Goal: Task Accomplishment & Management: Manage account settings

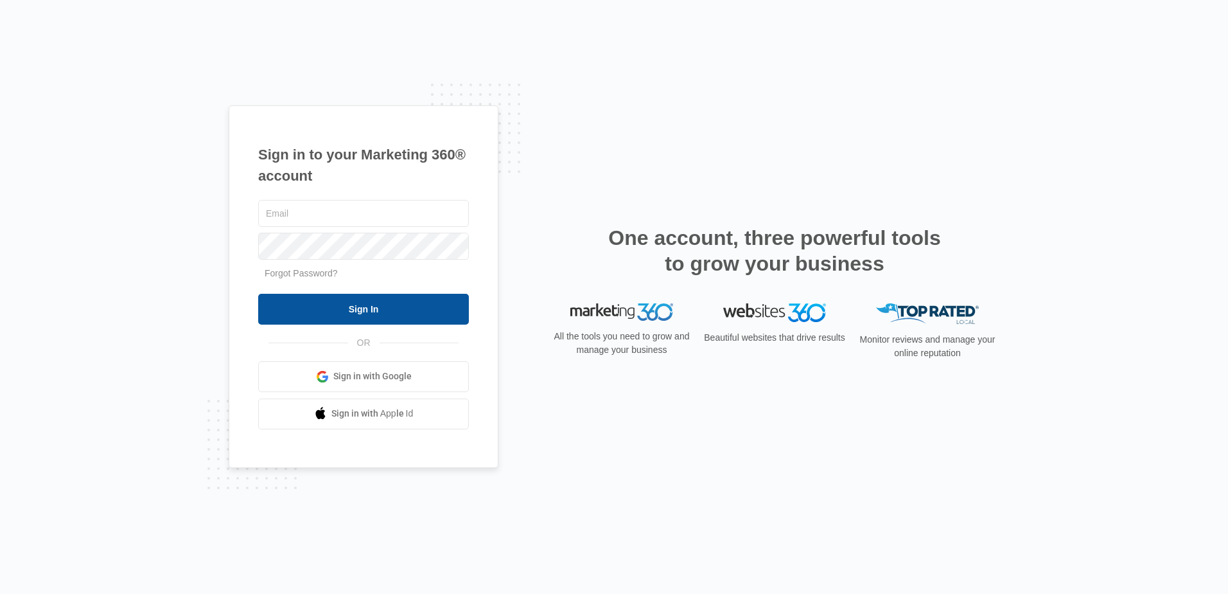
type input "[PERSON_NAME][EMAIL_ADDRESS][DOMAIN_NAME]"
click at [389, 299] on input "Sign In" at bounding box center [363, 309] width 211 height 31
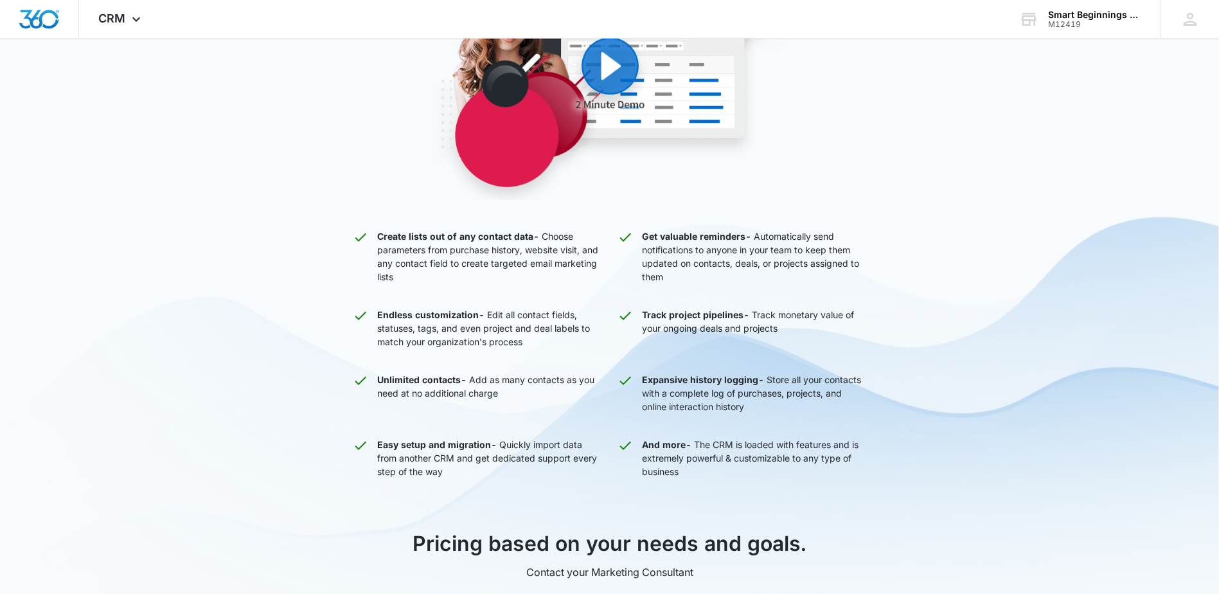
scroll to position [321, 0]
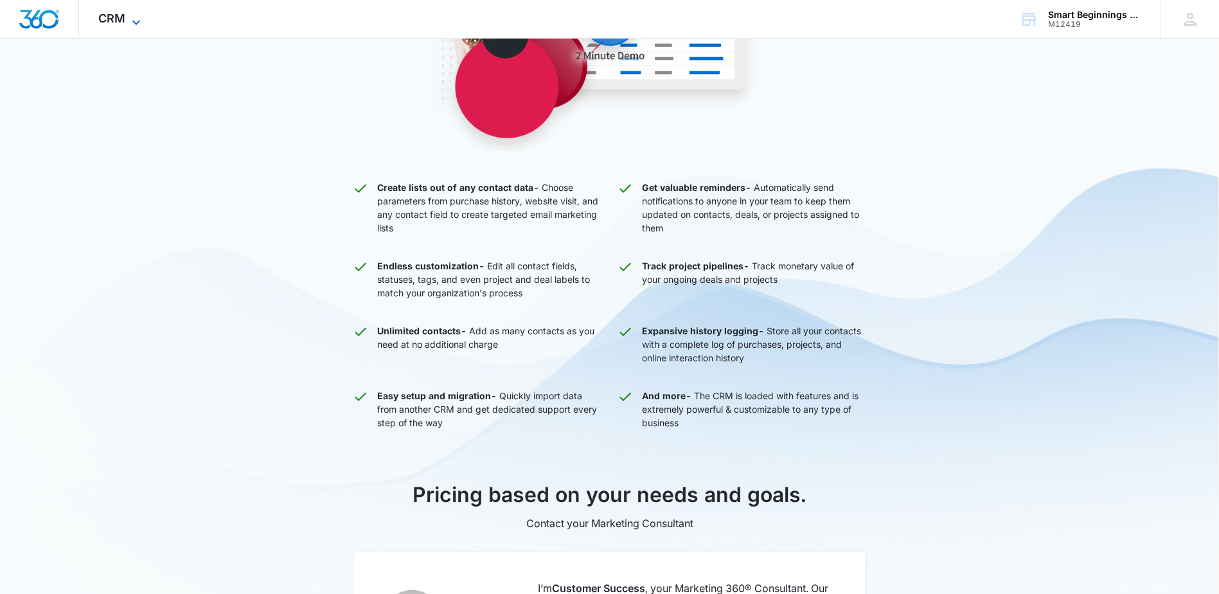
click at [116, 16] on span "CRM" at bounding box center [111, 18] width 27 height 13
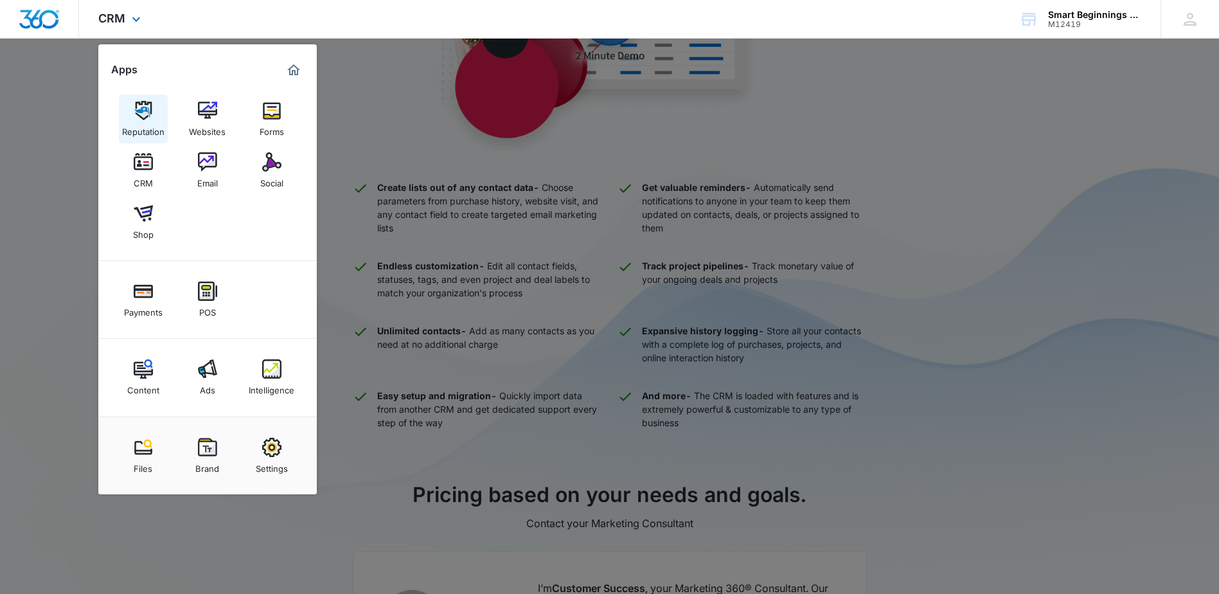
click at [148, 115] on img at bounding box center [143, 110] width 19 height 19
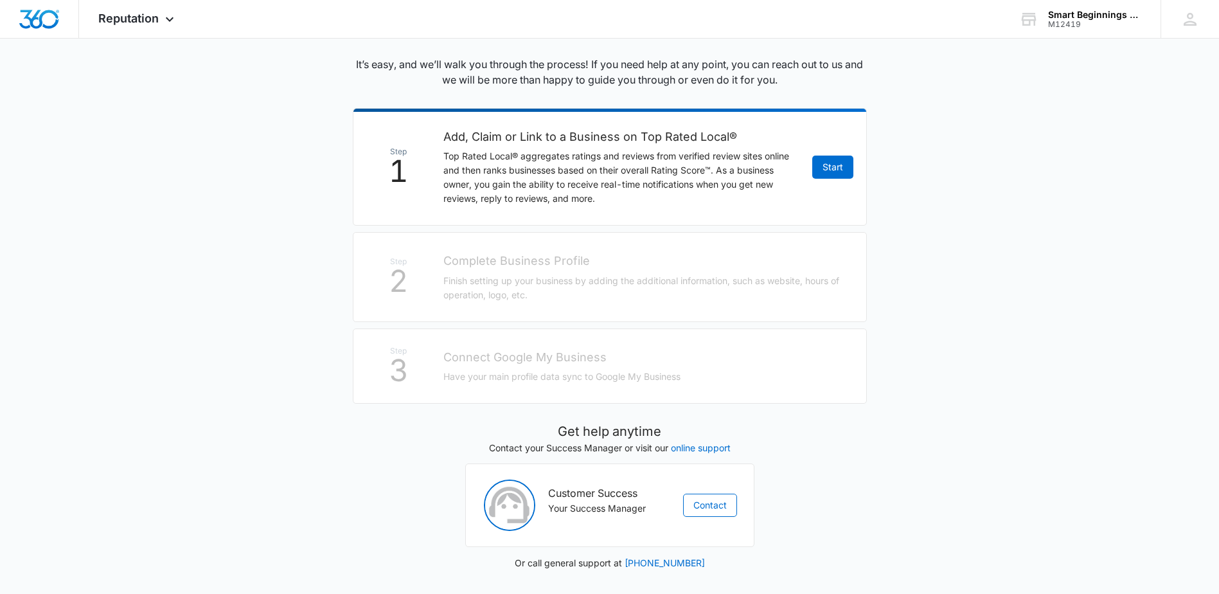
scroll to position [194, 0]
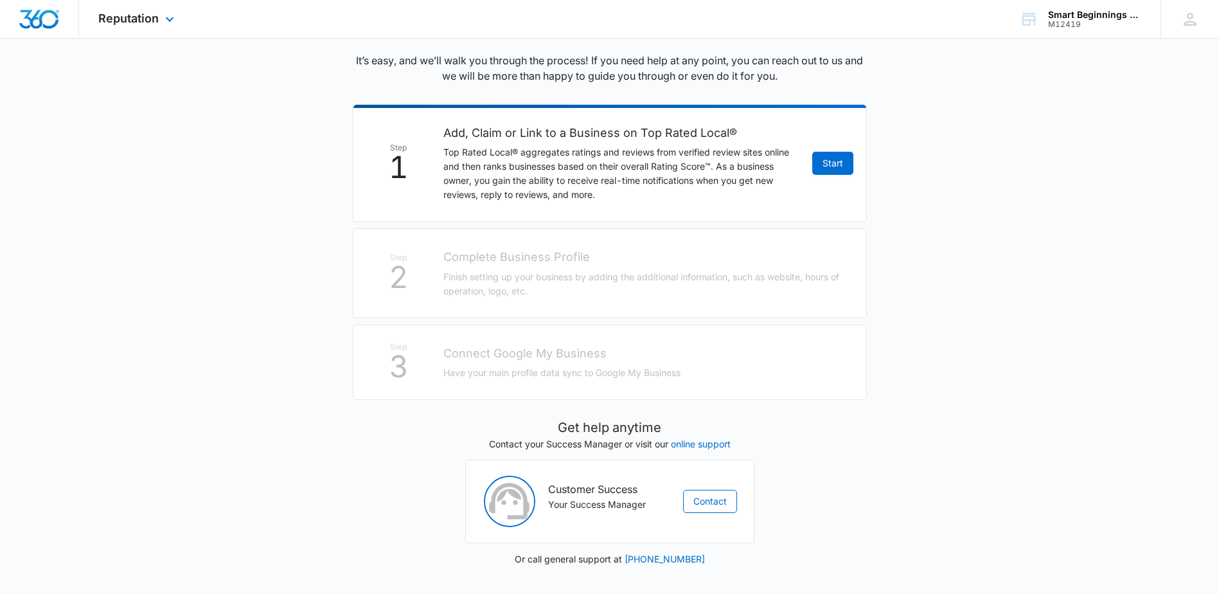
click at [123, 27] on div "Reputation Apps Reputation Websites Forms CRM Email Social Shop Payments POS Co…" at bounding box center [138, 19] width 118 height 38
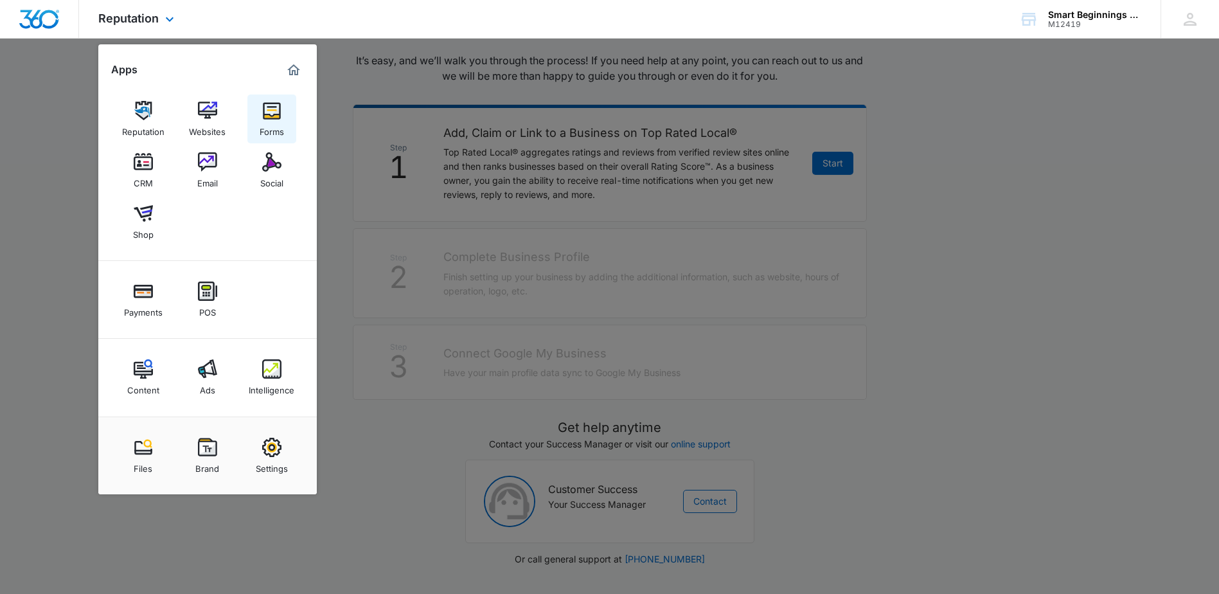
click at [283, 112] on link "Forms" at bounding box center [271, 118] width 49 height 49
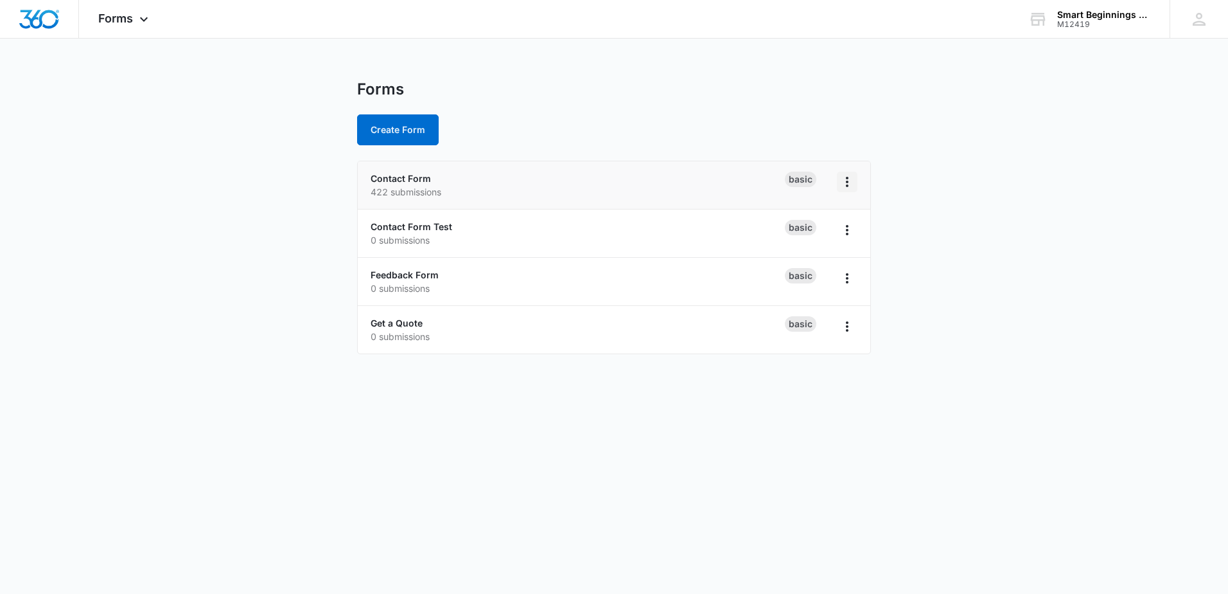
click at [847, 182] on icon "Overflow Menu" at bounding box center [847, 182] width 3 height 10
click at [847, 190] on button "Overflow Menu" at bounding box center [847, 182] width 21 height 21
click at [346, 172] on main "Forms Create Form Contact Form 422 submissions Basic Contact Form Test 0 submis…" at bounding box center [614, 225] width 1228 height 290
click at [402, 172] on div "Contact Form 422 submissions" at bounding box center [578, 185] width 414 height 27
click at [405, 181] on link "Contact Form" at bounding box center [401, 178] width 60 height 11
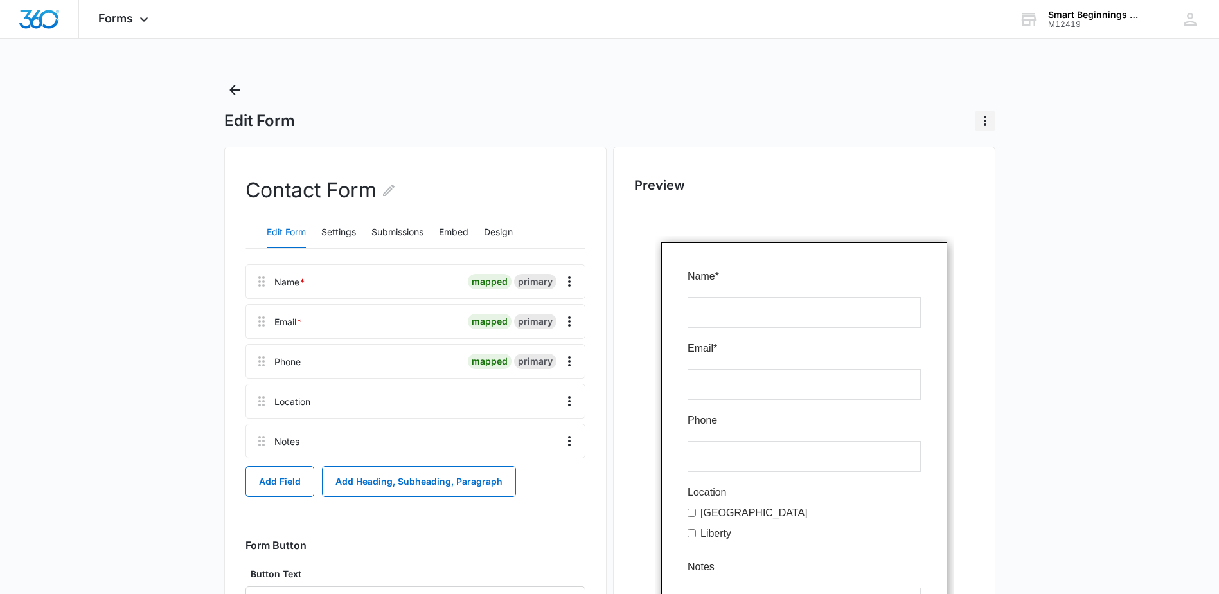
click at [989, 120] on icon "Actions" at bounding box center [984, 120] width 15 height 15
click at [565, 281] on icon "Overflow Menu" at bounding box center [569, 281] width 15 height 15
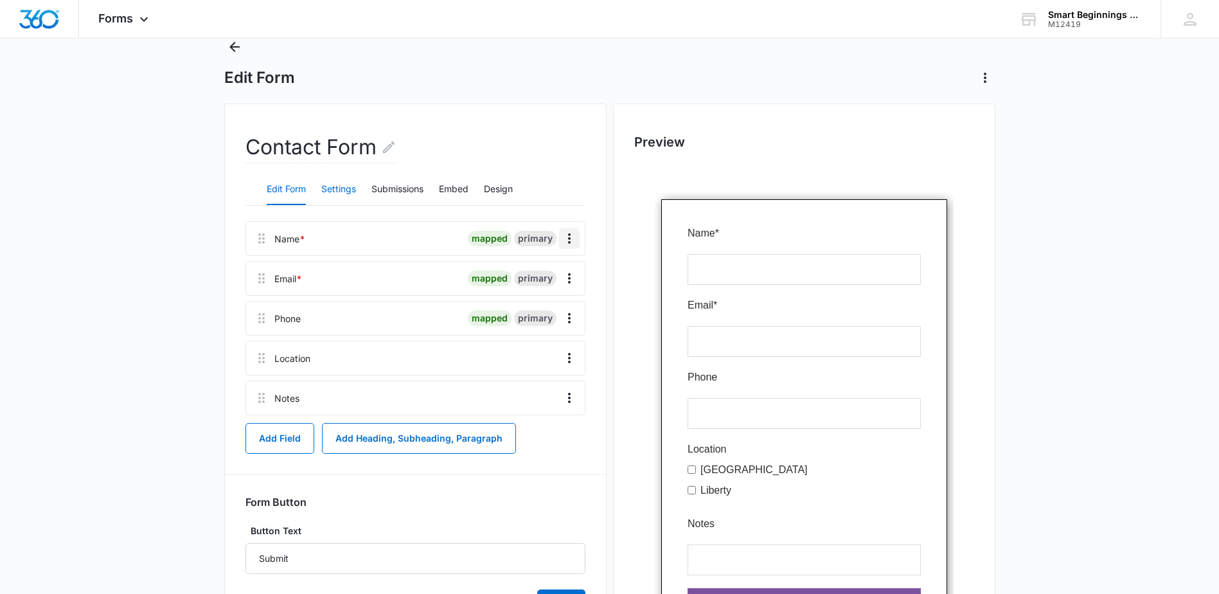
scroll to position [64, 0]
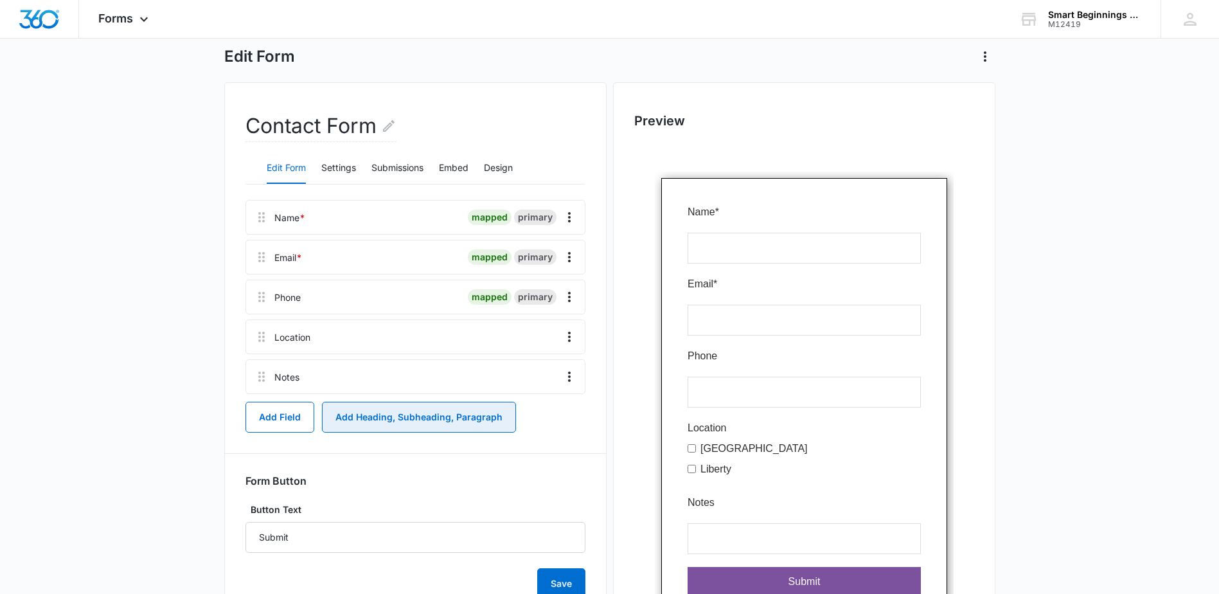
click at [393, 424] on button "Add Heading, Subheading, Paragraph" at bounding box center [419, 417] width 194 height 31
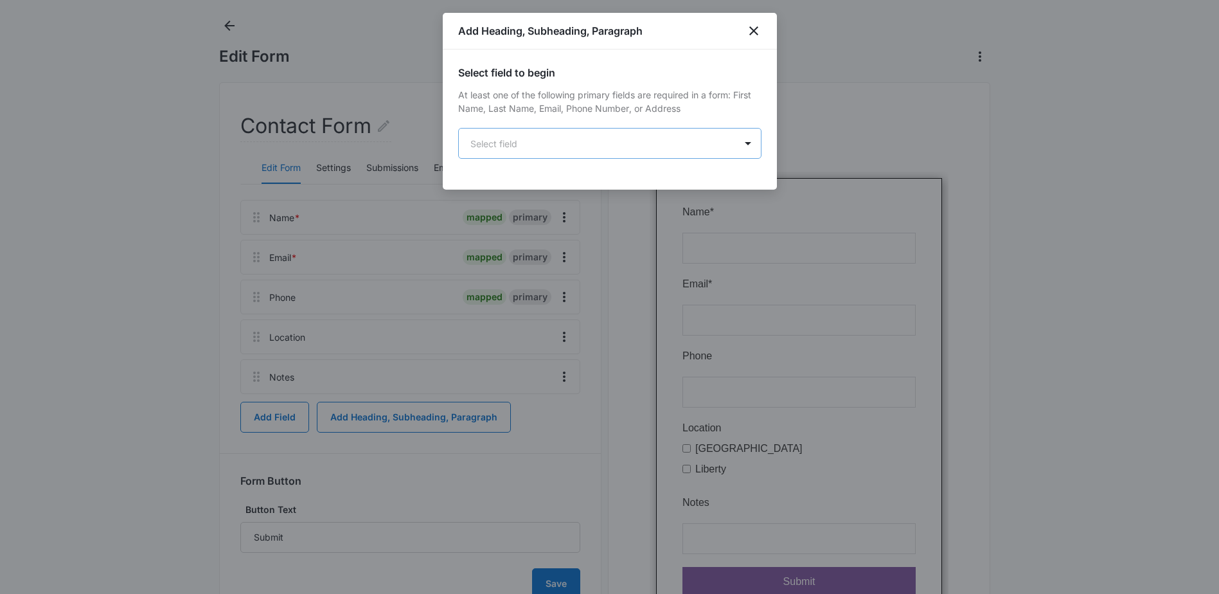
scroll to position [0, 0]
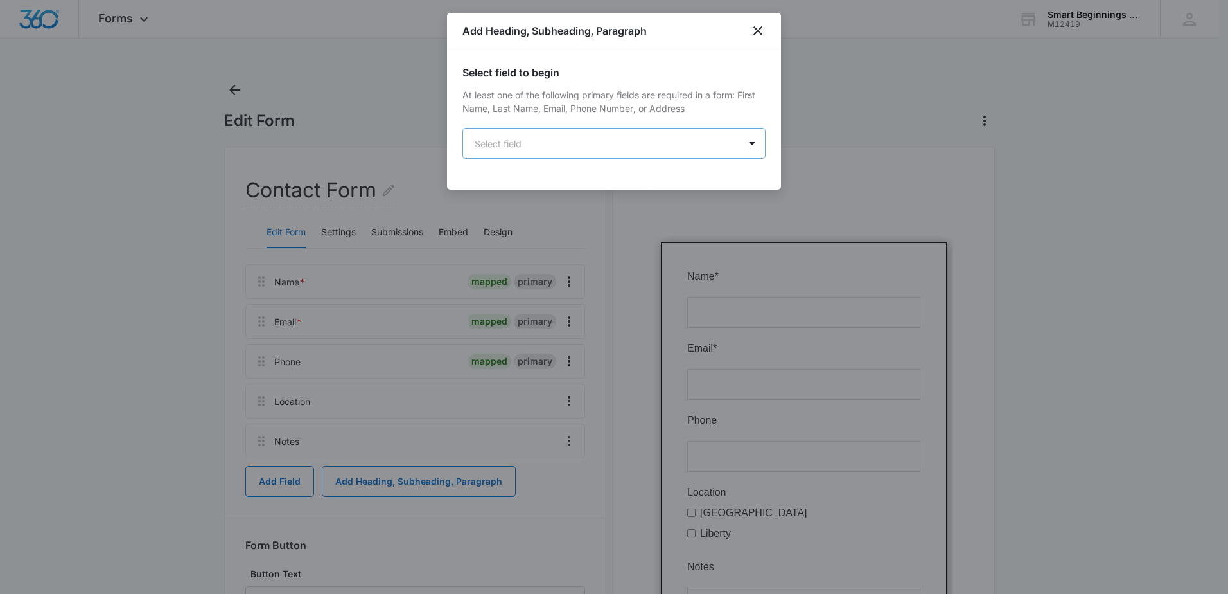
click at [510, 154] on body "Forms Apps Reputation Websites Forms CRM Email Social Shop Payments POS Content…" at bounding box center [614, 390] width 1228 height 780
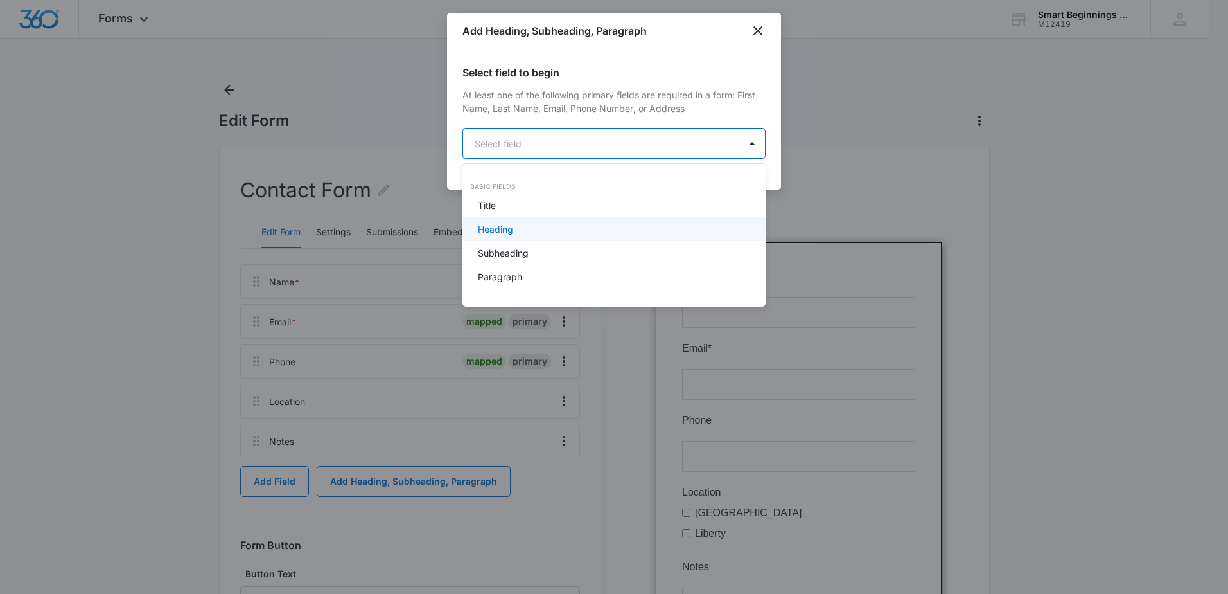
click at [561, 231] on div "Heading" at bounding box center [613, 228] width 270 height 13
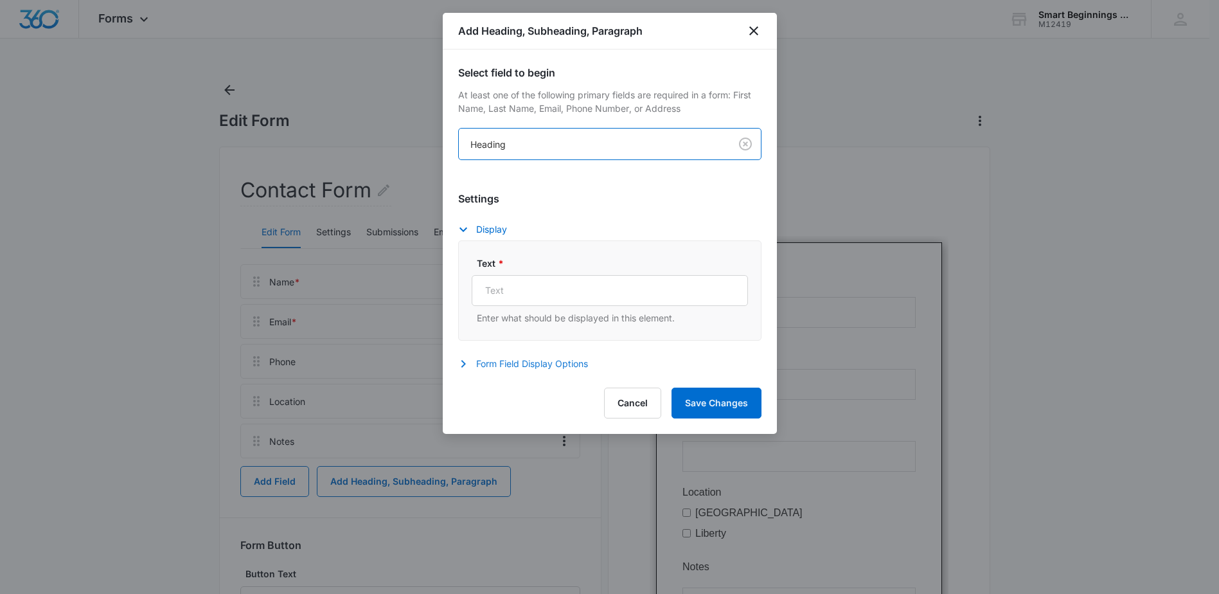
click at [539, 367] on button "Form Field Display Options" at bounding box center [529, 363] width 143 height 15
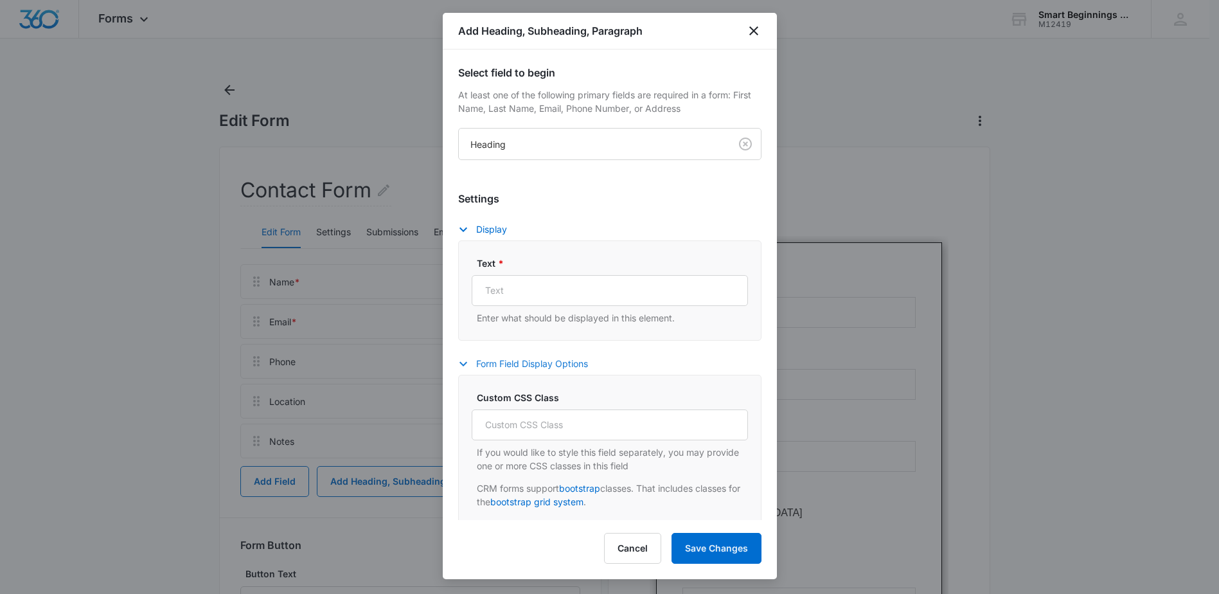
click at [545, 366] on button "Form Field Display Options" at bounding box center [529, 363] width 143 height 15
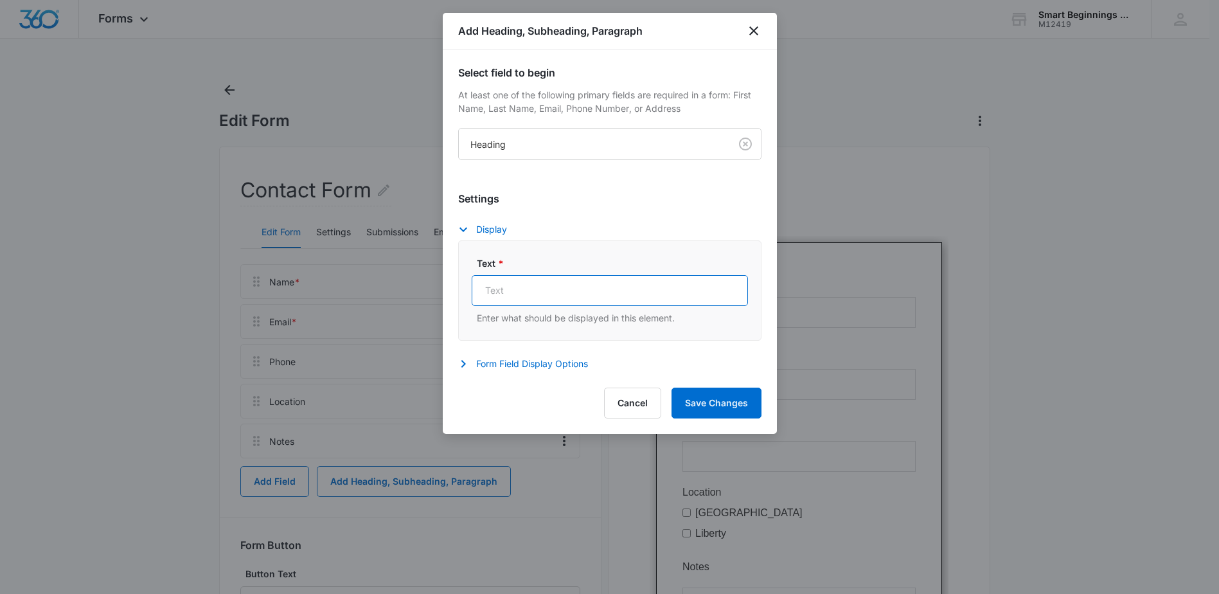
click at [548, 298] on input "Text *" at bounding box center [610, 290] width 276 height 31
click at [547, 290] on input "Text *" at bounding box center [610, 290] width 276 height 31
click at [497, 227] on button "Display" at bounding box center [489, 229] width 62 height 15
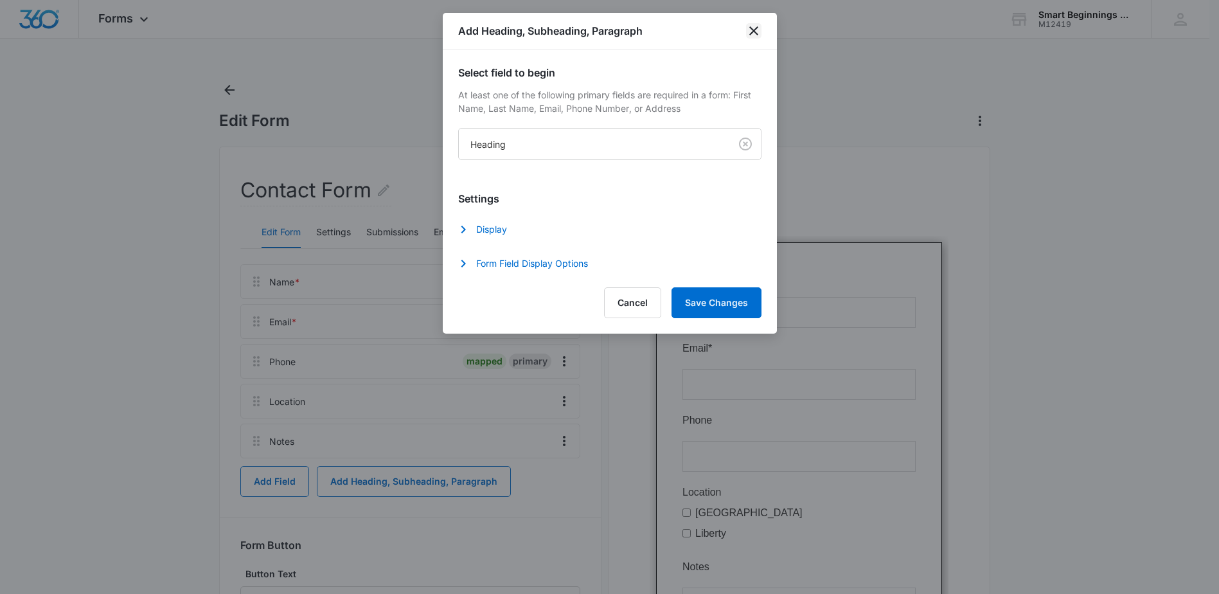
click at [751, 37] on icon "close" at bounding box center [753, 30] width 15 height 15
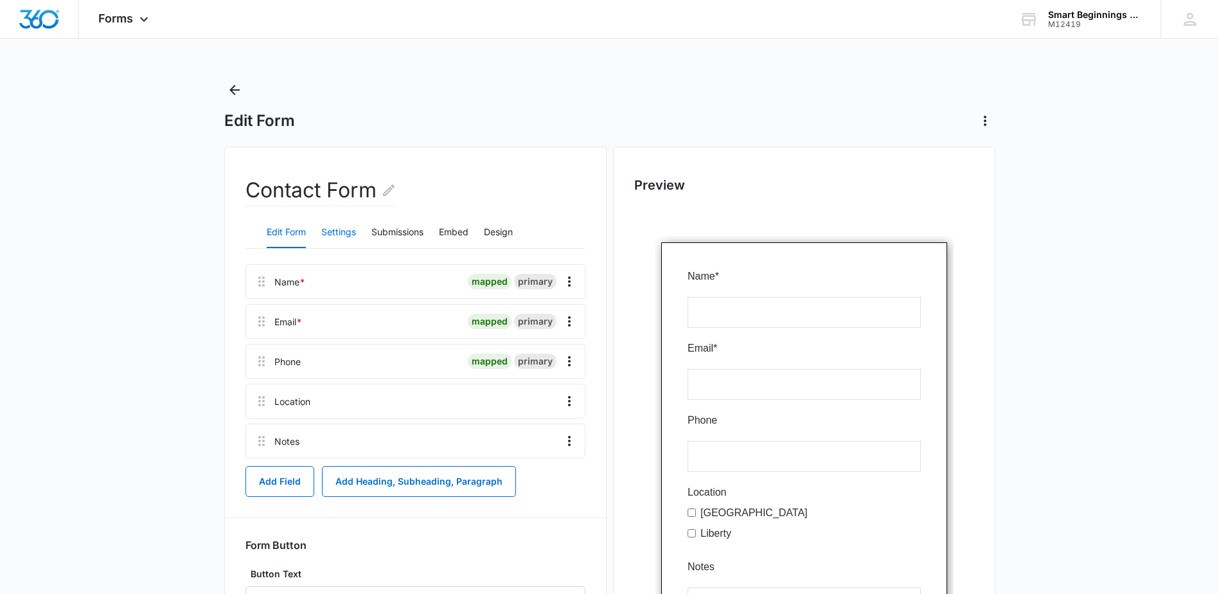
click at [333, 235] on button "Settings" at bounding box center [338, 232] width 35 height 31
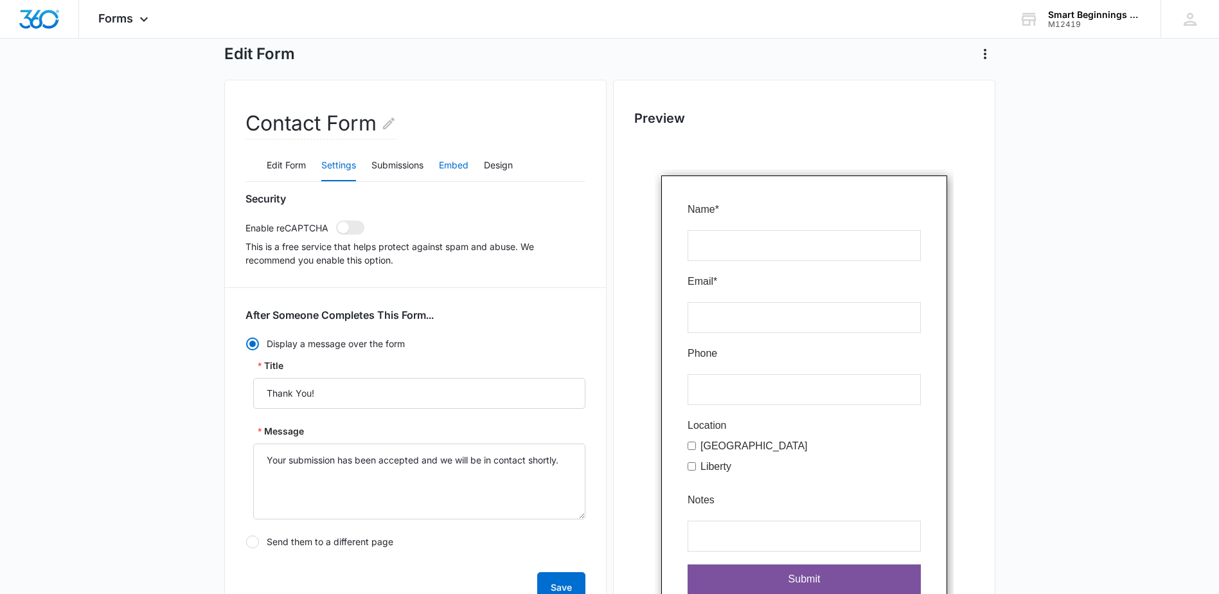
scroll to position [34, 0]
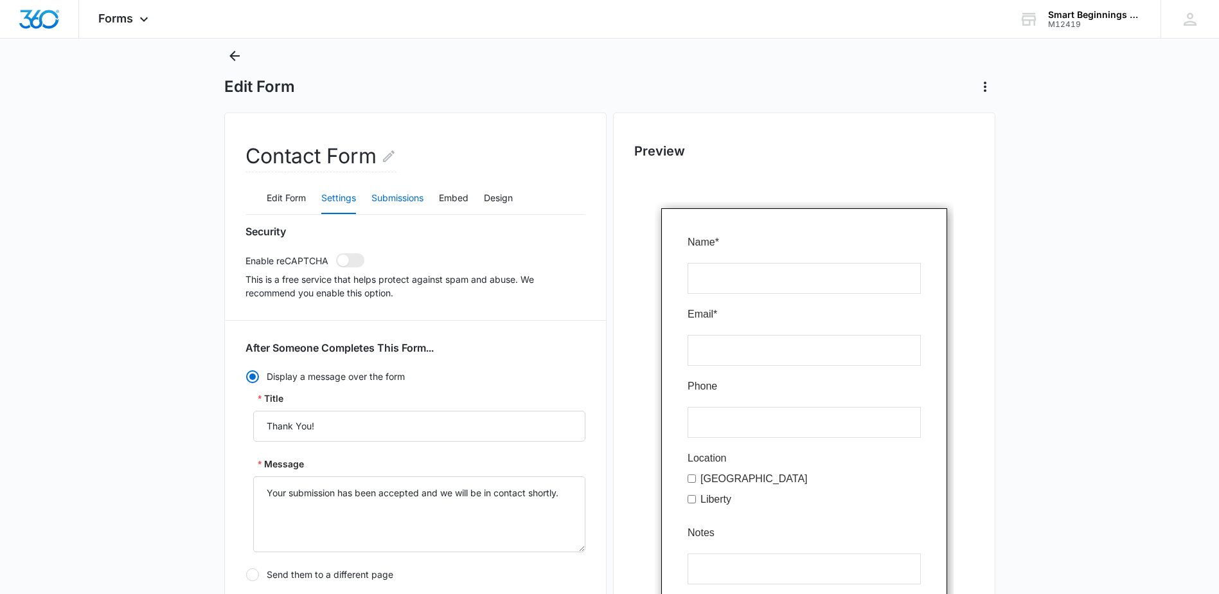
click at [407, 193] on button "Submissions" at bounding box center [397, 198] width 52 height 31
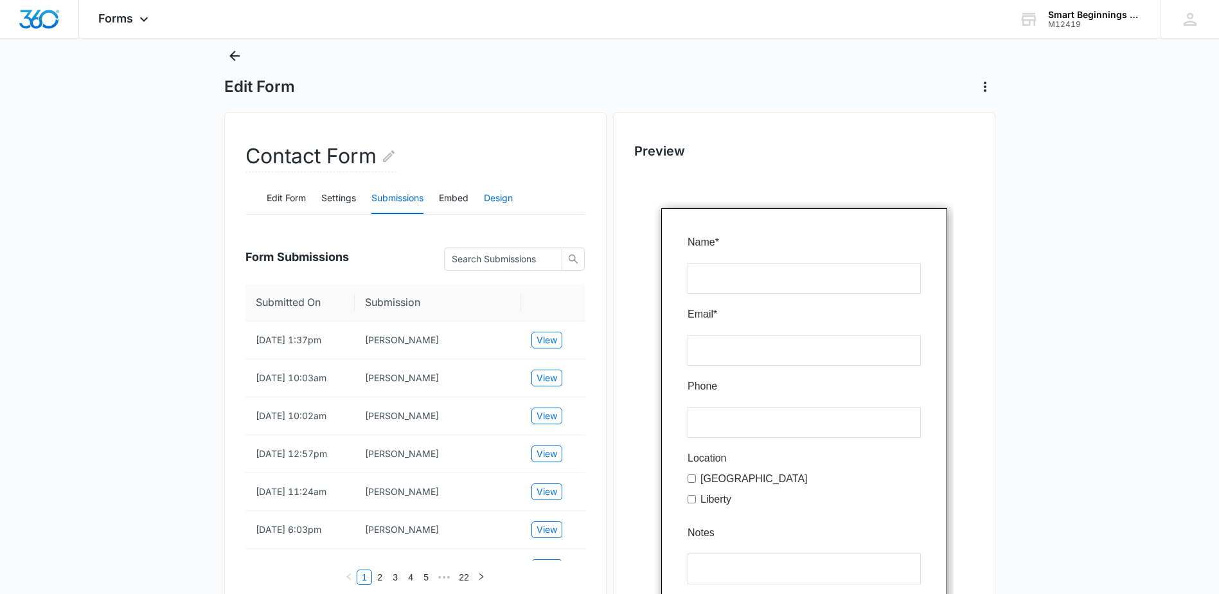
click at [506, 200] on button "Design" at bounding box center [498, 198] width 29 height 31
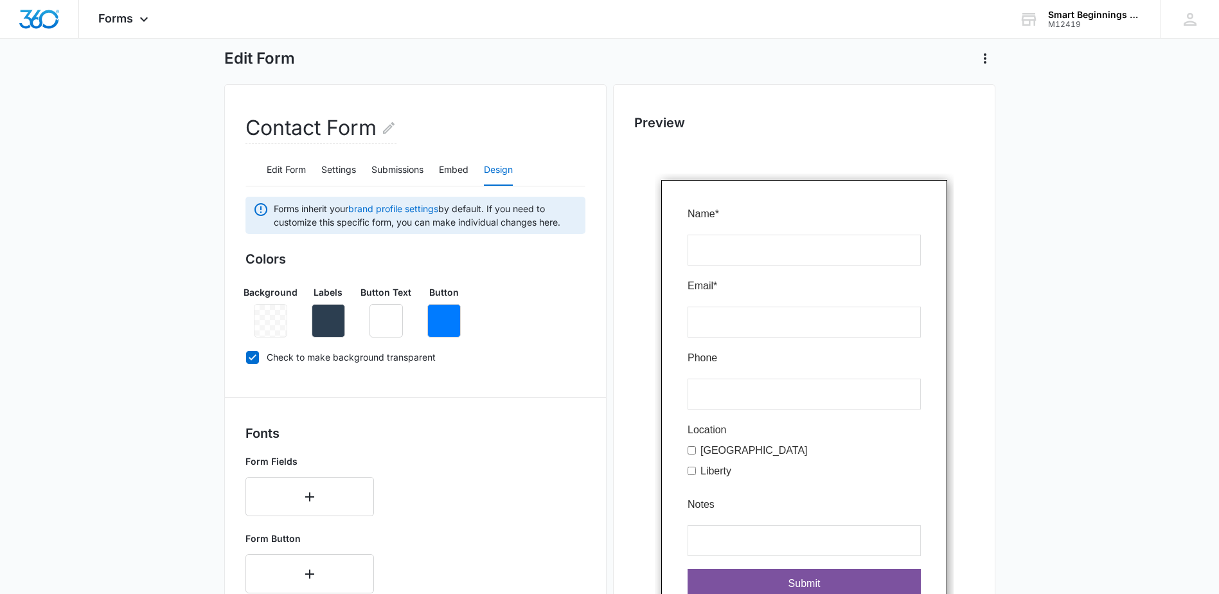
scroll to position [0, 0]
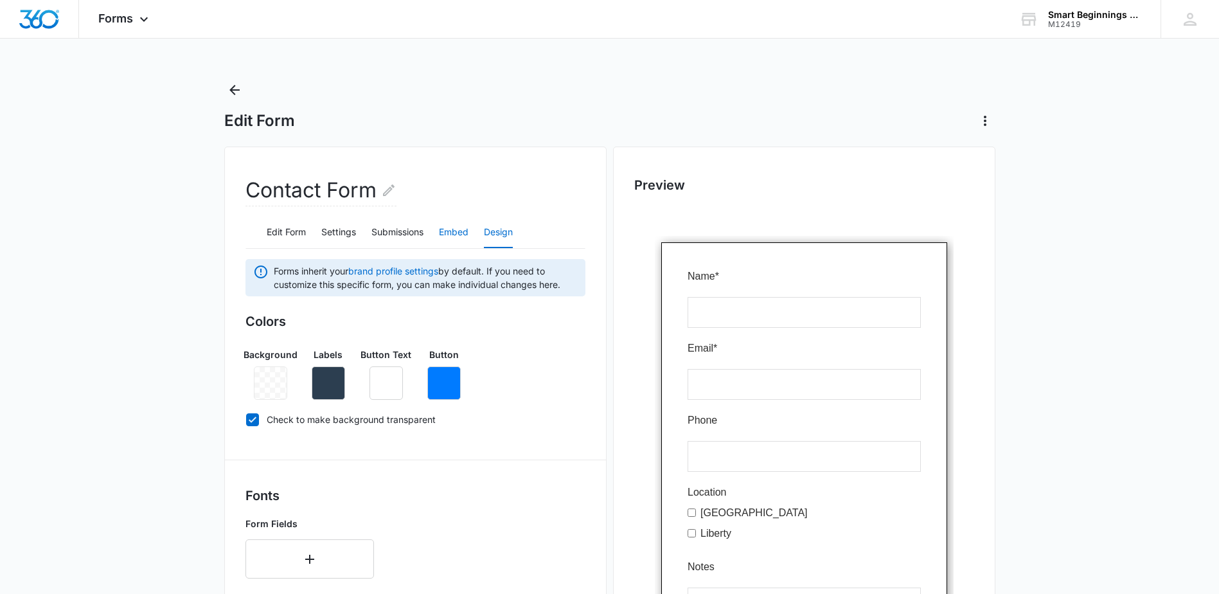
click at [458, 225] on button "Embed" at bounding box center [454, 232] width 30 height 31
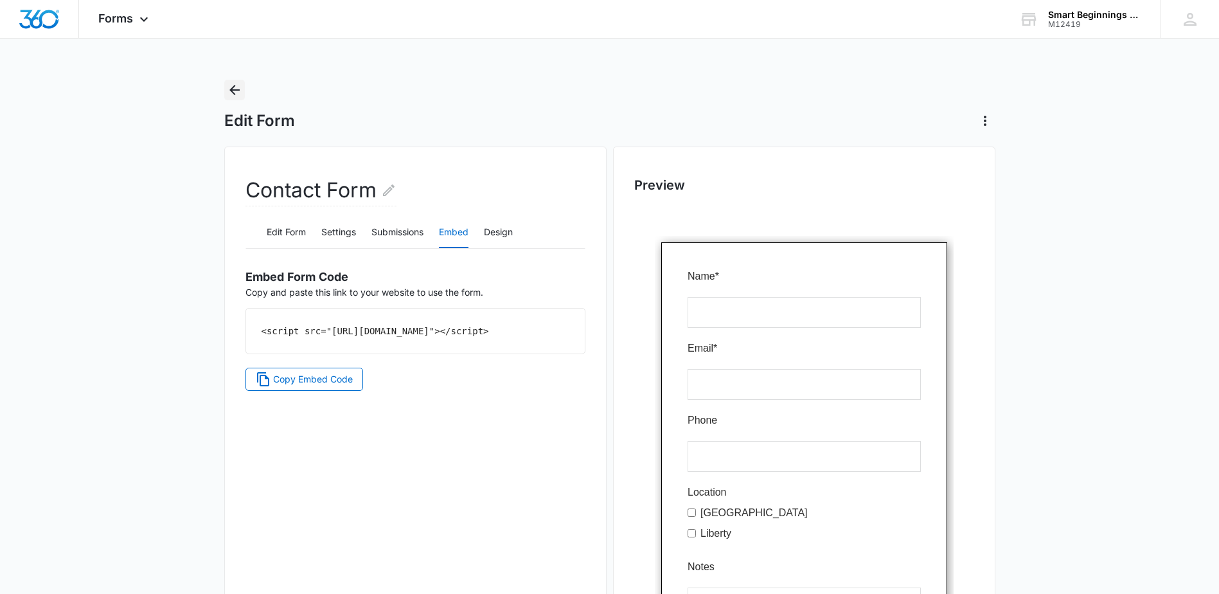
click at [237, 84] on icon "Back" at bounding box center [234, 89] width 15 height 15
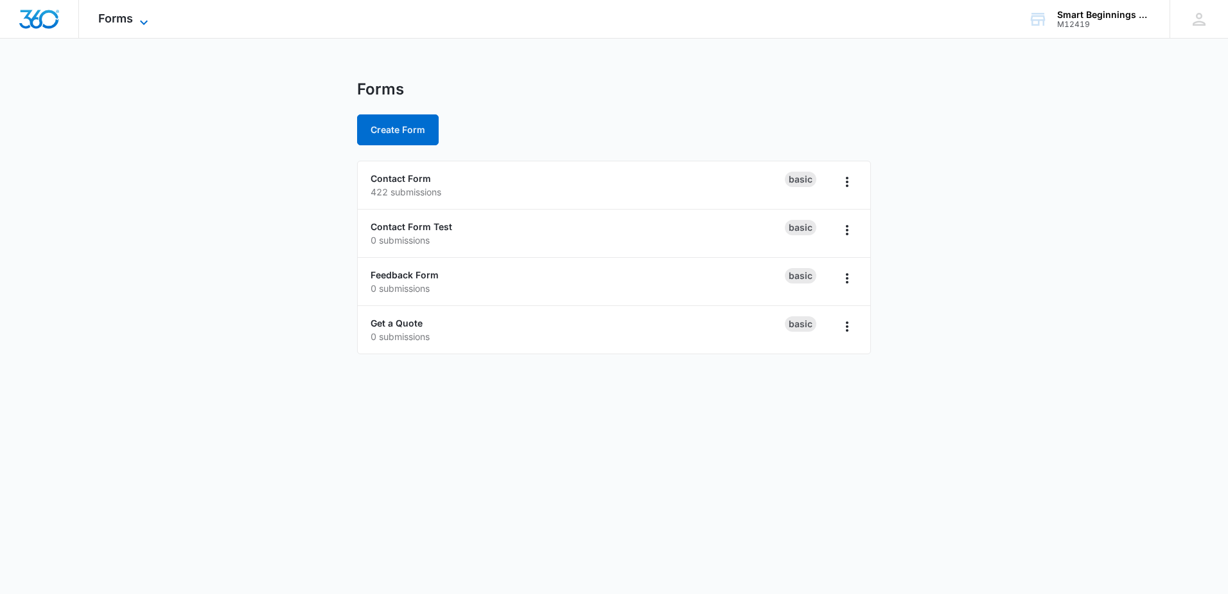
click at [141, 22] on icon at bounding box center [143, 22] width 15 height 15
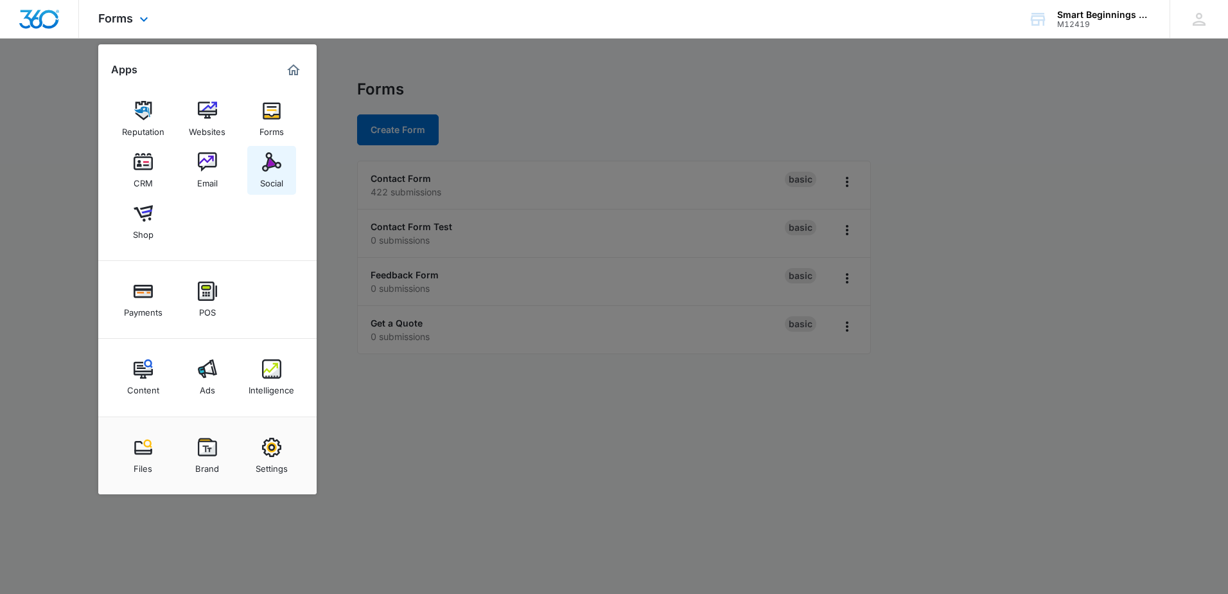
click at [275, 164] on img at bounding box center [271, 161] width 19 height 19
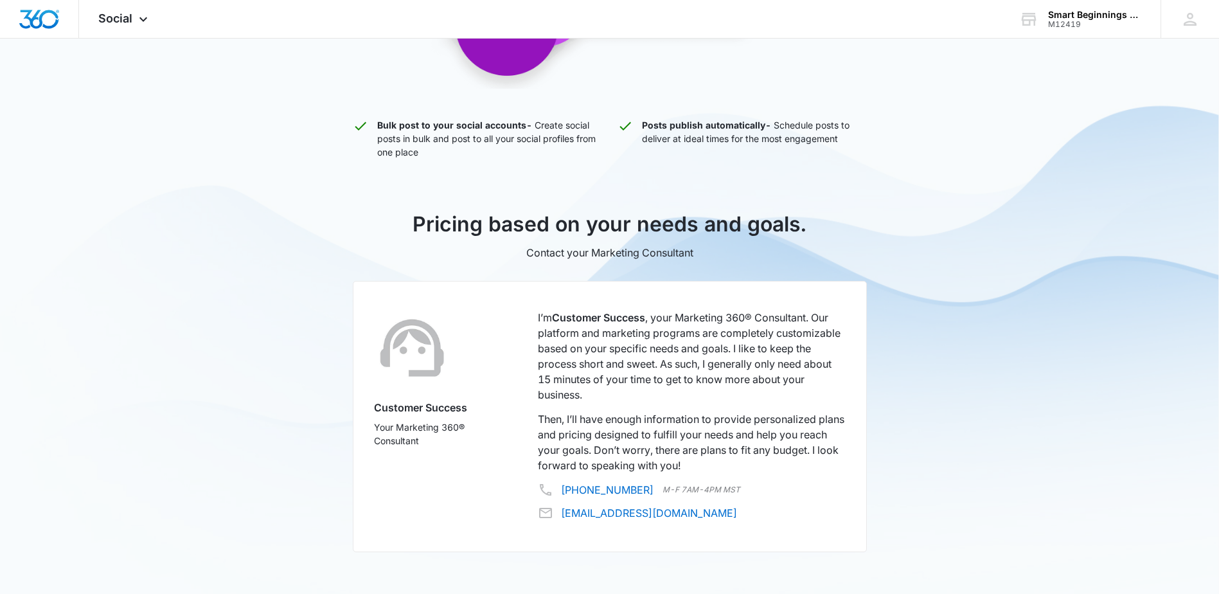
scroll to position [398, 0]
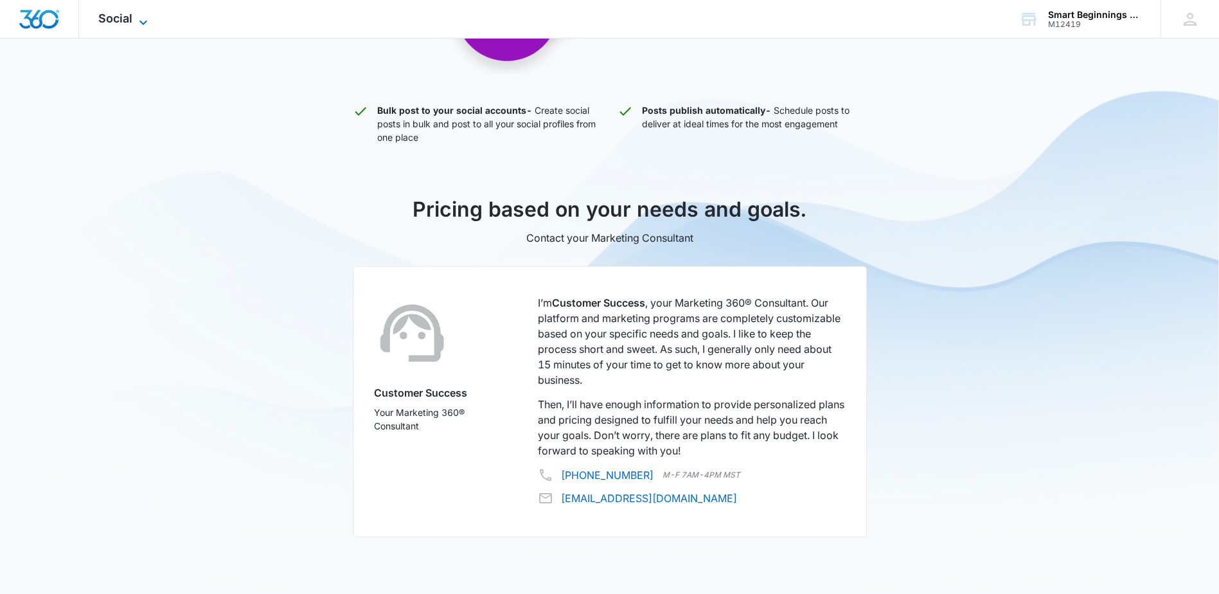
click at [129, 15] on span "Social" at bounding box center [115, 18] width 34 height 13
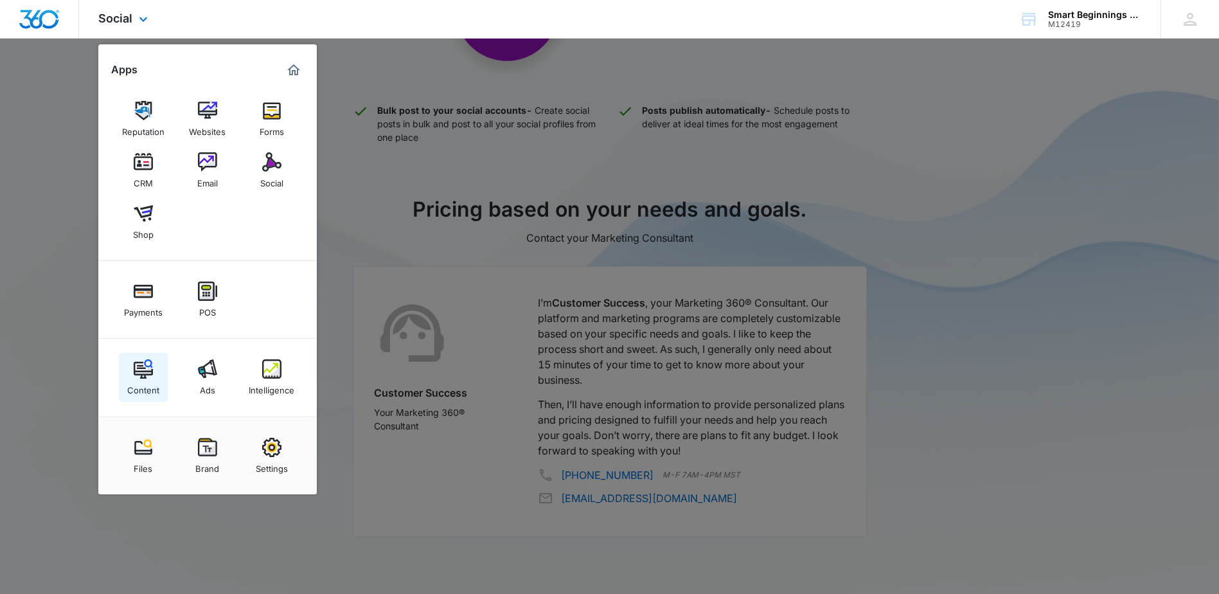
click at [157, 380] on div "Content" at bounding box center [143, 386] width 32 height 17
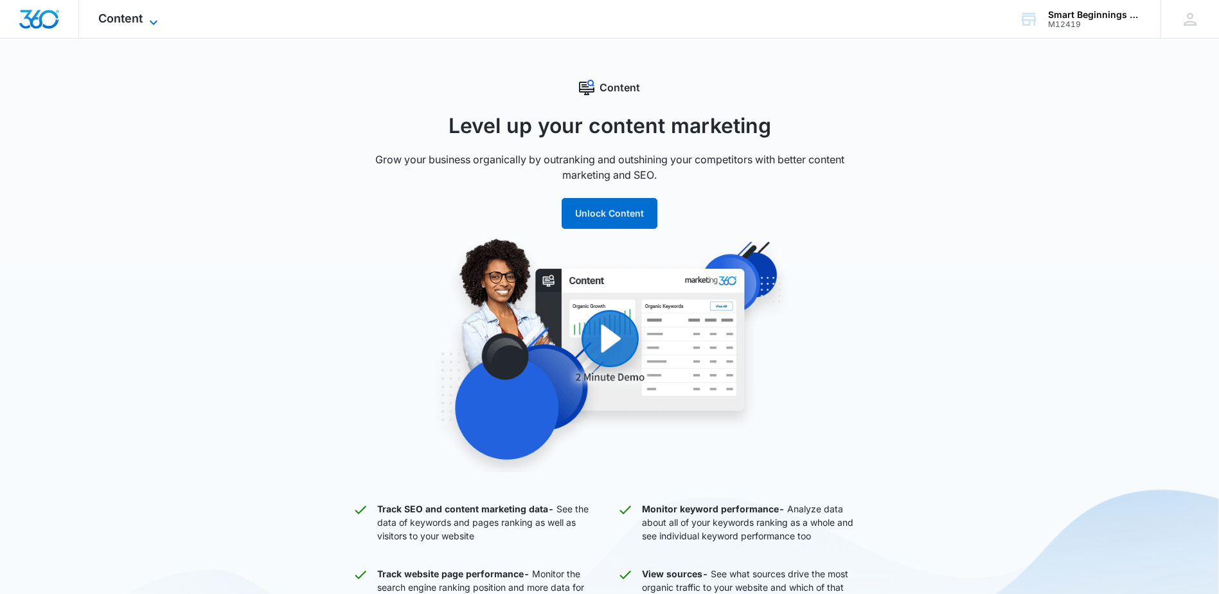
click at [129, 14] on span "Content" at bounding box center [120, 18] width 44 height 13
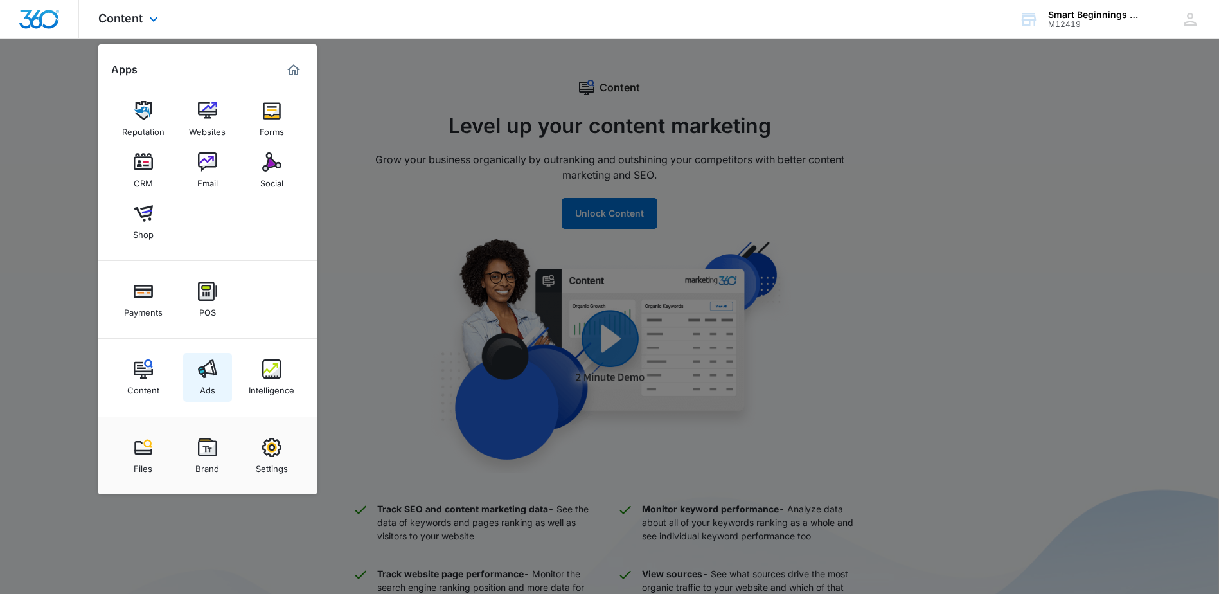
click at [202, 376] on img at bounding box center [207, 368] width 19 height 19
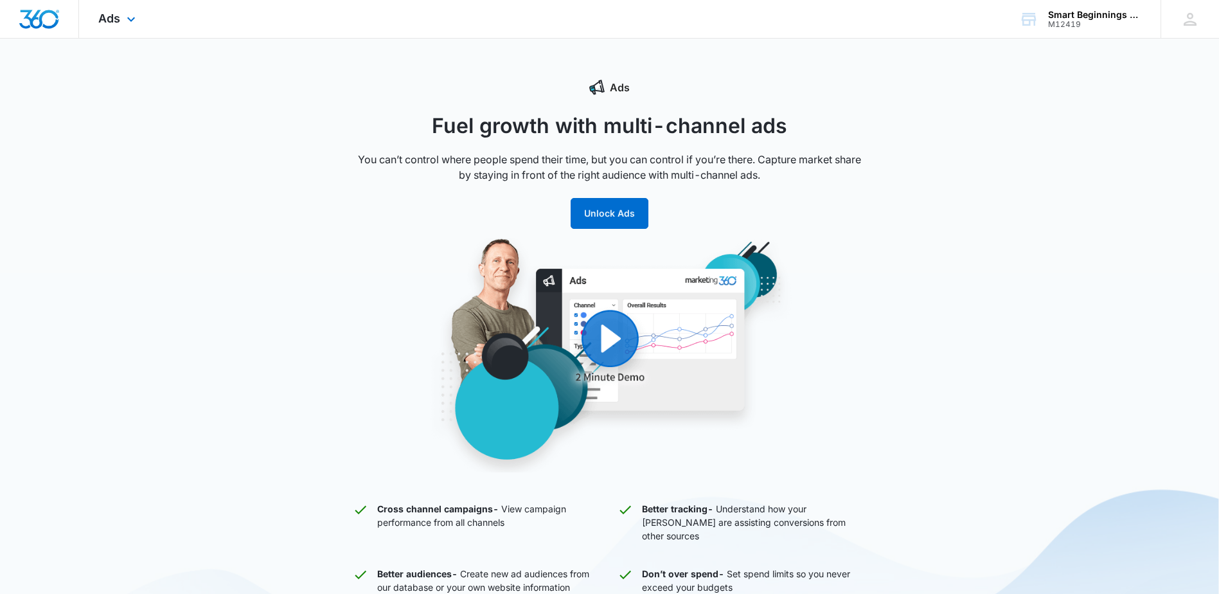
click at [121, 19] on div "Ads Apps Reputation Websites Forms CRM Email Social Shop Payments POS Content A…" at bounding box center [118, 19] width 79 height 38
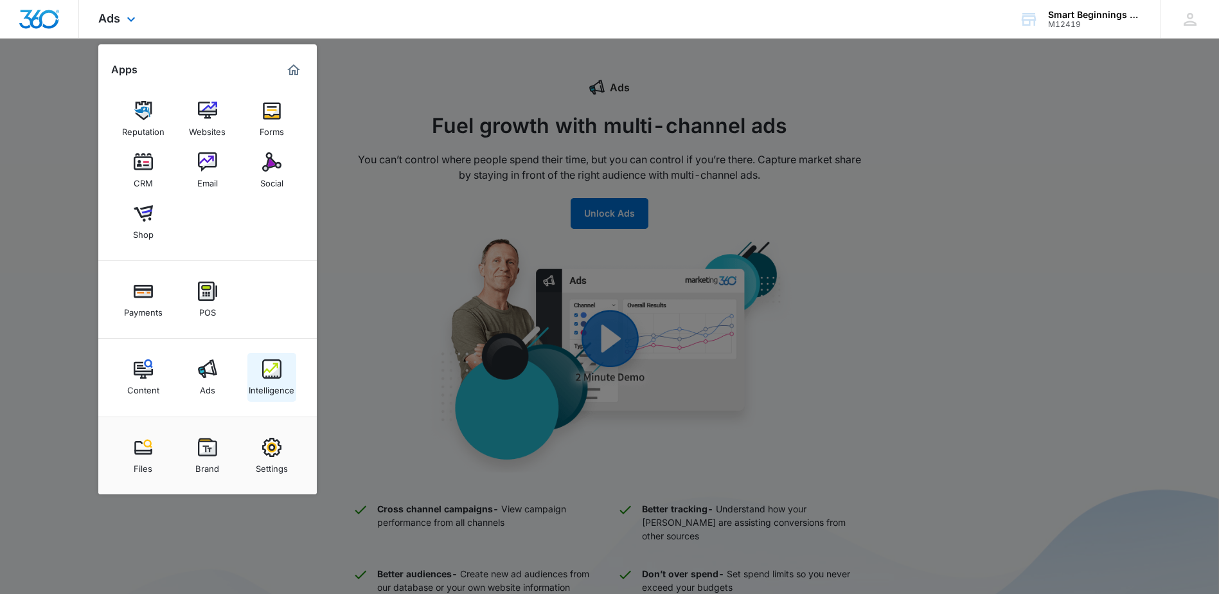
click at [269, 366] on img at bounding box center [271, 368] width 19 height 19
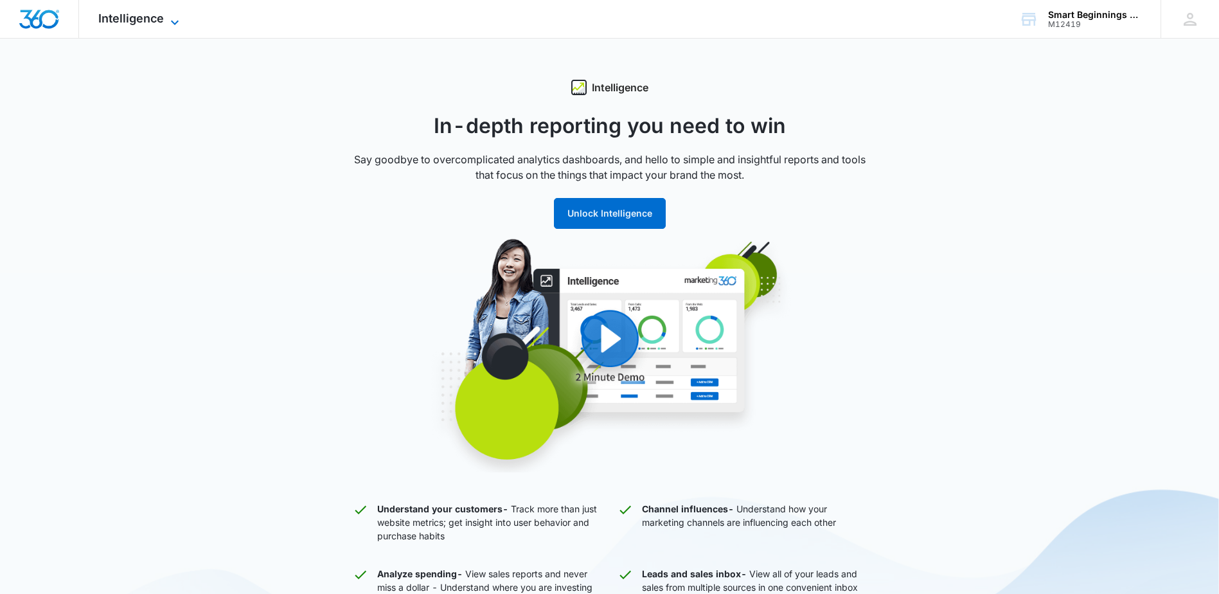
click at [145, 17] on span "Intelligence" at bounding box center [131, 18] width 66 height 13
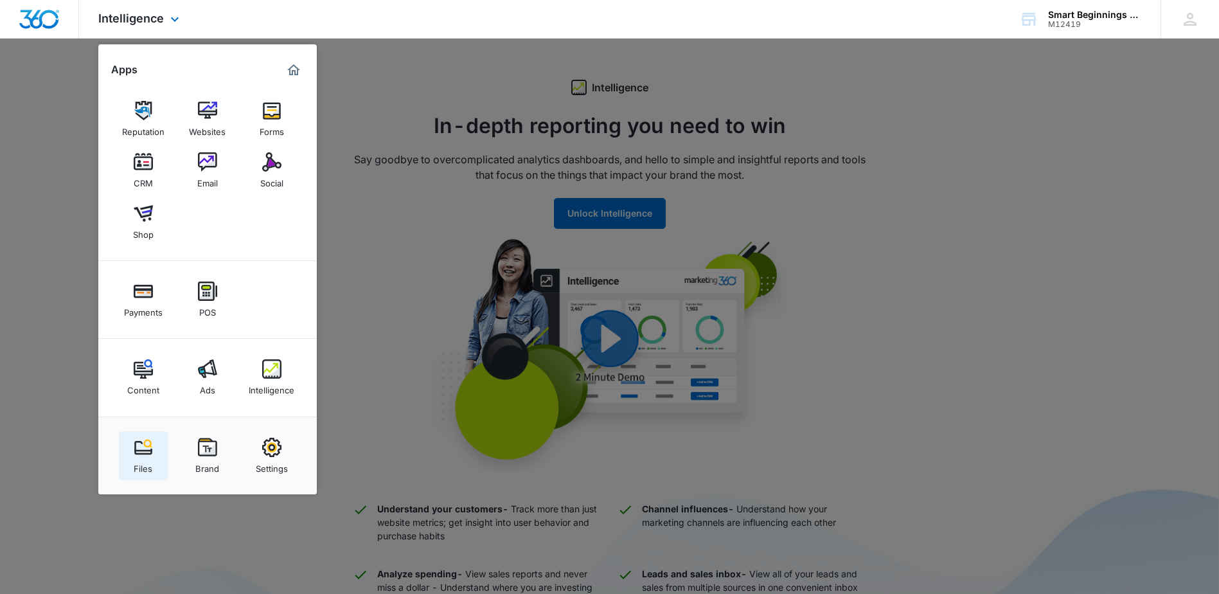
click at [146, 458] on div "Files" at bounding box center [143, 465] width 19 height 17
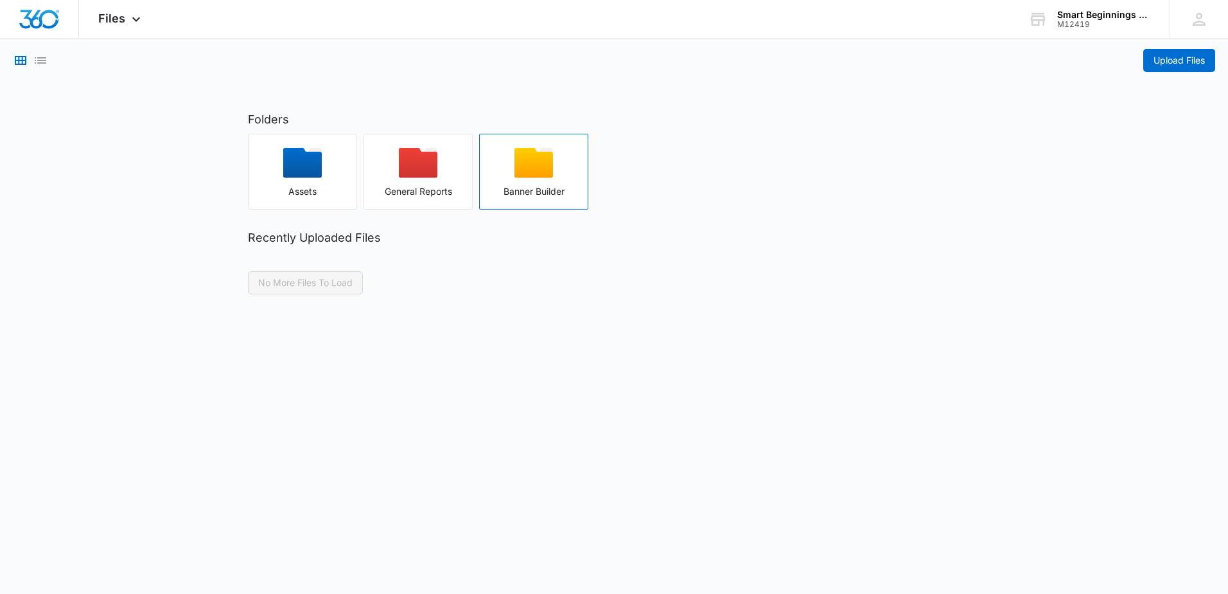
click at [565, 193] on div "Banner Builder" at bounding box center [534, 191] width 108 height 10
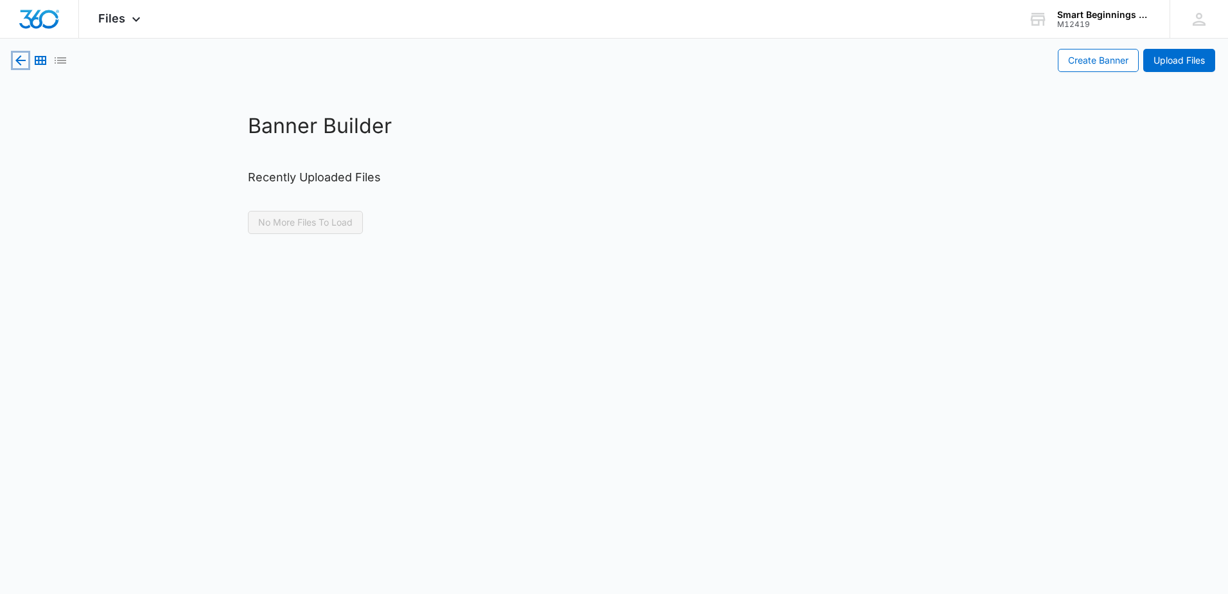
click at [17, 58] on icon "button" at bounding box center [20, 60] width 15 height 15
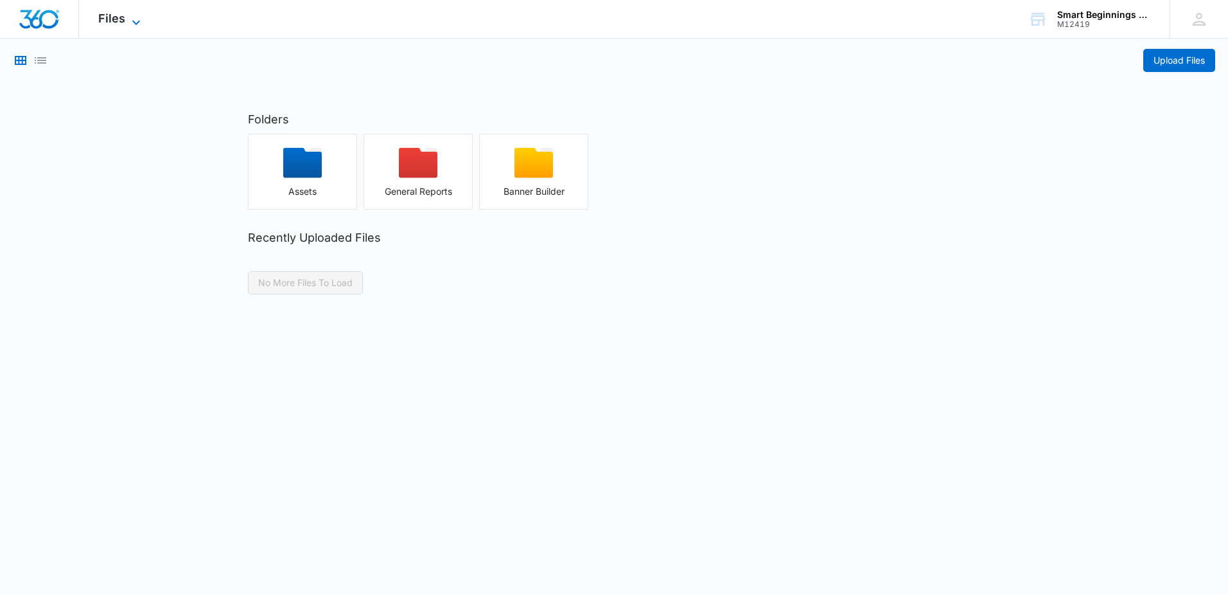
click at [100, 23] on span "Files" at bounding box center [111, 18] width 27 height 13
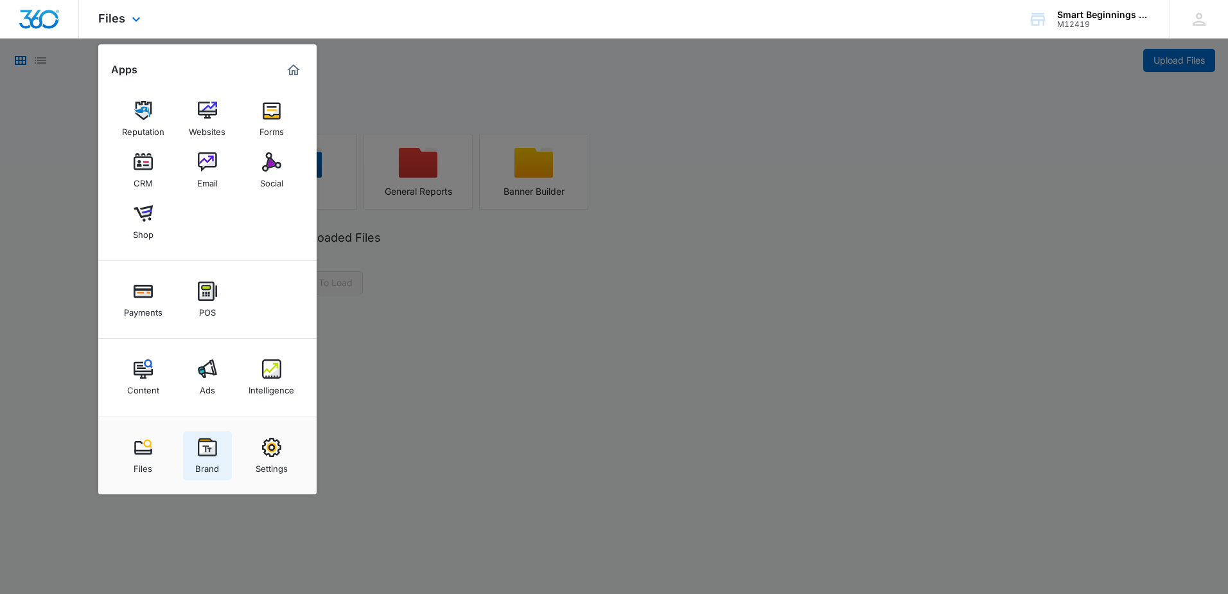
click at [220, 450] on link "Brand" at bounding box center [207, 455] width 49 height 49
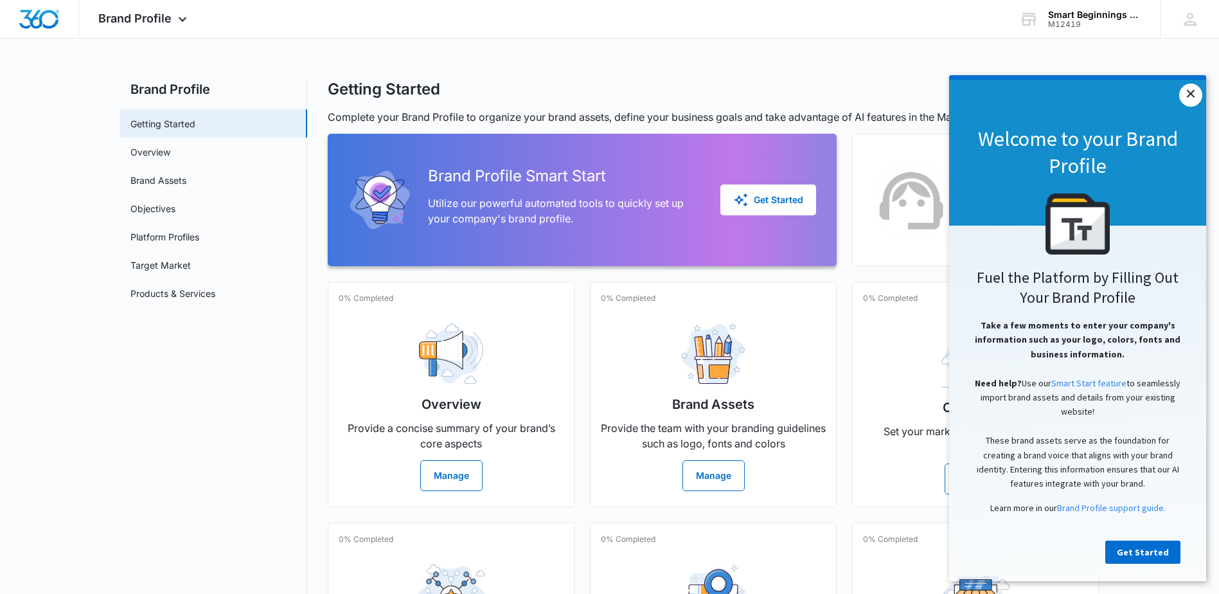
click at [1187, 96] on link "×" at bounding box center [1190, 95] width 23 height 23
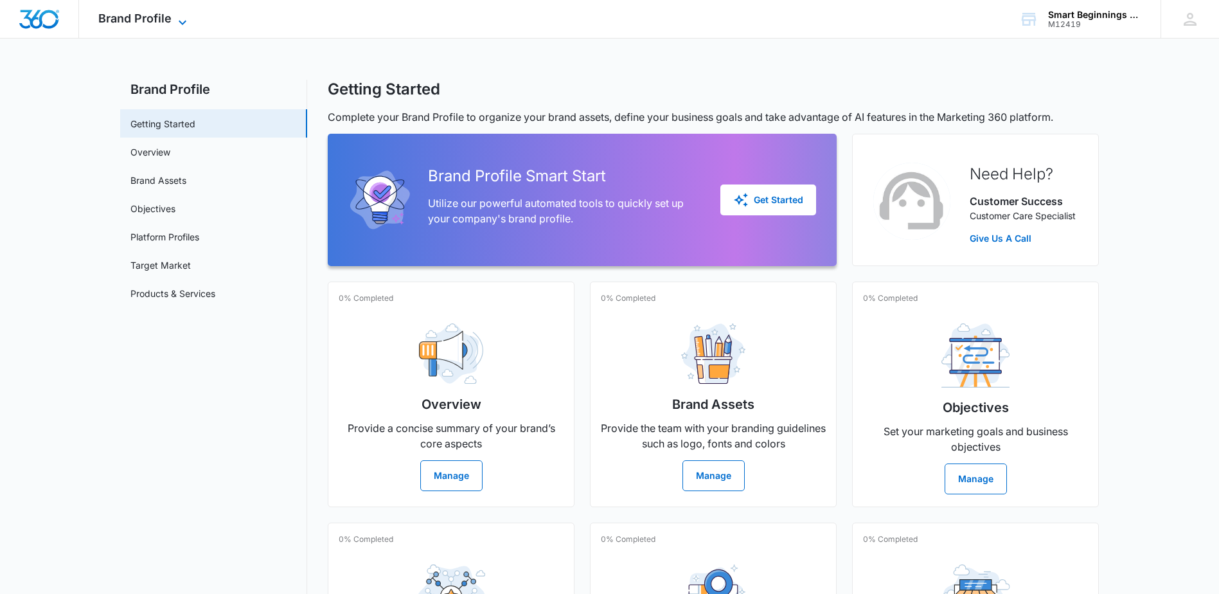
click at [184, 15] on icon at bounding box center [182, 22] width 15 height 15
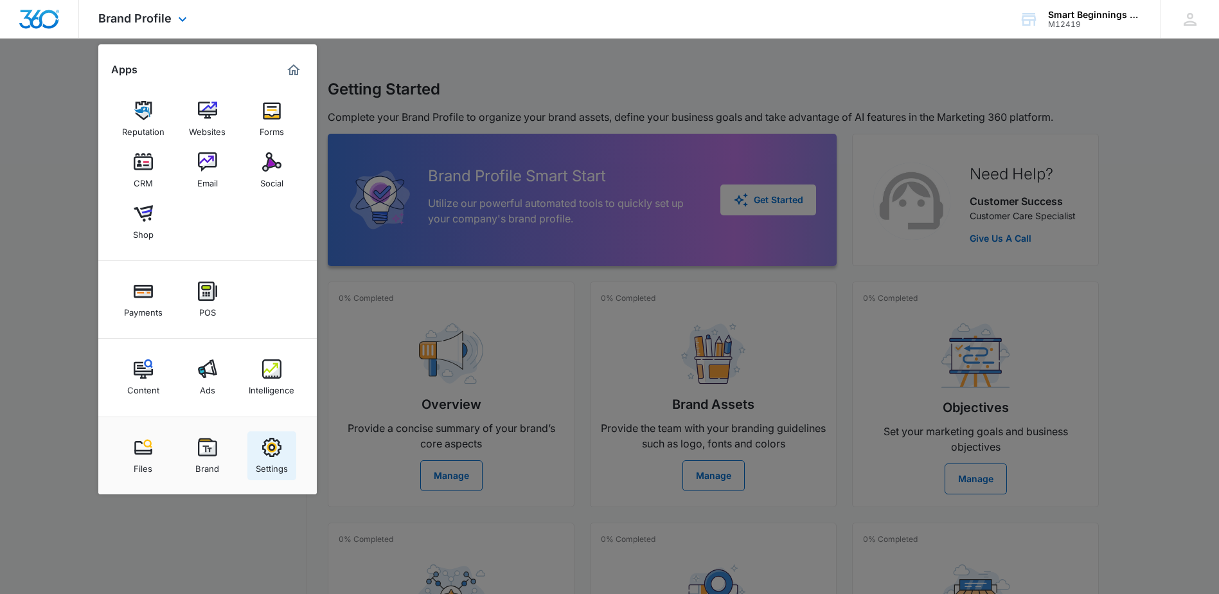
click at [270, 443] on img at bounding box center [271, 447] width 19 height 19
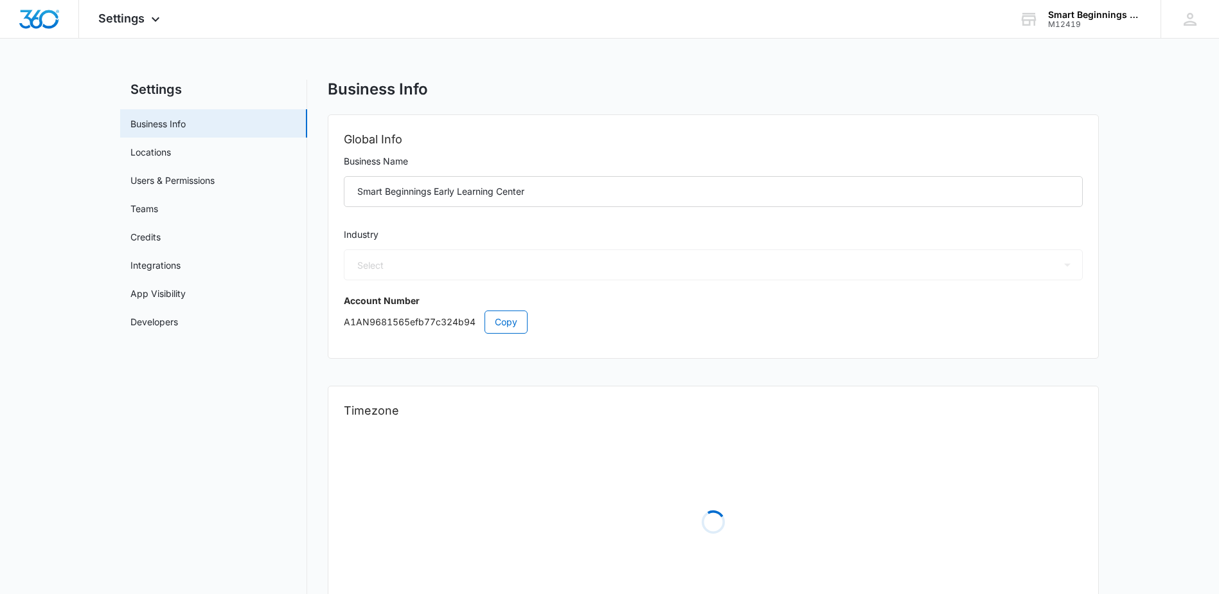
select select "33"
select select "US"
select select "America/Denver"
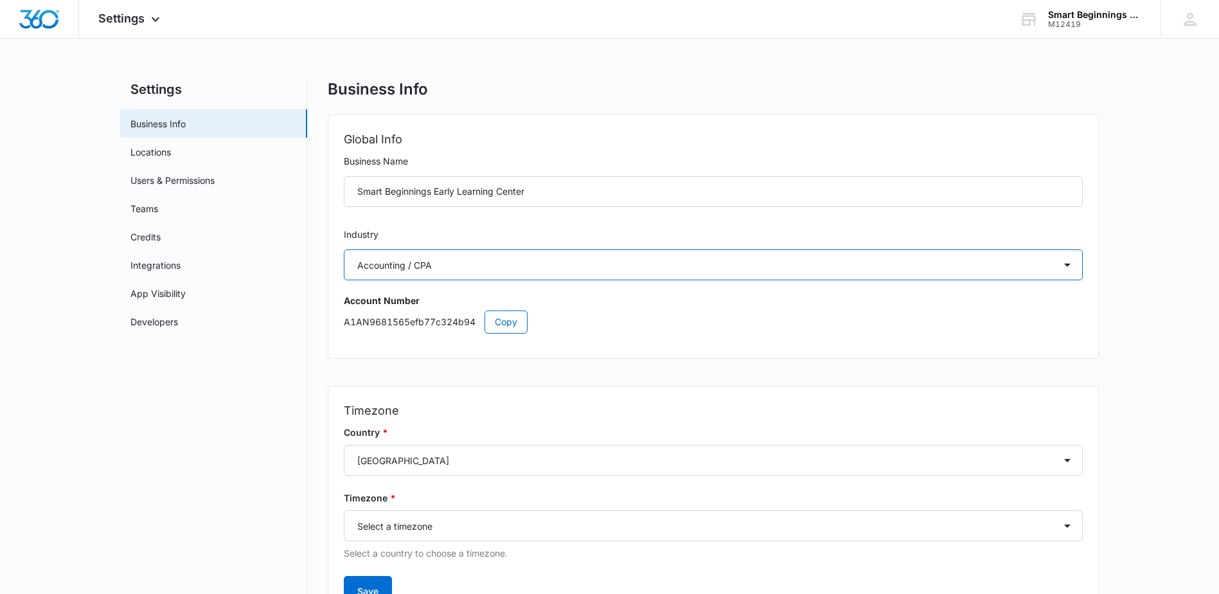
click at [1070, 264] on select "Select Accounting / CPA Assisted Living Attorney / Law Firm Auto Repair Carpet …" at bounding box center [713, 264] width 739 height 31
select select "27"
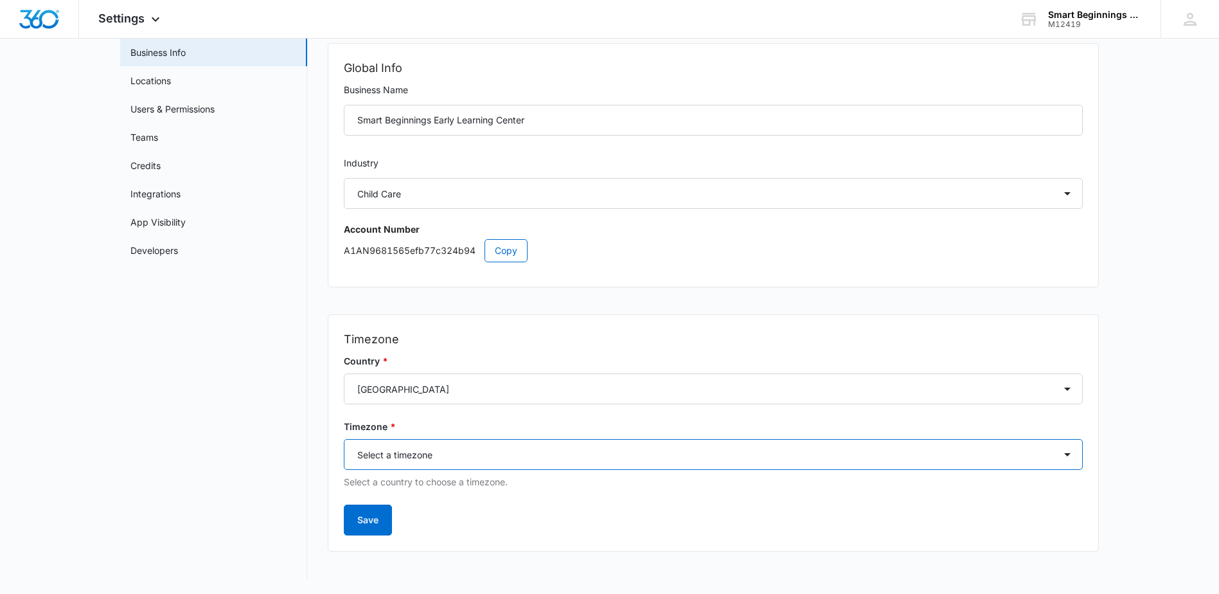
click at [635, 459] on select "Select a timezone Select a timezone America/Adak America/Anchorage America/Bois…" at bounding box center [713, 454] width 739 height 31
select select "America/Chicago"
click at [344, 439] on select "Select a timezone Select a timezone America/Adak America/Anchorage America/Bois…" at bounding box center [713, 454] width 739 height 31
click at [641, 455] on select "Select a timezone Select a timezone America/Adak America/Anchorage America/Bois…" at bounding box center [713, 454] width 739 height 31
click at [344, 439] on select "Select a timezone Select a timezone America/Adak America/Anchorage America/Bois…" at bounding box center [713, 454] width 739 height 31
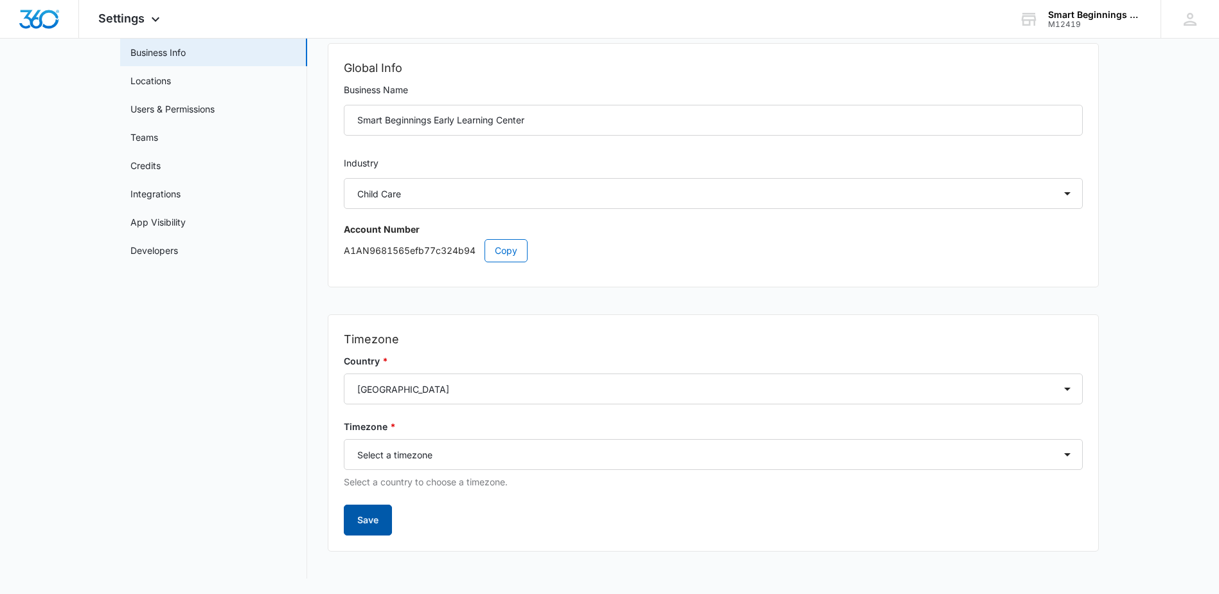
click at [380, 521] on button "Save" at bounding box center [368, 519] width 48 height 31
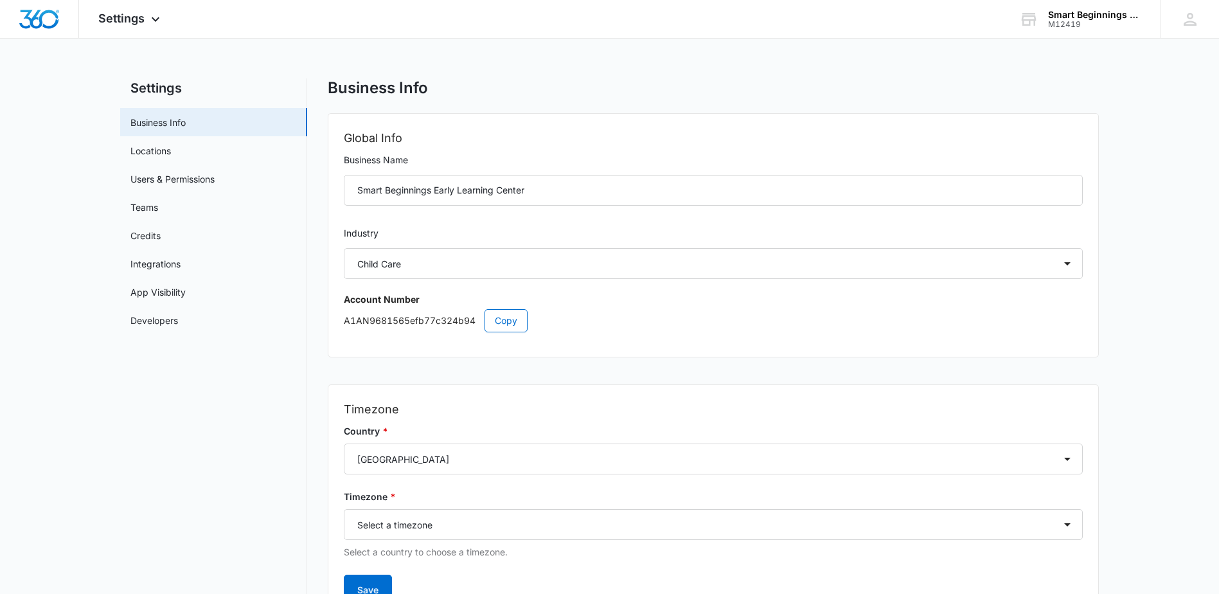
scroll to position [0, 0]
click at [171, 152] on link "Locations" at bounding box center [150, 151] width 40 height 13
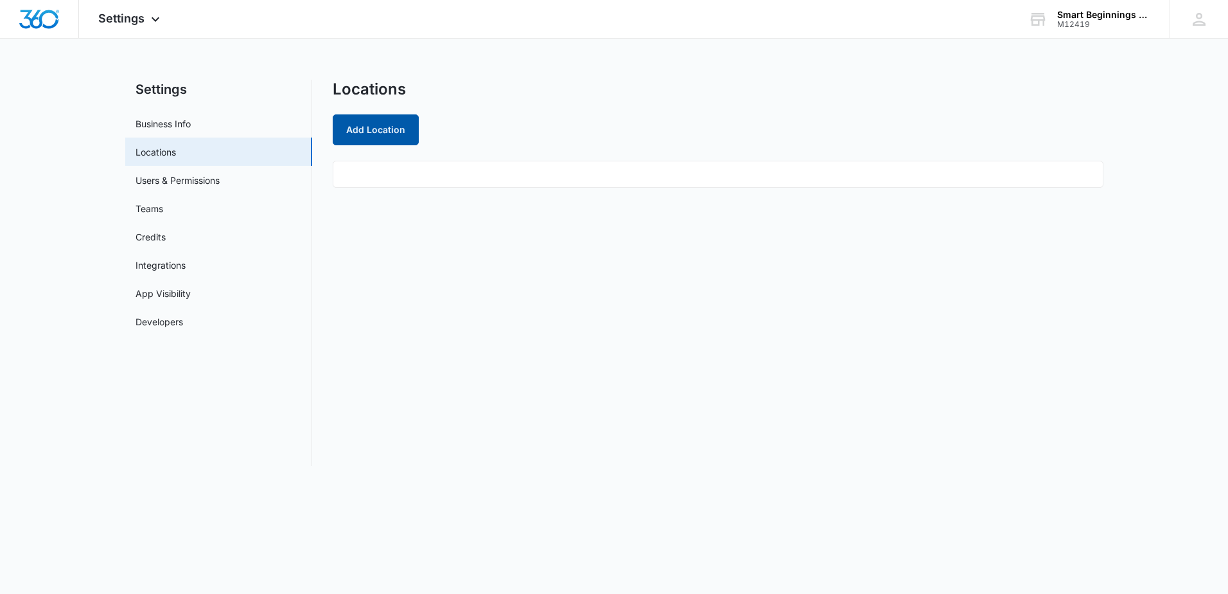
click at [391, 130] on button "Add Location" at bounding box center [376, 129] width 86 height 31
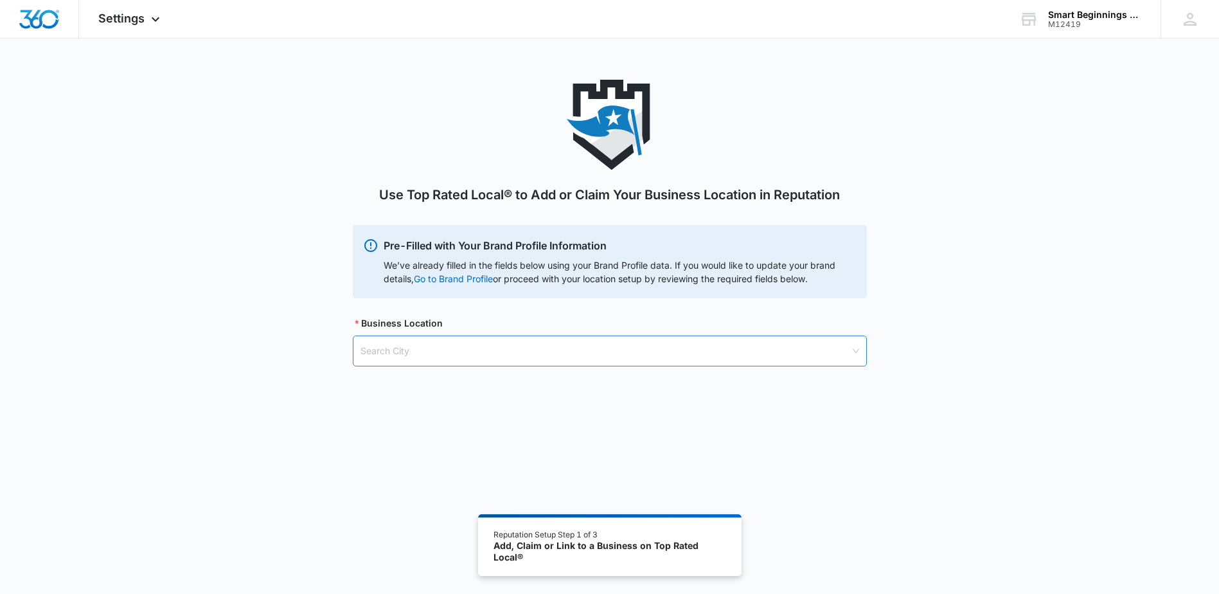
click at [384, 347] on input "search" at bounding box center [605, 351] width 490 height 30
type input "K"
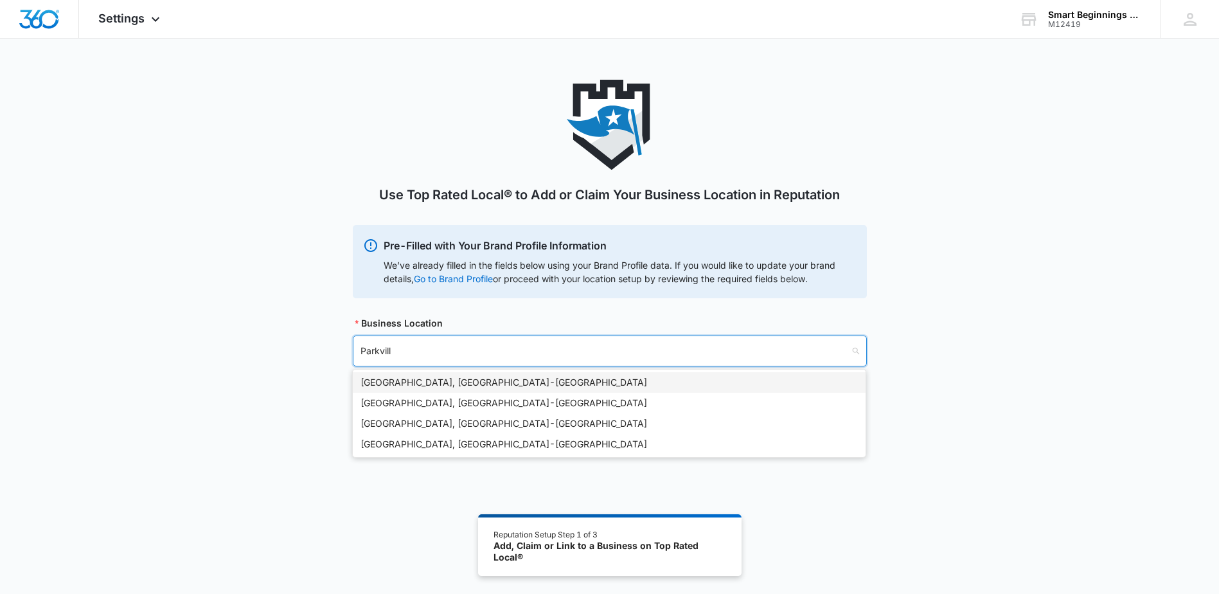
type input "Parkville"
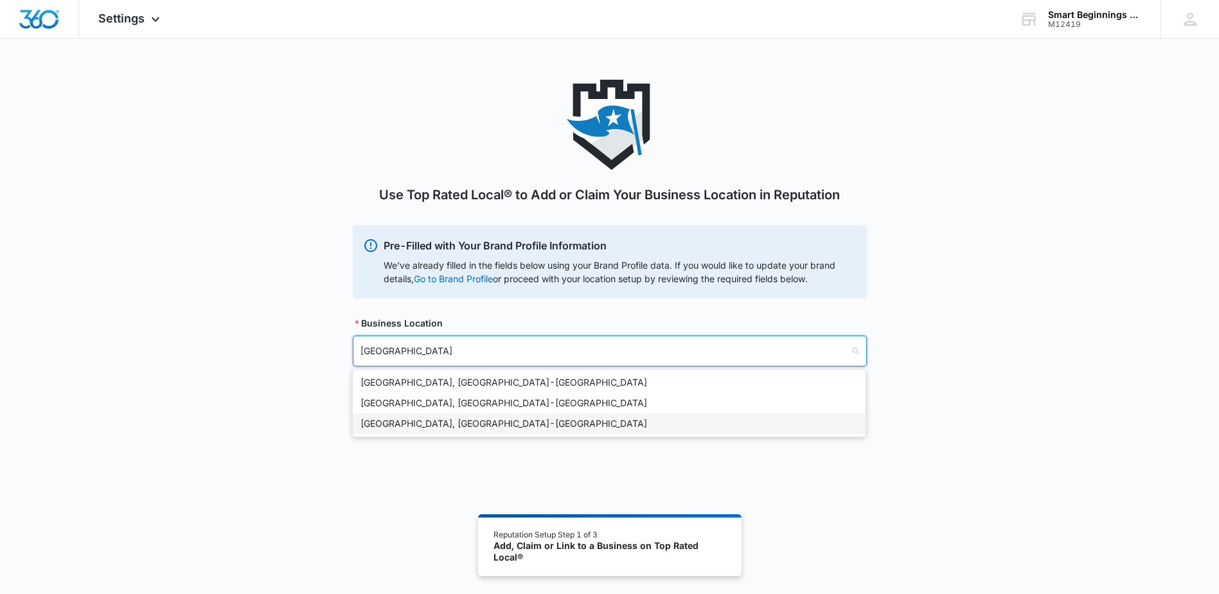
click at [418, 424] on div "Parkville, MO - USA" at bounding box center [608, 423] width 497 height 14
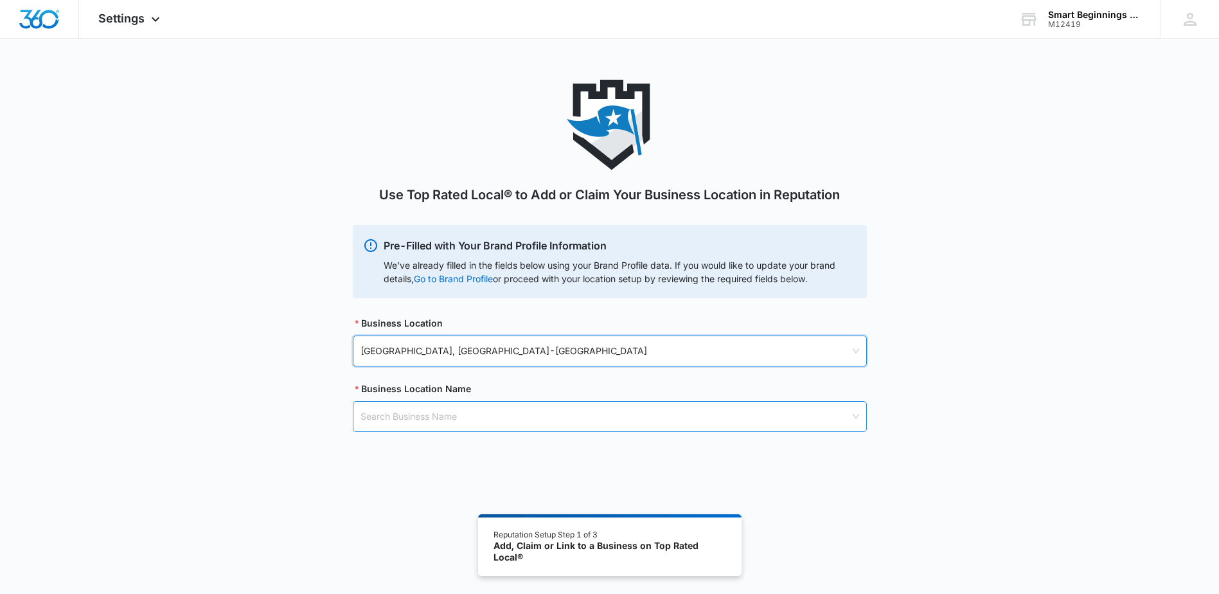
click at [427, 416] on input "search" at bounding box center [605, 417] width 490 height 30
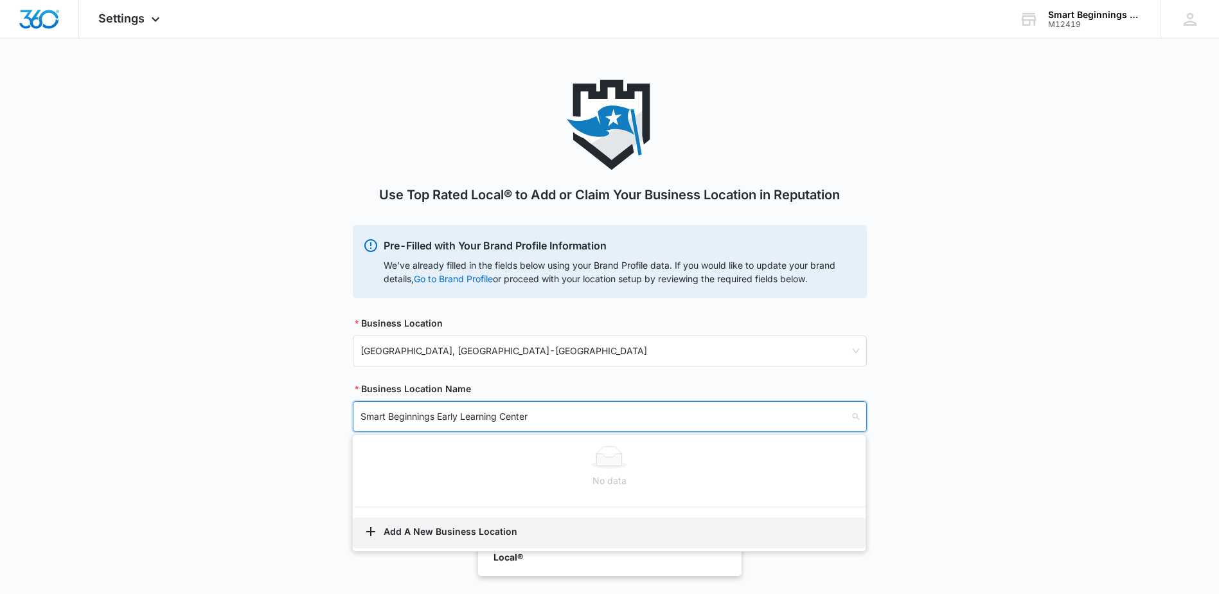
type input "Smart Beginnings Early Learning Center"
click at [400, 532] on button "Add A New Business Location" at bounding box center [609, 532] width 513 height 31
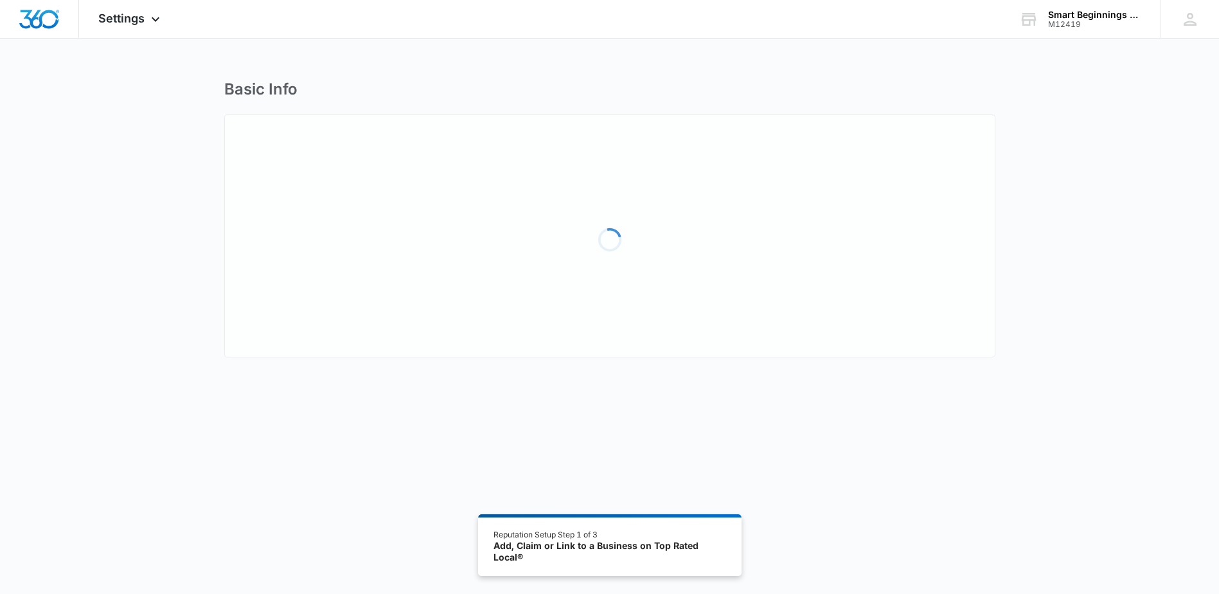
select select "Missouri"
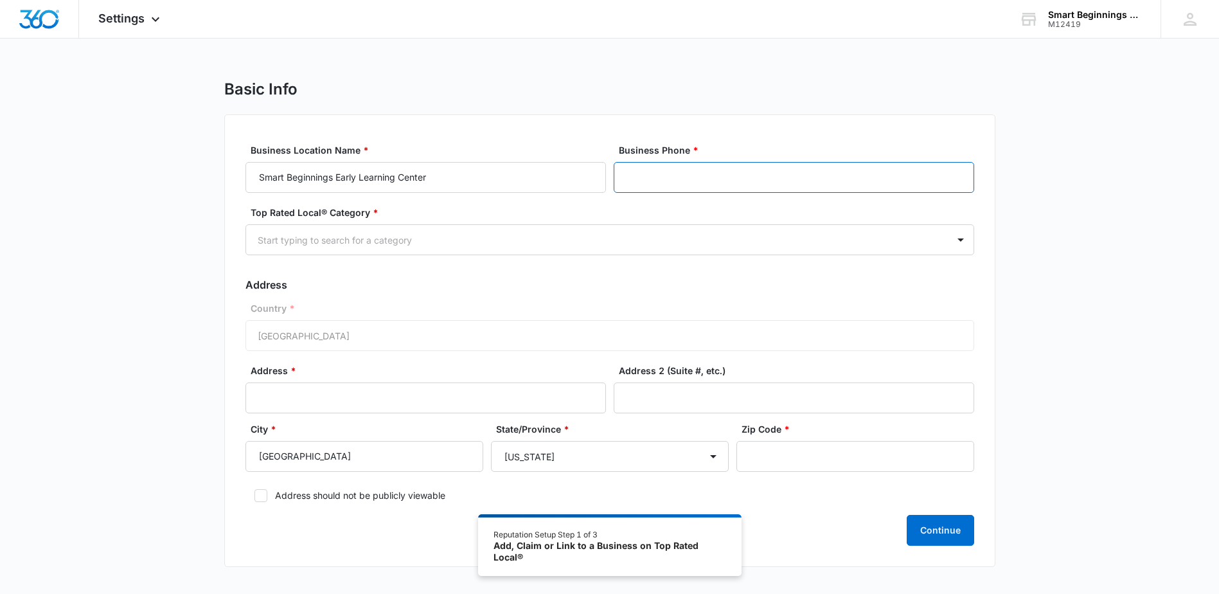
click at [675, 174] on input "Business Phone *" at bounding box center [794, 177] width 360 height 31
type input "(816) 587-1980"
type input "7400 NW River Park Drive"
type input "64152"
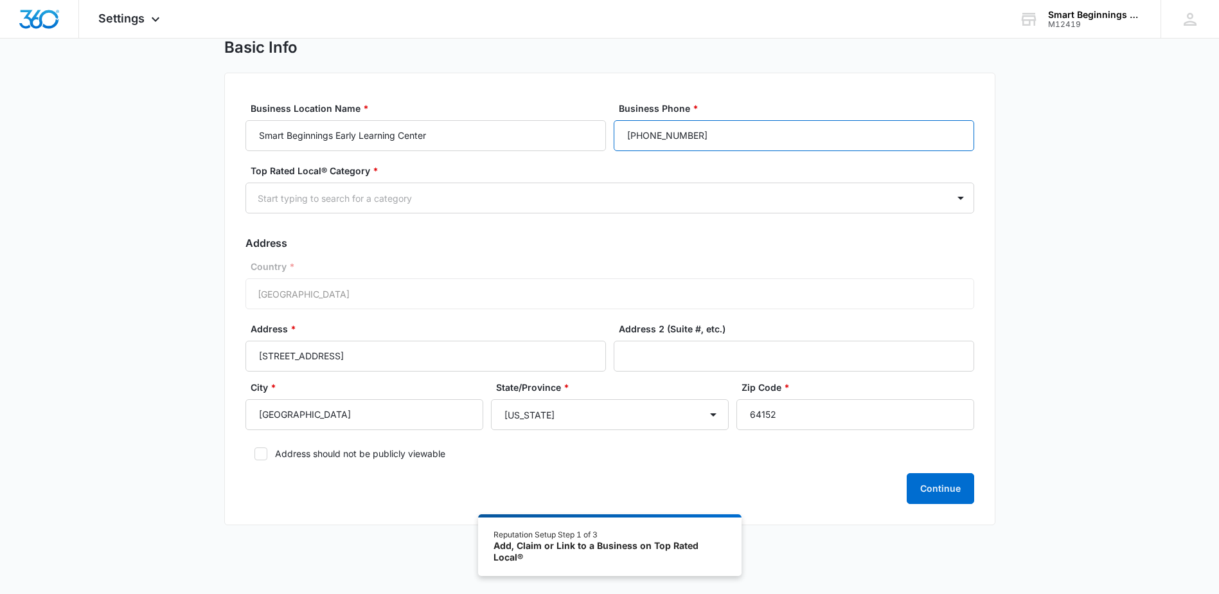
scroll to position [64, 0]
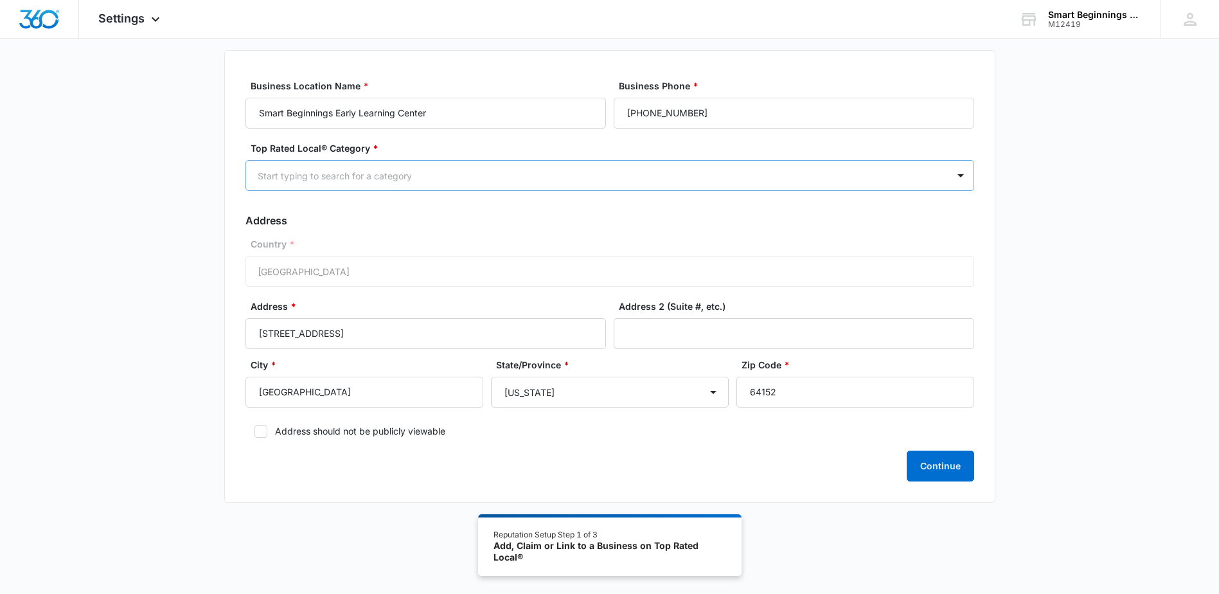
click at [296, 173] on div at bounding box center [594, 176] width 673 height 16
click at [353, 176] on div at bounding box center [594, 176] width 673 height 16
type input "Child"
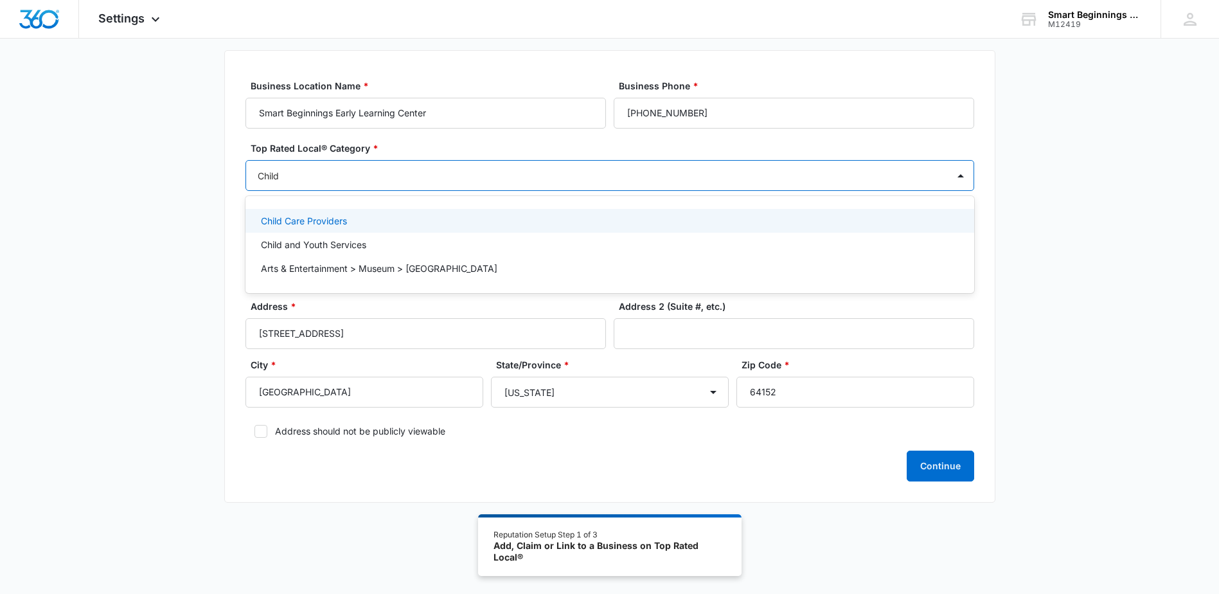
click at [382, 222] on div "Child Care Providers" at bounding box center [608, 220] width 695 height 13
click at [1153, 202] on div "Basic Info Business Location Name * Smart Beginnings Early Learning Center Busi…" at bounding box center [609, 267] width 1219 height 504
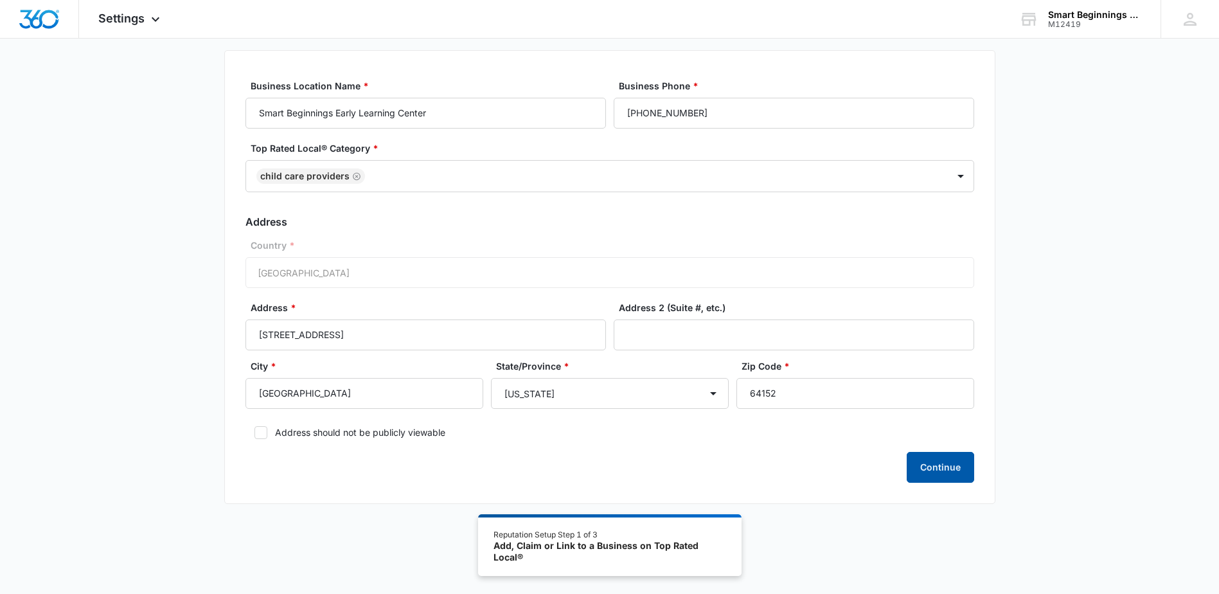
click at [969, 471] on button "Continue" at bounding box center [940, 467] width 67 height 31
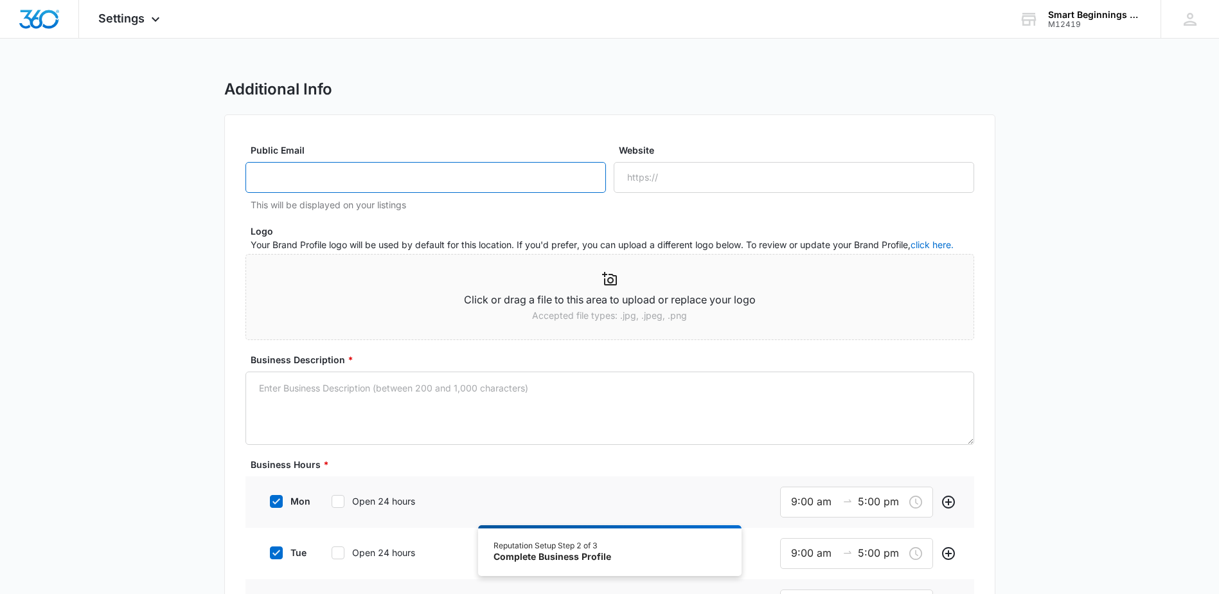
click at [443, 179] on input "Public Email" at bounding box center [425, 177] width 360 height 31
type input "parkvilleinfo@smartbeginningskc.com"
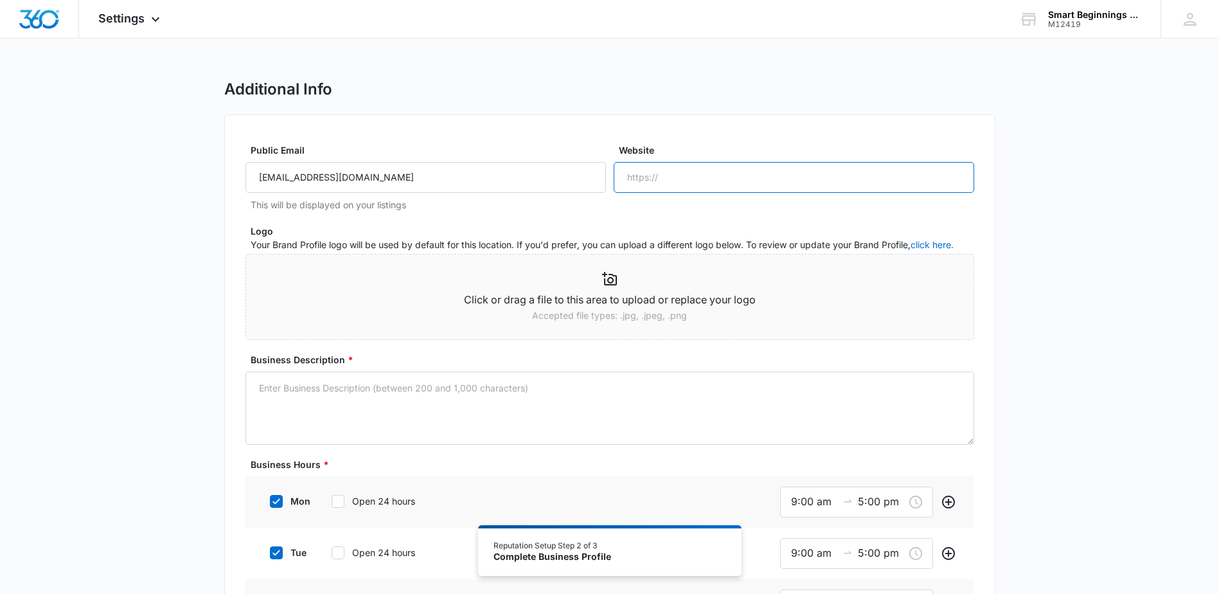
click at [655, 177] on input "Website" at bounding box center [794, 177] width 360 height 31
type input "www.smartbeginningskc.com"
click at [612, 276] on icon at bounding box center [609, 278] width 15 height 15
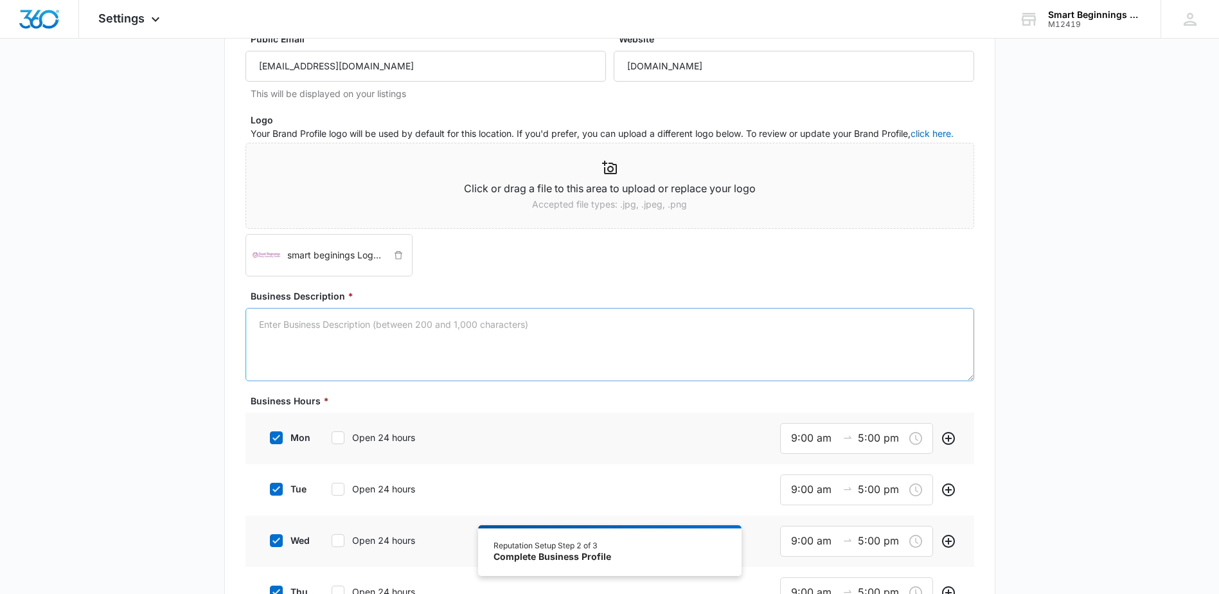
scroll to position [128, 0]
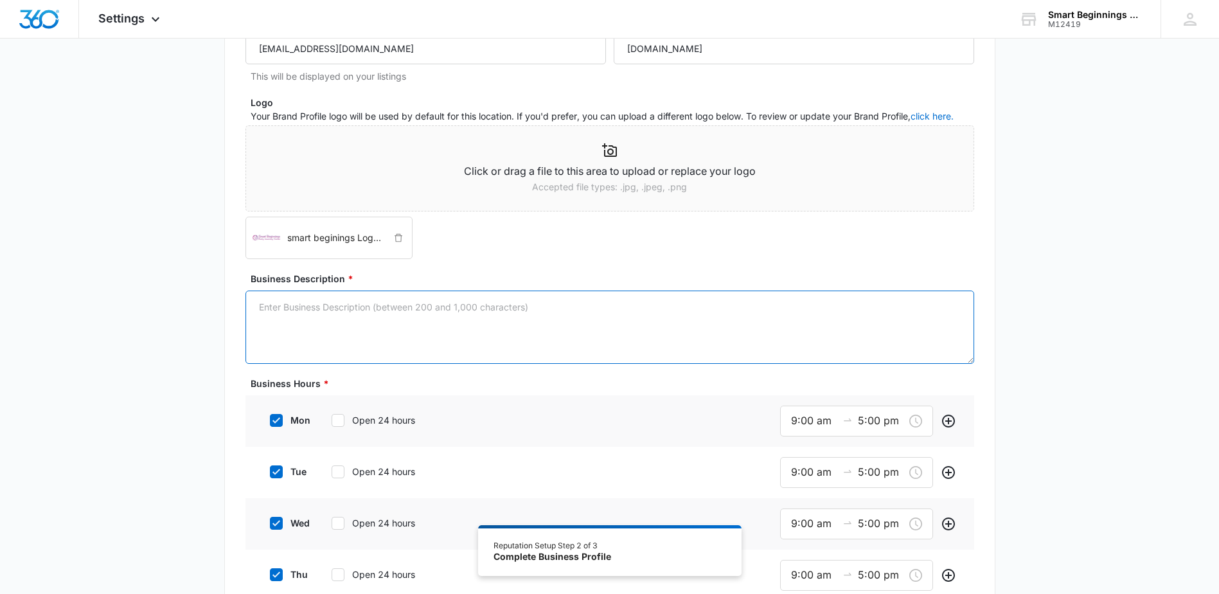
click at [462, 320] on textarea "Business Description *" at bounding box center [609, 326] width 729 height 73
click at [347, 314] on textarea "Business Description *" at bounding box center [609, 326] width 729 height 73
paste textarea "Smart Beginnings Early Learning Center is a premier early childhood education p…"
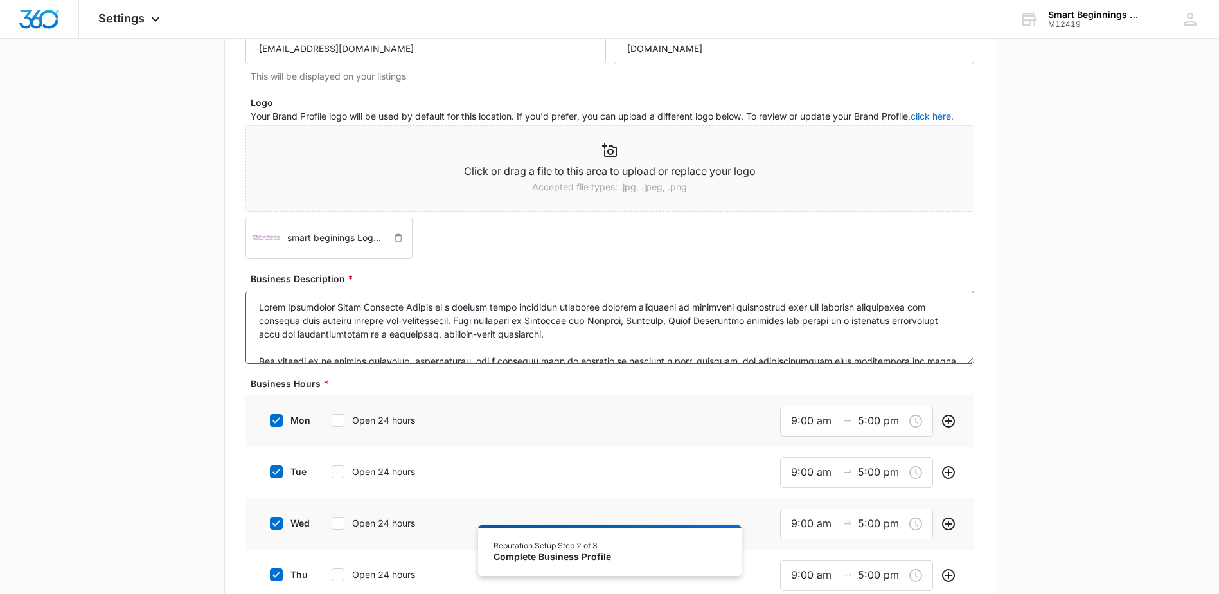
scroll to position [98, 0]
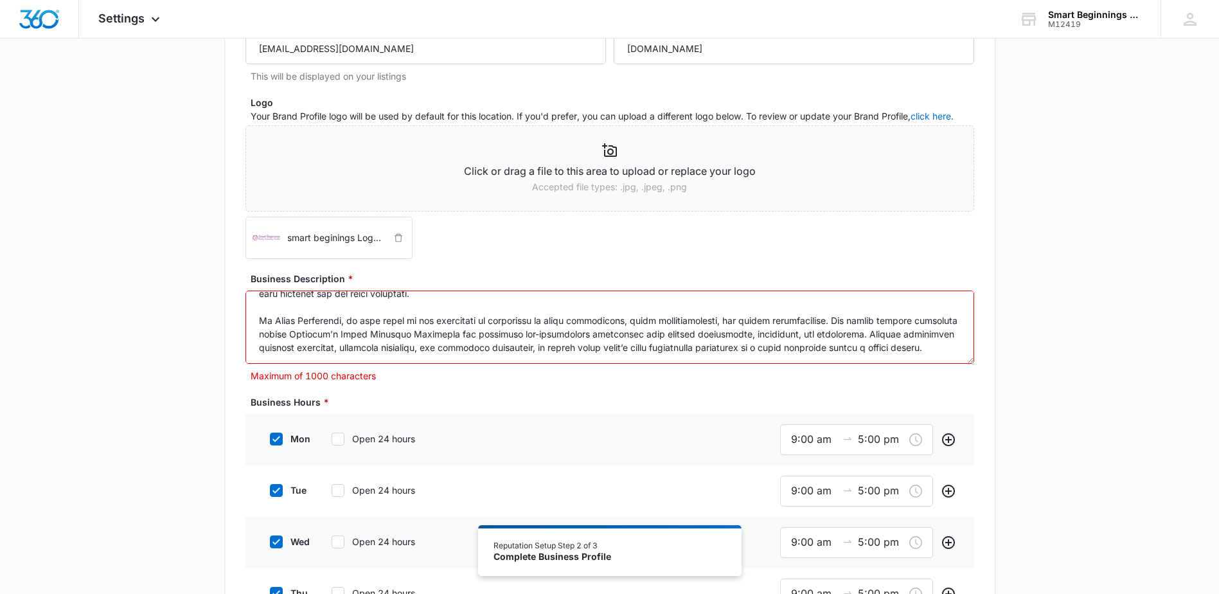
click at [261, 321] on textarea "Business Description *" at bounding box center [609, 326] width 729 height 73
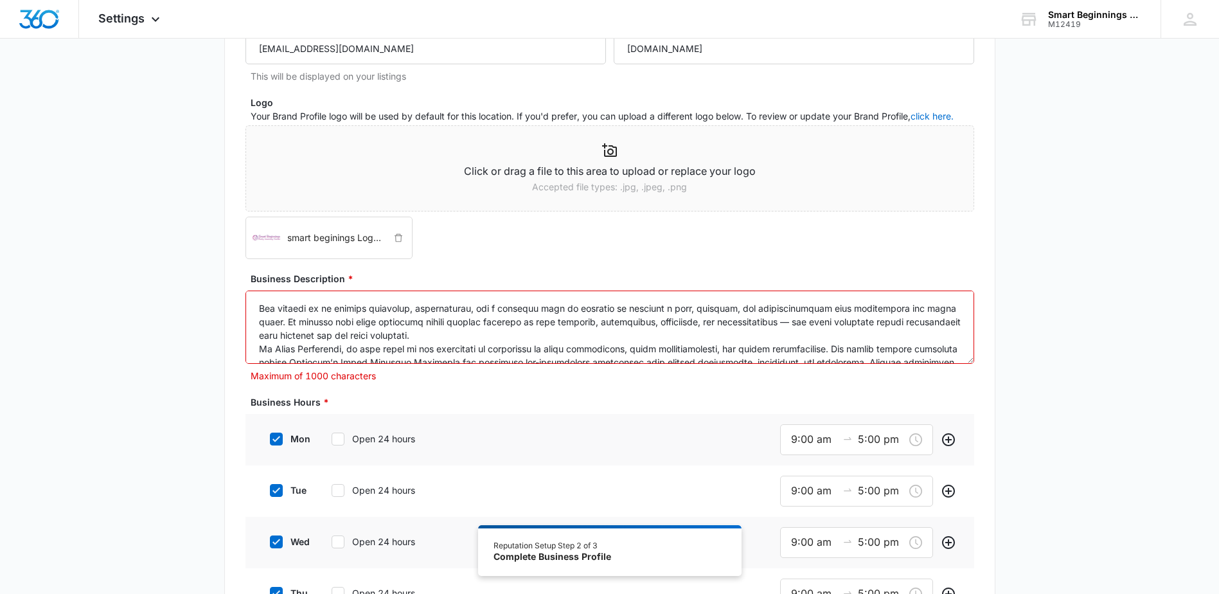
scroll to position [30, 0]
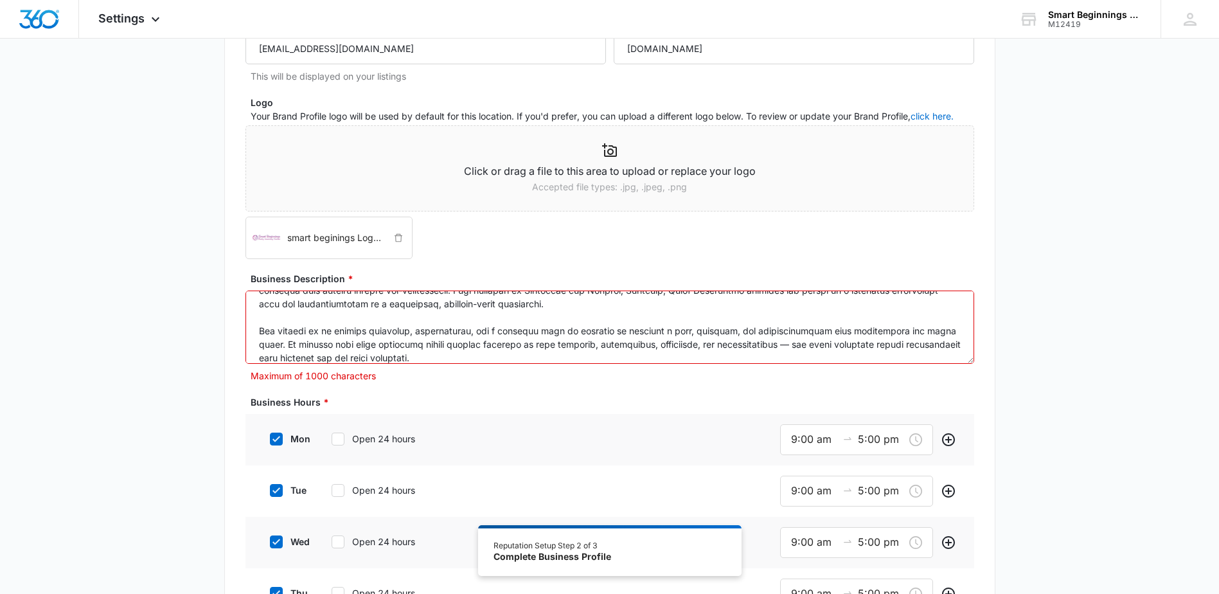
click at [255, 330] on textarea "Business Description *" at bounding box center [609, 326] width 729 height 73
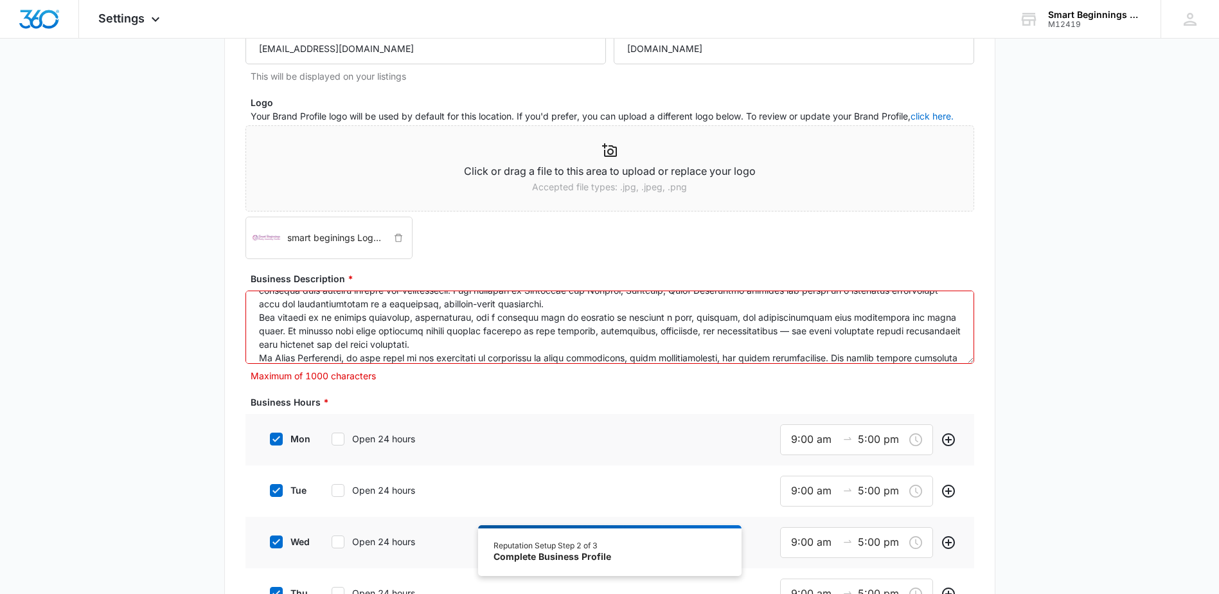
scroll to position [0, 0]
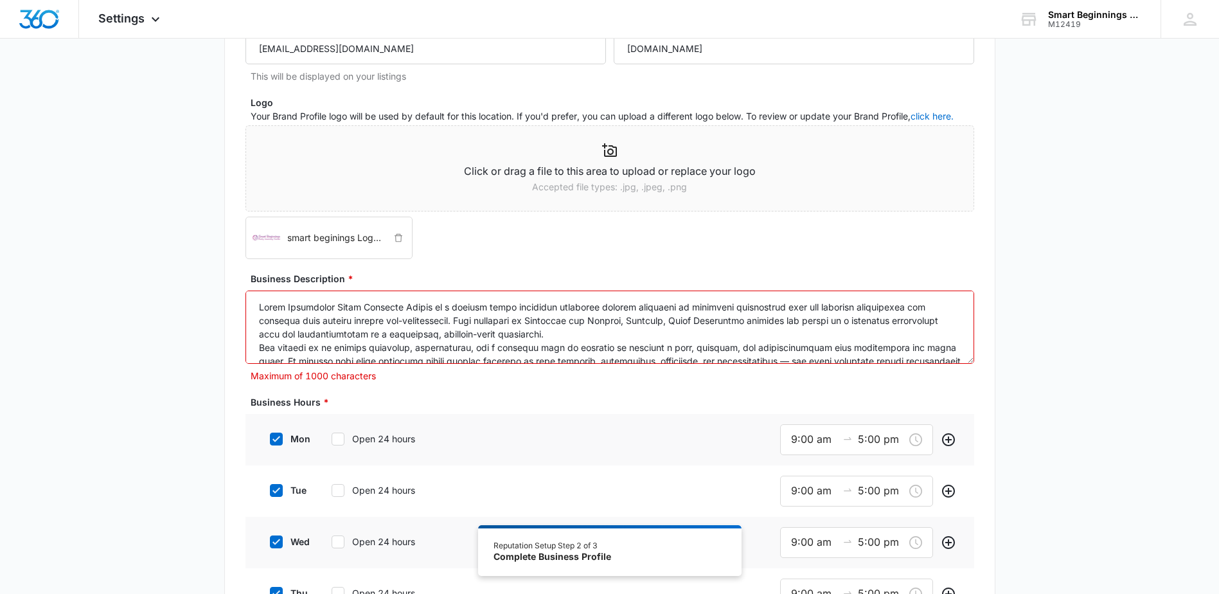
click at [259, 306] on textarea "Business Description *" at bounding box center [609, 326] width 729 height 73
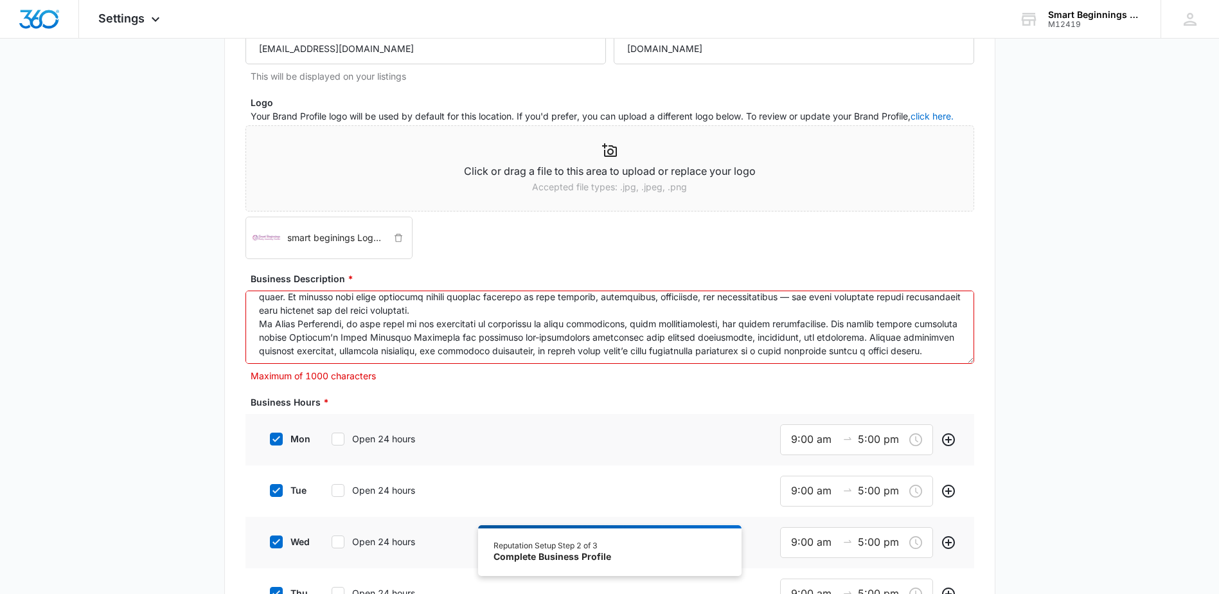
click at [257, 326] on textarea "Business Description *" at bounding box center [609, 326] width 729 height 73
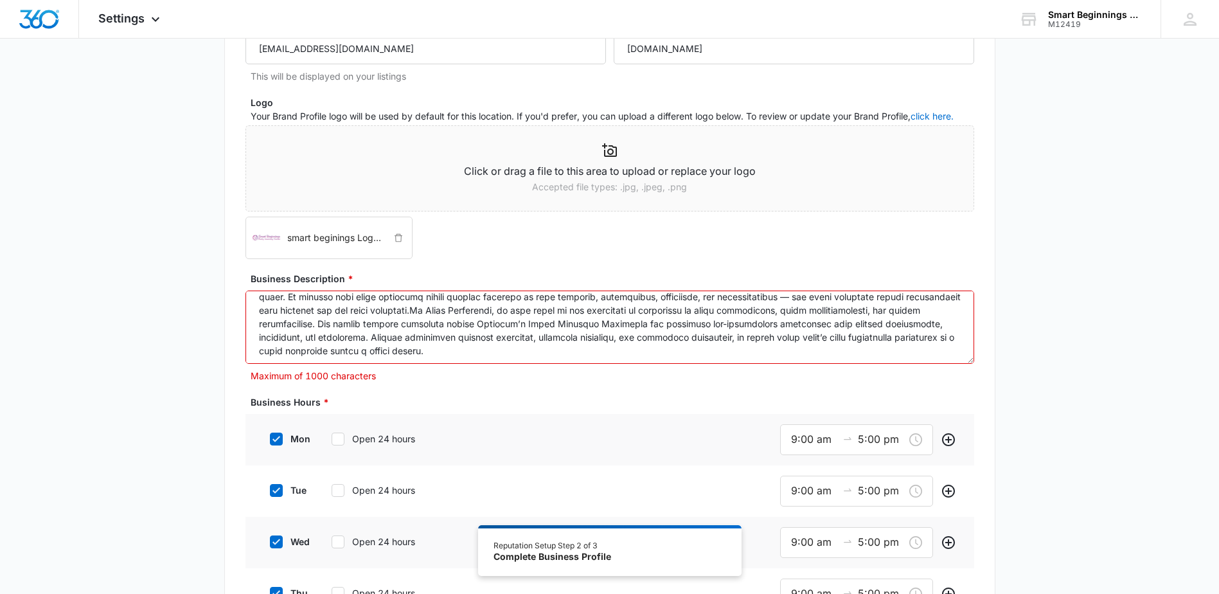
scroll to position [51, 0]
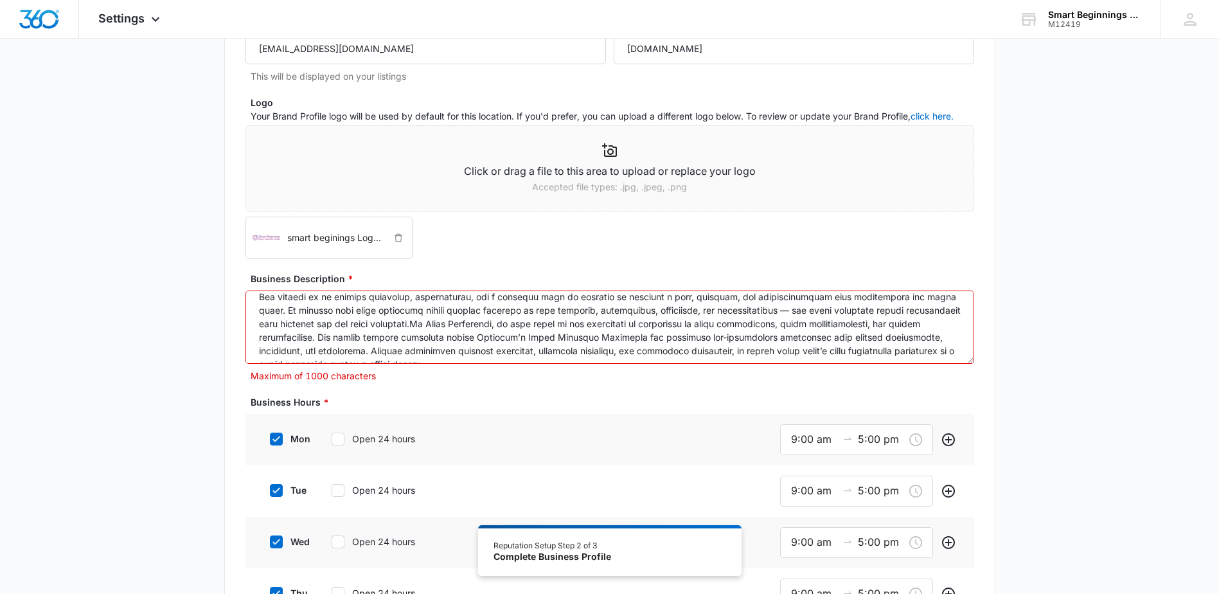
type textarea "Smart Beginnings Early Learning Center is a premier early childhood education p…"
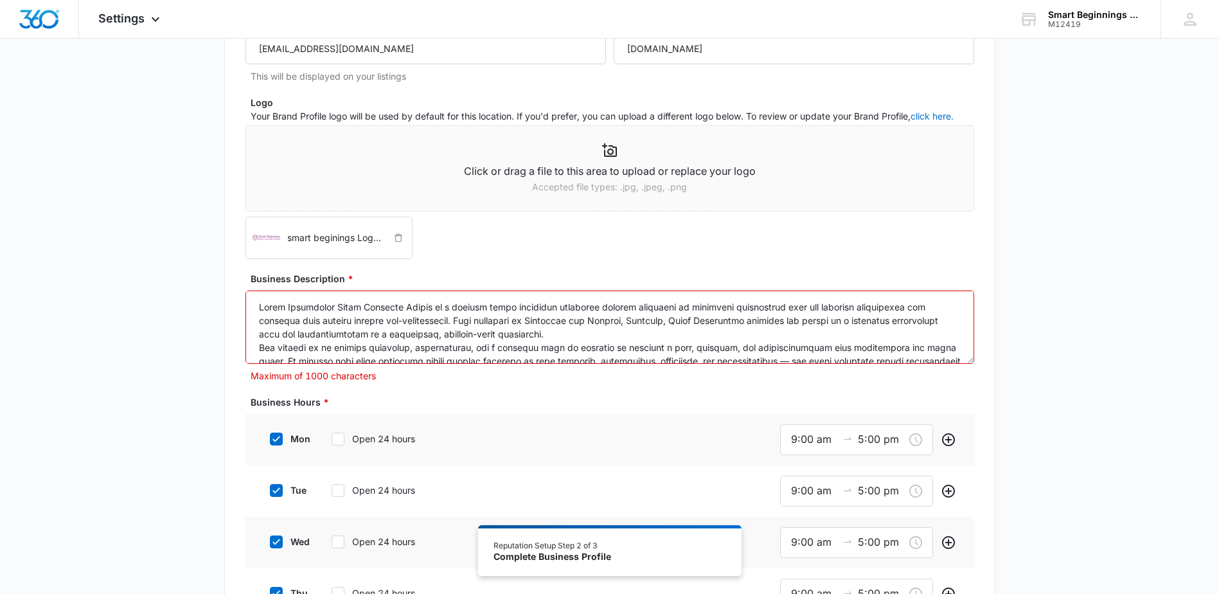
scroll to position [67, 0]
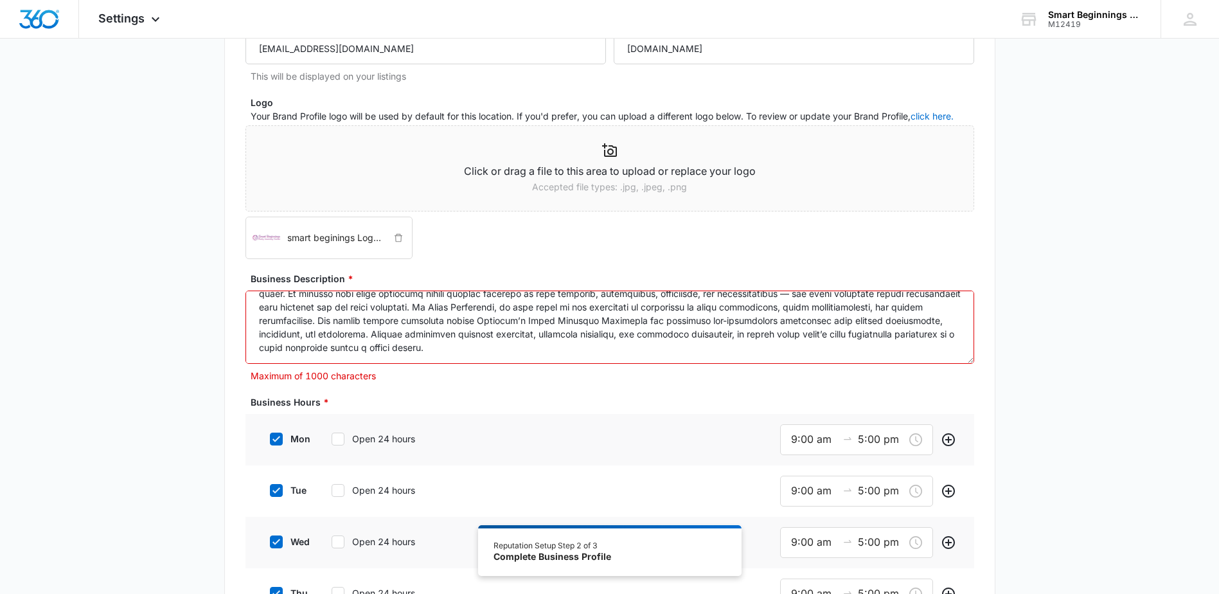
drag, startPoint x: 257, startPoint y: 306, endPoint x: 713, endPoint y: 396, distance: 464.9
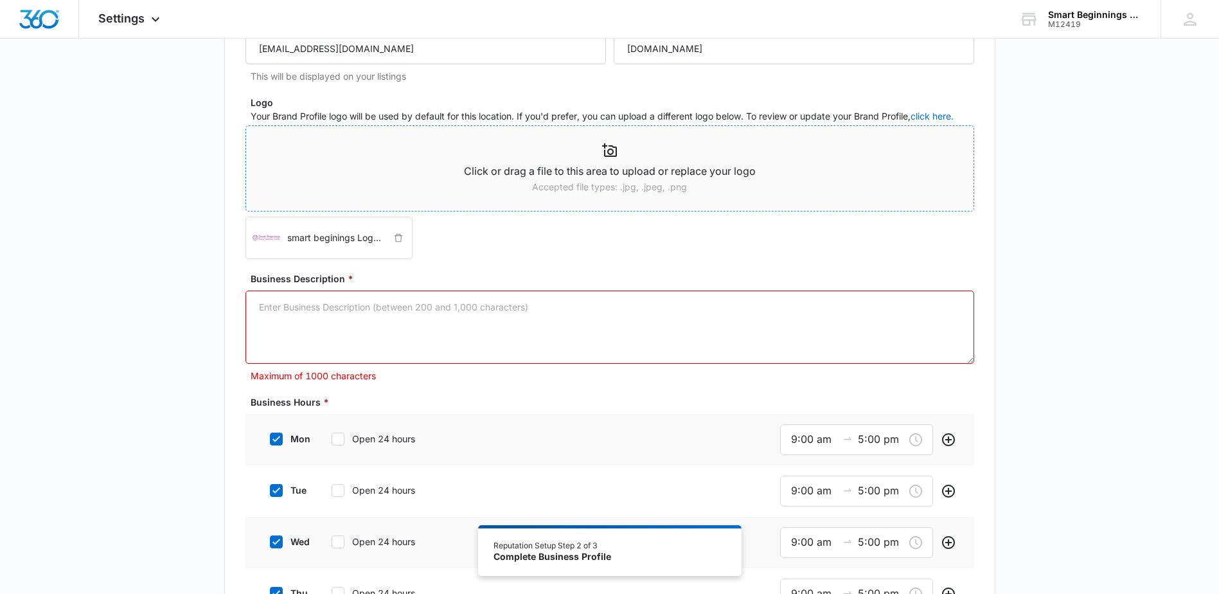
scroll to position [0, 0]
click at [355, 311] on textarea "Business Description *" at bounding box center [609, 326] width 729 height 73
paste textarea "Smart Beginnings Early Learning Center provides exceptional early childhood edu…"
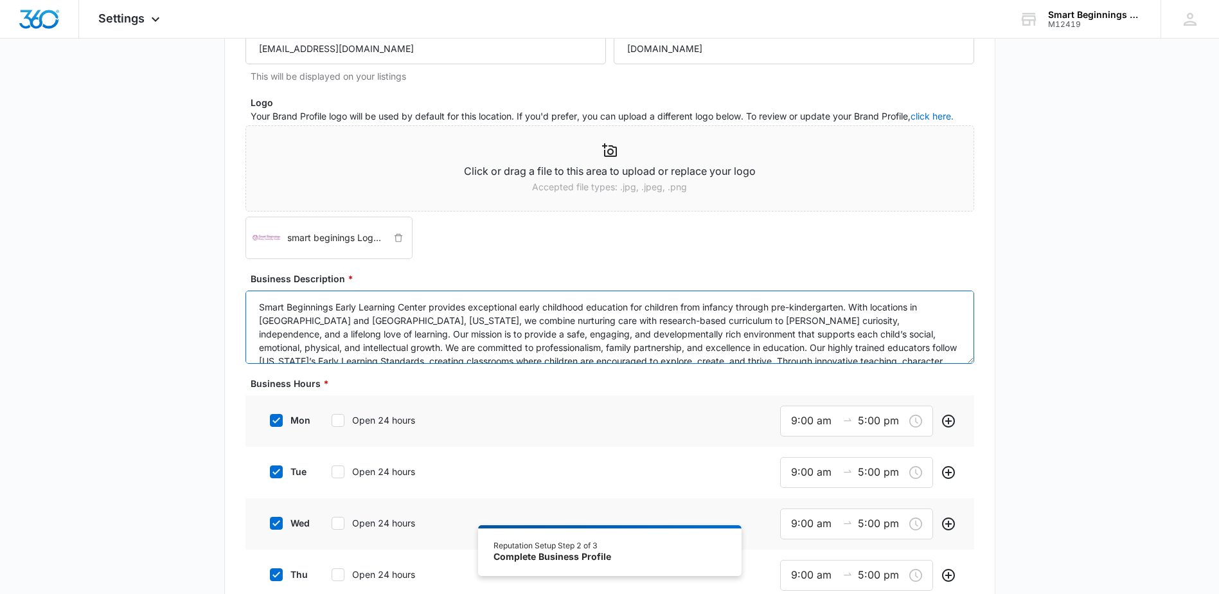
scroll to position [27, 0]
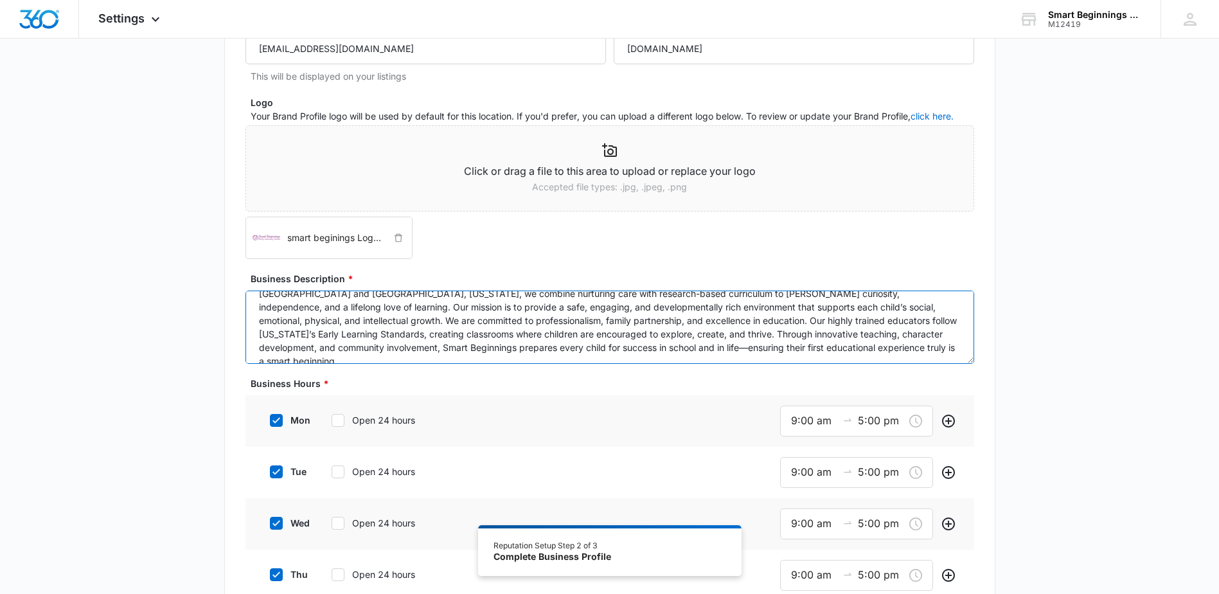
click at [571, 345] on textarea "Smart Beginnings Early Learning Center provides exceptional early childhood edu…" at bounding box center [609, 326] width 729 height 73
click at [856, 347] on textarea "Smart Beginnings Early Learning Center provides exceptional early childhood edu…" at bounding box center [609, 326] width 729 height 73
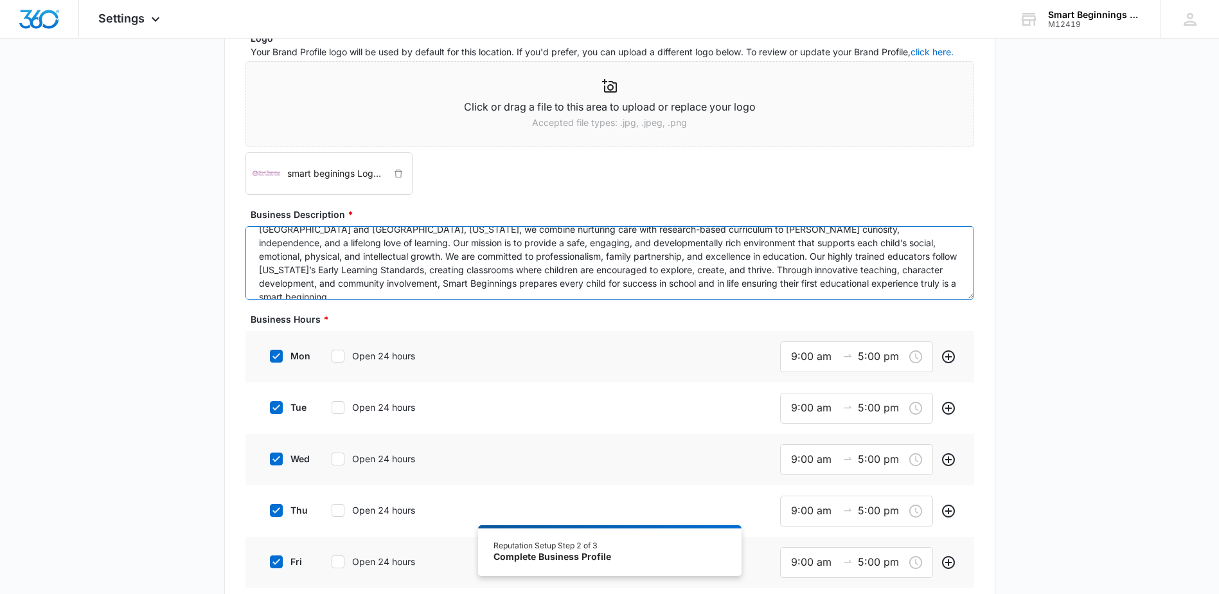
scroll to position [257, 0]
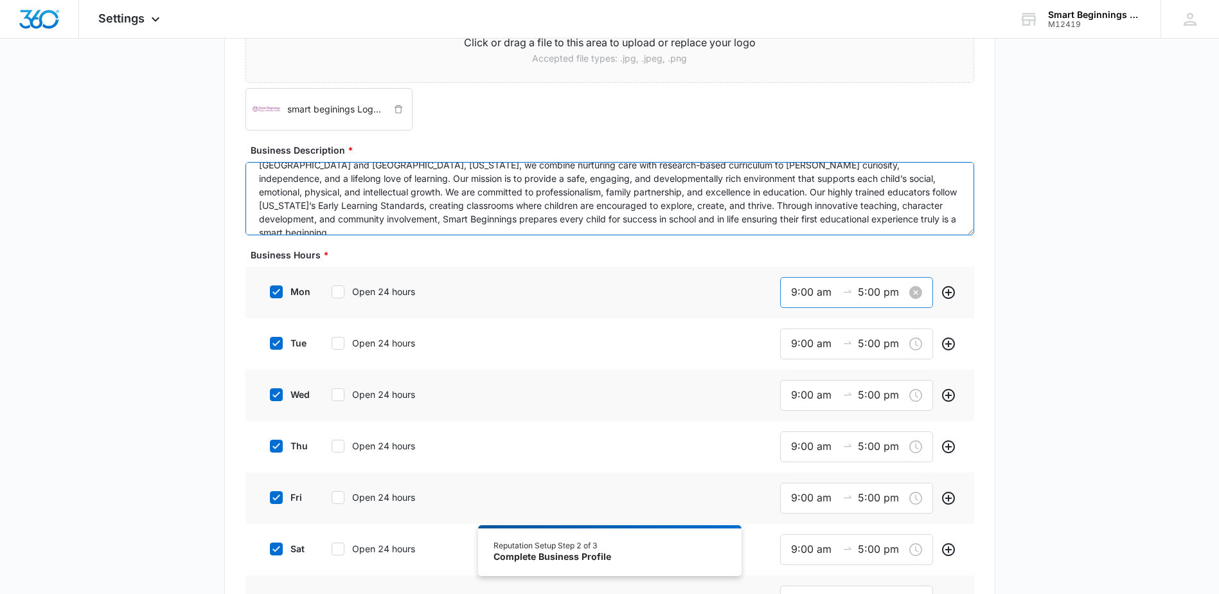
type textarea "Smart Beginnings Early Learning Center provides exceptional early childhood edu…"
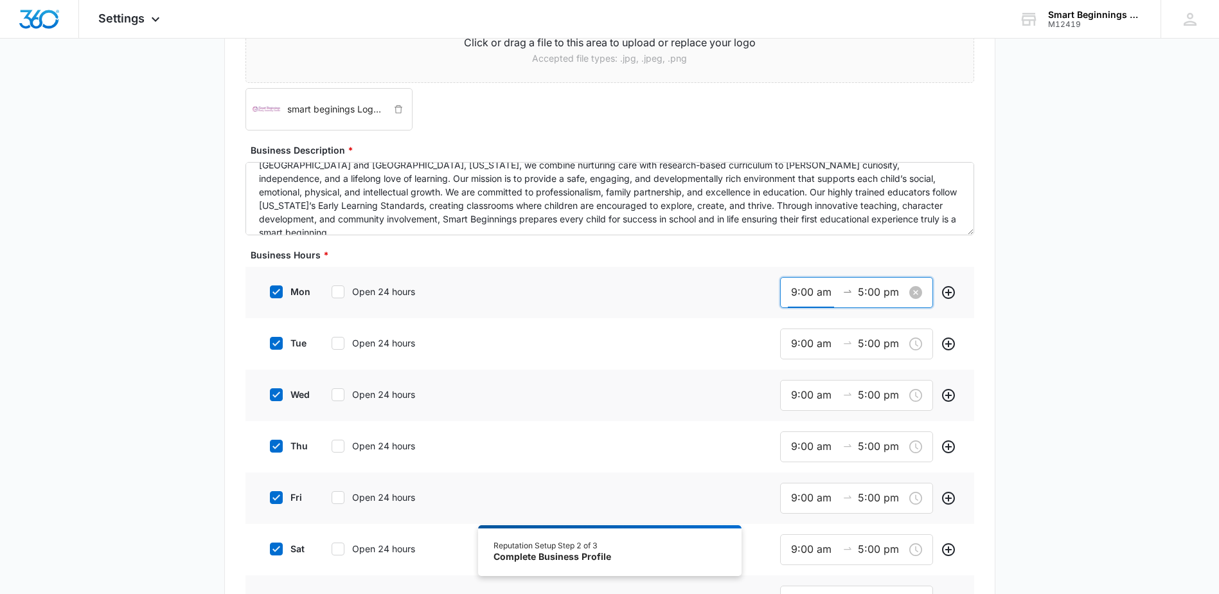
click at [831, 293] on input "9:00 am" at bounding box center [814, 292] width 46 height 16
click at [804, 294] on input "9:00 am" at bounding box center [814, 292] width 46 height 16
click at [796, 375] on div "08" at bounding box center [797, 373] width 36 height 18
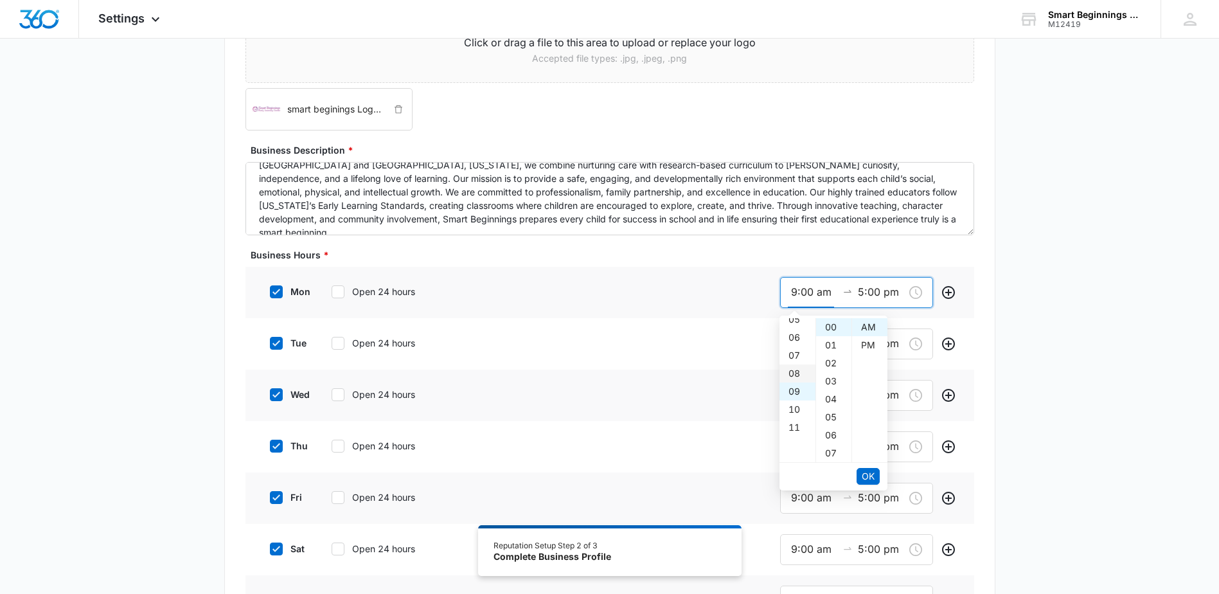
type input "8:00 am"
click at [870, 480] on span "OK" at bounding box center [868, 476] width 13 height 14
click at [792, 349] on div "06" at bounding box center [797, 345] width 36 height 18
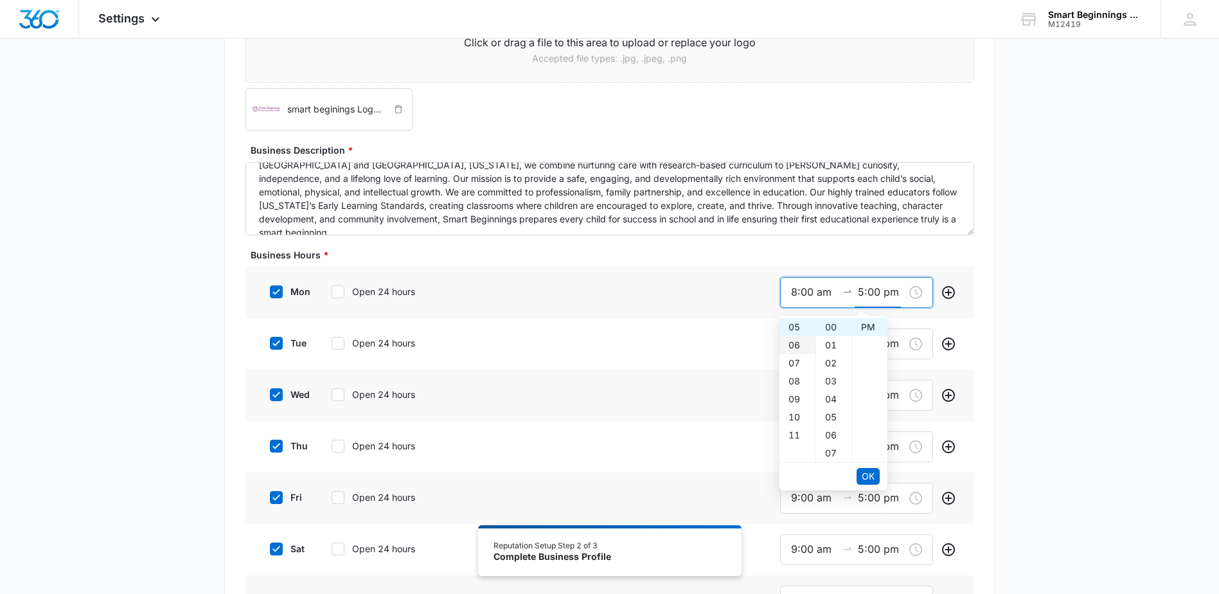
type input "6:00 pm"
click at [800, 292] on input "8:00 am" at bounding box center [814, 292] width 46 height 16
click at [792, 294] on input "8:00 am" at bounding box center [814, 292] width 46 height 16
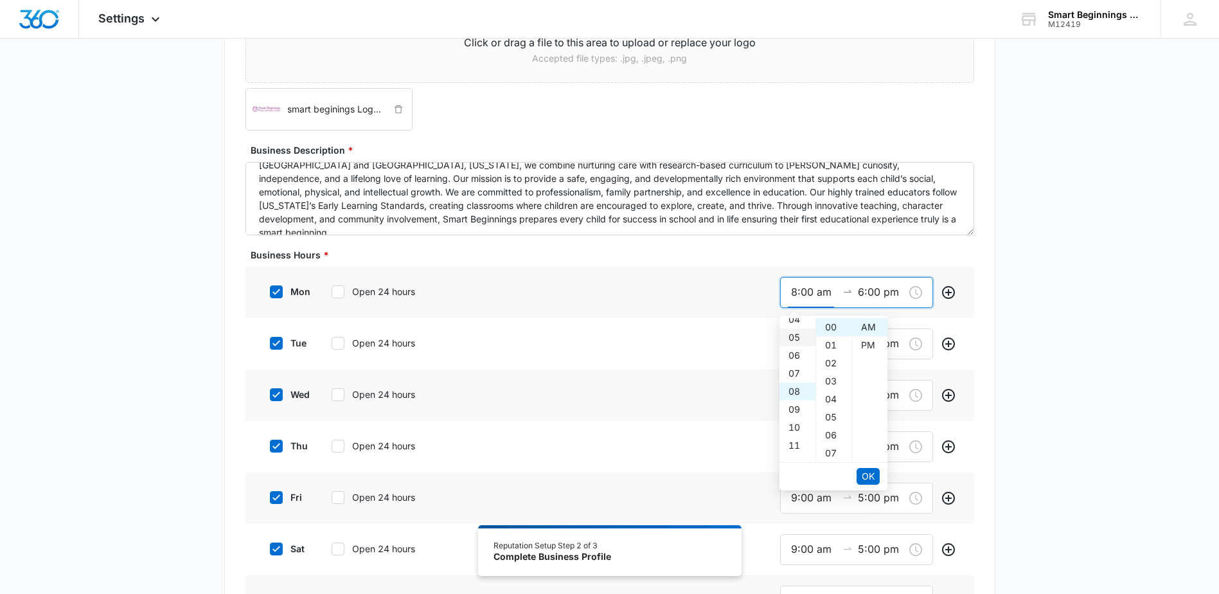
scroll to position [15, 0]
click at [797, 417] on div "06" at bounding box center [797, 420] width 36 height 18
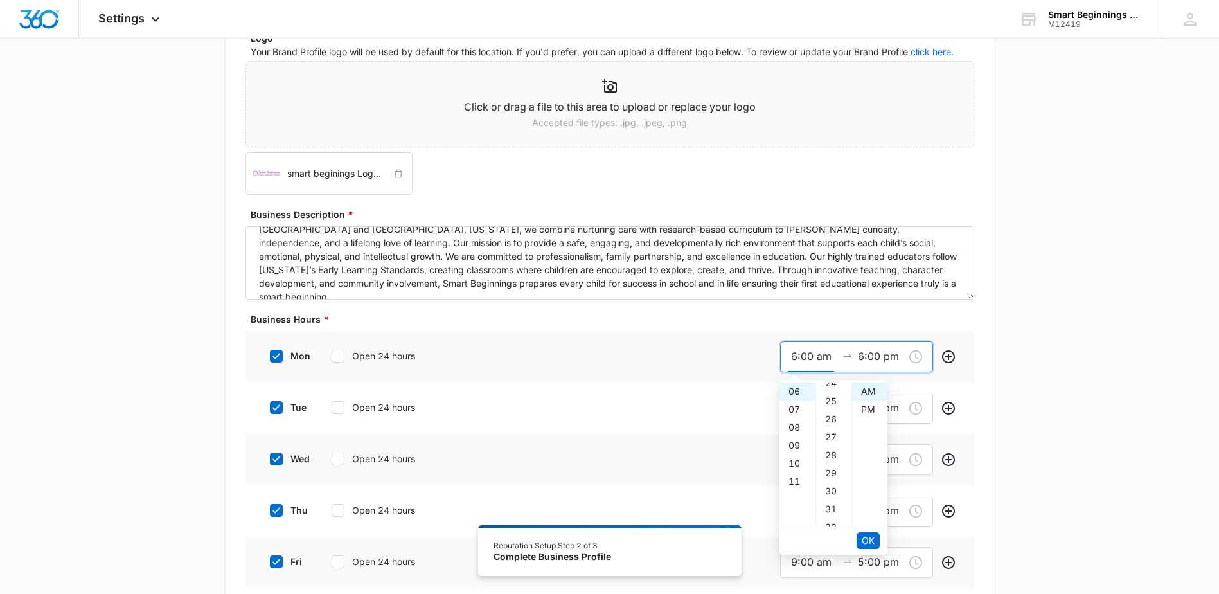
scroll to position [514, 0]
click at [834, 422] on div "30" at bounding box center [833, 417] width 35 height 18
type input "6:30 am"
click at [866, 543] on span "OK" at bounding box center [868, 540] width 13 height 14
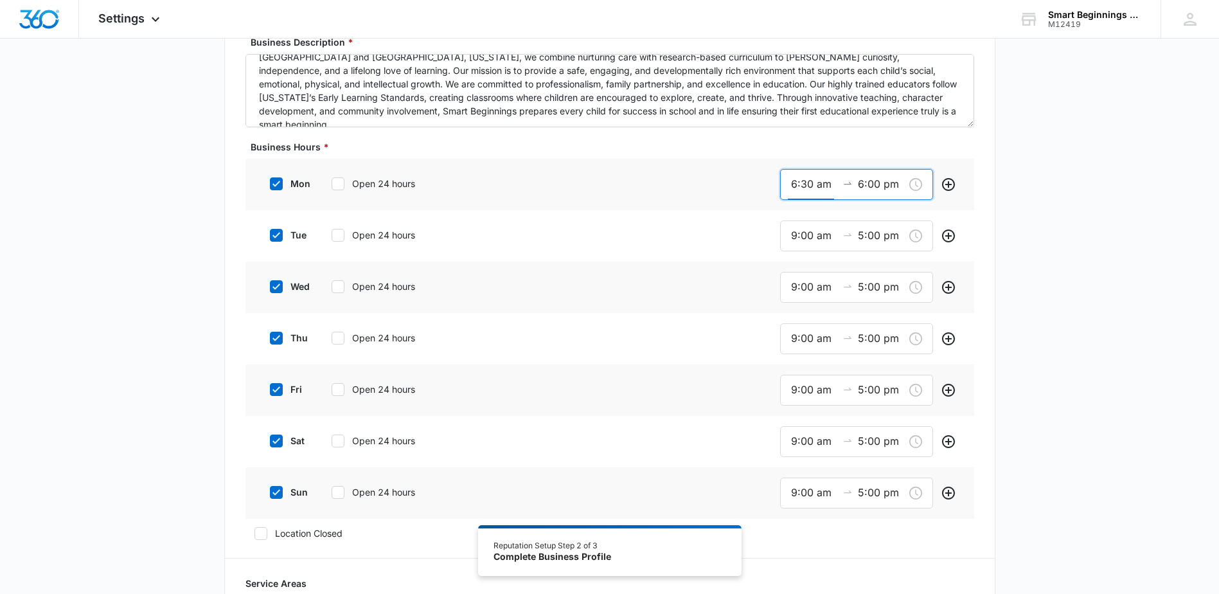
scroll to position [385, 0]
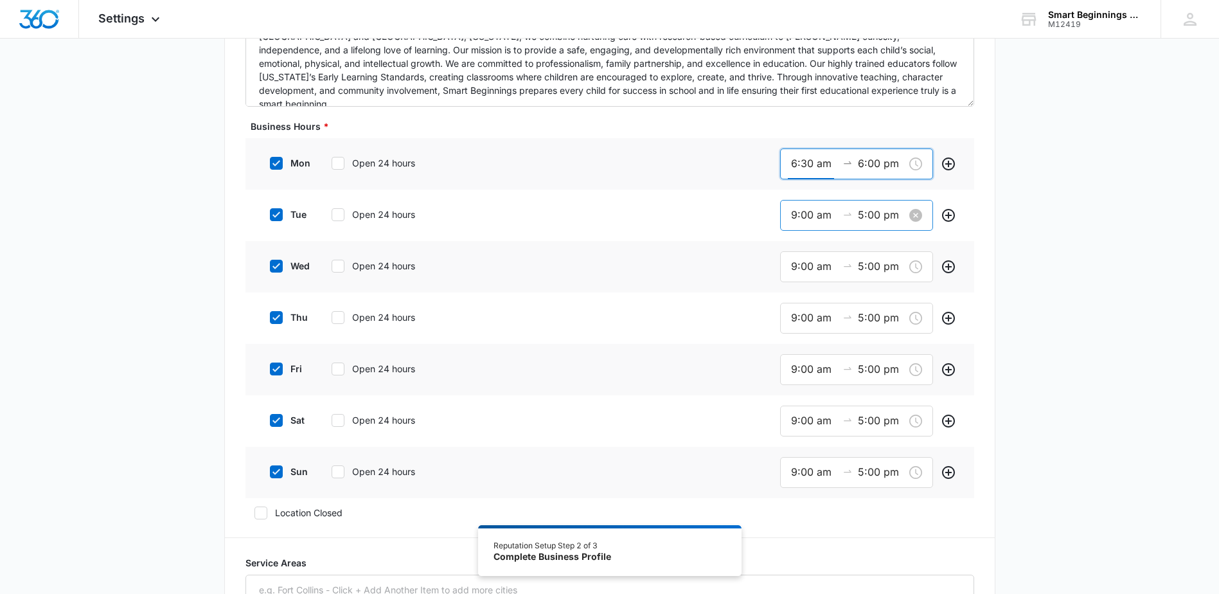
click at [796, 218] on input "9:00 am" at bounding box center [814, 215] width 46 height 16
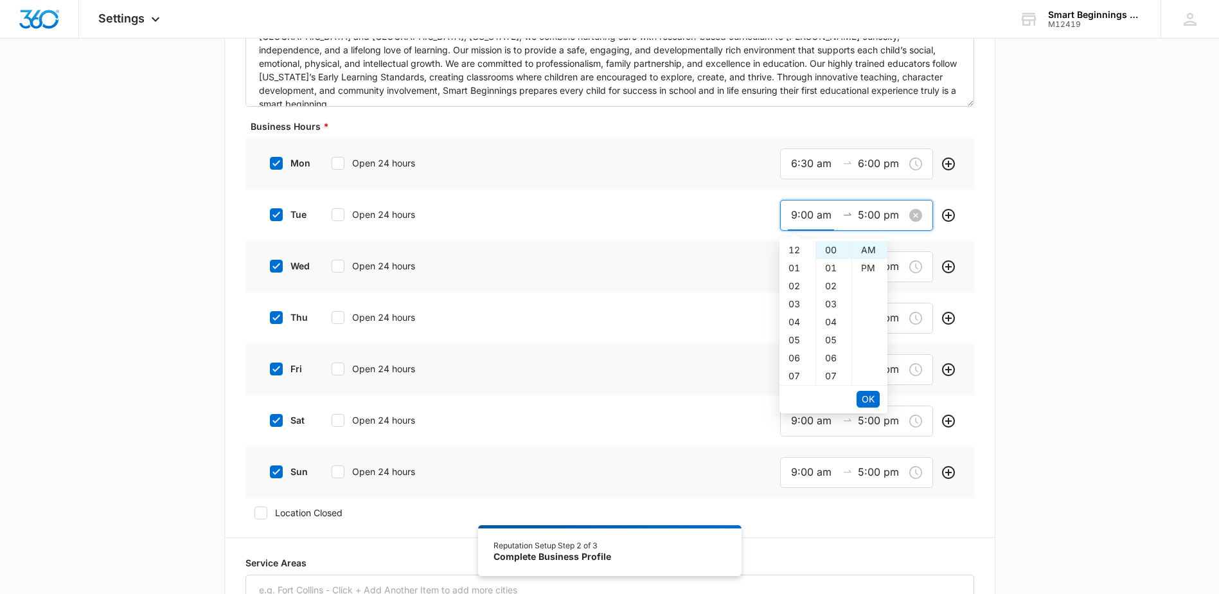
scroll to position [162, 0]
click at [796, 264] on div "06" at bounding box center [797, 260] width 36 height 18
click at [829, 338] on div "30" at bounding box center [833, 340] width 35 height 18
type input "6:30 am"
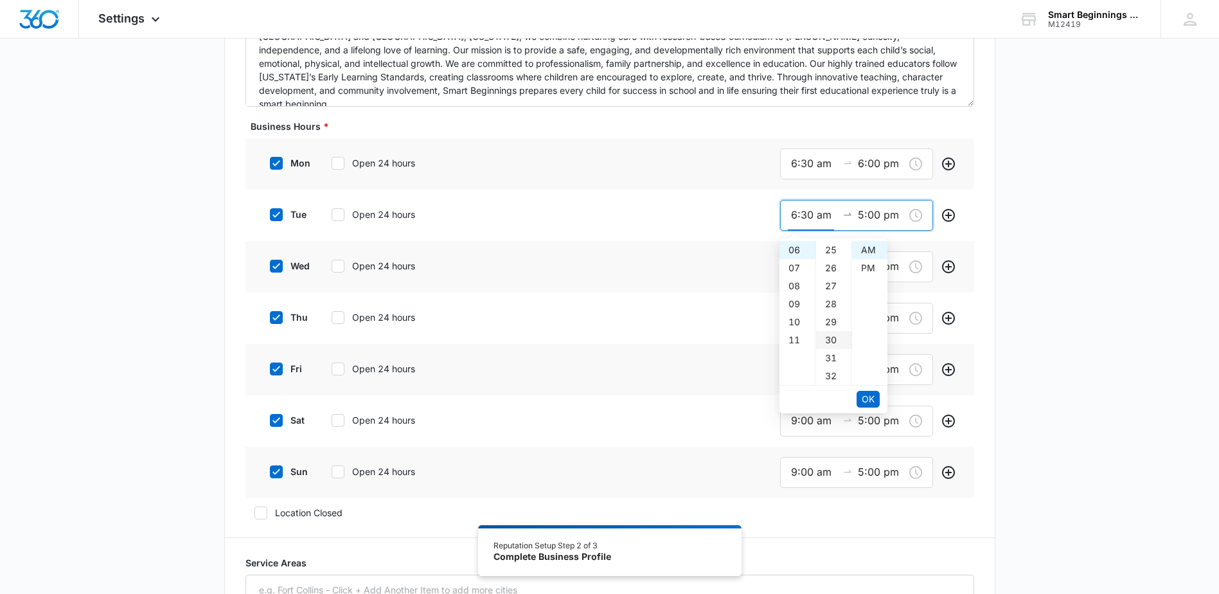
scroll to position [540, 0]
click at [863, 217] on input "5:00 pm" at bounding box center [881, 215] width 46 height 16
click at [801, 266] on div "06" at bounding box center [797, 268] width 36 height 18
type input "6:00 pm"
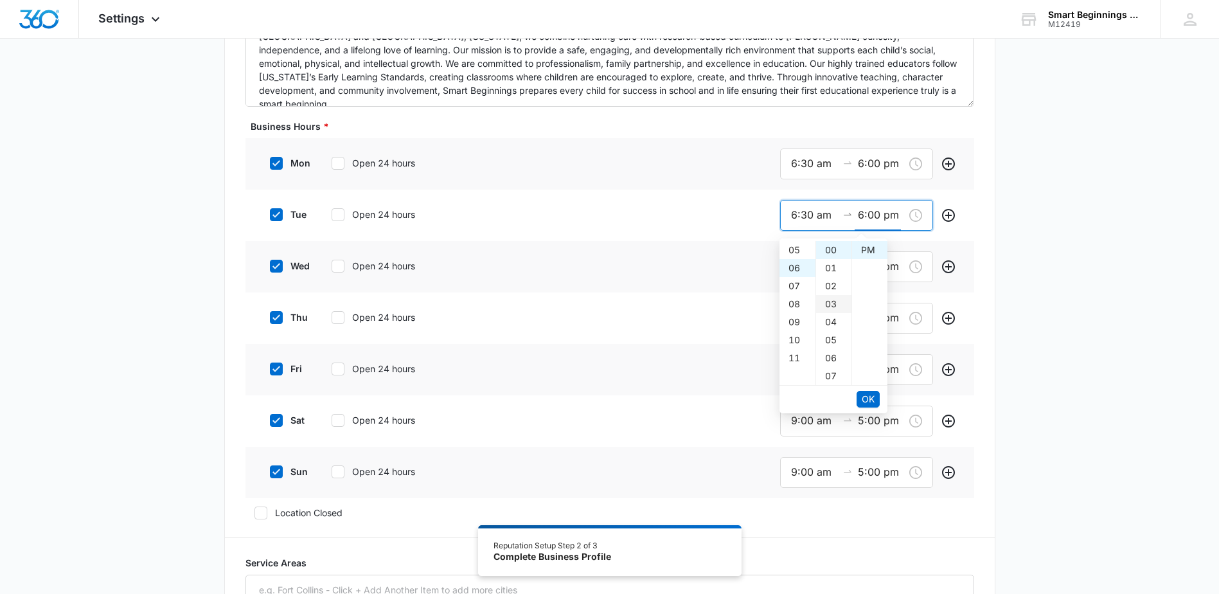
scroll to position [108, 0]
click at [874, 401] on span "OK" at bounding box center [868, 399] width 13 height 14
click at [272, 420] on icon at bounding box center [276, 420] width 12 height 12
click at [270, 420] on input "sat" at bounding box center [265, 420] width 9 height 9
checkbox input "false"
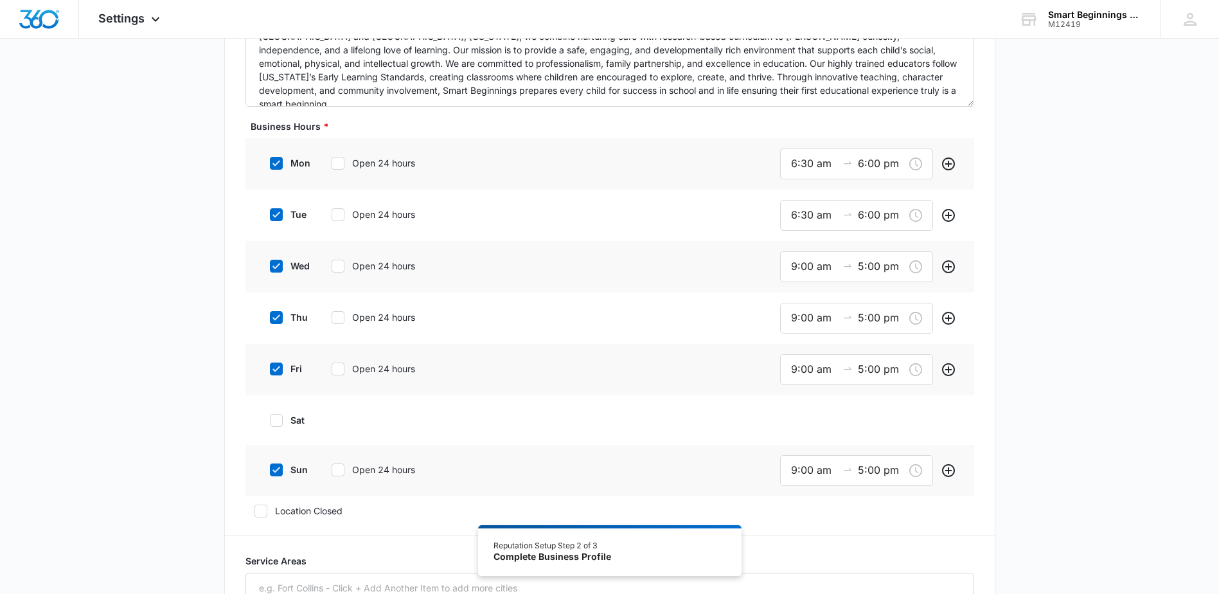
click at [278, 468] on icon at bounding box center [276, 469] width 8 height 6
click at [270, 468] on input "sun" at bounding box center [265, 469] width 9 height 9
checkbox input "false"
click at [793, 268] on input "9:00 am" at bounding box center [814, 266] width 46 height 16
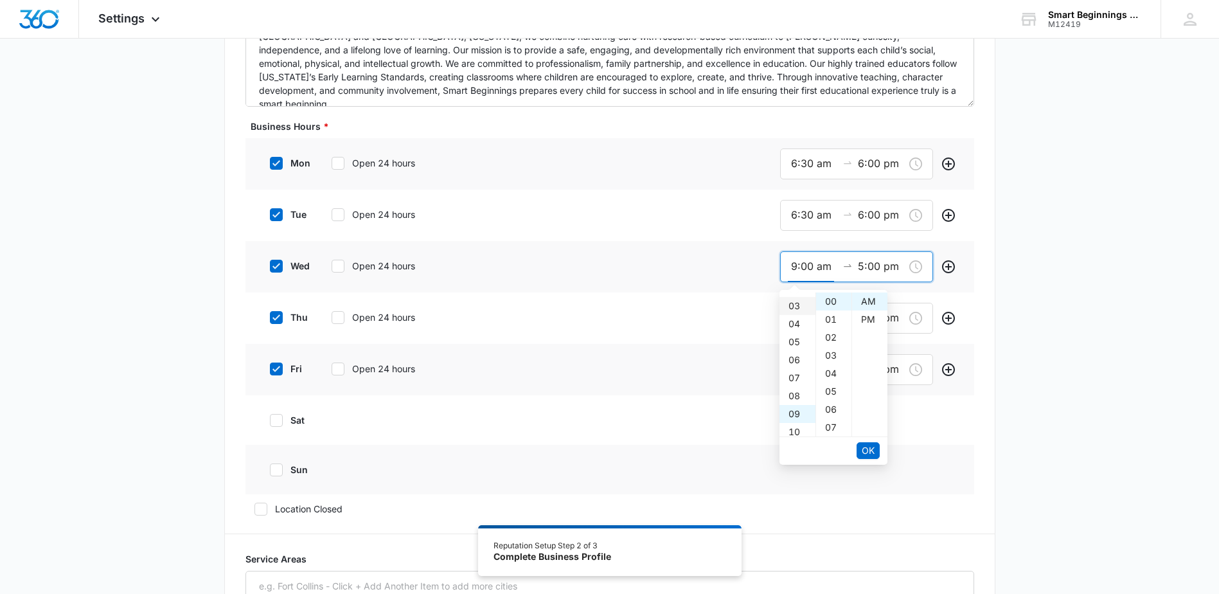
scroll to position [33, 0]
click at [795, 379] on div "06" at bounding box center [797, 376] width 36 height 18
click at [830, 389] on div "30" at bounding box center [833, 391] width 35 height 18
type input "6:30 am"
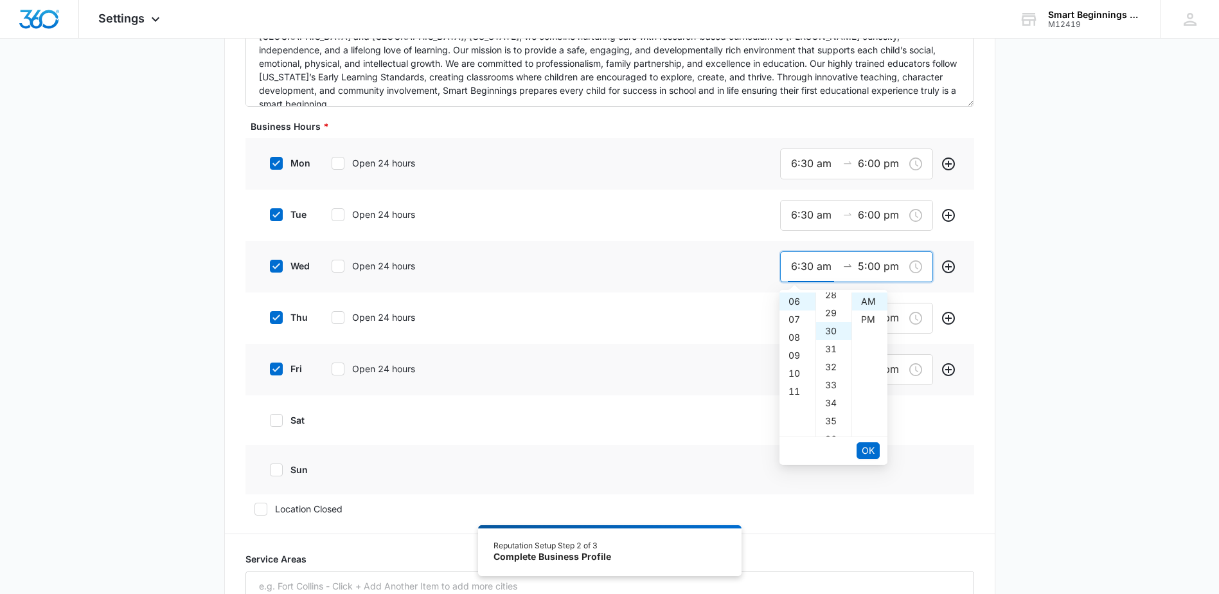
scroll to position [540, 0]
click at [860, 268] on input "5:00 pm" at bounding box center [881, 266] width 46 height 16
click at [789, 322] on div "06" at bounding box center [797, 319] width 36 height 18
type input "6:00 pm"
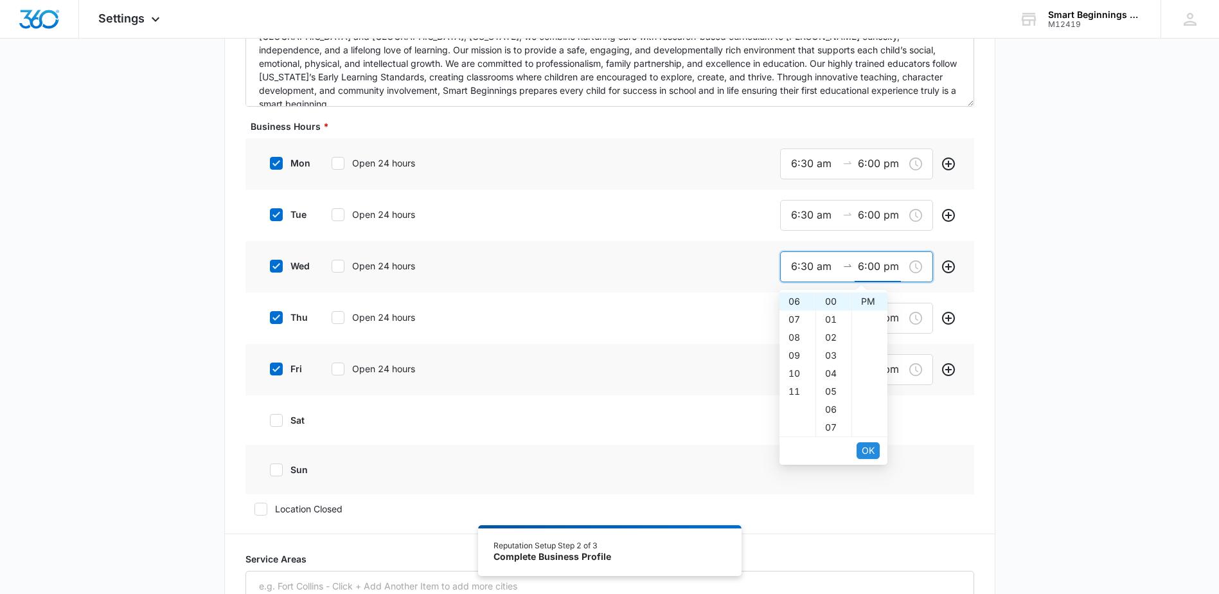
click at [869, 451] on span "OK" at bounding box center [868, 450] width 13 height 14
click at [793, 315] on input "9:00 am" at bounding box center [814, 318] width 46 height 16
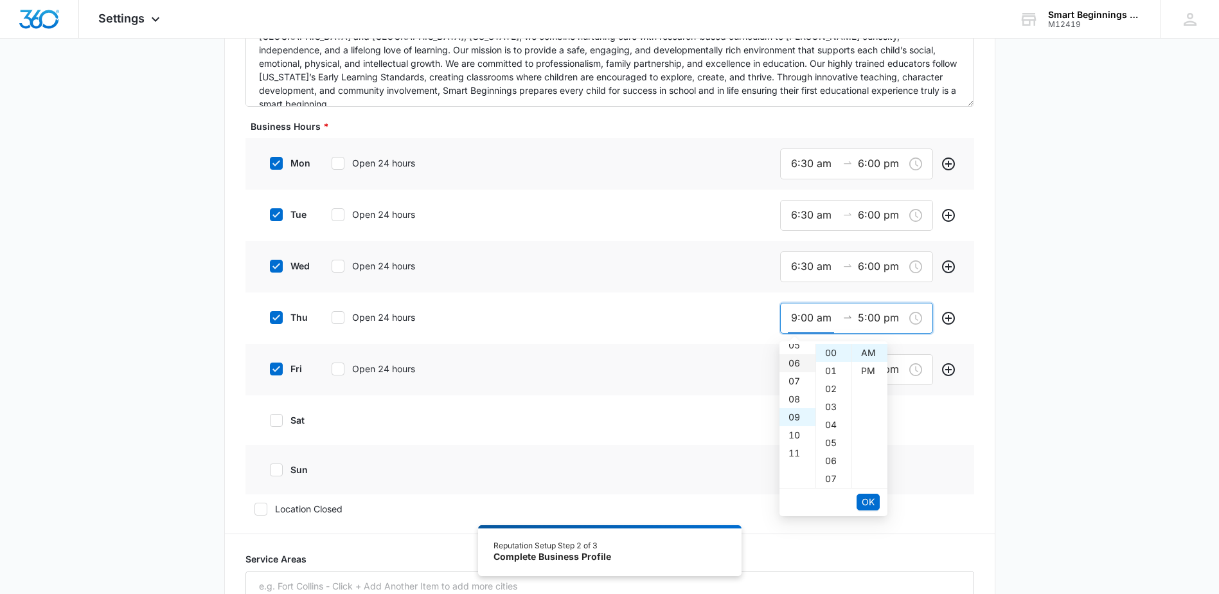
click at [793, 362] on div "06" at bounding box center [797, 363] width 36 height 18
click at [831, 443] on div "30" at bounding box center [833, 443] width 35 height 18
type input "6:30 am"
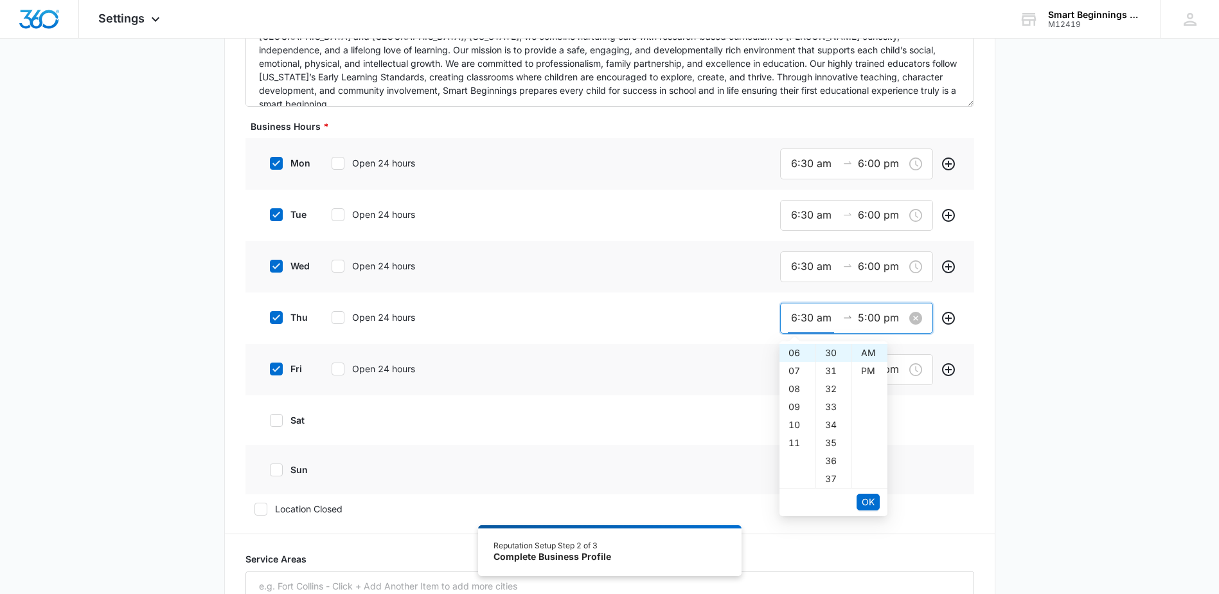
click at [861, 316] on input "5:00 pm" at bounding box center [881, 318] width 46 height 16
click at [796, 374] on div "06" at bounding box center [797, 371] width 36 height 18
type input "6:00 pm"
click at [869, 504] on span "OK" at bounding box center [868, 502] width 13 height 14
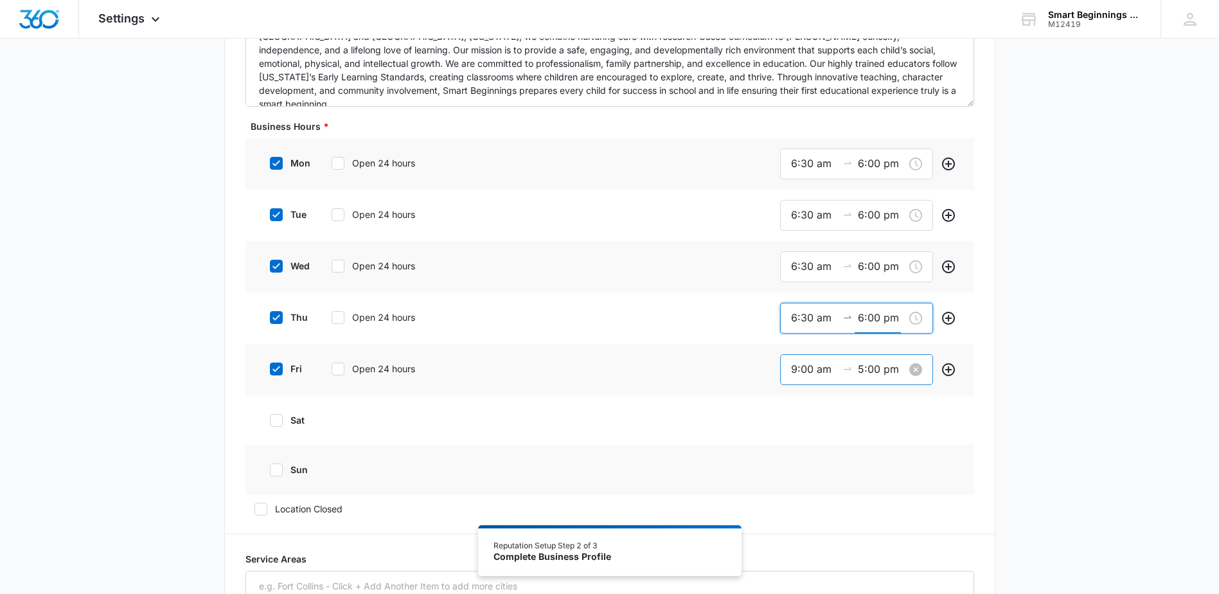
click at [795, 372] on input "9:00 am" at bounding box center [814, 369] width 46 height 16
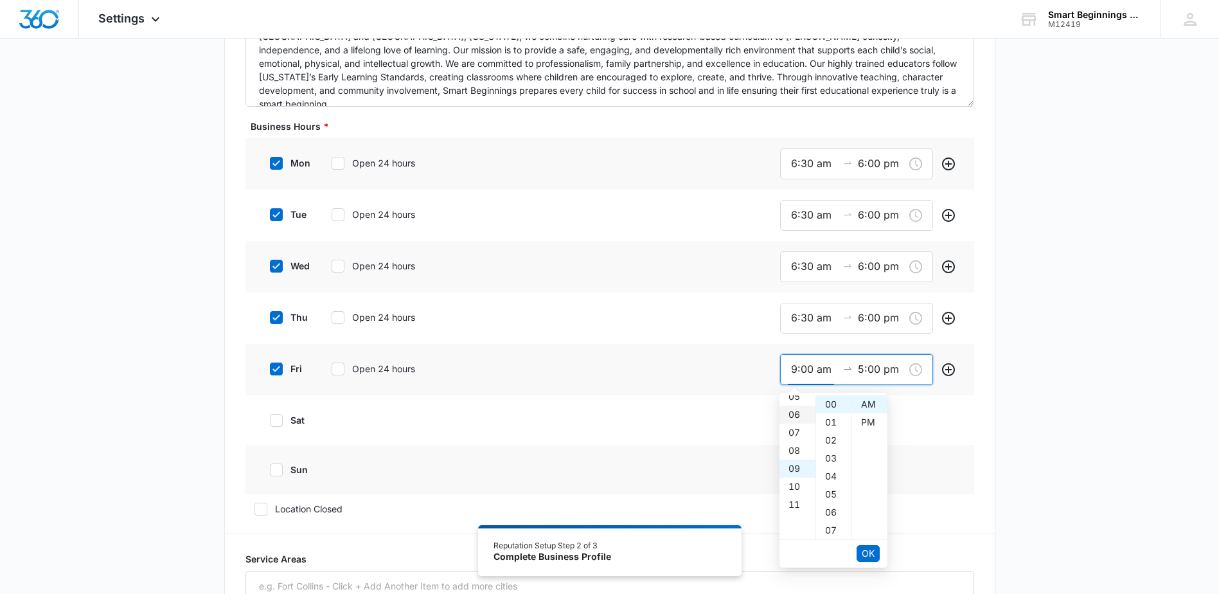
click at [795, 415] on div "06" at bounding box center [797, 414] width 36 height 18
click at [827, 491] on div "30" at bounding box center [833, 494] width 35 height 18
type input "6:30 am"
click at [862, 362] on input "5:00 pm" at bounding box center [881, 369] width 46 height 16
click at [797, 422] on div "06" at bounding box center [797, 422] width 36 height 18
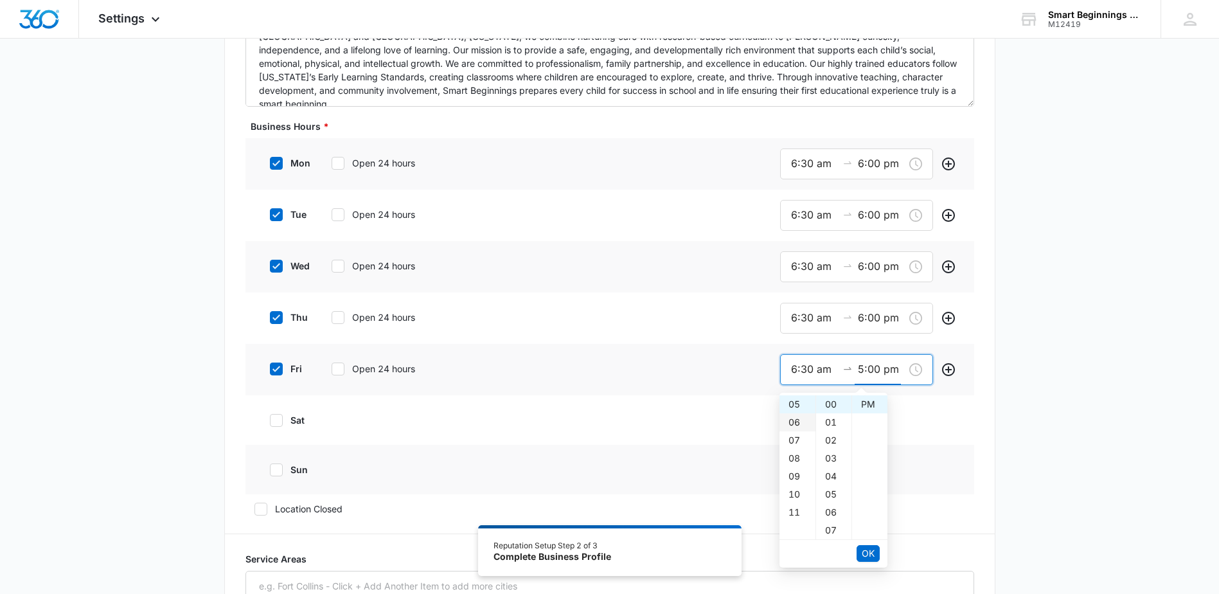
type input "6:00 pm"
click at [869, 551] on span "OK" at bounding box center [868, 553] width 13 height 14
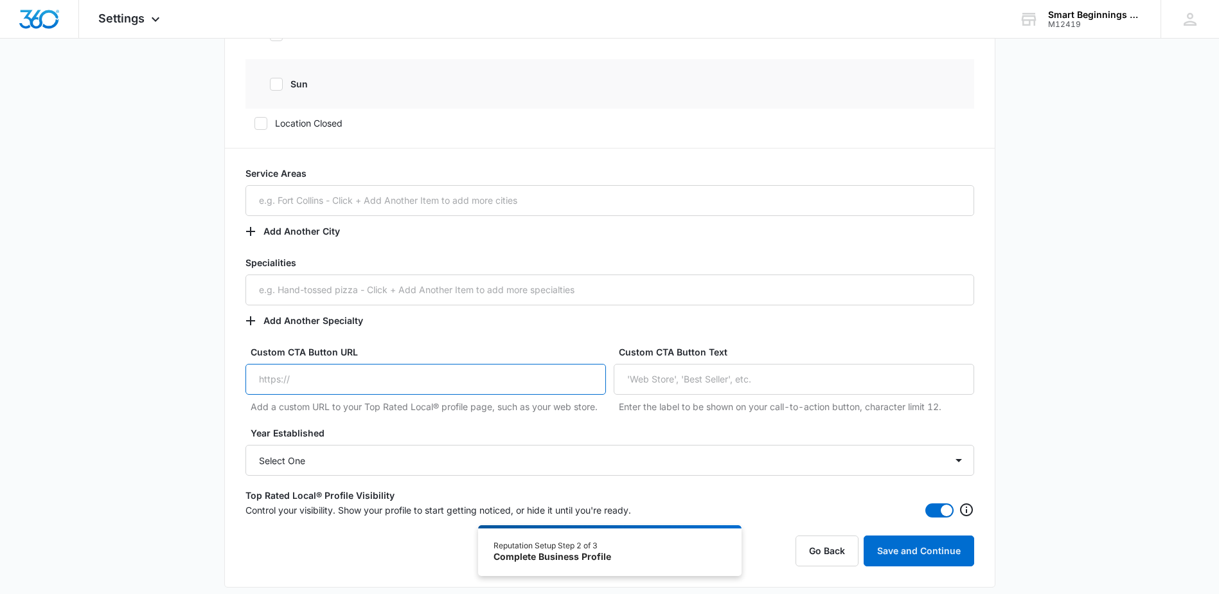
click at [366, 381] on input "Custom CTA Button URL" at bounding box center [425, 379] width 360 height 31
click at [278, 380] on input "Custom CTA Button URL" at bounding box center [425, 379] width 360 height 31
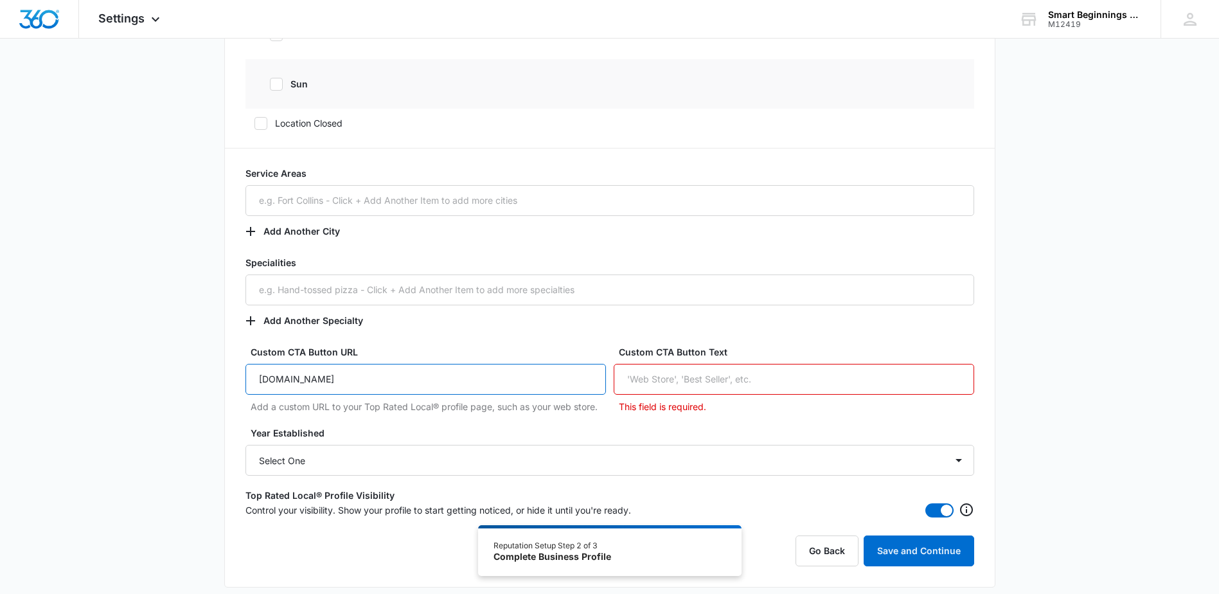
type input "www.smartbeginningskc.com"
click at [718, 324] on div "Specialities Add Another Specialty" at bounding box center [609, 296] width 729 height 80
click at [687, 461] on select "Select One 2025 2024 2023 2022 2021 2020 2019 2018 2017 2016 2015 2014 2013 201…" at bounding box center [609, 460] width 729 height 31
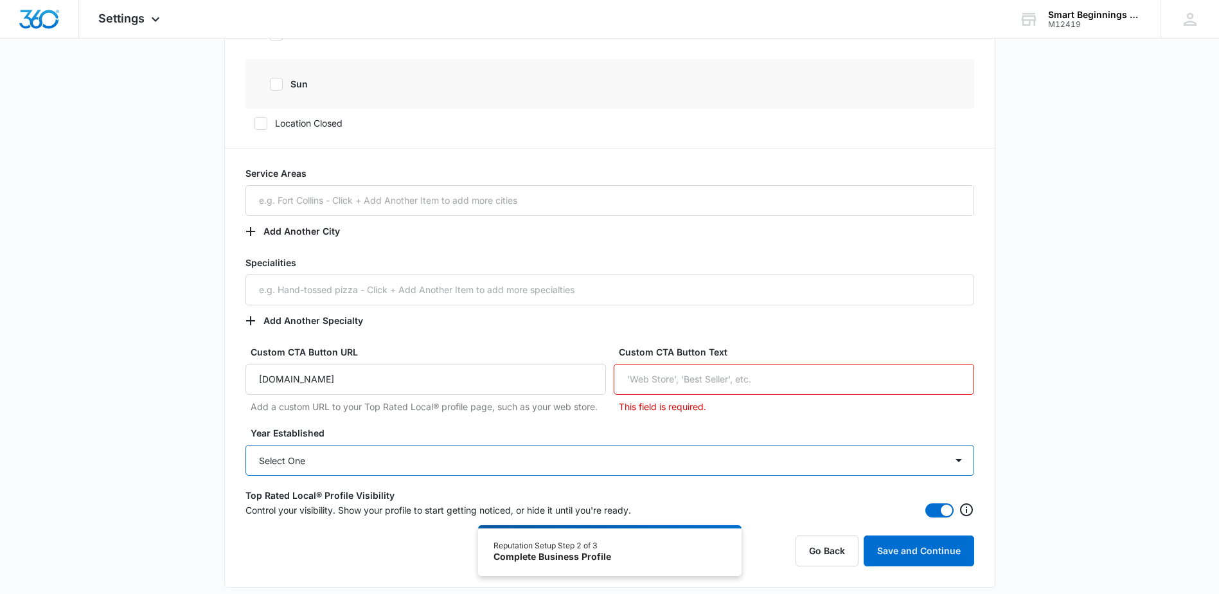
select select "2017"
click at [245, 445] on select "Select One 2025 2024 2023 2022 2021 2020 2019 2018 2017 2016 2015 2014 2013 201…" at bounding box center [609, 460] width 729 height 31
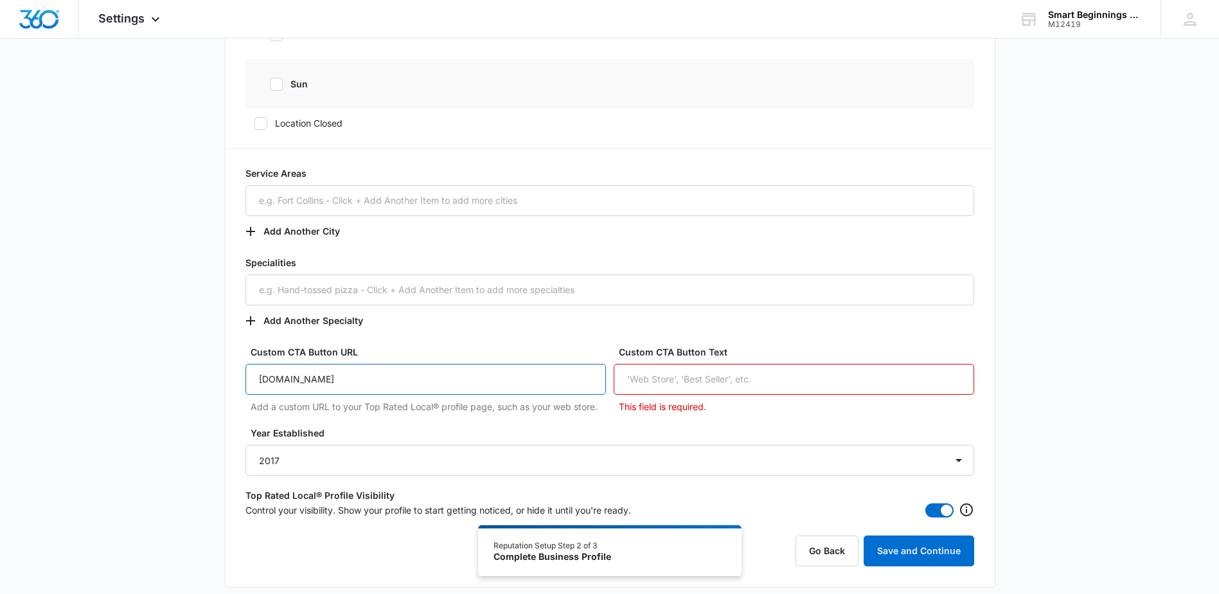
drag, startPoint x: 448, startPoint y: 384, endPoint x: 155, endPoint y: 390, distance: 293.7
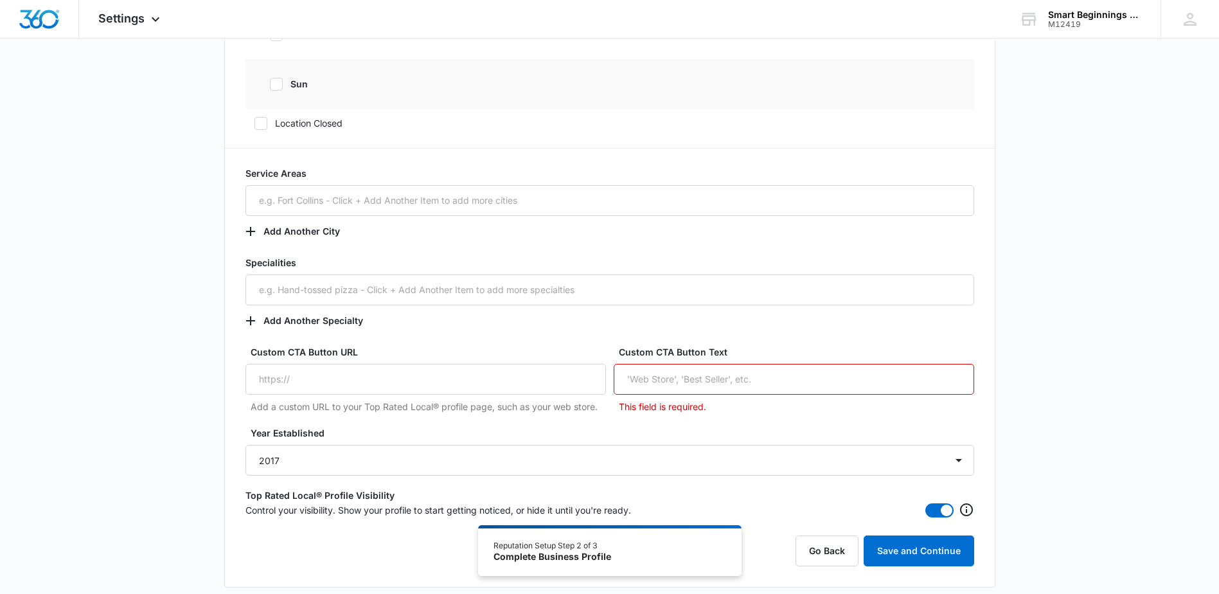
click at [502, 329] on div "Specialities Add Another Specialty" at bounding box center [609, 296] width 729 height 80
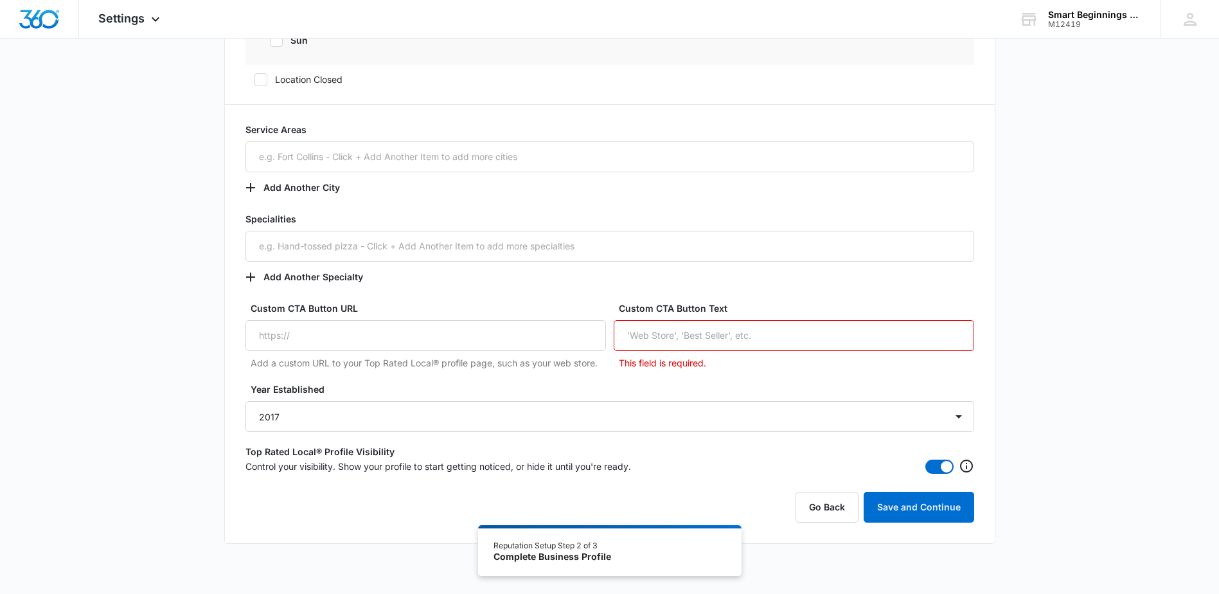
scroll to position [835, 0]
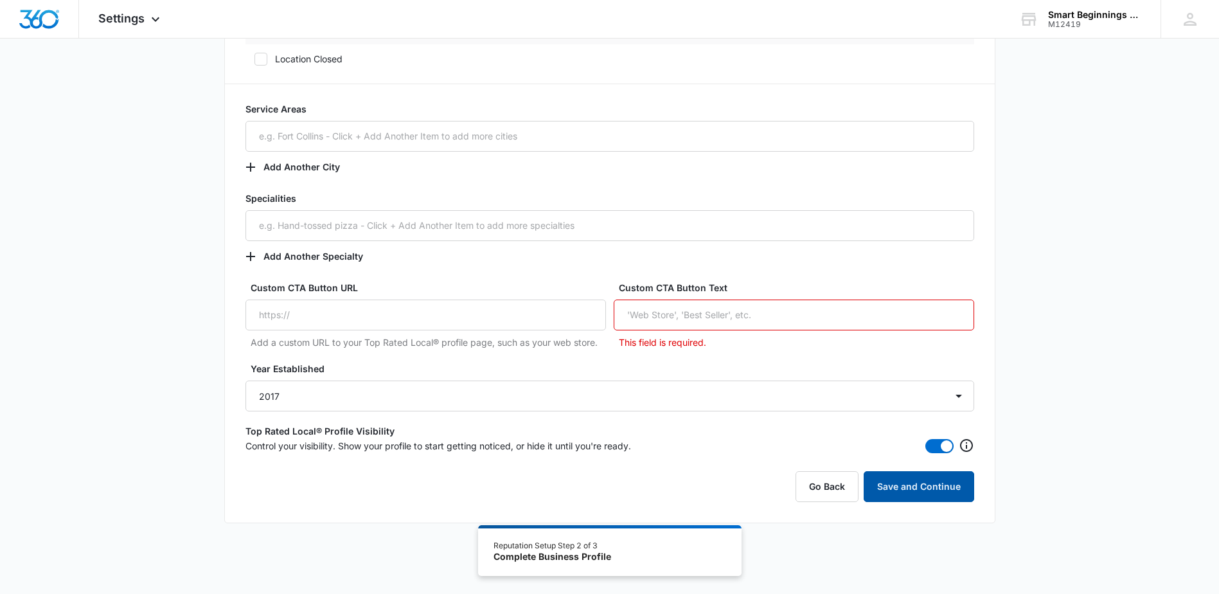
click at [914, 490] on button "Save and Continue" at bounding box center [918, 486] width 111 height 31
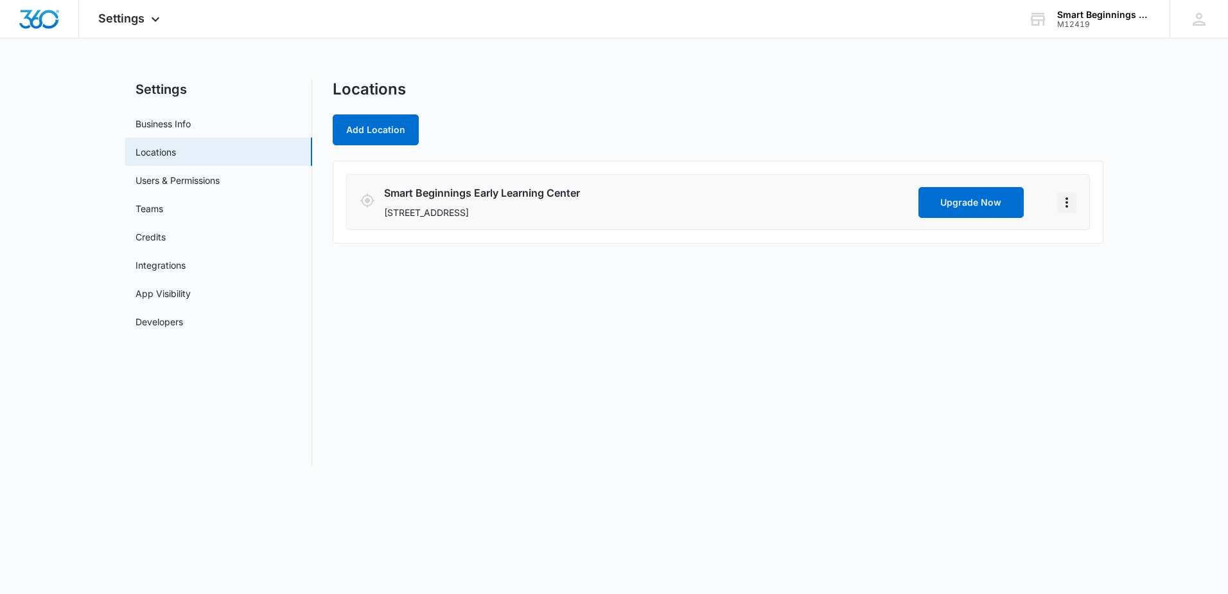
click at [1069, 199] on icon "Actions" at bounding box center [1066, 202] width 15 height 15
click at [500, 390] on div "Locations Add Location Smart Beginnings Early Learning Center 7400 NW River Par…" at bounding box center [718, 273] width 771 height 386
click at [374, 126] on button "Add Location" at bounding box center [376, 129] width 86 height 31
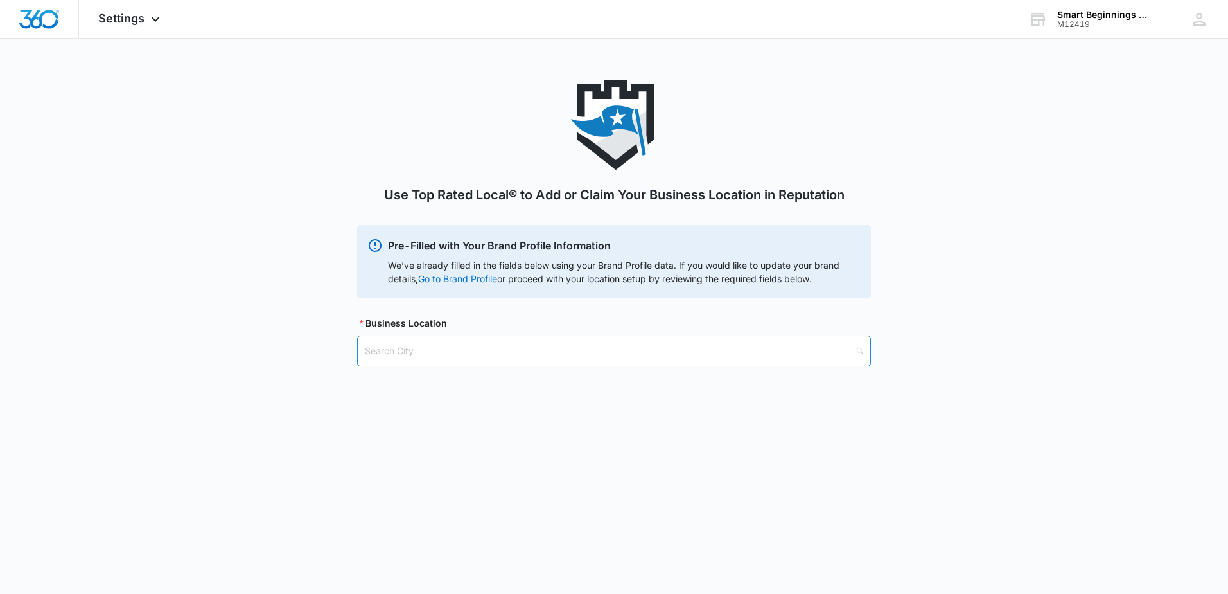
click at [389, 349] on input "search" at bounding box center [610, 351] width 490 height 30
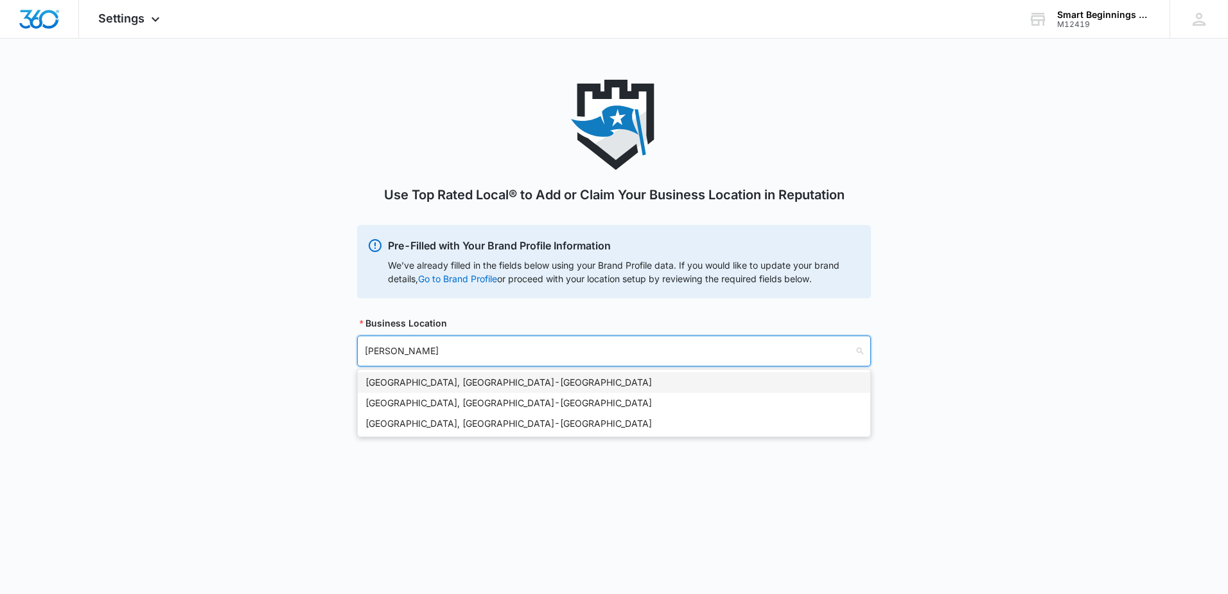
type input "Liberty"
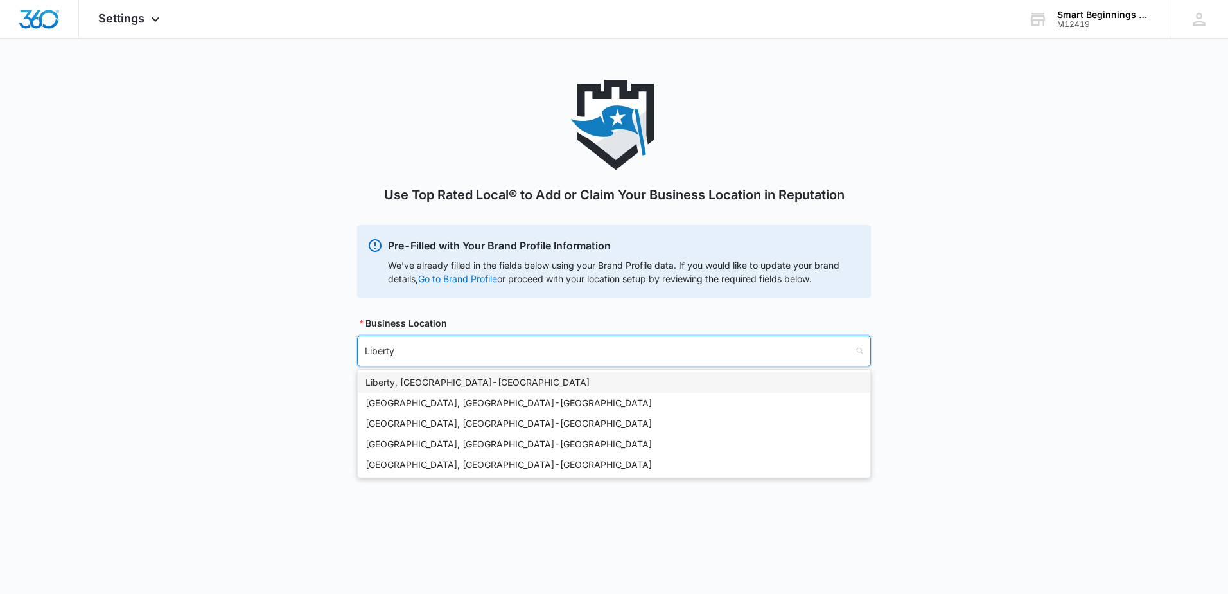
click at [412, 380] on div "Liberty, MO - USA" at bounding box center [614, 382] width 497 height 14
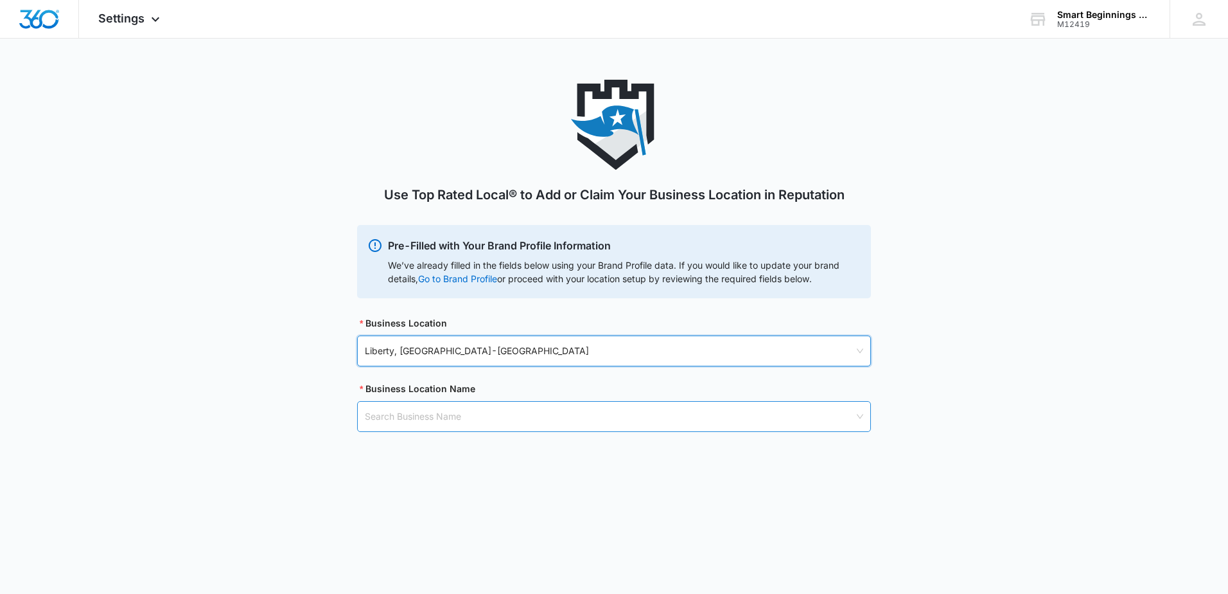
click at [413, 410] on input "search" at bounding box center [610, 417] width 490 height 30
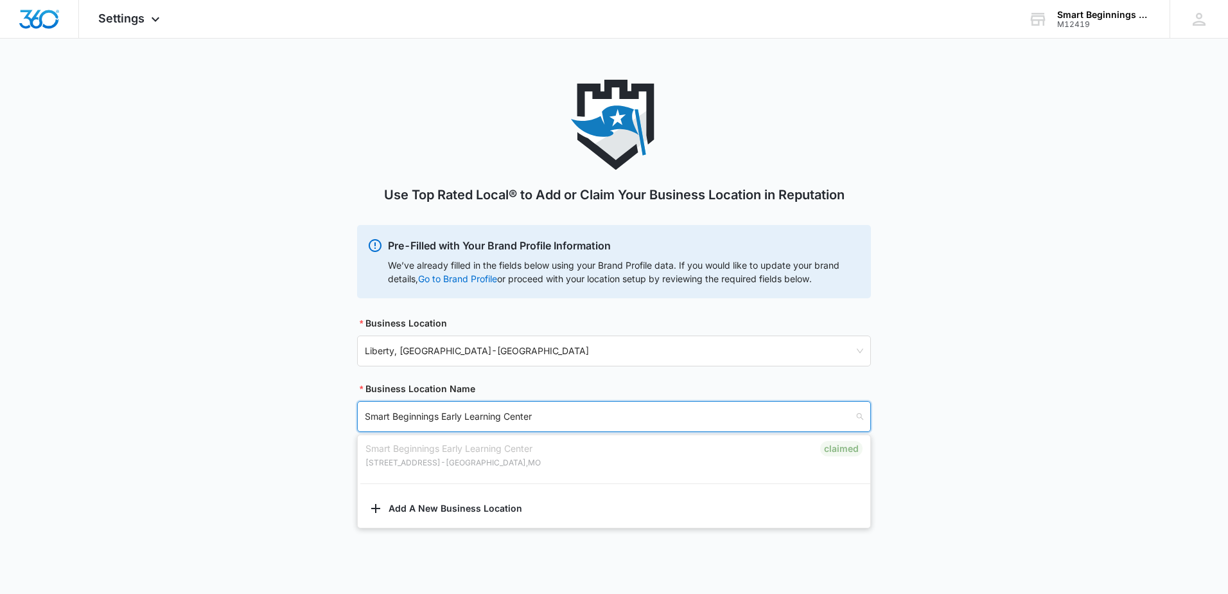
type input "Smart Beginnings Early Learning Center"
click at [529, 559] on body "Settings Apps Reputation Websites Forms CRM Email Social Shop Payments POS Cont…" at bounding box center [614, 297] width 1228 height 594
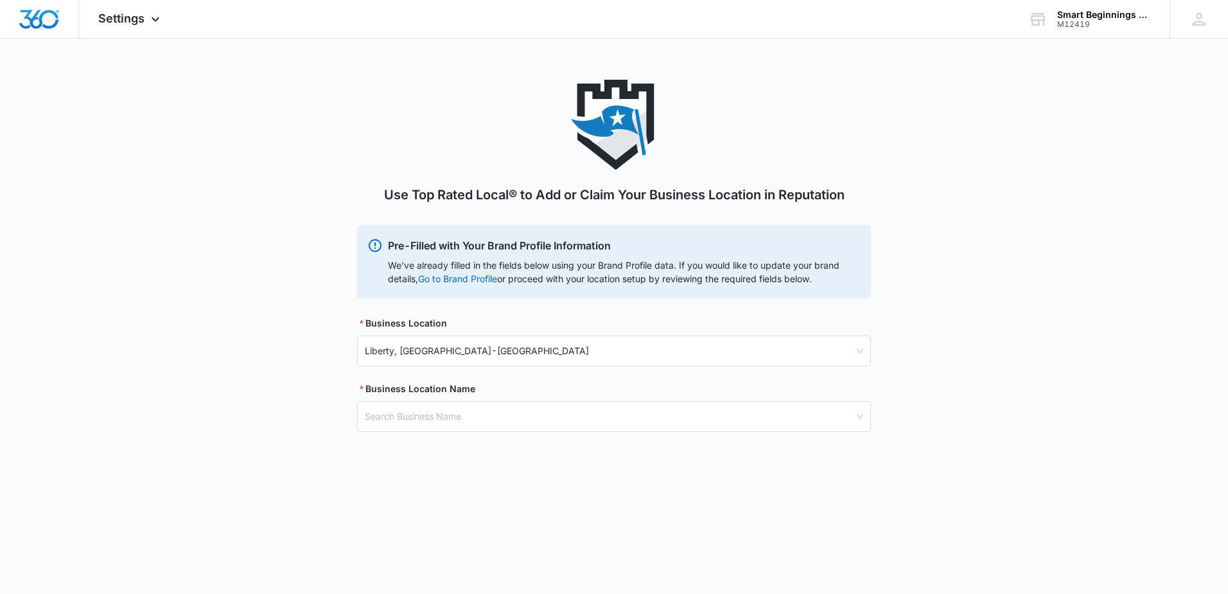
click at [442, 392] on label "Business Location Name" at bounding box center [418, 389] width 116 height 14
click at [441, 412] on input "search" at bounding box center [610, 417] width 490 height 30
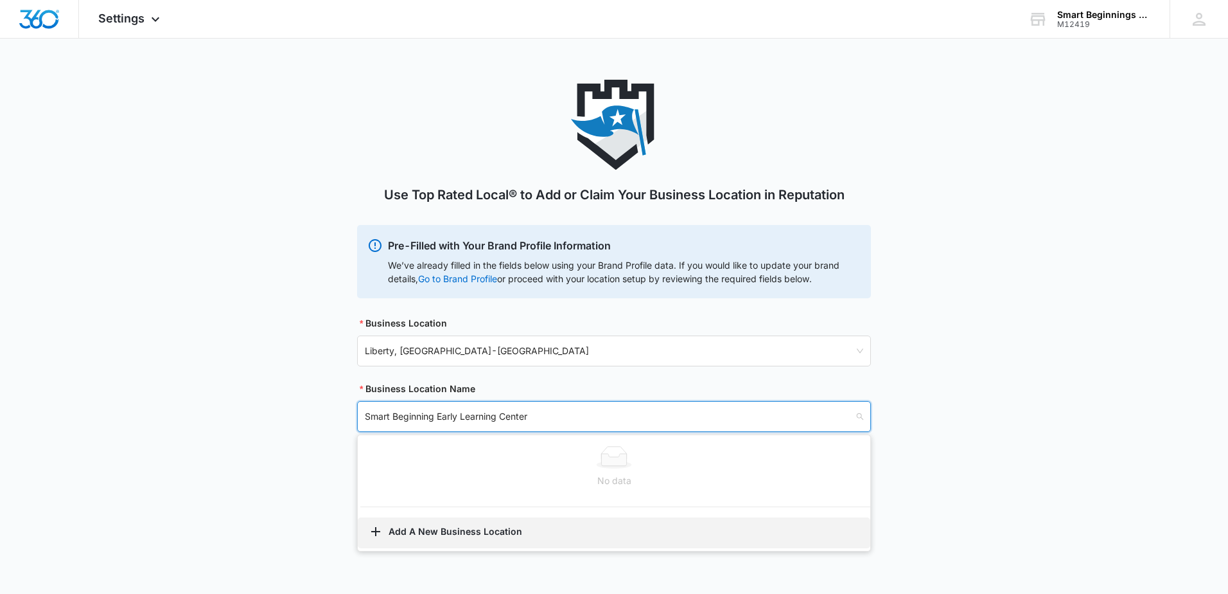
type input "Smart Beginning Early Learning Center"
click at [416, 538] on button "Add A New Business Location" at bounding box center [614, 532] width 513 height 31
select select "Missouri"
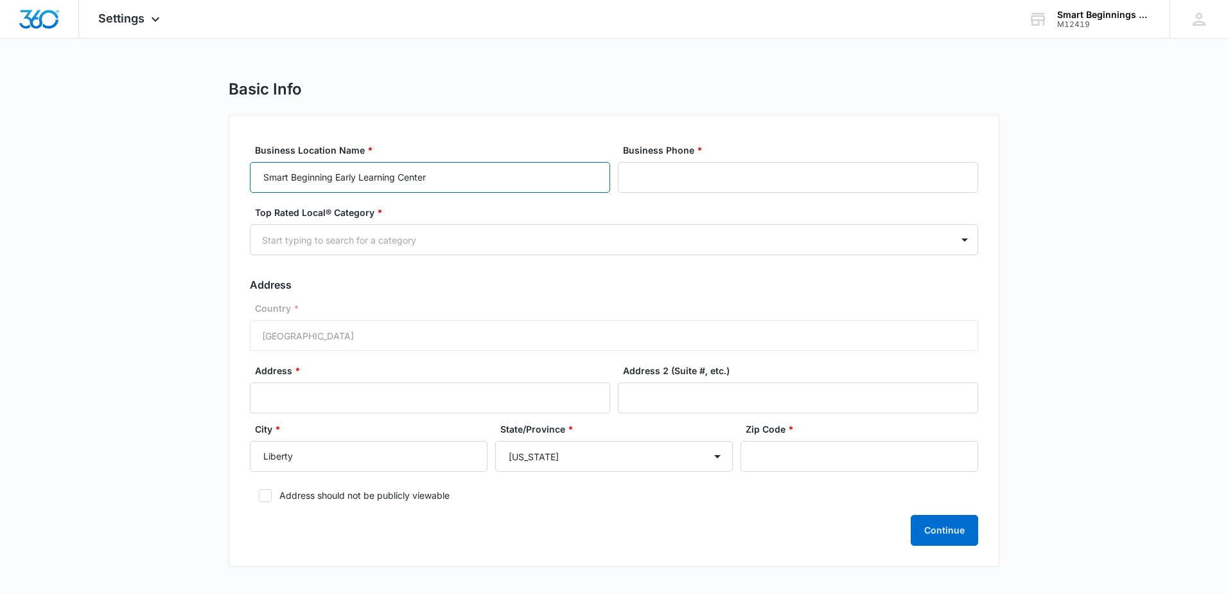
click at [540, 181] on input "Smart Beginning Early Learning Center" at bounding box center [430, 177] width 360 height 31
type input "Smart Beginning Early Learning Center- Liberty"
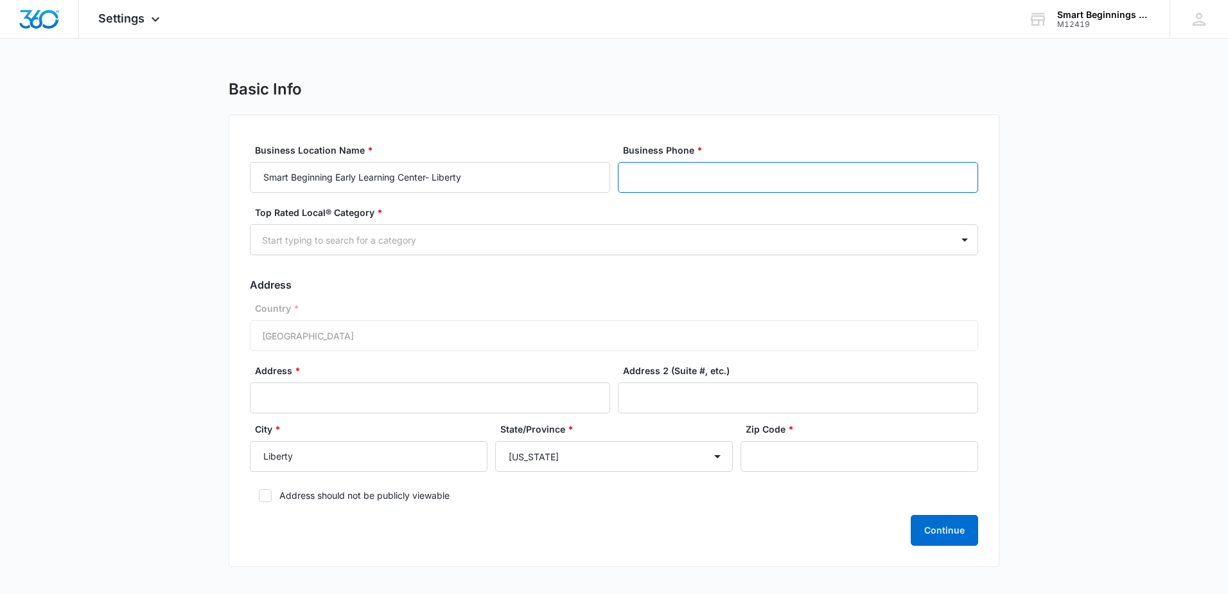
click at [659, 180] on input "Business Phone *" at bounding box center [798, 177] width 360 height 31
type input "(816) 624-2006"
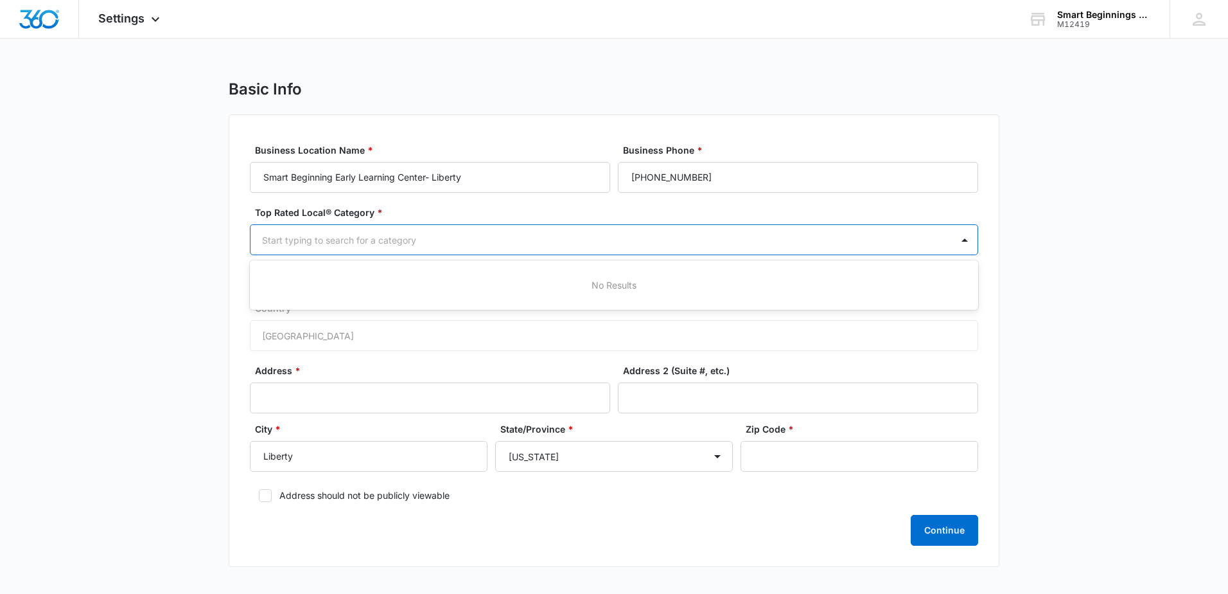
click at [401, 237] on div at bounding box center [598, 240] width 673 height 16
type input "child"
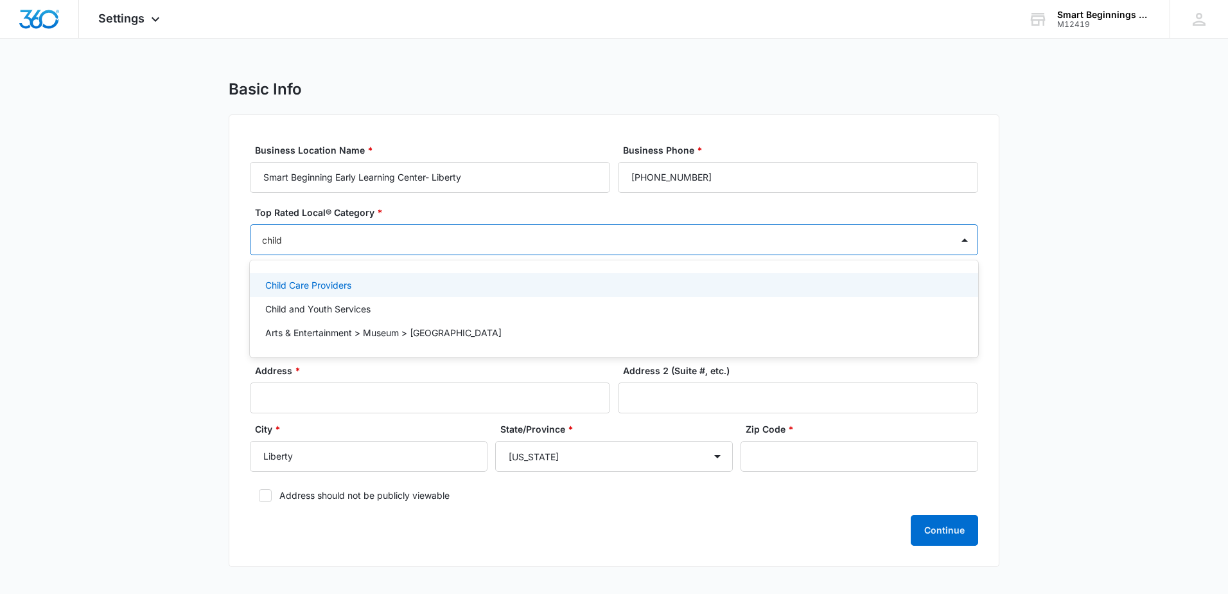
click at [373, 281] on div "Child Care Providers" at bounding box center [612, 284] width 695 height 13
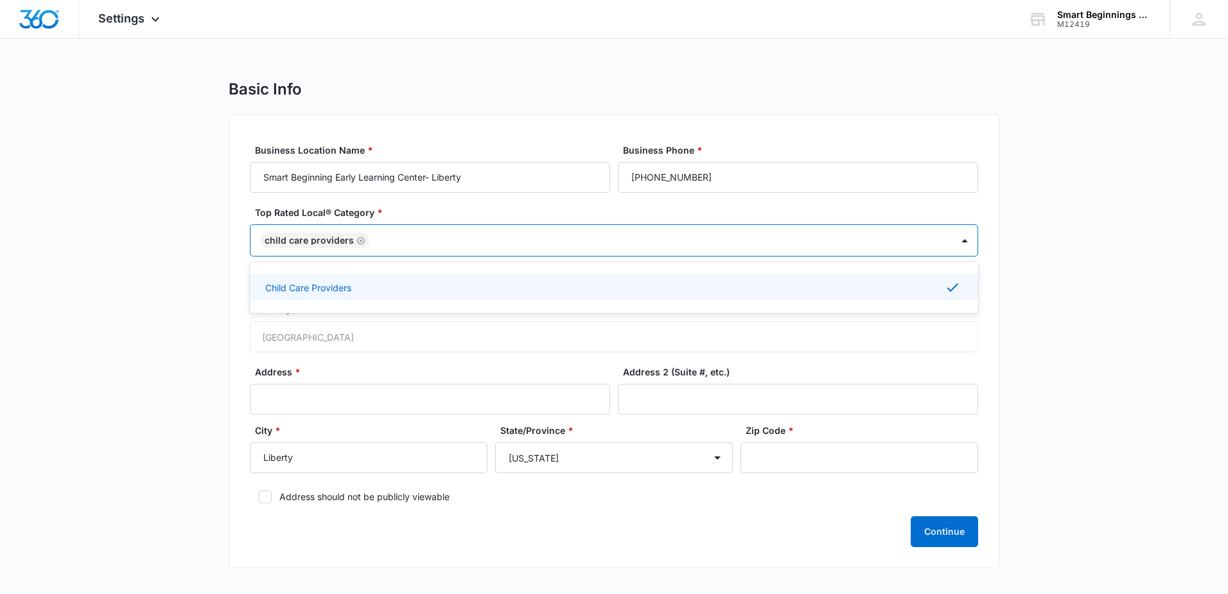
click at [1026, 339] on main "Basic Info Business Location Name * Smart Beginning Early Learning Center- Libe…" at bounding box center [614, 332] width 1228 height 504
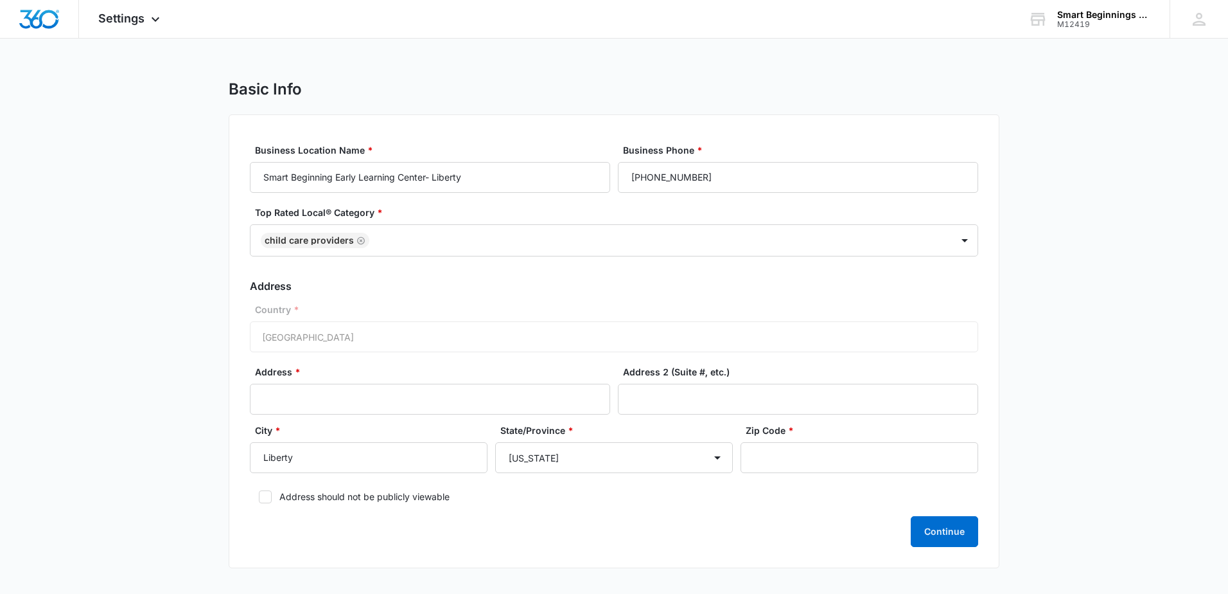
click at [346, 333] on div "Country * United States of America" at bounding box center [614, 327] width 729 height 49
click at [287, 395] on input "Address *" at bounding box center [430, 399] width 360 height 31
type input "3 Westowne Drive"
type input "Suite 300"
drag, startPoint x: 802, startPoint y: 453, endPoint x: 762, endPoint y: 463, distance: 41.1
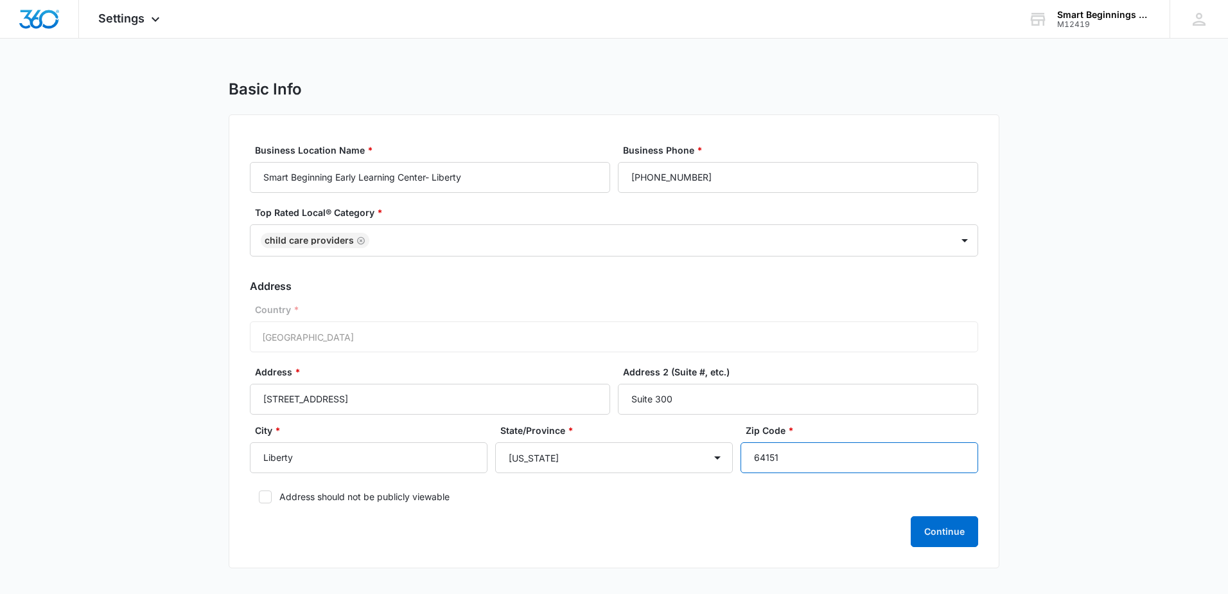
click at [762, 463] on input "64151" at bounding box center [860, 457] width 238 height 31
type input "64068"
click at [691, 490] on label "Address should not be publicly viewable" at bounding box center [614, 496] width 729 height 13
click at [259, 492] on input "Address should not be publicly viewable" at bounding box center [254, 496] width 9 height 9
click at [260, 492] on icon at bounding box center [266, 497] width 12 height 12
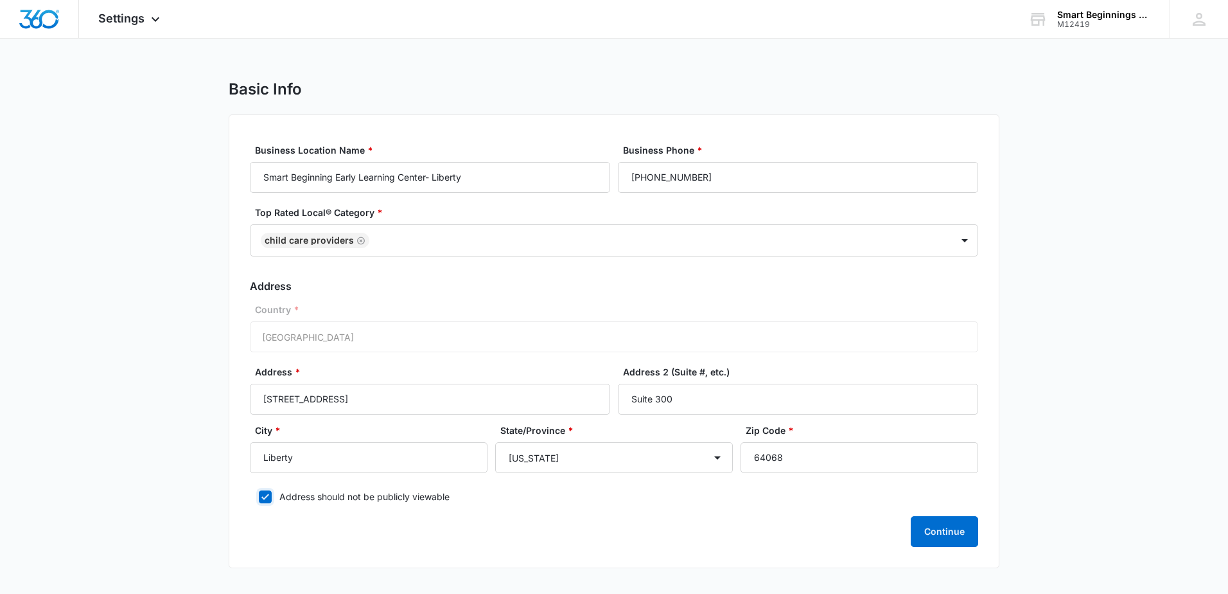
click at [259, 492] on input "Address should not be publicly viewable" at bounding box center [254, 496] width 9 height 9
checkbox input "false"
click at [938, 533] on button "Continue" at bounding box center [944, 531] width 67 height 31
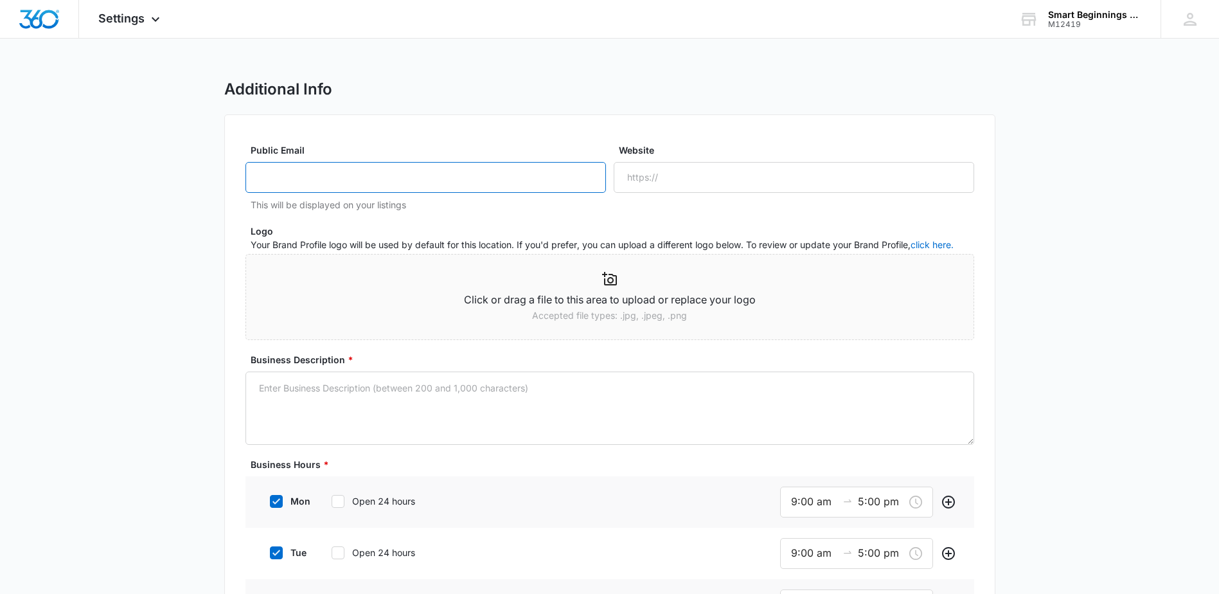
click at [429, 180] on input "Public Email" at bounding box center [425, 177] width 360 height 31
type input "info@smartbeginningskc.com"
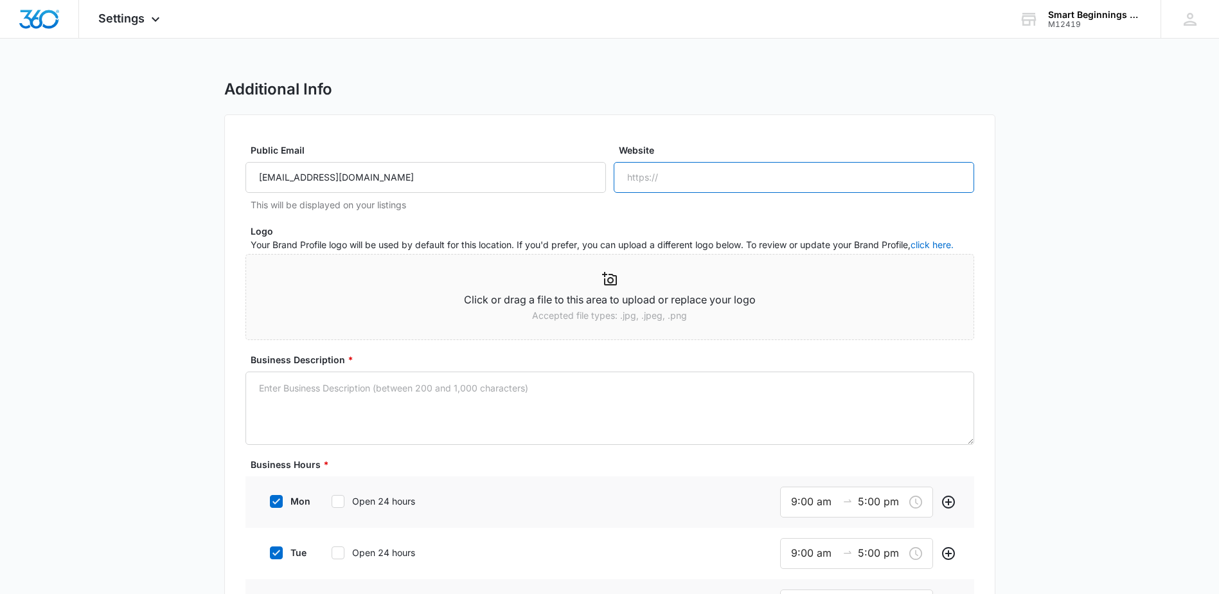
click at [684, 179] on input "Website" at bounding box center [794, 177] width 360 height 31
type input "www.smartbeginningskc.com"
click at [604, 281] on icon at bounding box center [609, 278] width 15 height 13
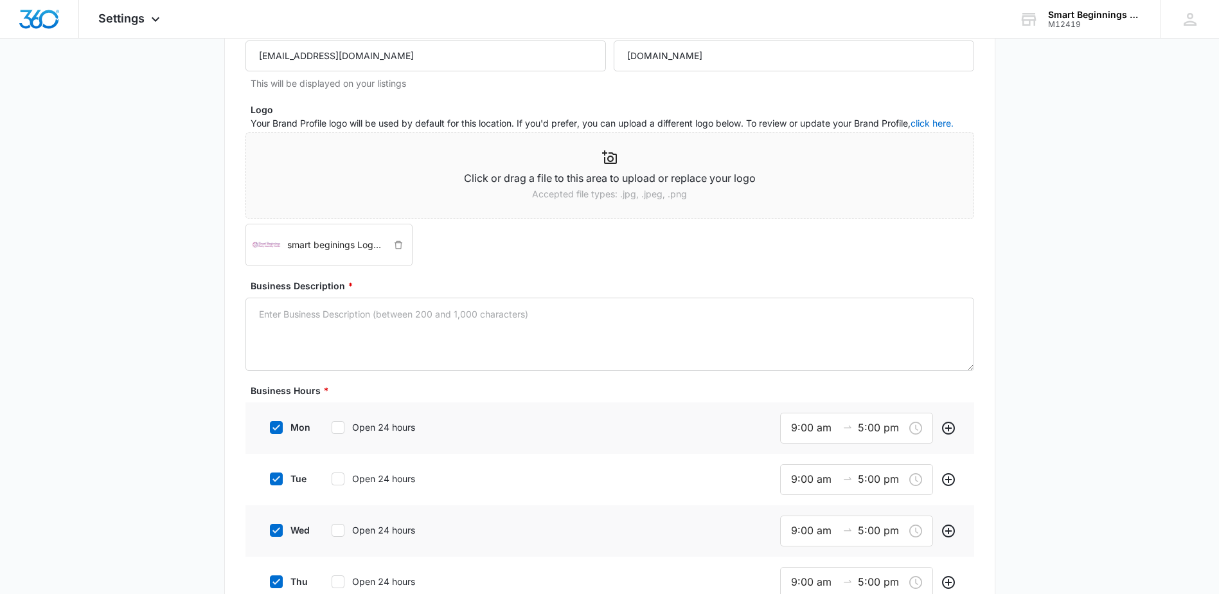
scroll to position [128, 0]
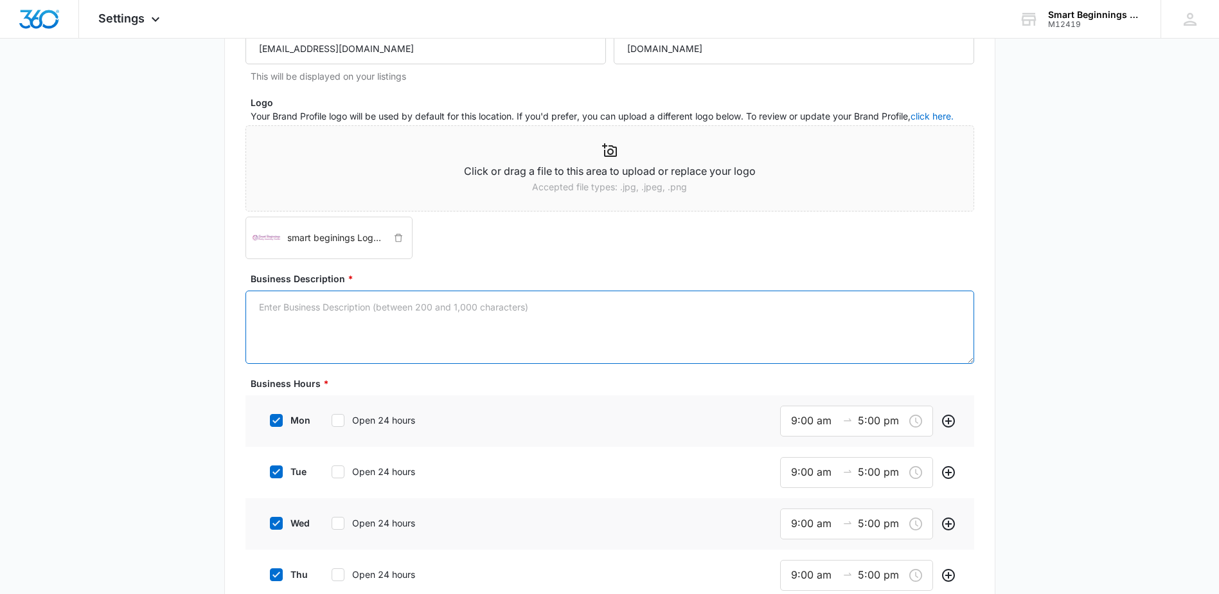
click at [401, 321] on textarea "Business Description *" at bounding box center [609, 326] width 729 height 73
paste textarea "Smart Beginnings Early Learning Center provides exceptional early childhood edu…"
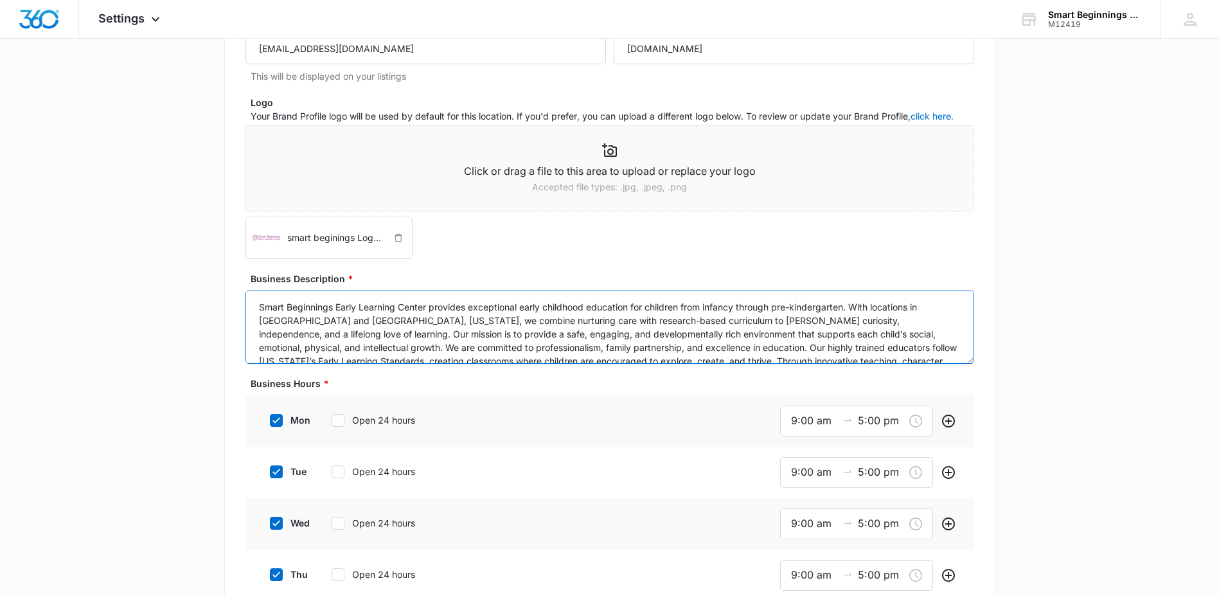
scroll to position [17, 0]
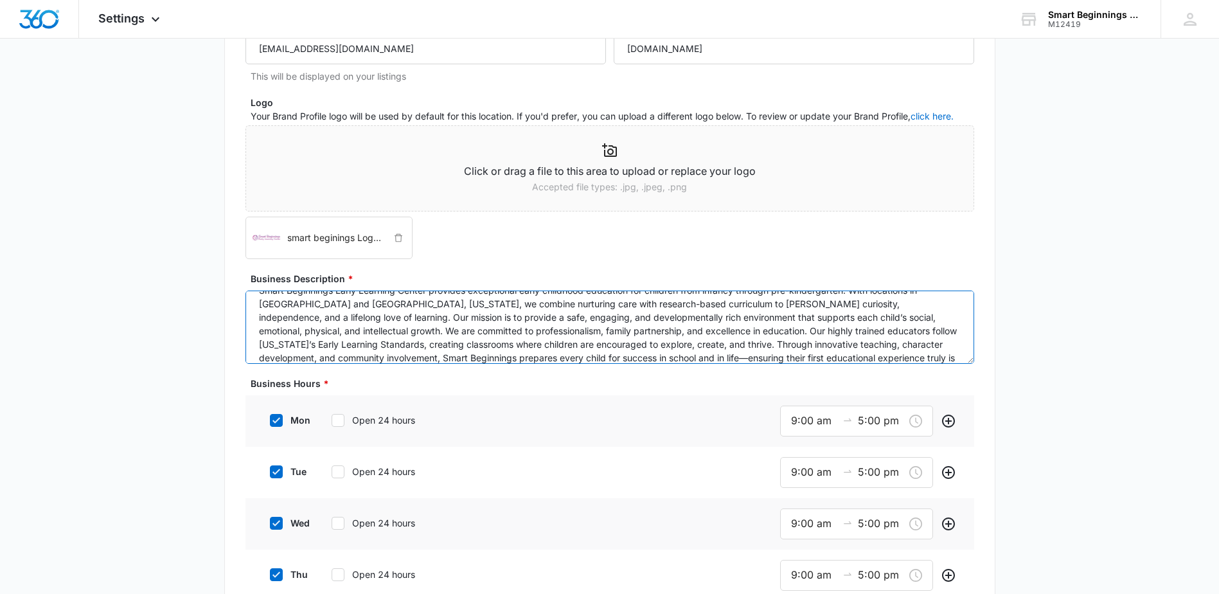
click at [569, 356] on textarea "Smart Beginnings Early Learning Center provides exceptional early childhood edu…" at bounding box center [609, 326] width 729 height 73
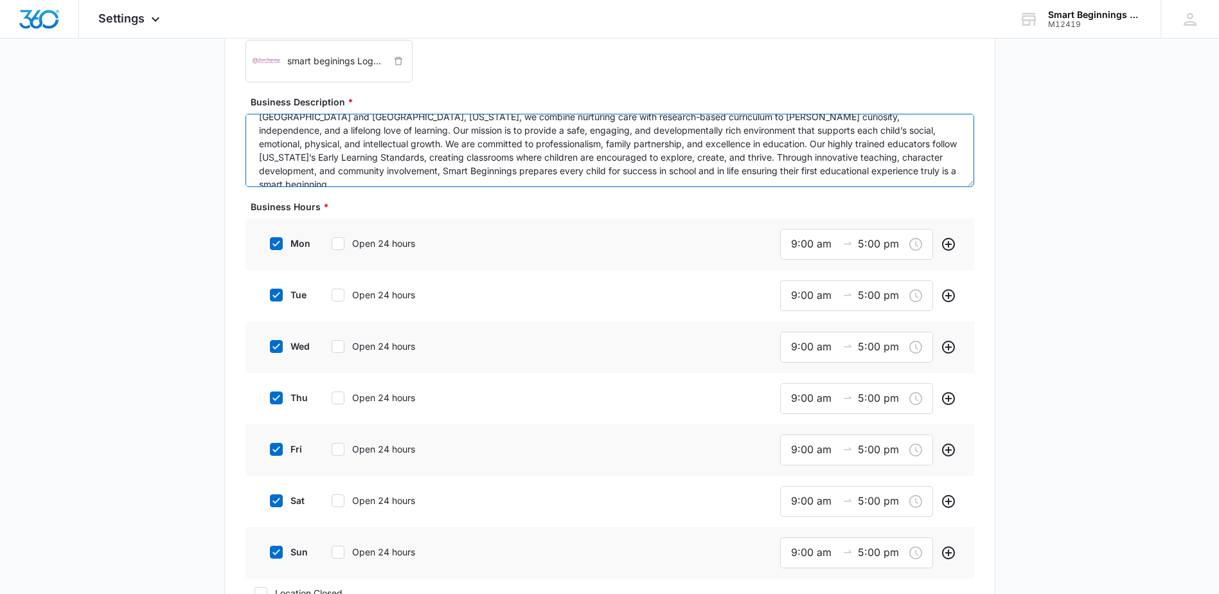
scroll to position [385, 0]
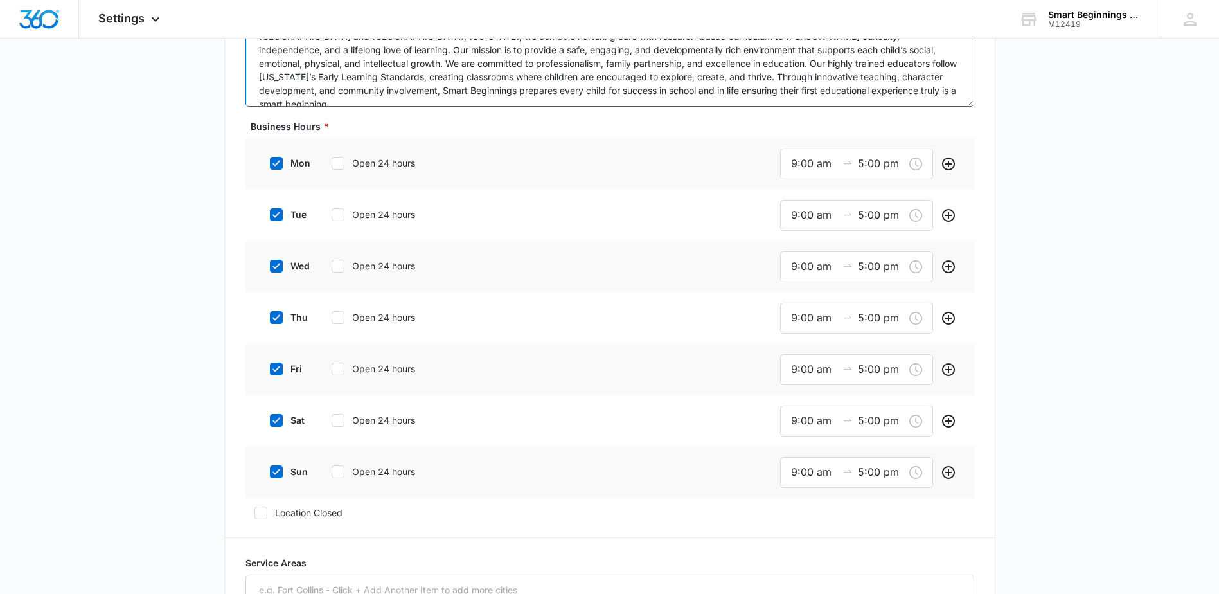
type textarea "Smart Beginnings Early Learning Center provides exceptional early childhood edu…"
click at [281, 473] on icon at bounding box center [276, 472] width 12 height 12
click at [270, 473] on input "sun" at bounding box center [265, 471] width 9 height 9
checkbox input "false"
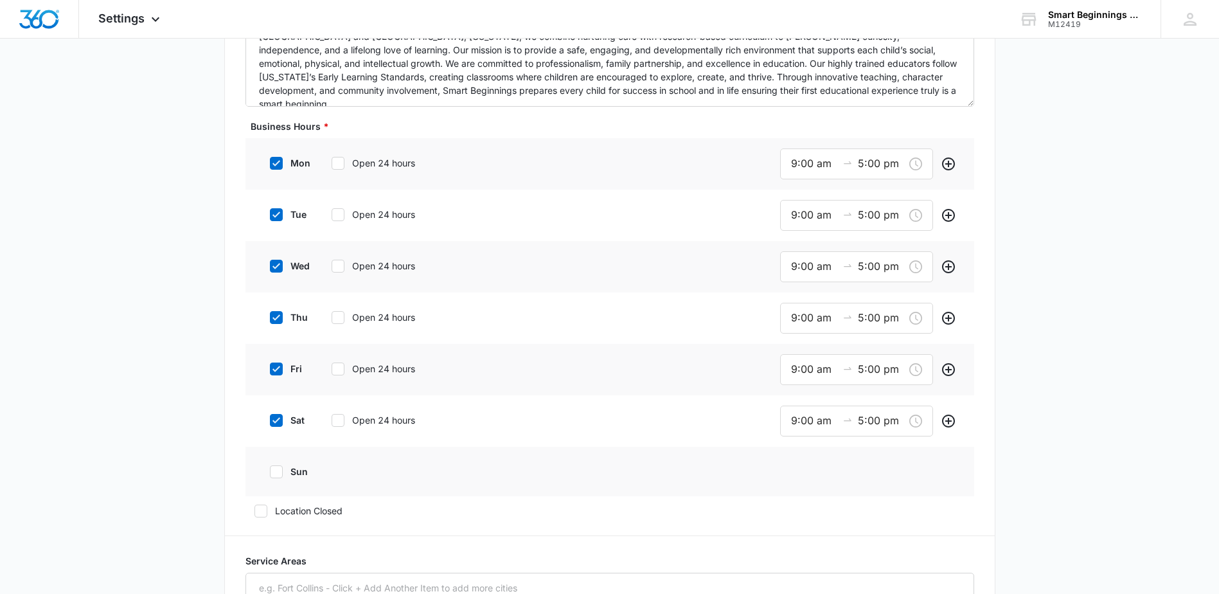
click at [272, 421] on icon at bounding box center [276, 420] width 12 height 12
click at [270, 421] on input "sat" at bounding box center [265, 420] width 9 height 9
checkbox input "false"
click at [812, 371] on input "9:00 am" at bounding box center [814, 369] width 46 height 16
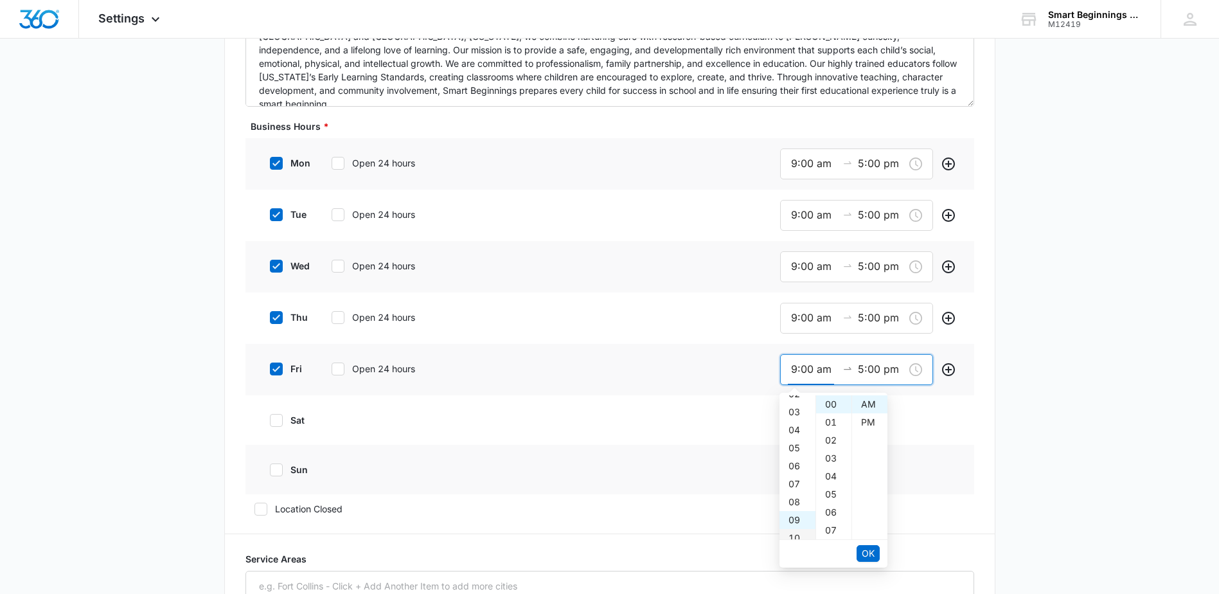
scroll to position [33, 0]
click at [794, 471] on div "06" at bounding box center [797, 479] width 36 height 18
click at [833, 493] on div "30" at bounding box center [833, 494] width 35 height 18
type input "6:30 am"
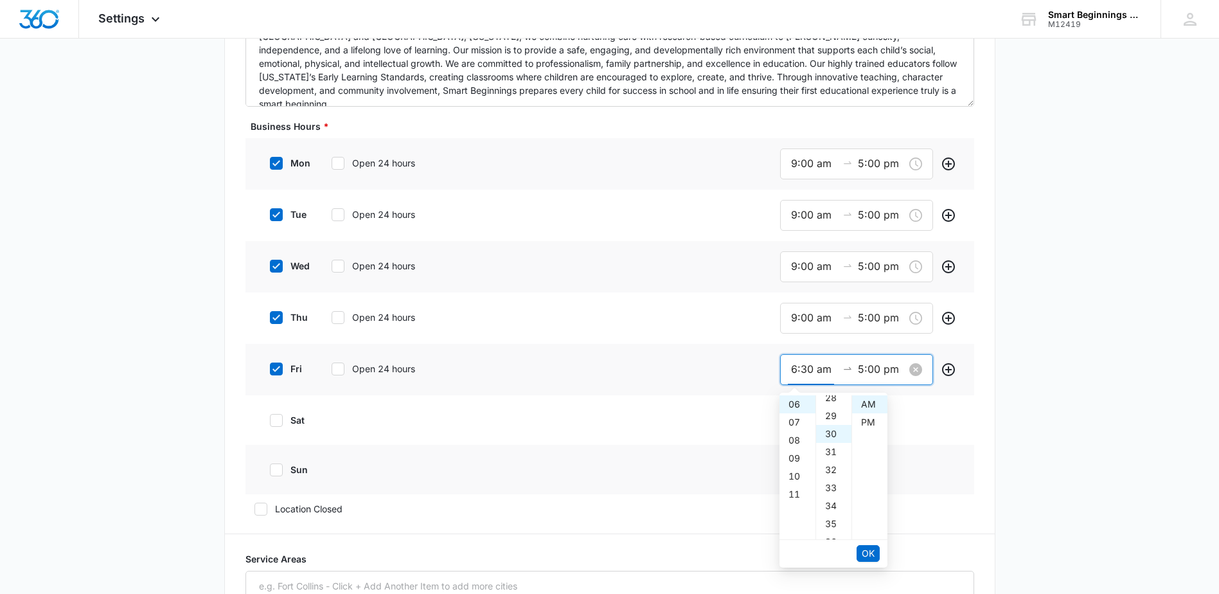
scroll to position [540, 0]
click at [859, 370] on input "5:00 pm" at bounding box center [881, 369] width 46 height 16
click at [801, 420] on div "06" at bounding box center [797, 422] width 36 height 18
type input "6:00 pm"
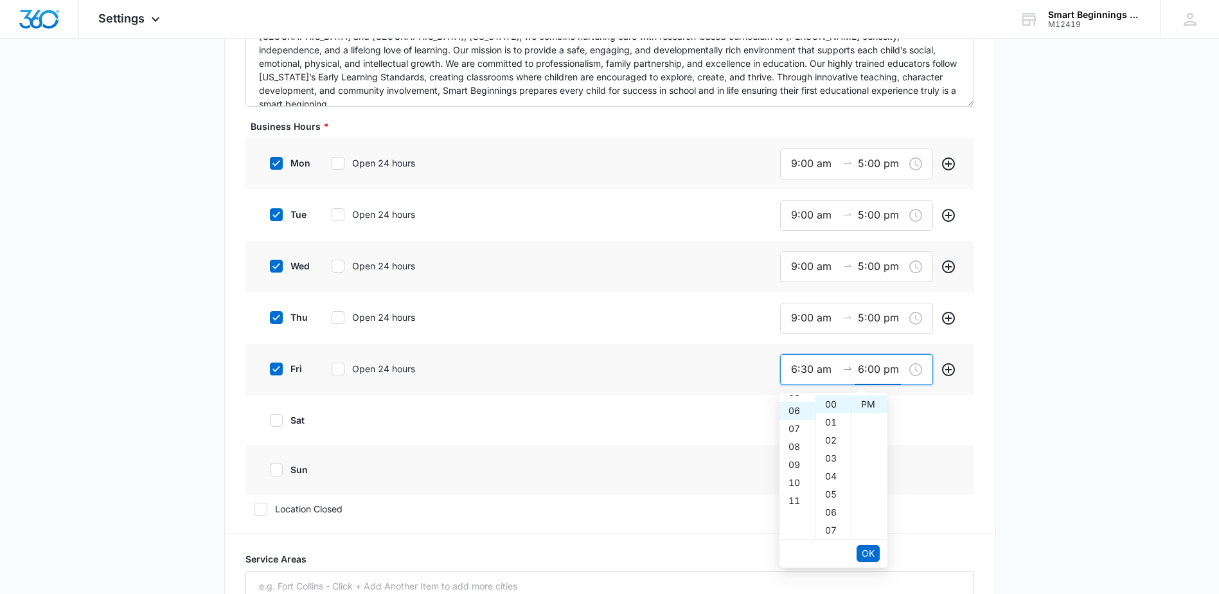
scroll to position [108, 0]
click at [865, 554] on span "OK" at bounding box center [868, 553] width 13 height 14
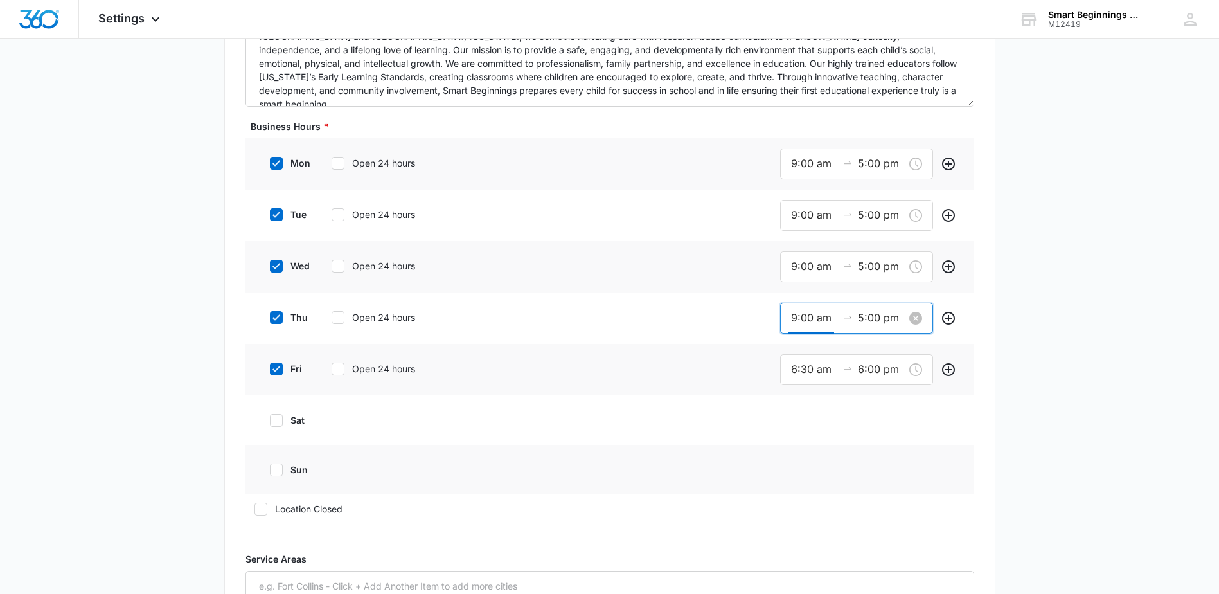
click at [791, 316] on input "9:00 am" at bounding box center [814, 318] width 46 height 16
click at [795, 364] on div "06" at bounding box center [797, 363] width 36 height 18
click at [829, 440] on div "30" at bounding box center [833, 443] width 35 height 18
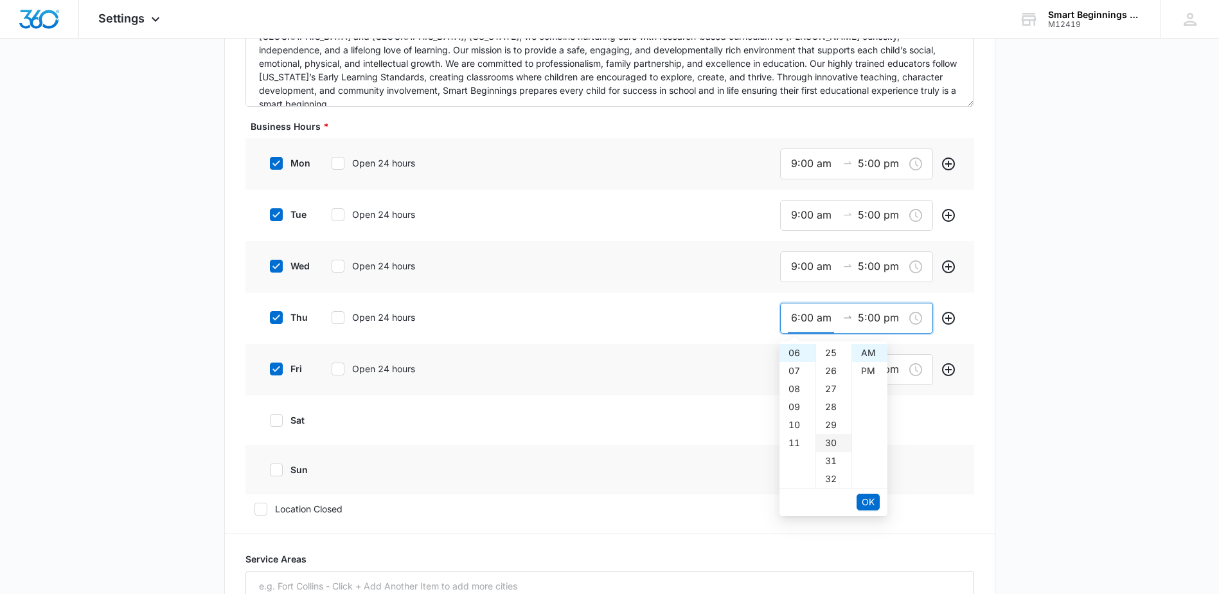
type input "6:30 am"
click at [860, 323] on input "5:00 pm" at bounding box center [881, 318] width 46 height 16
click at [793, 373] on div "06" at bounding box center [797, 371] width 36 height 18
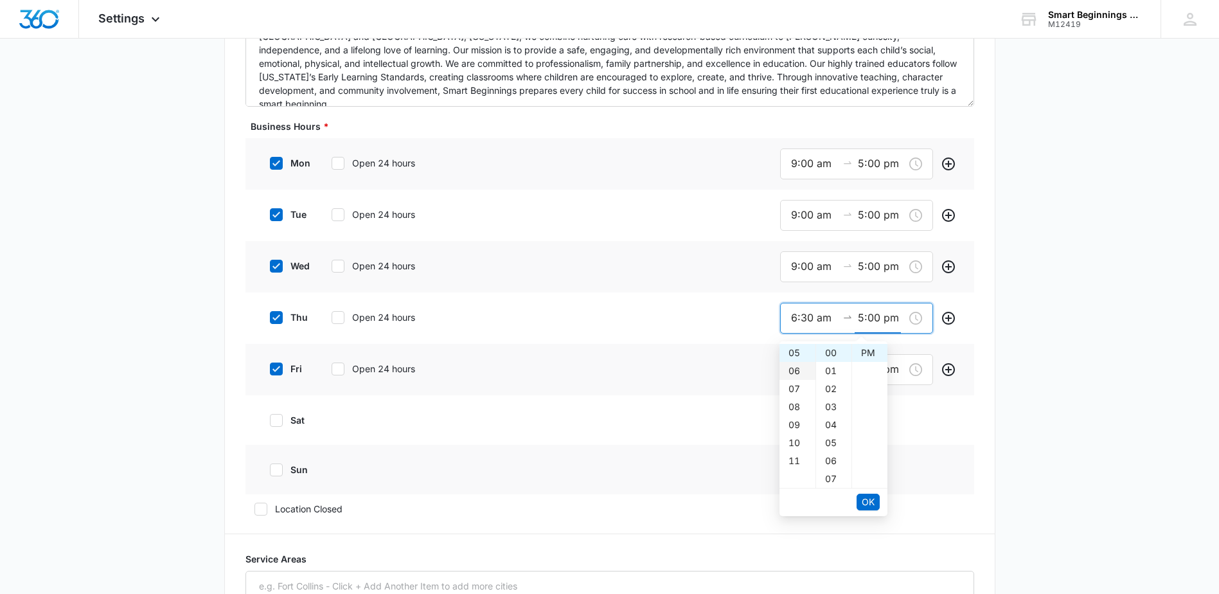
type input "6:00 pm"
click at [868, 504] on span "OK" at bounding box center [868, 502] width 13 height 14
click at [801, 318] on input "6:30 am" at bounding box center [814, 318] width 46 height 16
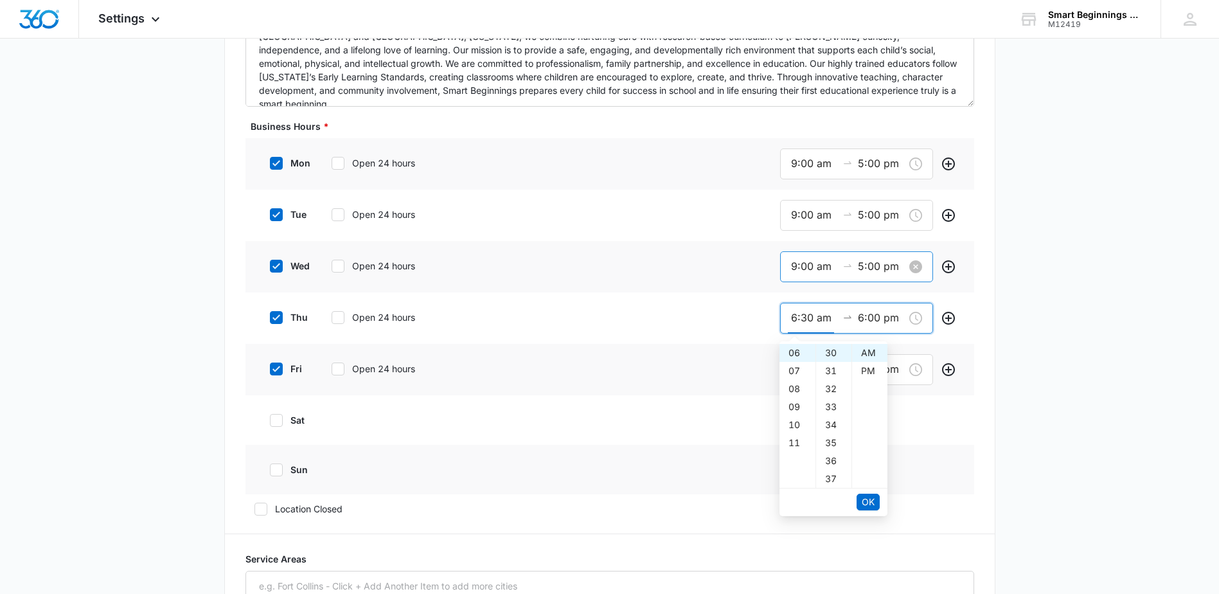
click at [788, 268] on div "9:00 am 5:00 pm" at bounding box center [856, 266] width 153 height 31
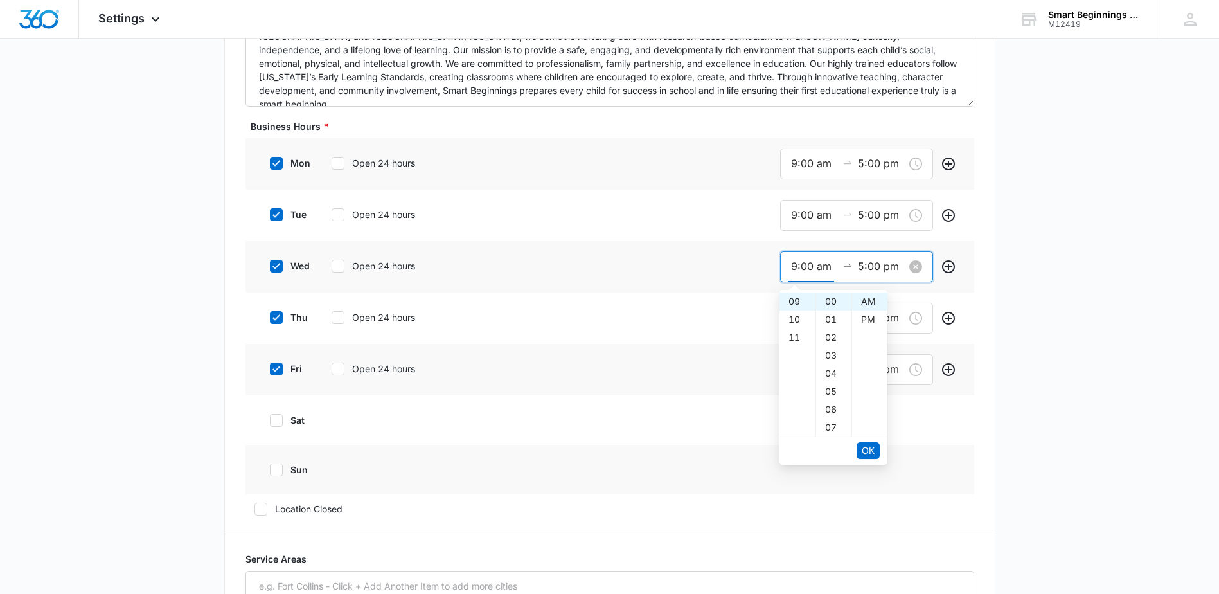
click at [797, 262] on input "9:00 am" at bounding box center [814, 266] width 46 height 16
click at [795, 312] on div "06" at bounding box center [797, 312] width 36 height 18
click at [832, 430] on div "29" at bounding box center [833, 438] width 35 height 18
click at [834, 312] on div "30" at bounding box center [833, 319] width 35 height 18
type input "6:30 am"
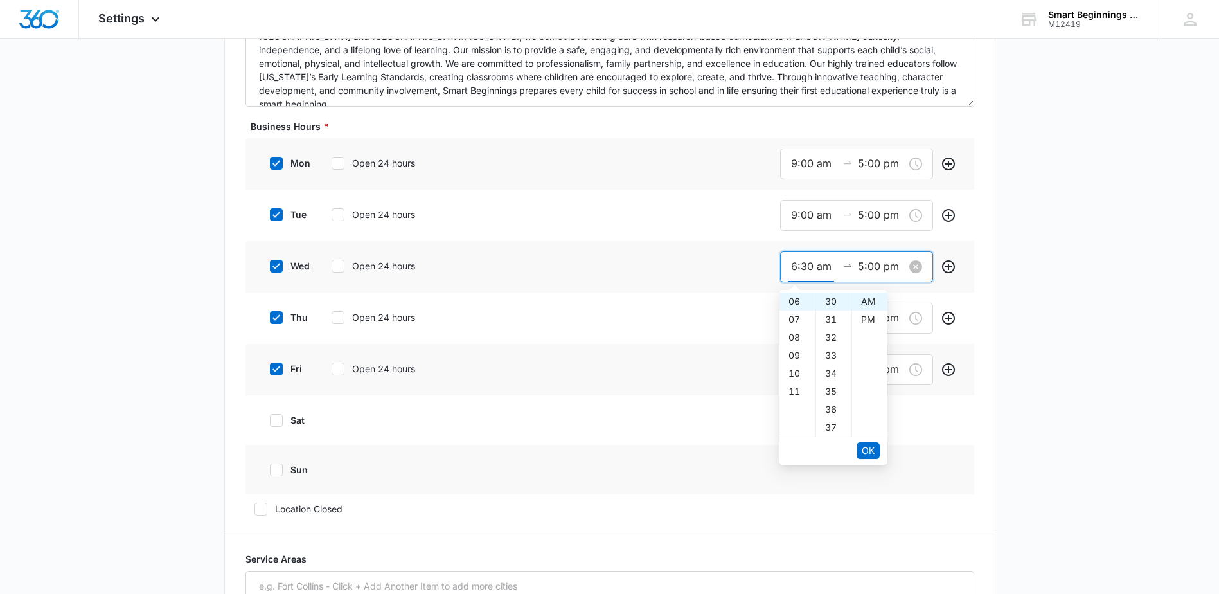
click at [861, 261] on input "5:00 pm" at bounding box center [881, 266] width 46 height 16
click at [795, 324] on div "06" at bounding box center [797, 319] width 36 height 18
type input "6:00 pm"
click at [863, 456] on span "OK" at bounding box center [868, 450] width 13 height 14
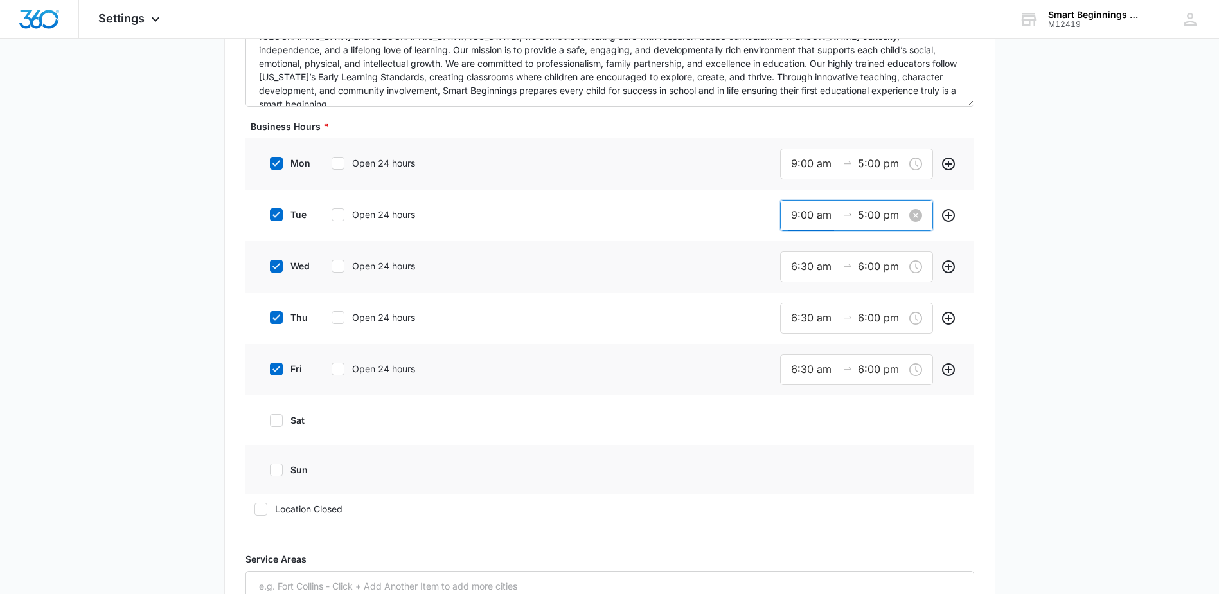
click at [793, 213] on input "9:00 am" at bounding box center [814, 215] width 46 height 16
click at [785, 324] on div "06" at bounding box center [797, 324] width 36 height 18
click at [833, 334] on div "30" at bounding box center [833, 340] width 35 height 18
type input "6:30 am"
click at [862, 218] on input "5:00 pm" at bounding box center [881, 215] width 46 height 16
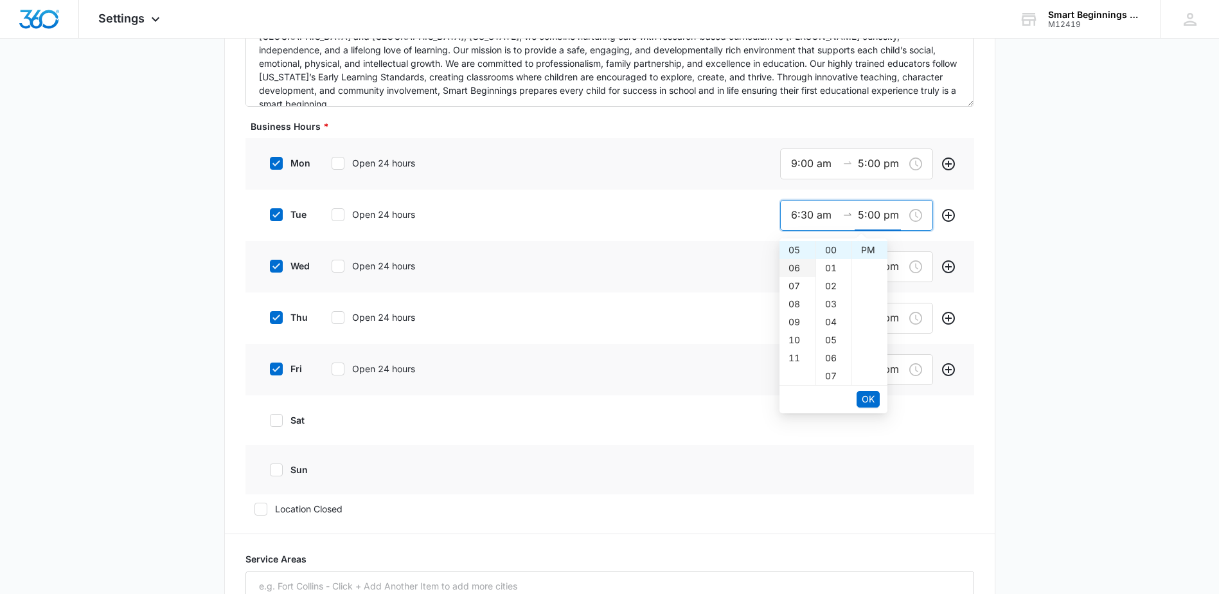
click at [797, 275] on div "06" at bounding box center [797, 268] width 36 height 18
type input "6:00 pm"
click at [873, 399] on span "OK" at bounding box center [868, 399] width 13 height 14
click at [795, 164] on input "9:00 am" at bounding box center [814, 163] width 46 height 16
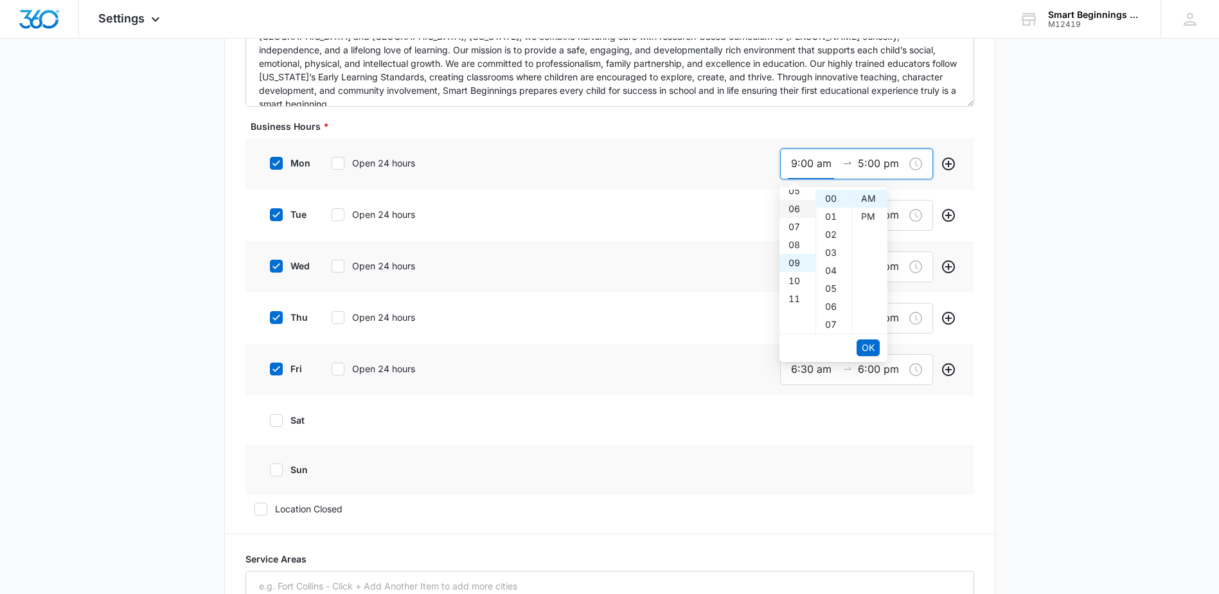
click at [795, 212] on div "06" at bounding box center [797, 209] width 36 height 18
type input "6:00 am"
click at [859, 165] on input "5:00 pm" at bounding box center [881, 163] width 46 height 16
click at [797, 218] on div "06" at bounding box center [797, 217] width 36 height 18
type input "6:00 pm"
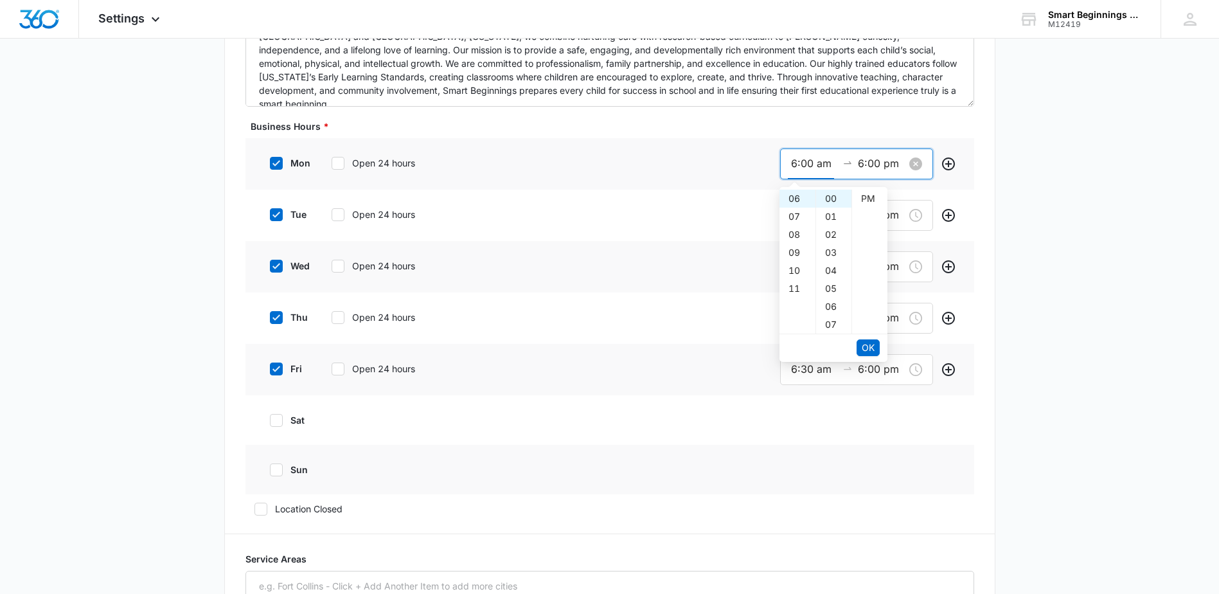
click at [808, 164] on input "6:00 am" at bounding box center [814, 163] width 46 height 16
click at [833, 285] on div "30" at bounding box center [833, 288] width 35 height 18
type input "6:30 am"
click at [863, 349] on span "OK" at bounding box center [868, 348] width 13 height 14
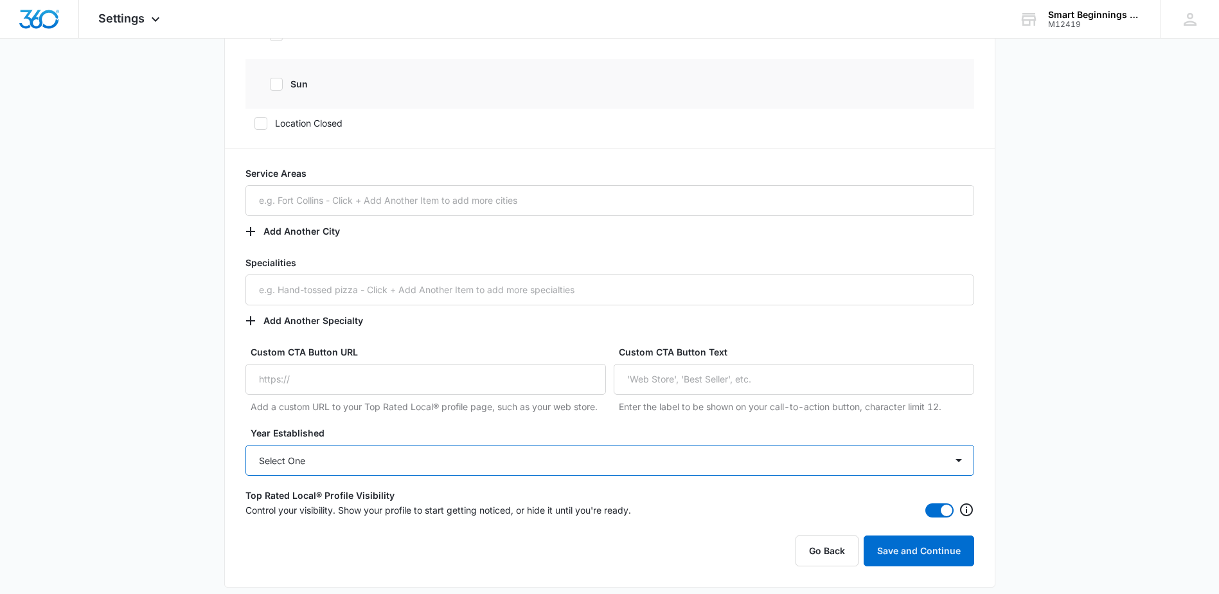
click at [305, 463] on select "Select One 2025 2024 2023 2022 2021 2020 2019 2018 2017 2016 2015 2014 2013 201…" at bounding box center [609, 460] width 729 height 31
select select "2017"
click at [245, 445] on select "Select One 2025 2024 2023 2022 2021 2020 2019 2018 2017 2016 2015 2014 2013 201…" at bounding box center [609, 460] width 729 height 31
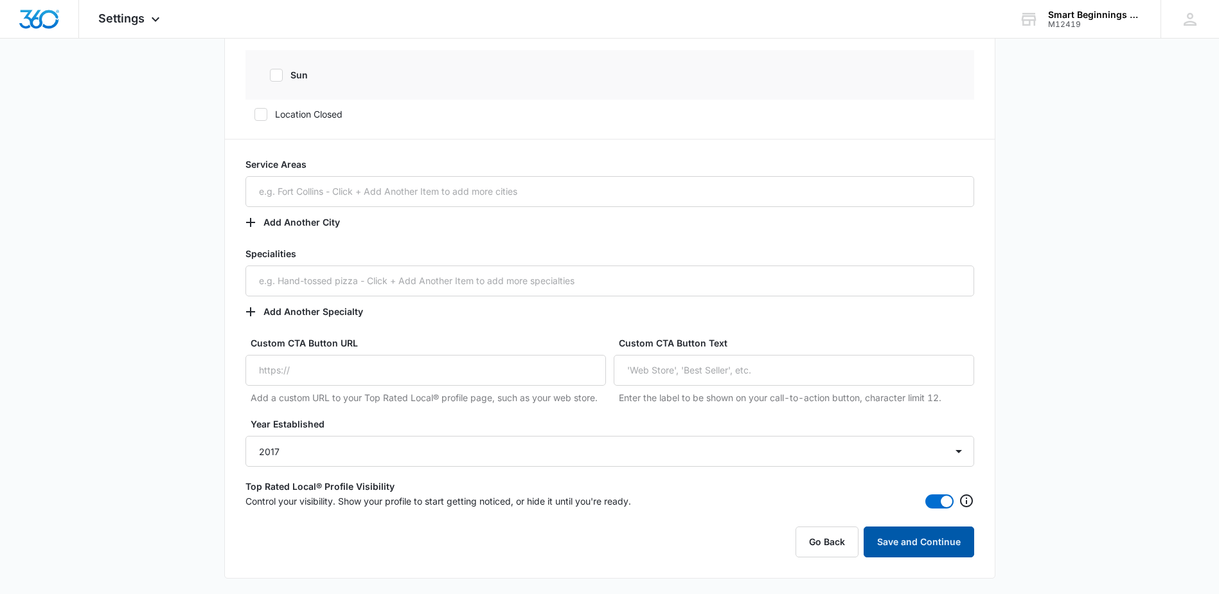
click at [901, 547] on button "Save and Continue" at bounding box center [918, 541] width 111 height 31
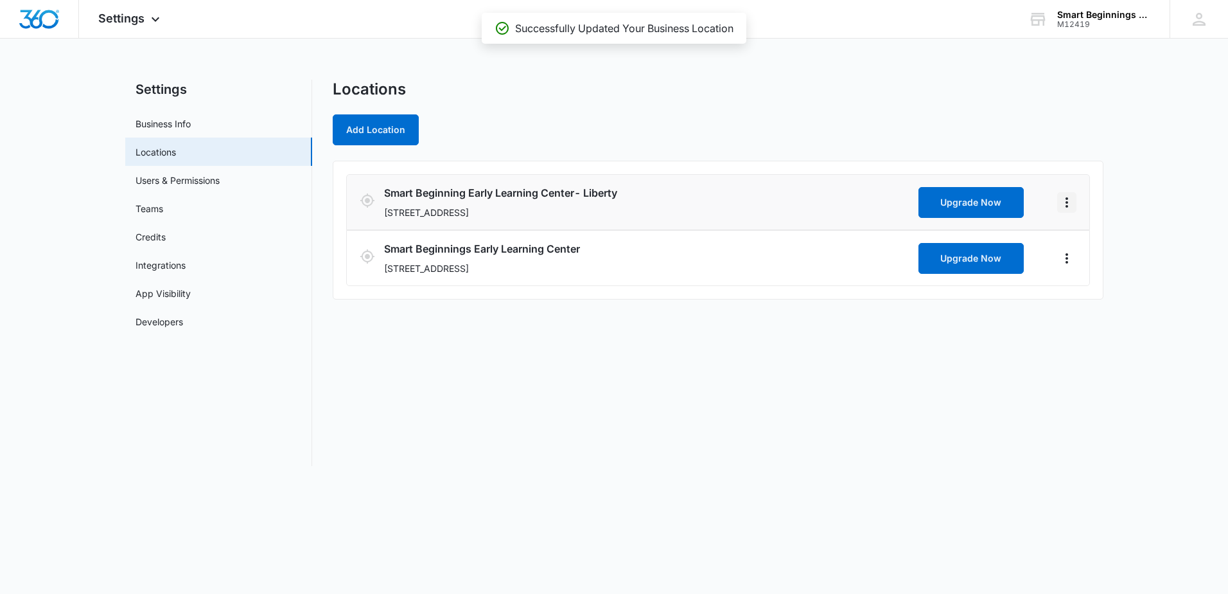
click at [1068, 201] on icon "Actions" at bounding box center [1067, 202] width 3 height 10
click at [1074, 240] on link "Edit" at bounding box center [1082, 238] width 16 height 11
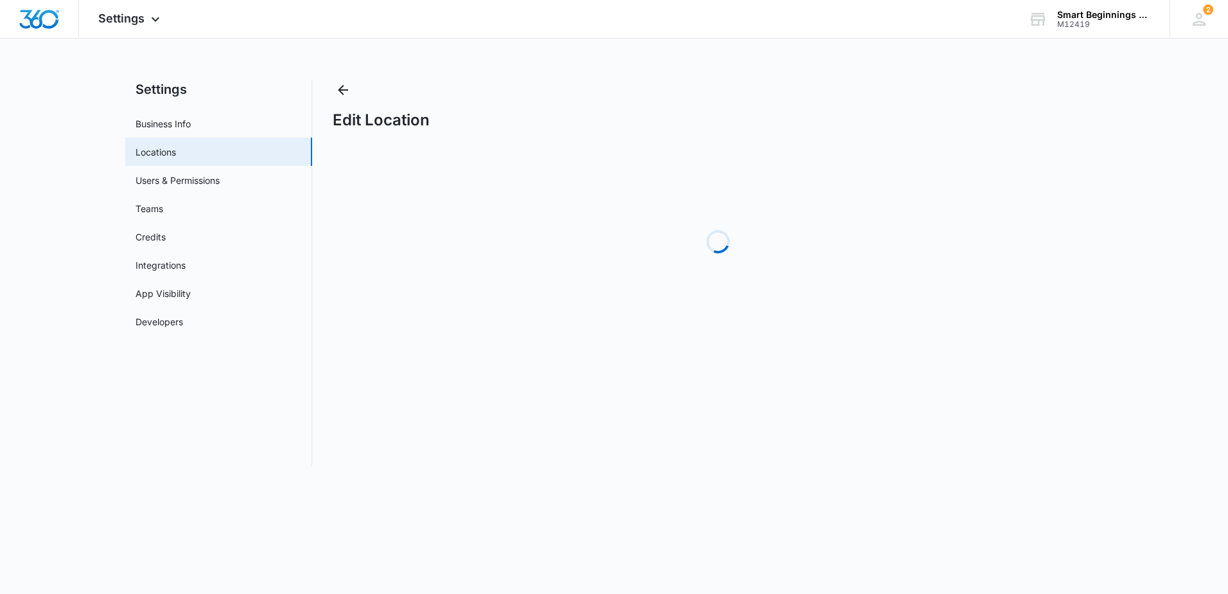
select select "Missouri"
select select "2017"
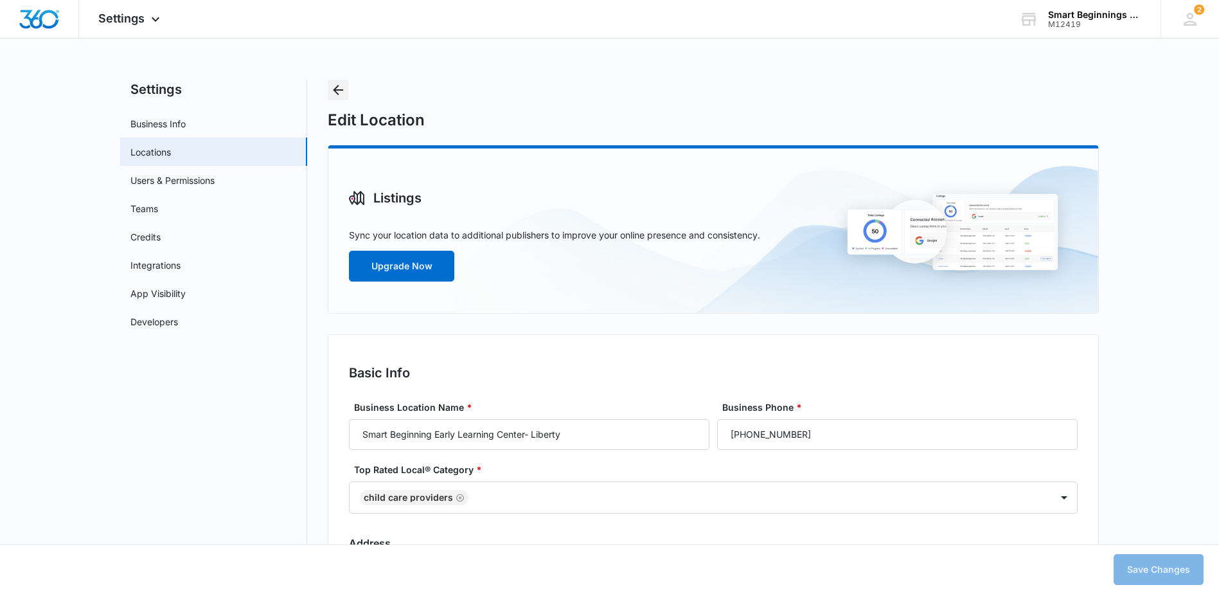
click at [337, 87] on icon "Back" at bounding box center [338, 90] width 10 height 10
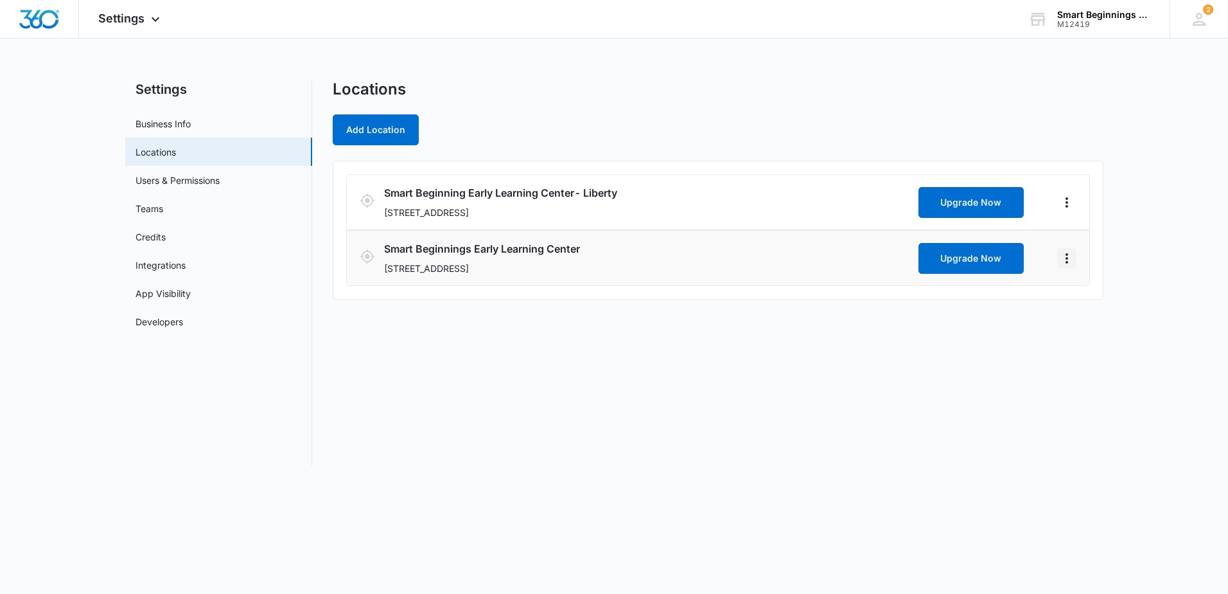
click at [1066, 259] on icon "Actions" at bounding box center [1067, 258] width 3 height 10
click at [1079, 299] on link "Edit" at bounding box center [1082, 293] width 16 height 11
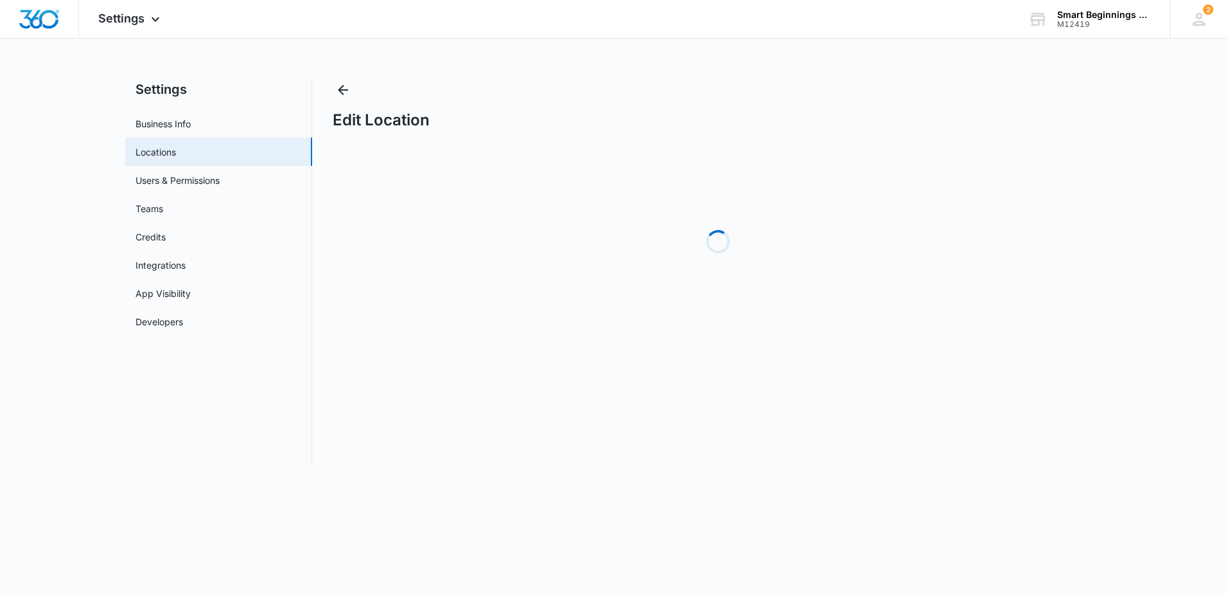
select select "[US_STATE]"
select select "2017"
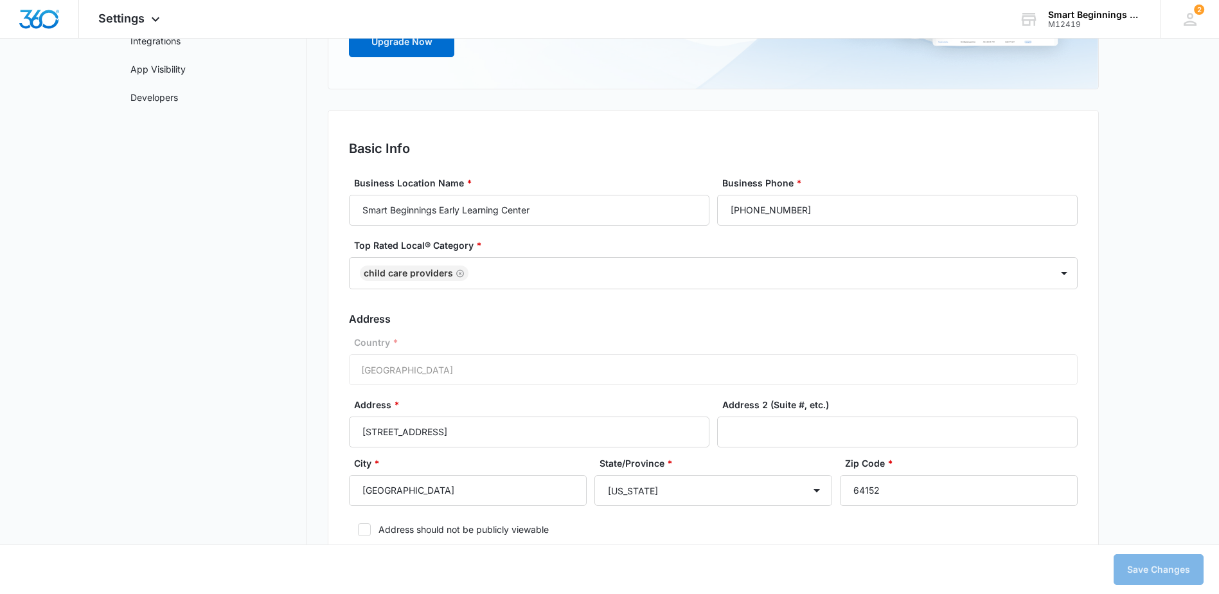
scroll to position [193, 0]
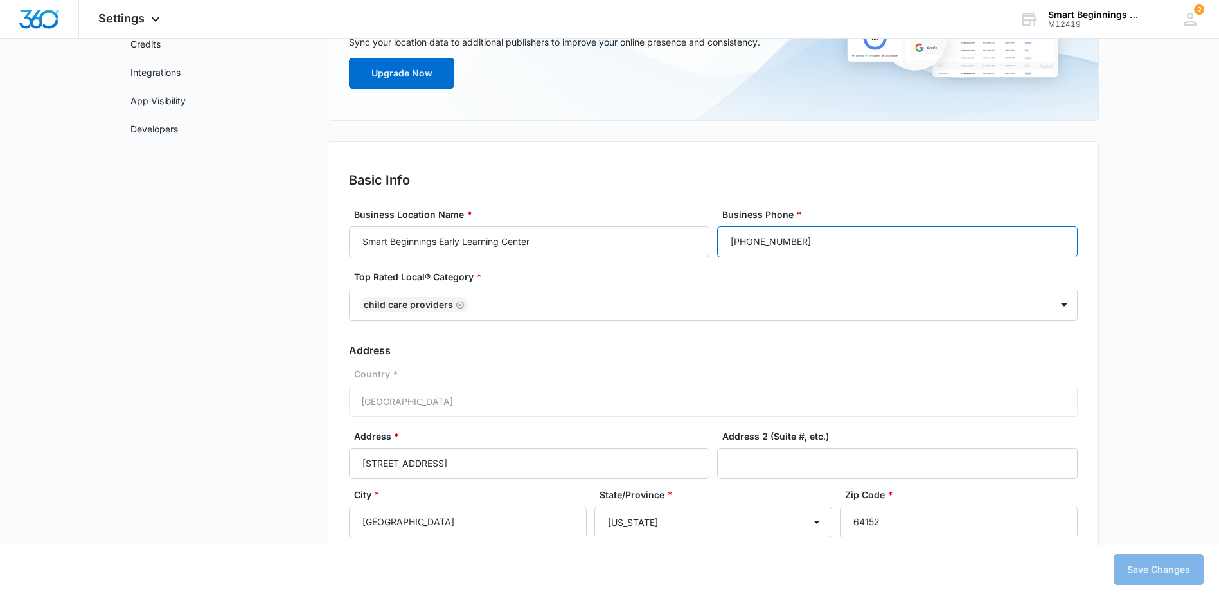
click at [828, 242] on input "(816) 587-1980" at bounding box center [897, 241] width 360 height 31
drag, startPoint x: 798, startPoint y: 244, endPoint x: 757, endPoint y: 243, distance: 41.1
click at [757, 243] on input "(816) 587-1980" at bounding box center [897, 241] width 360 height 31
type input "(816) 597-5733"
click at [1168, 558] on button "Save Changes" at bounding box center [1158, 569] width 90 height 31
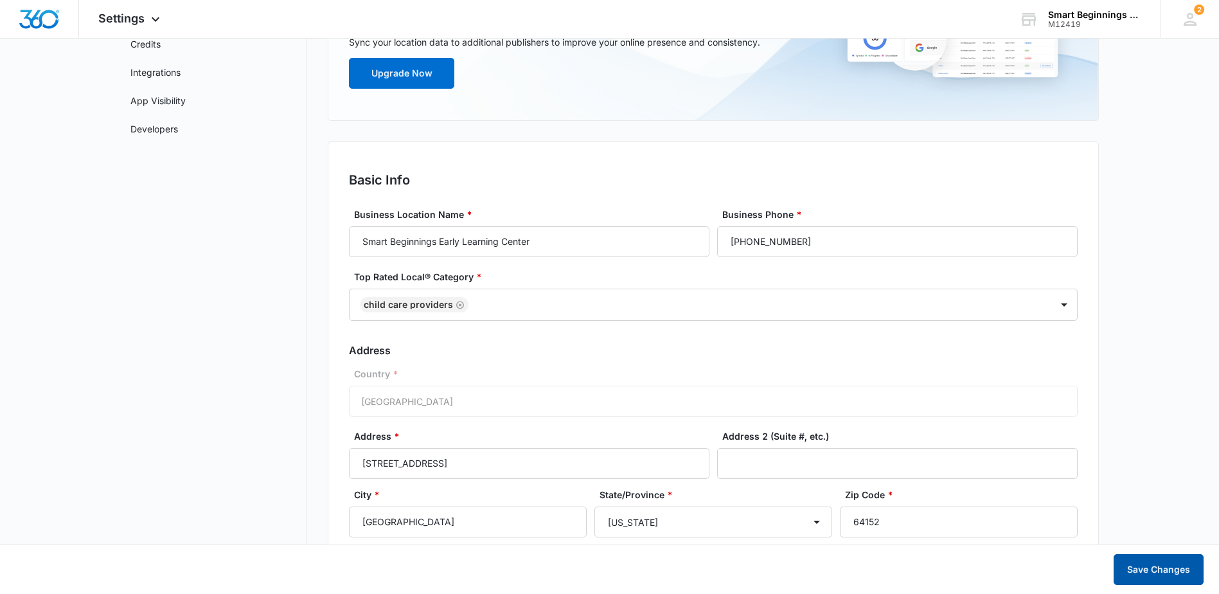
click at [1140, 564] on button "Save Changes" at bounding box center [1158, 569] width 90 height 31
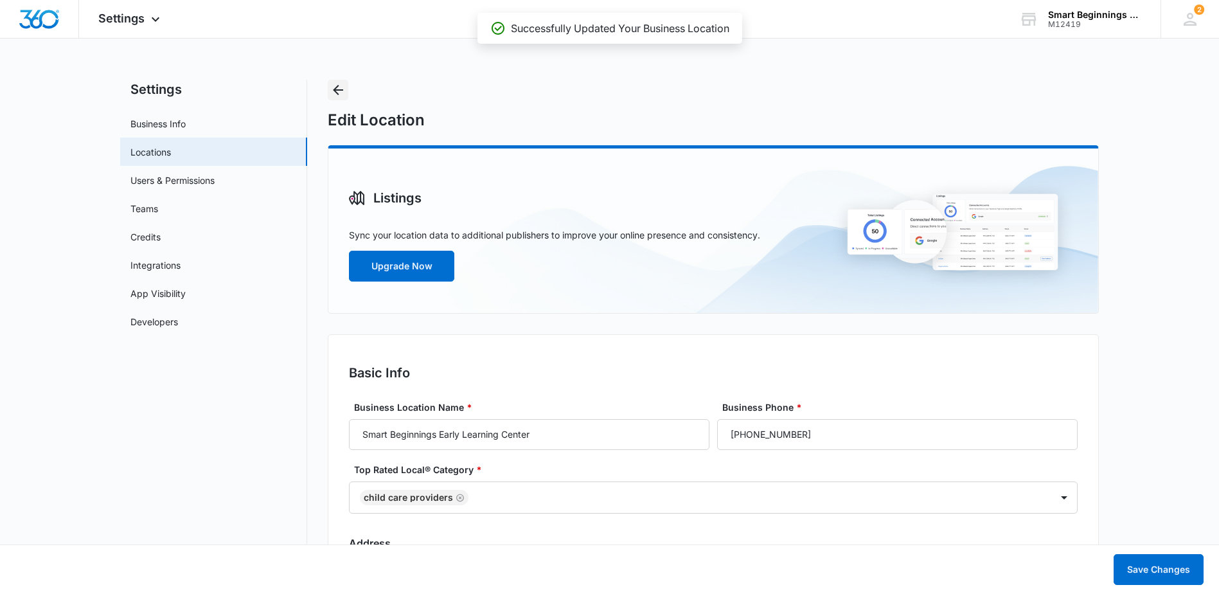
click at [339, 87] on icon "Back" at bounding box center [337, 89] width 15 height 15
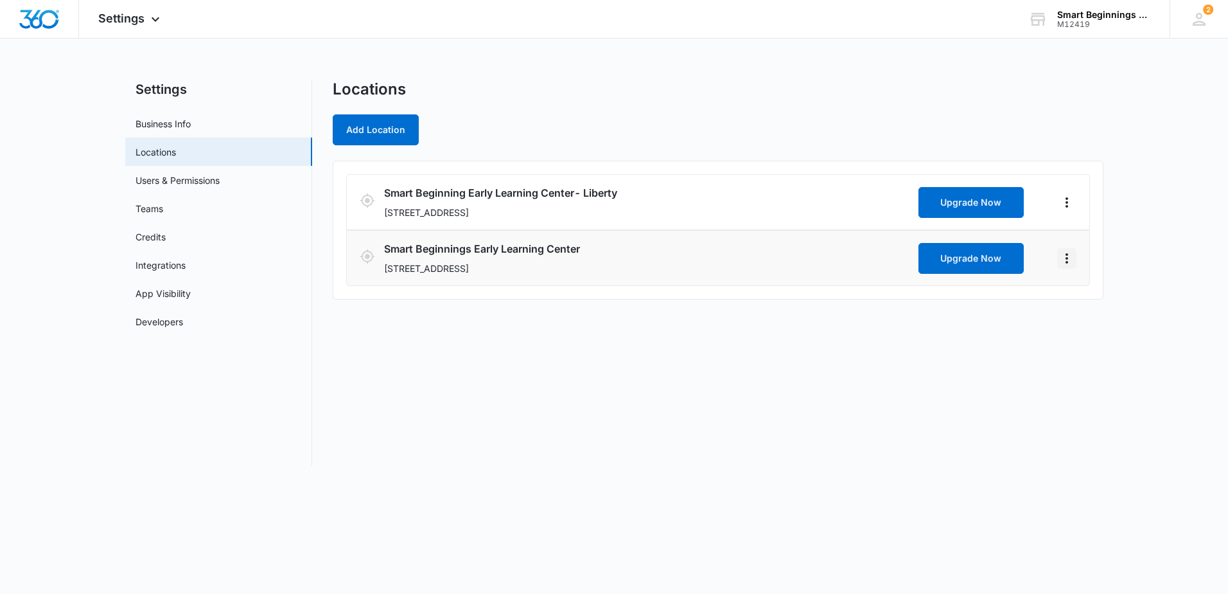
click at [1068, 252] on icon "Actions" at bounding box center [1066, 258] width 15 height 15
click at [1088, 293] on link "Edit" at bounding box center [1082, 293] width 16 height 11
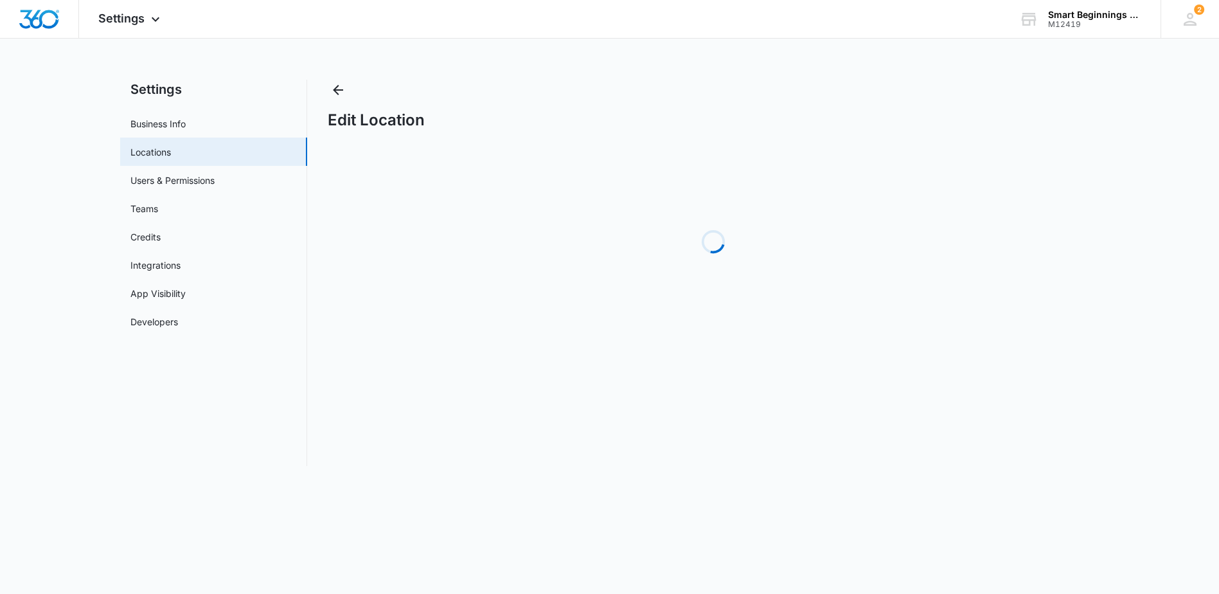
select select "Missouri"
select select "2017"
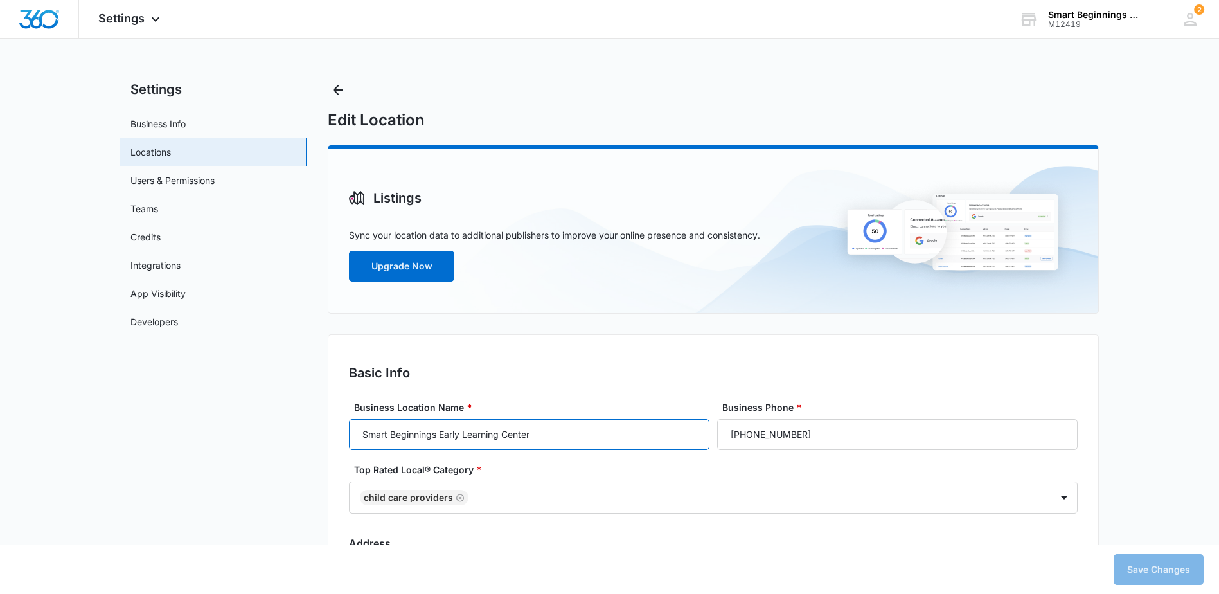
click at [535, 432] on input "Smart Beginnings Early Learning Center" at bounding box center [529, 434] width 360 height 31
type input "Smart Beginnings Early Learning Center- Parkville"
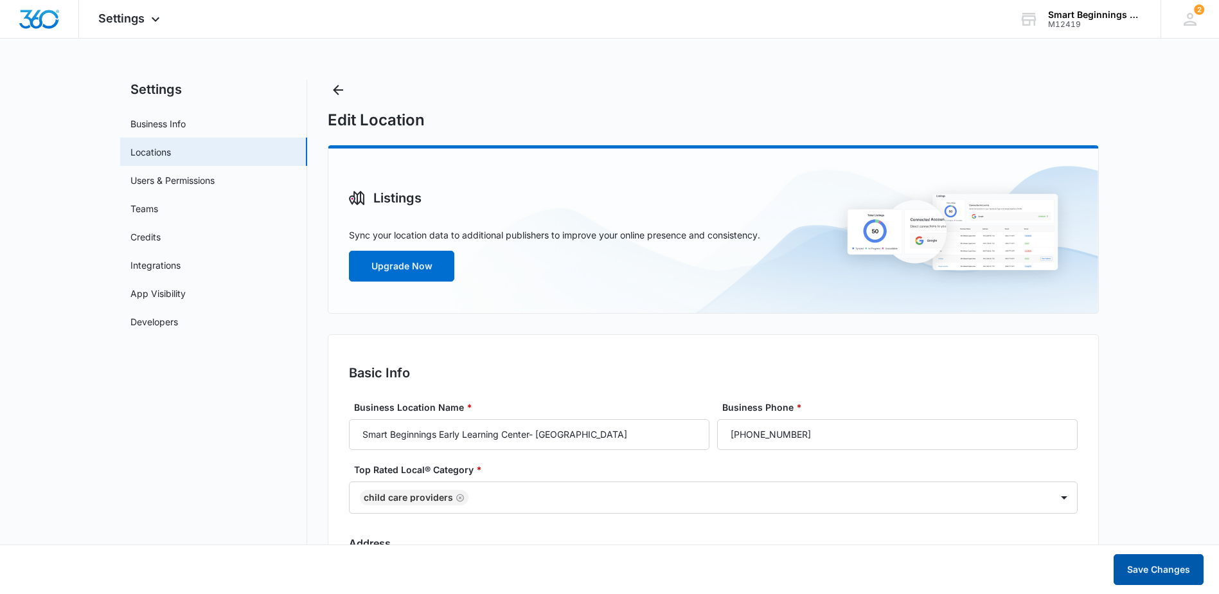
click at [1163, 575] on button "Save Changes" at bounding box center [1158, 569] width 90 height 31
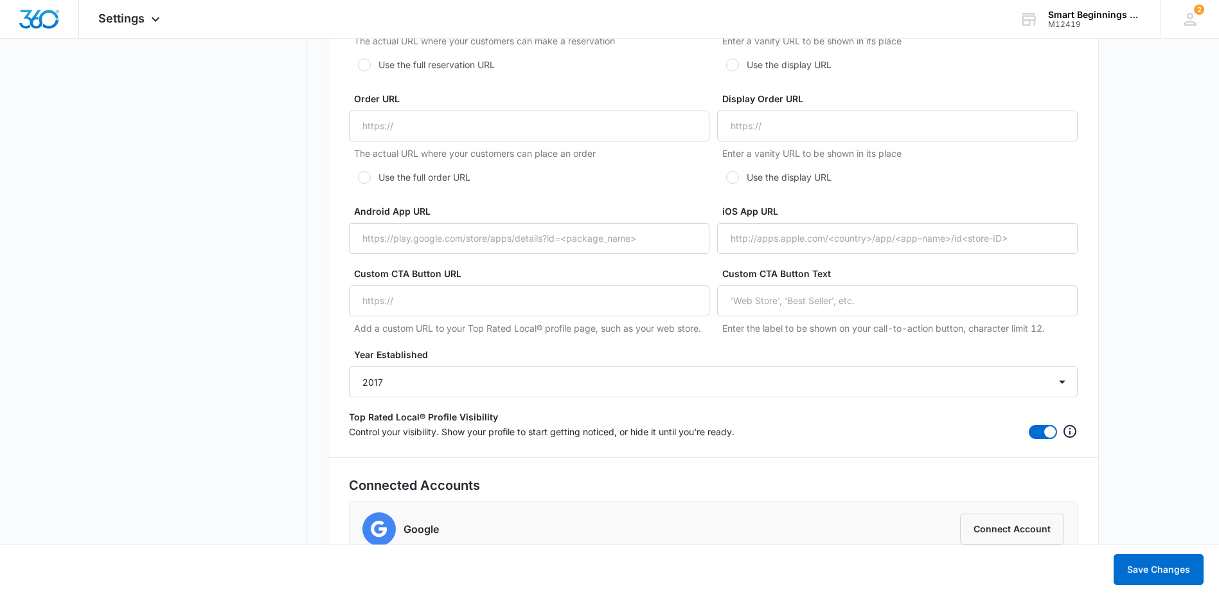
scroll to position [2399, 0]
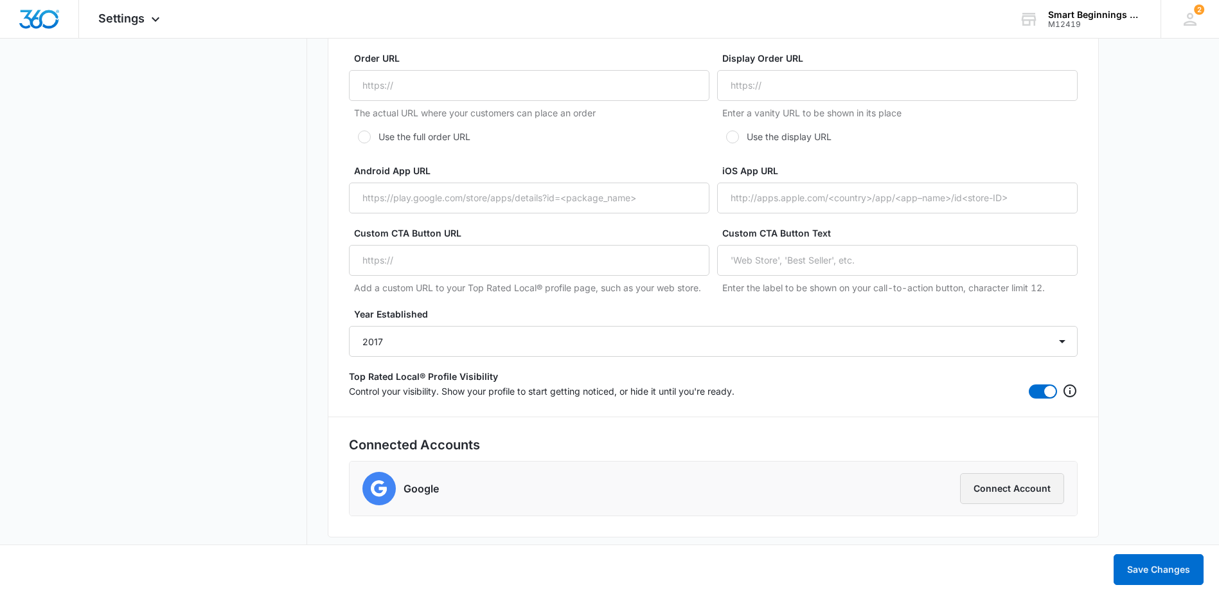
click at [995, 497] on button "Connect Account" at bounding box center [1012, 488] width 104 height 31
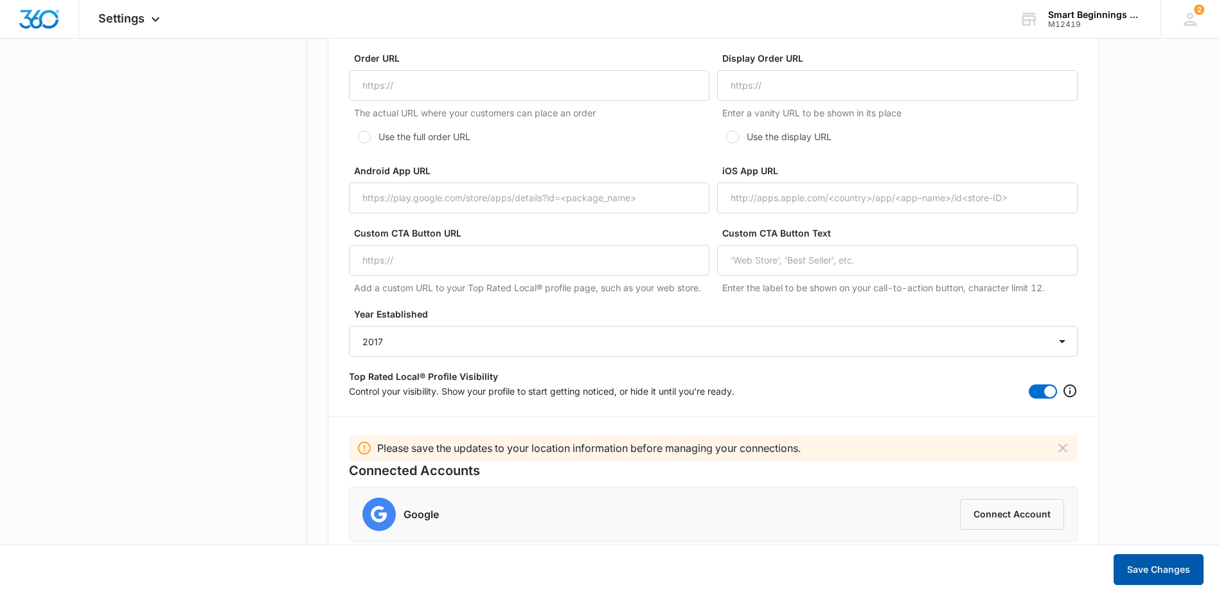
click at [1171, 569] on button "Save Changes" at bounding box center [1158, 569] width 90 height 31
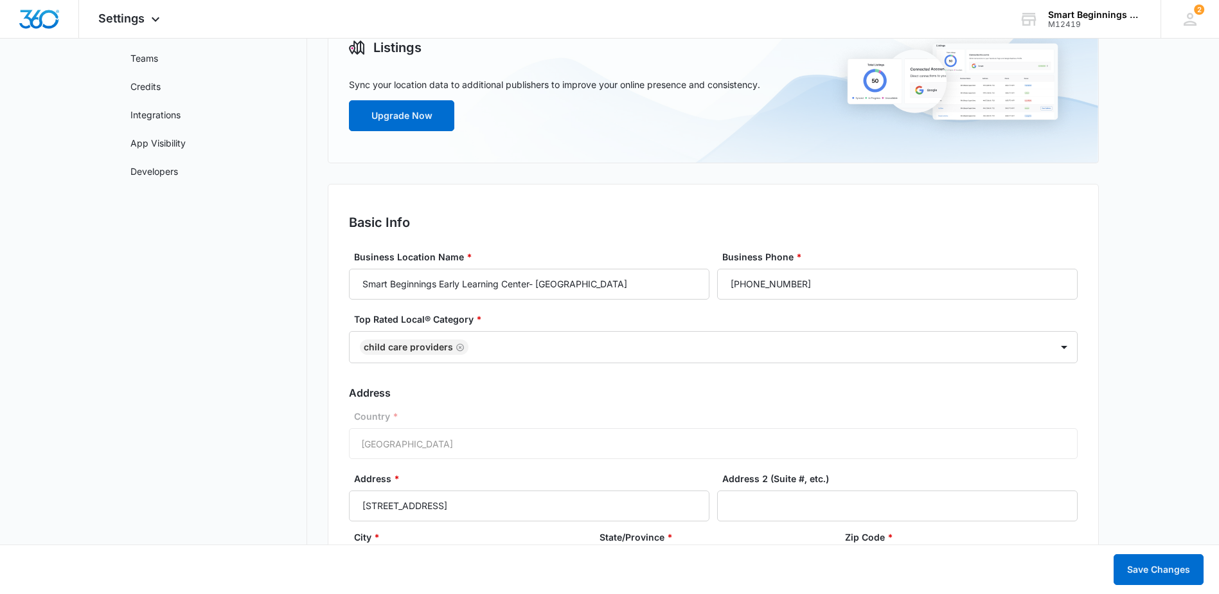
scroll to position [0, 0]
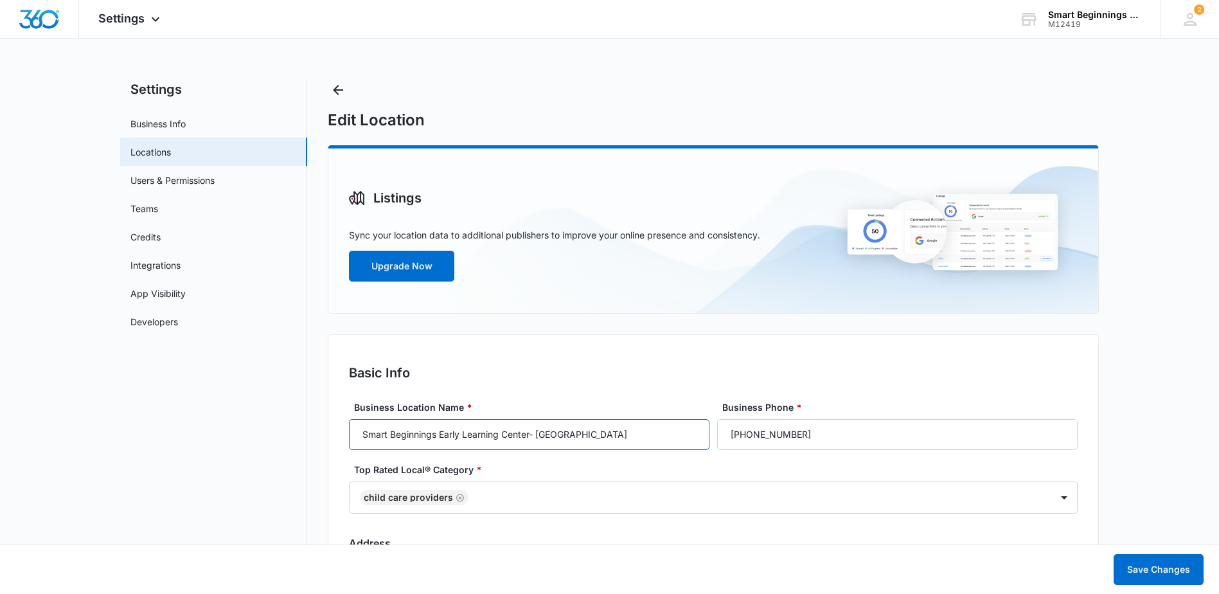
click at [588, 437] on input "Smart Beginnings Early Learning Center- Parkville" at bounding box center [529, 434] width 360 height 31
click at [1137, 565] on button "Save Changes" at bounding box center [1158, 569] width 90 height 31
click at [616, 436] on input "Smart Beginnings Early Learning Center- Parkville" at bounding box center [529, 434] width 360 height 31
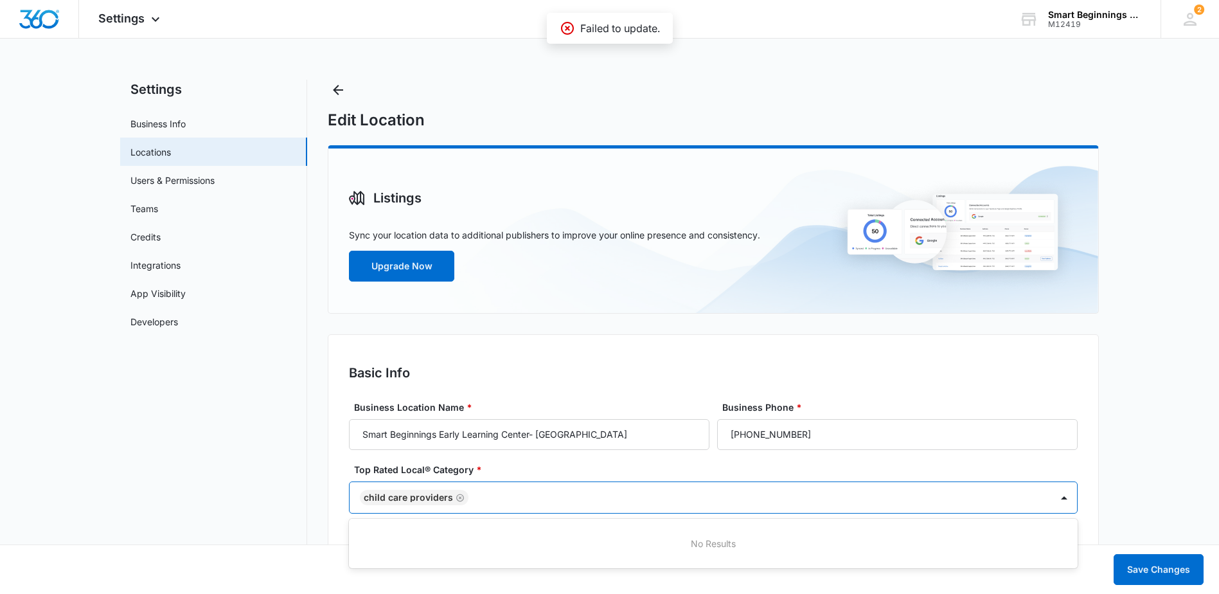
click at [544, 498] on div at bounding box center [753, 498] width 562 height 16
click at [826, 430] on input "(816) 597-5733" at bounding box center [897, 434] width 360 height 31
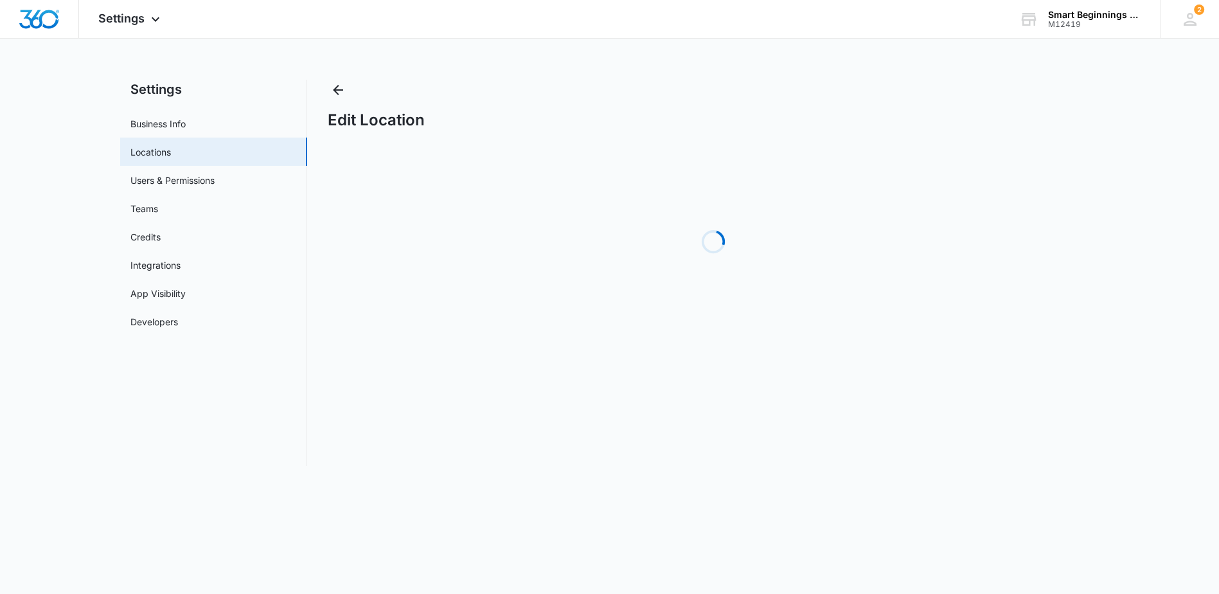
select select "[US_STATE]"
select select "2017"
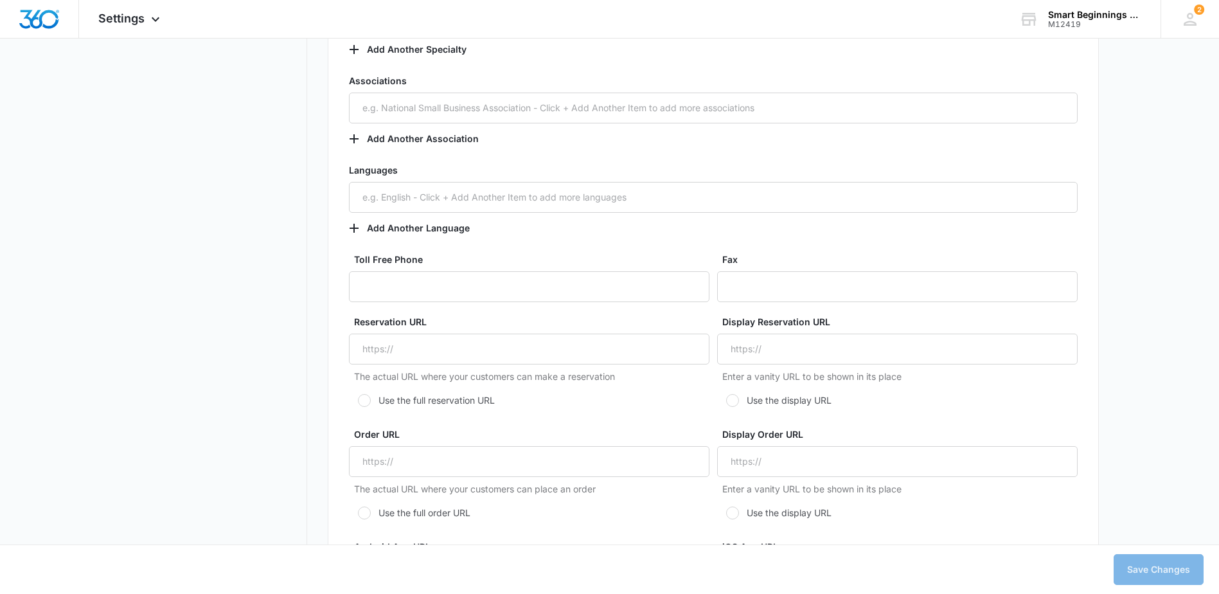
scroll to position [2056, 0]
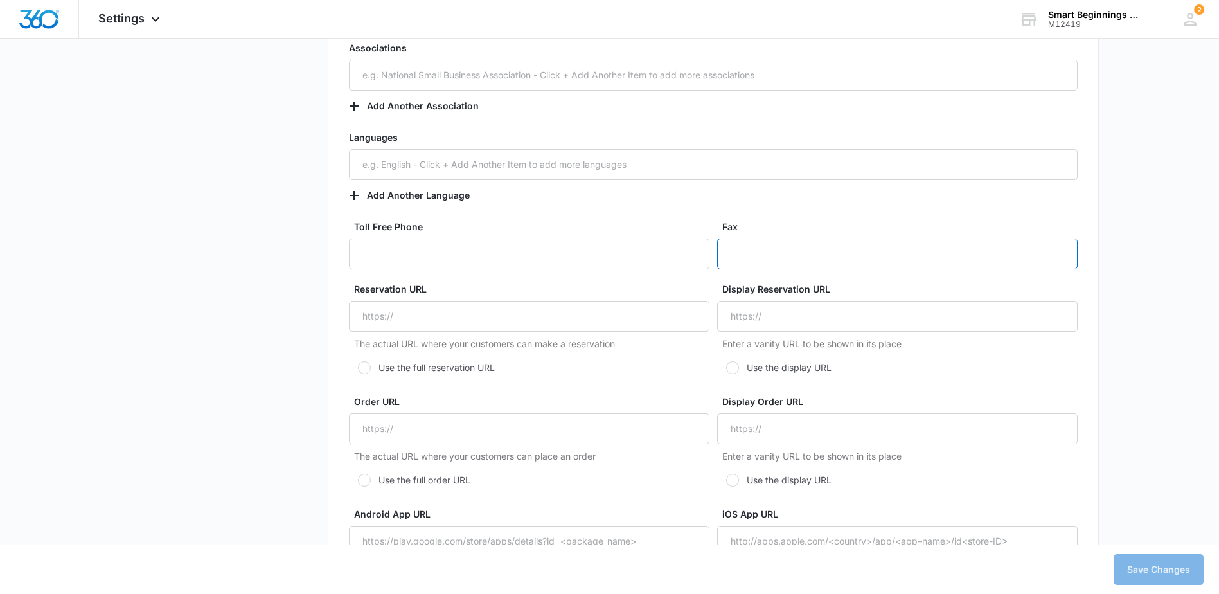
click at [762, 250] on input "Fax" at bounding box center [897, 253] width 360 height 31
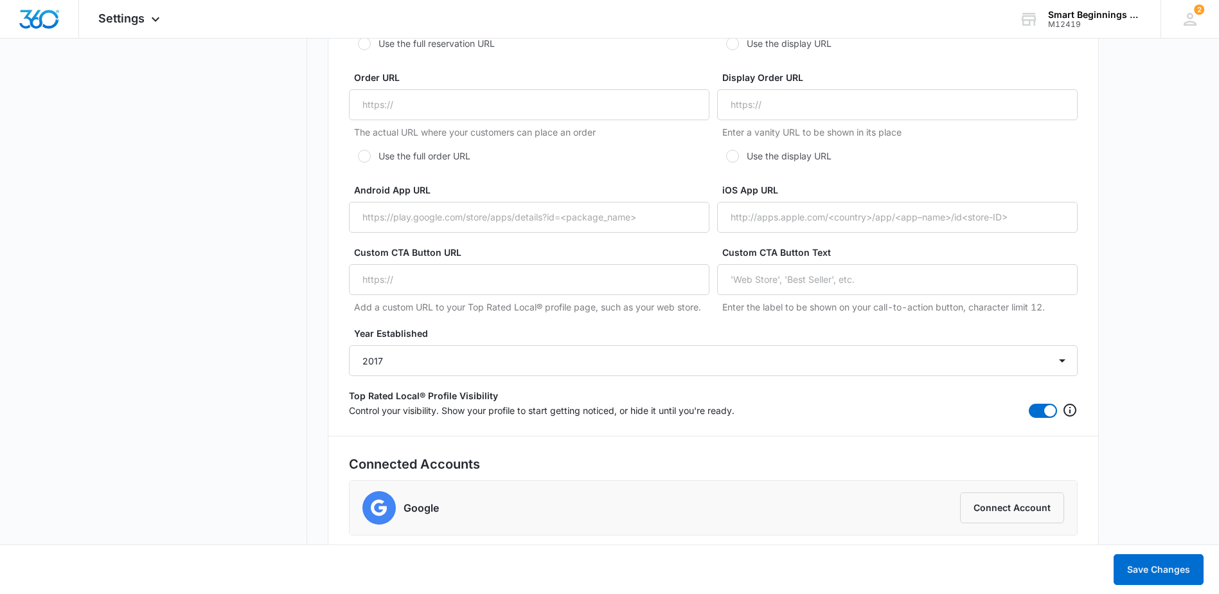
scroll to position [2399, 0]
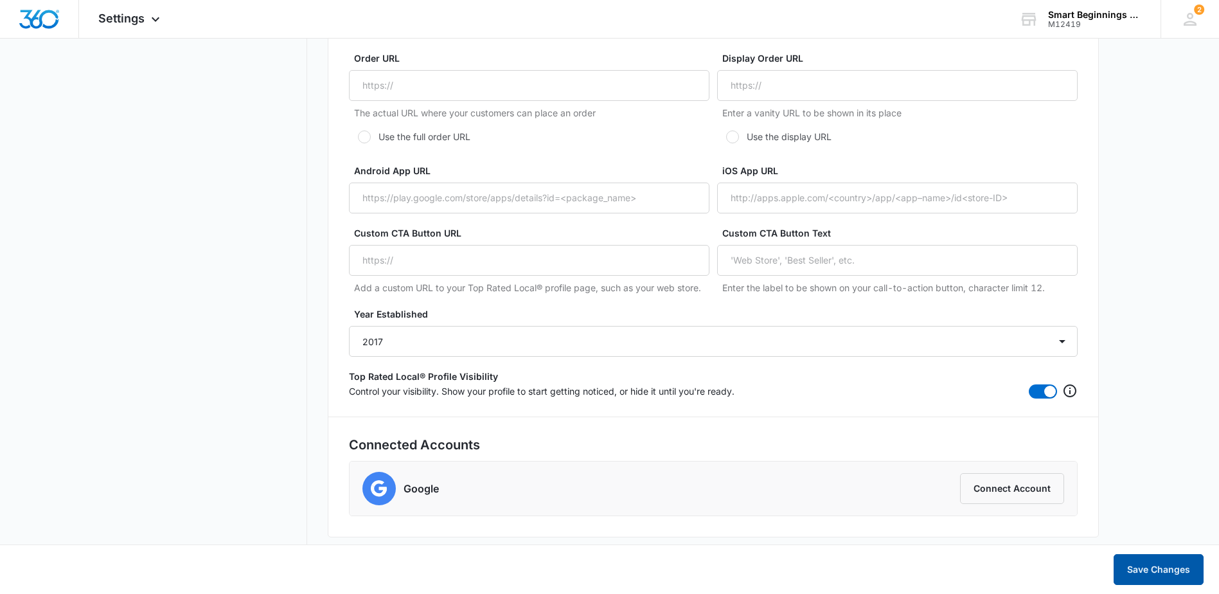
type input "(816) 817-2442"
click at [1137, 571] on button "Save Changes" at bounding box center [1158, 569] width 90 height 31
click at [1197, 22] on icon at bounding box center [1189, 19] width 19 height 19
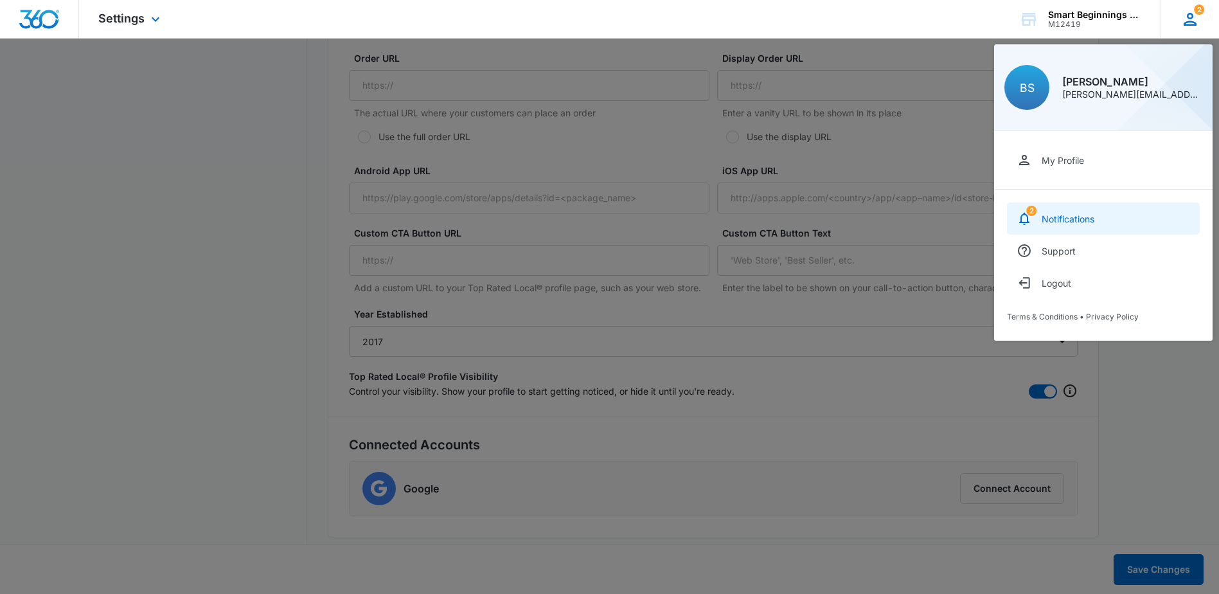
click at [1083, 216] on div "Notifications" at bounding box center [1067, 218] width 53 height 11
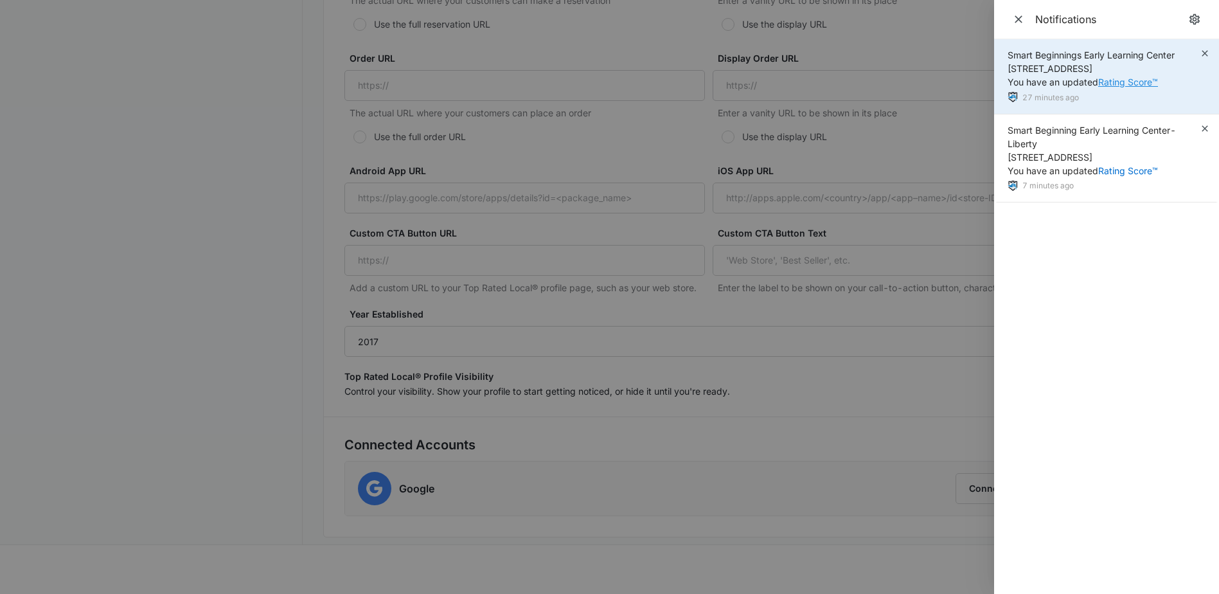
click at [1129, 84] on link "Rating Score™" at bounding box center [1128, 81] width 60 height 11
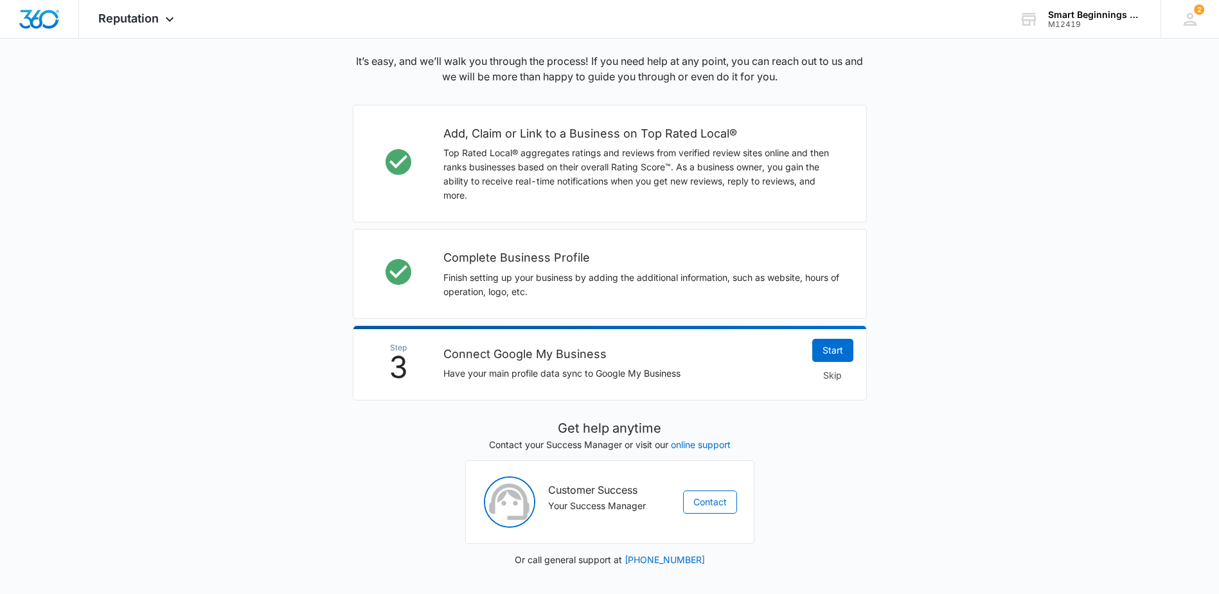
scroll to position [323, 0]
click at [837, 350] on link "Start" at bounding box center [832, 349] width 41 height 23
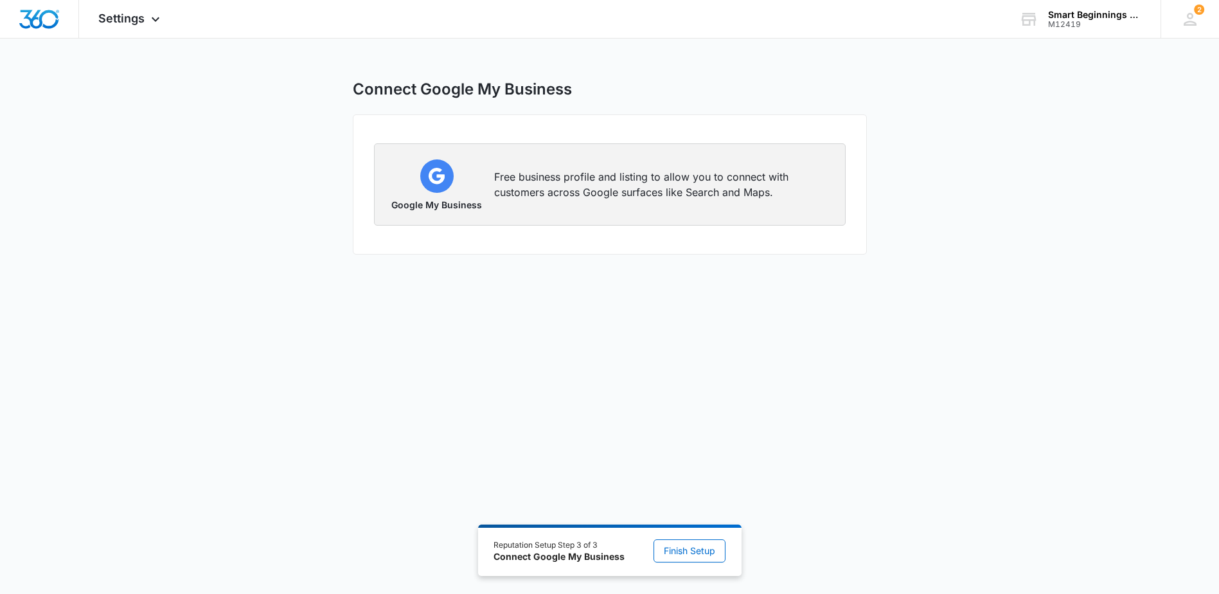
click at [587, 182] on p "Free business profile and listing to allow you to connect with customers across…" at bounding box center [661, 184] width 335 height 31
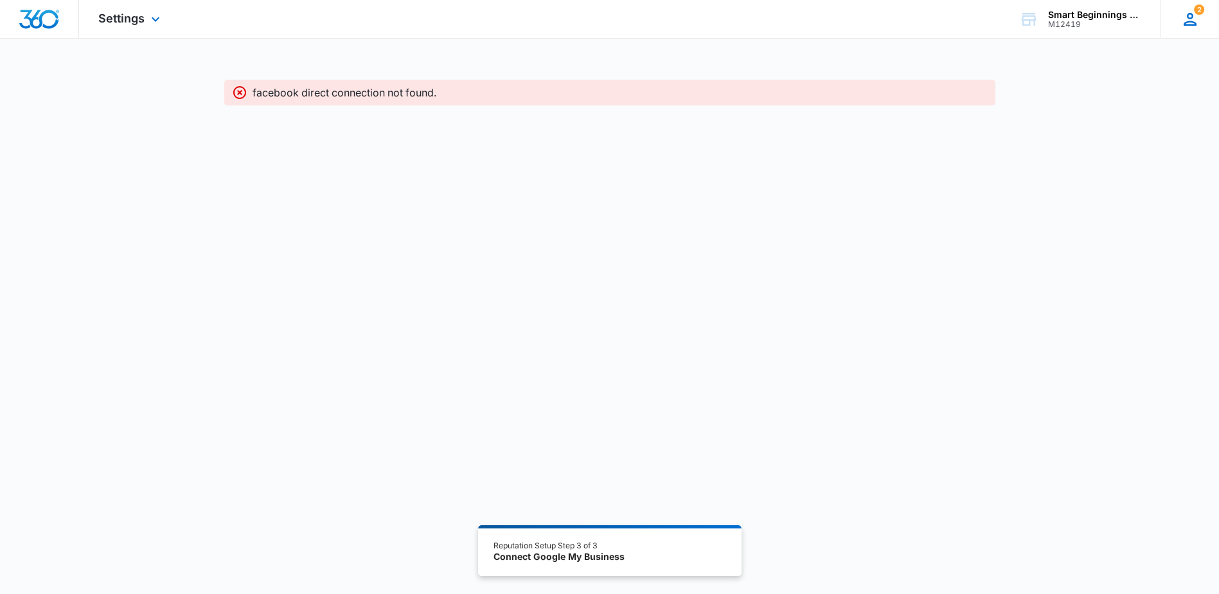
click at [1198, 1] on div "2 BS [PERSON_NAME] [PERSON_NAME][EMAIL_ADDRESS][DOMAIN_NAME] My Profile 2 Notif…" at bounding box center [1189, 19] width 58 height 38
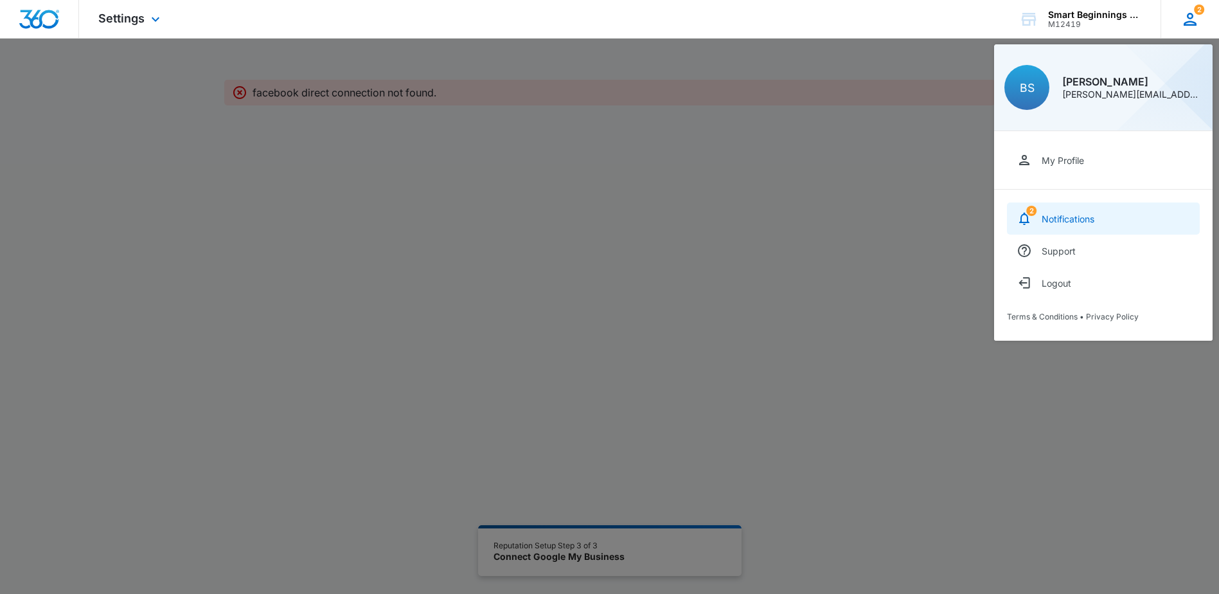
click at [1076, 220] on div "Notifications" at bounding box center [1067, 218] width 53 height 11
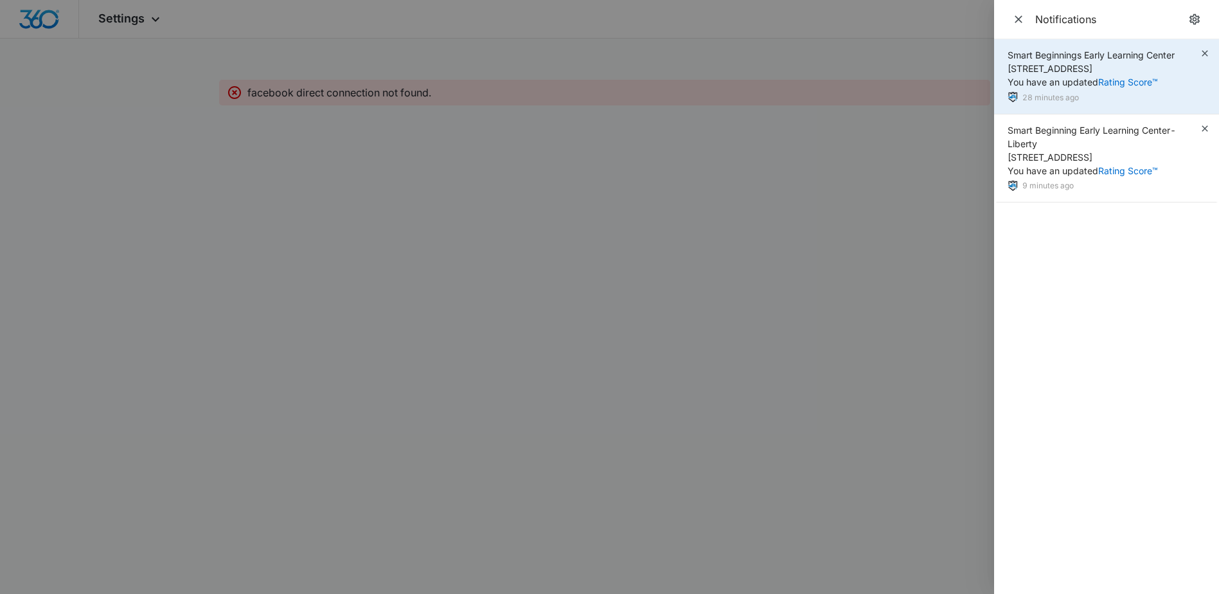
click at [1156, 58] on span "Smart Beginnings Early Learning Center 7400 NW River Park Drive, Parkville, MO …" at bounding box center [1090, 68] width 167 height 38
click at [1113, 84] on link "Rating Score™" at bounding box center [1128, 81] width 60 height 11
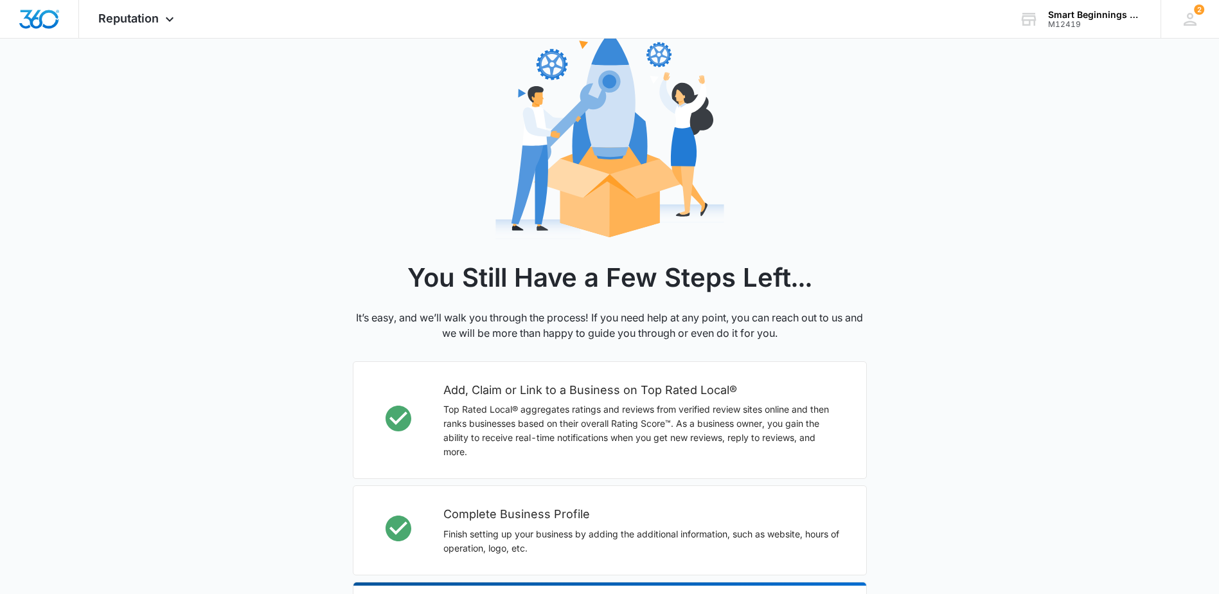
scroll to position [323, 0]
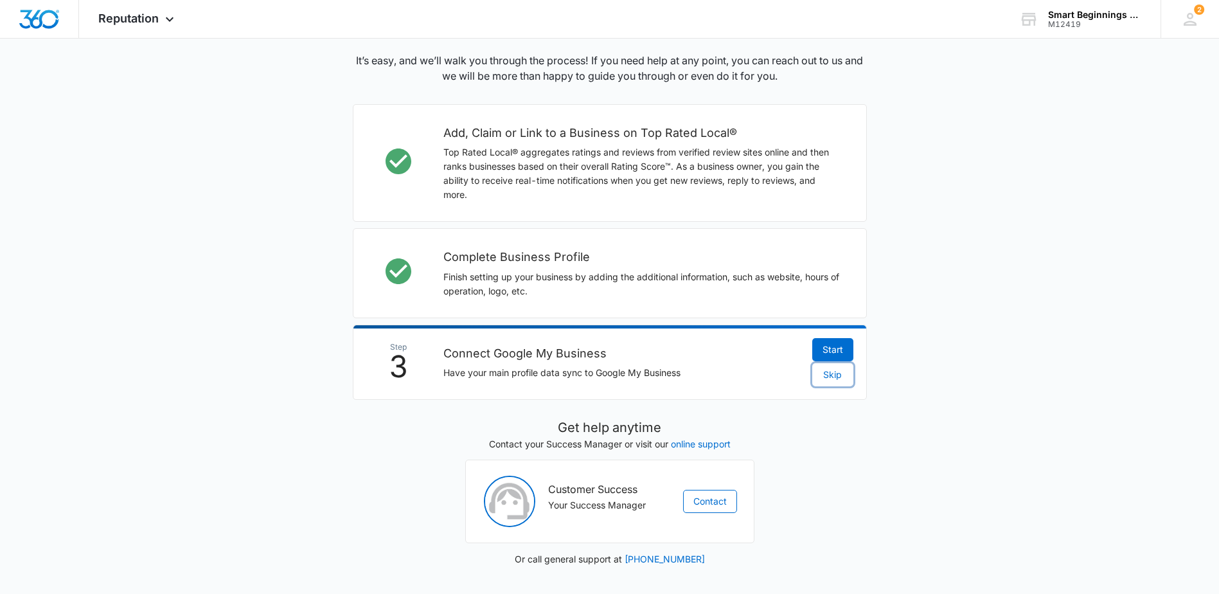
click at [832, 371] on span "Skip" at bounding box center [832, 374] width 19 height 14
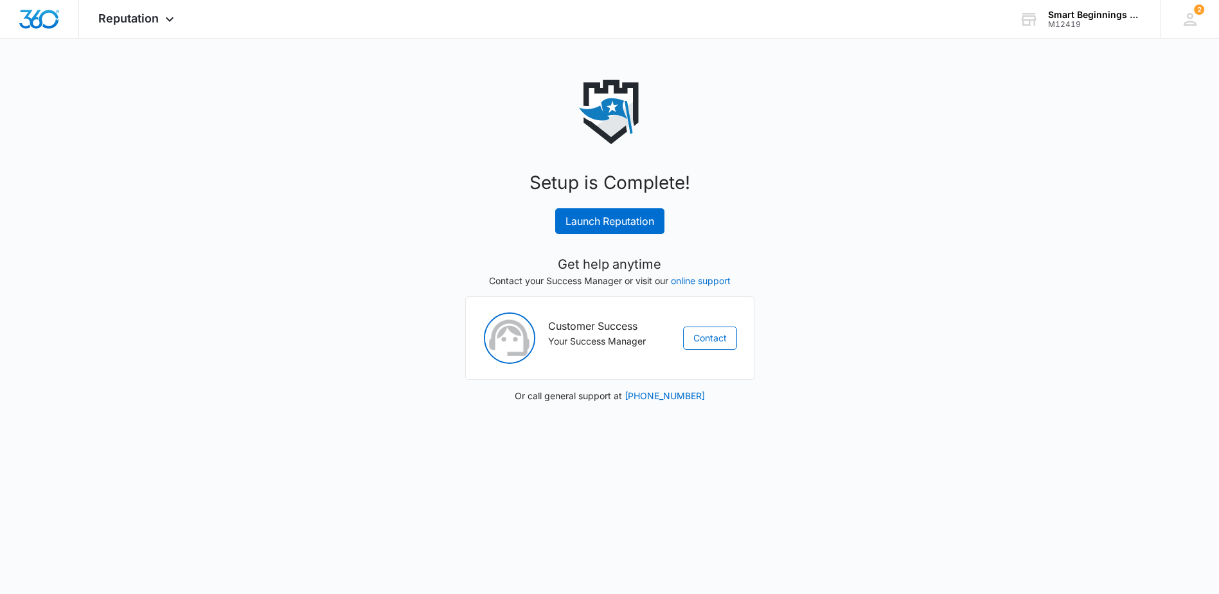
scroll to position [0, 0]
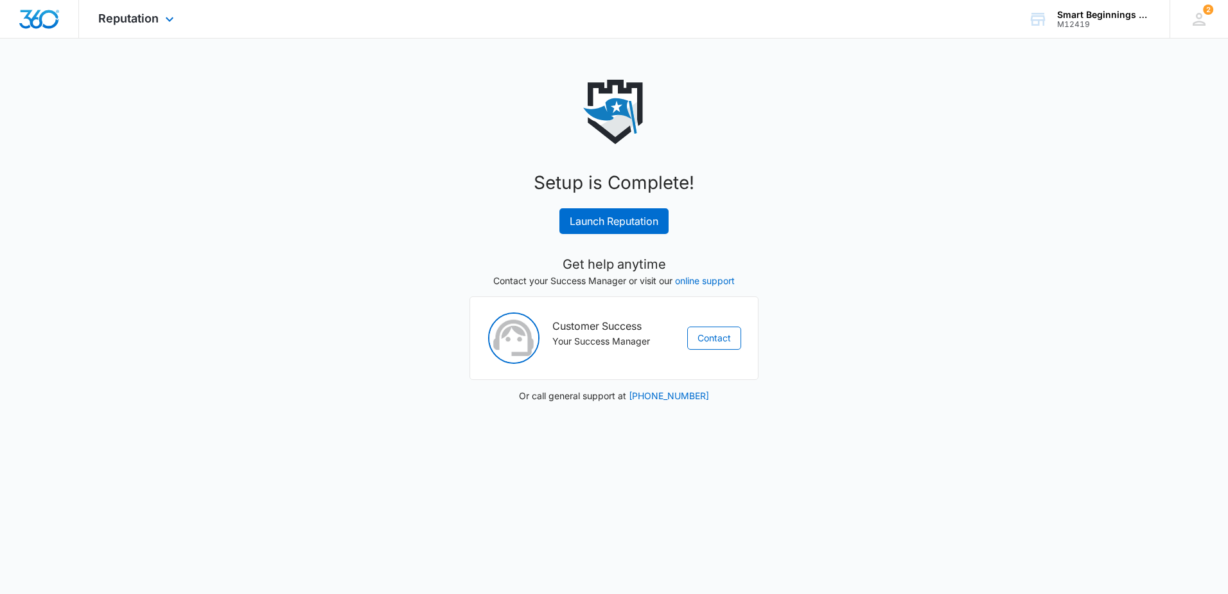
click at [131, 3] on div "Reputation Apps Reputation Websites Forms CRM Email Social Shop Payments POS Co…" at bounding box center [138, 19] width 118 height 38
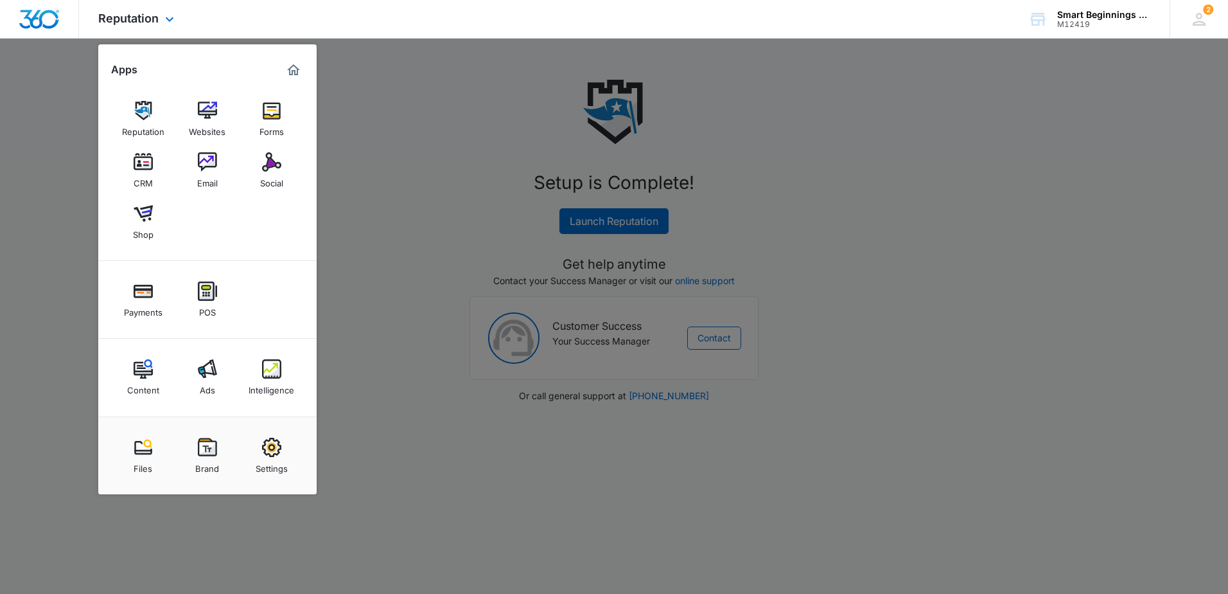
click at [294, 71] on img "Marketing 360® Dashboard" at bounding box center [293, 69] width 15 height 15
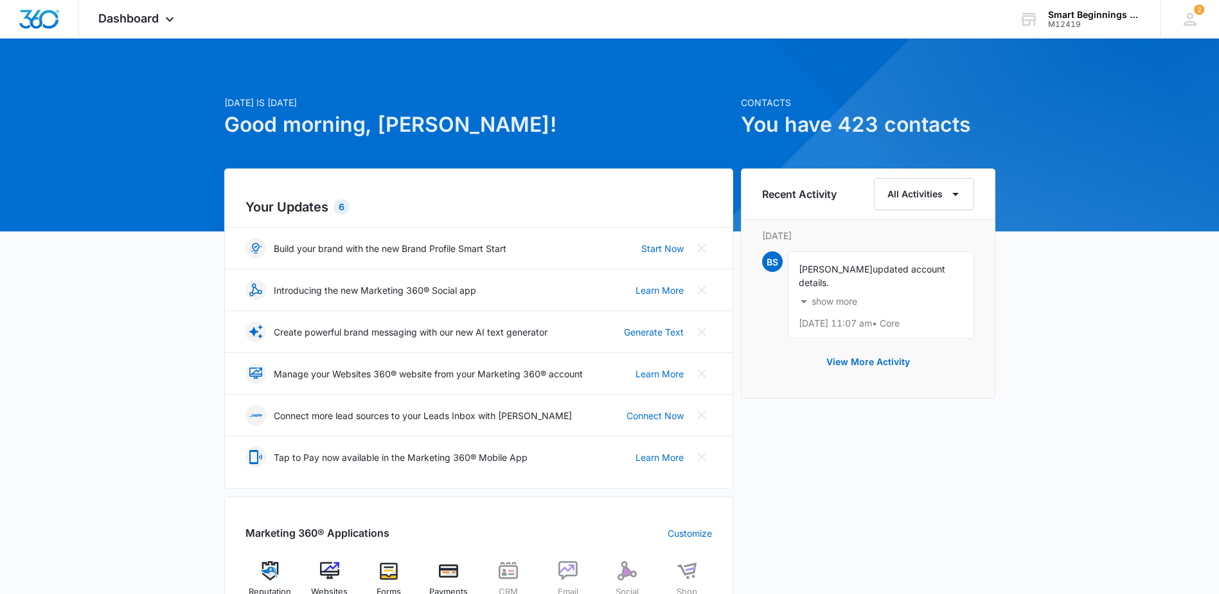
click at [856, 299] on p "show more" at bounding box center [834, 301] width 46 height 9
click at [825, 305] on p "show less" at bounding box center [831, 301] width 40 height 9
click at [910, 359] on button "View More Activity" at bounding box center [867, 361] width 109 height 31
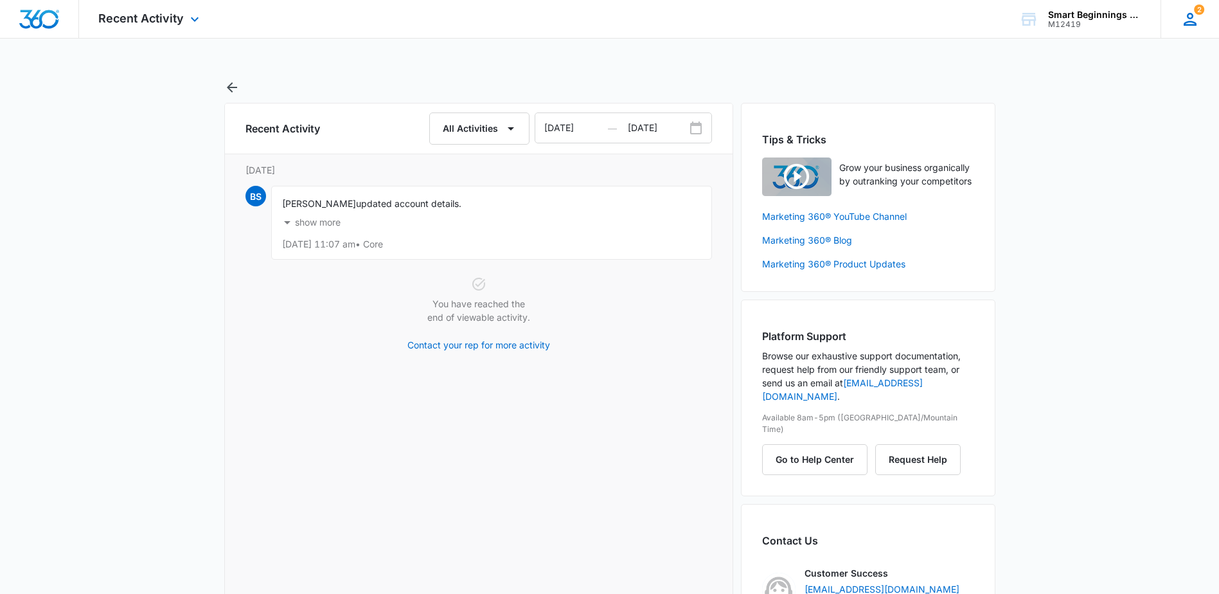
click at [1192, 12] on div "2" at bounding box center [1189, 19] width 19 height 19
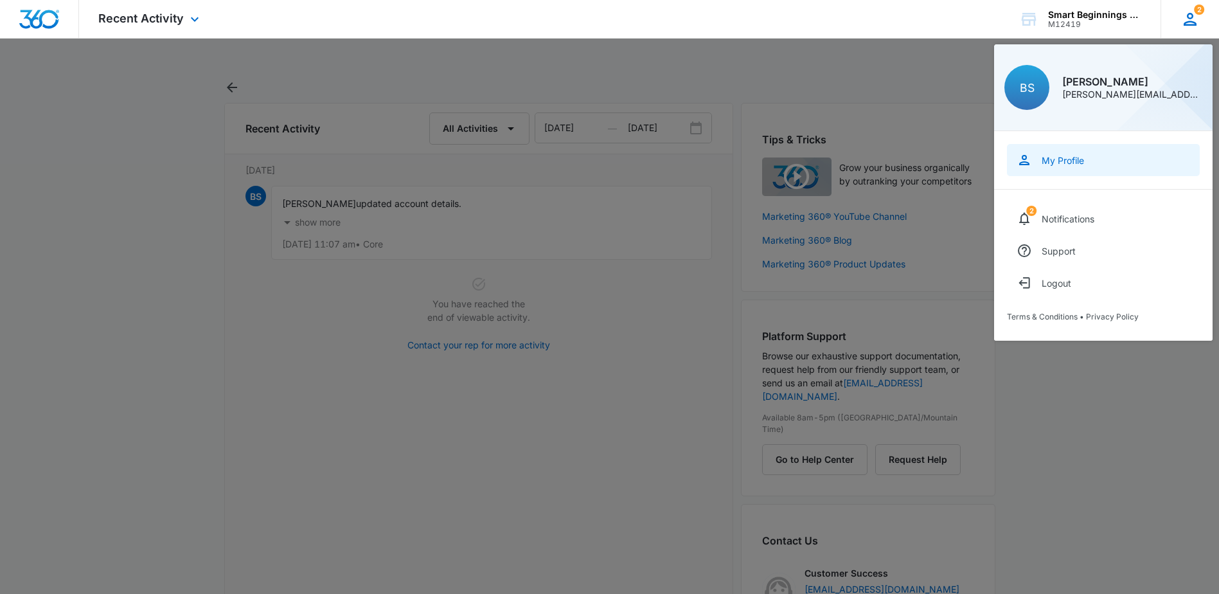
click at [1056, 161] on div "My Profile" at bounding box center [1062, 160] width 42 height 11
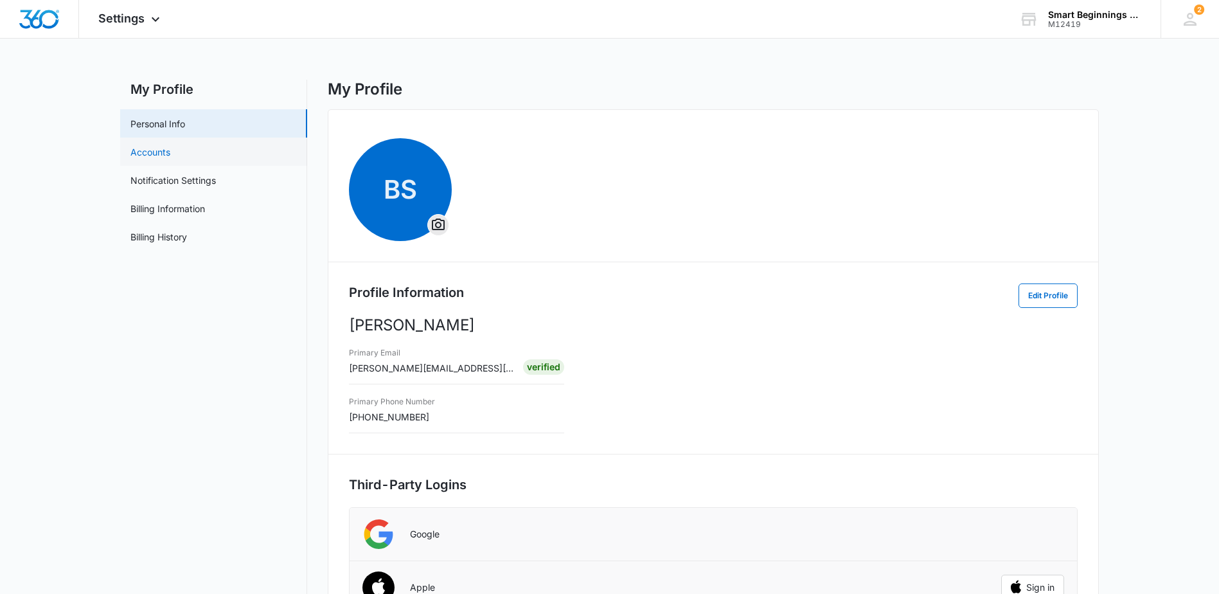
click at [170, 154] on link "Accounts" at bounding box center [150, 151] width 40 height 13
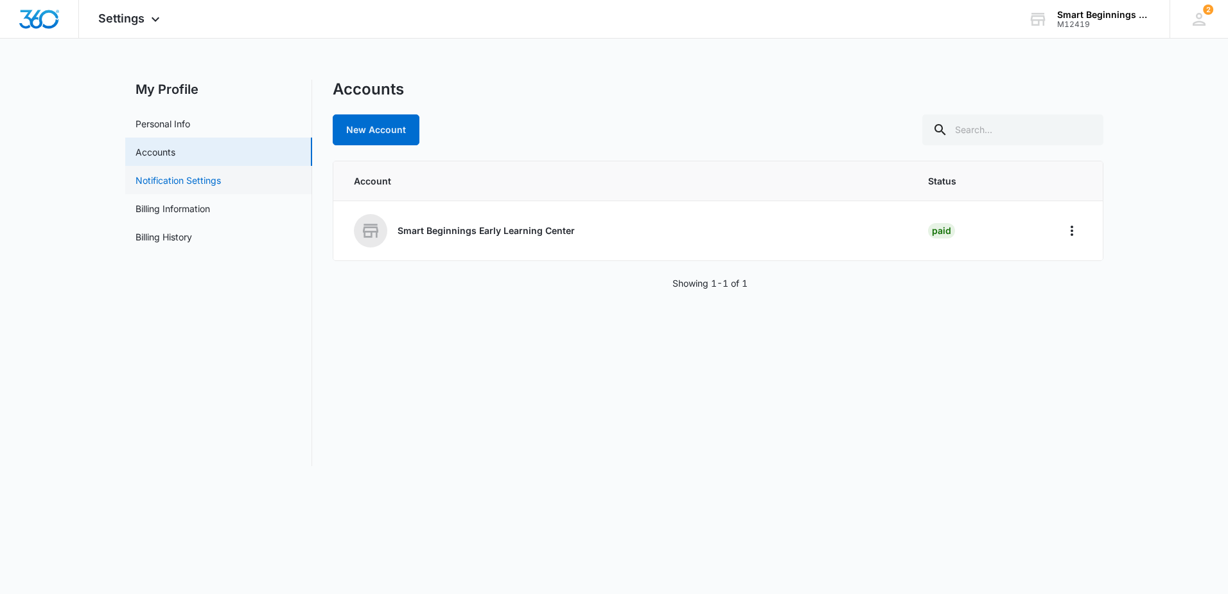
click at [163, 185] on link "Notification Settings" at bounding box center [178, 179] width 85 height 13
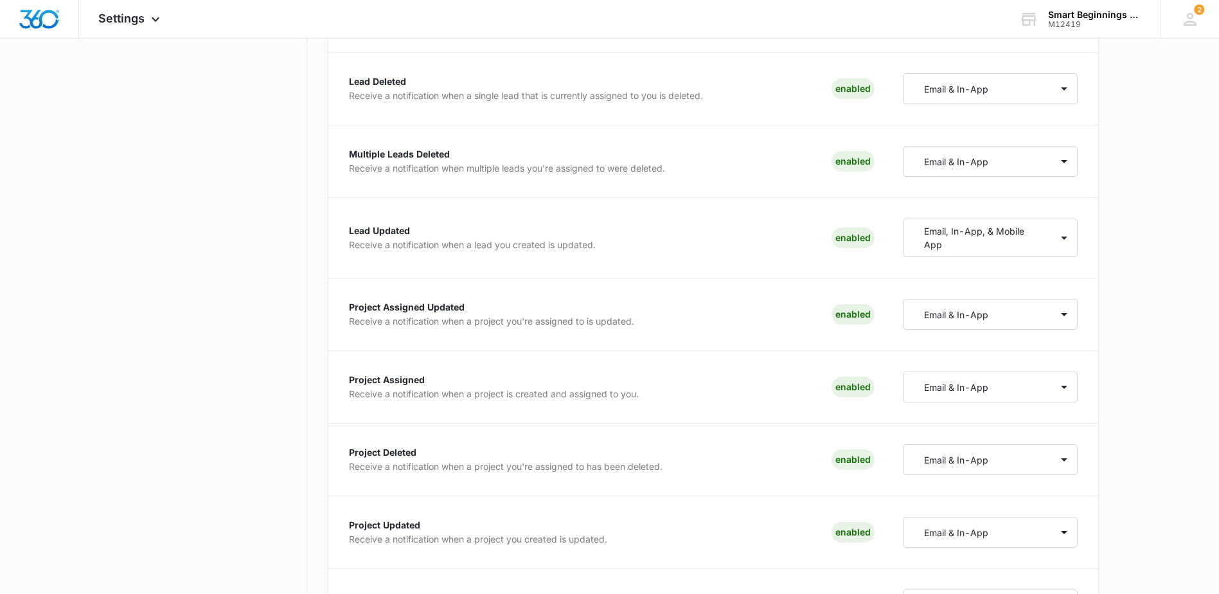
scroll to position [1418, 0]
